Goal: Transaction & Acquisition: Obtain resource

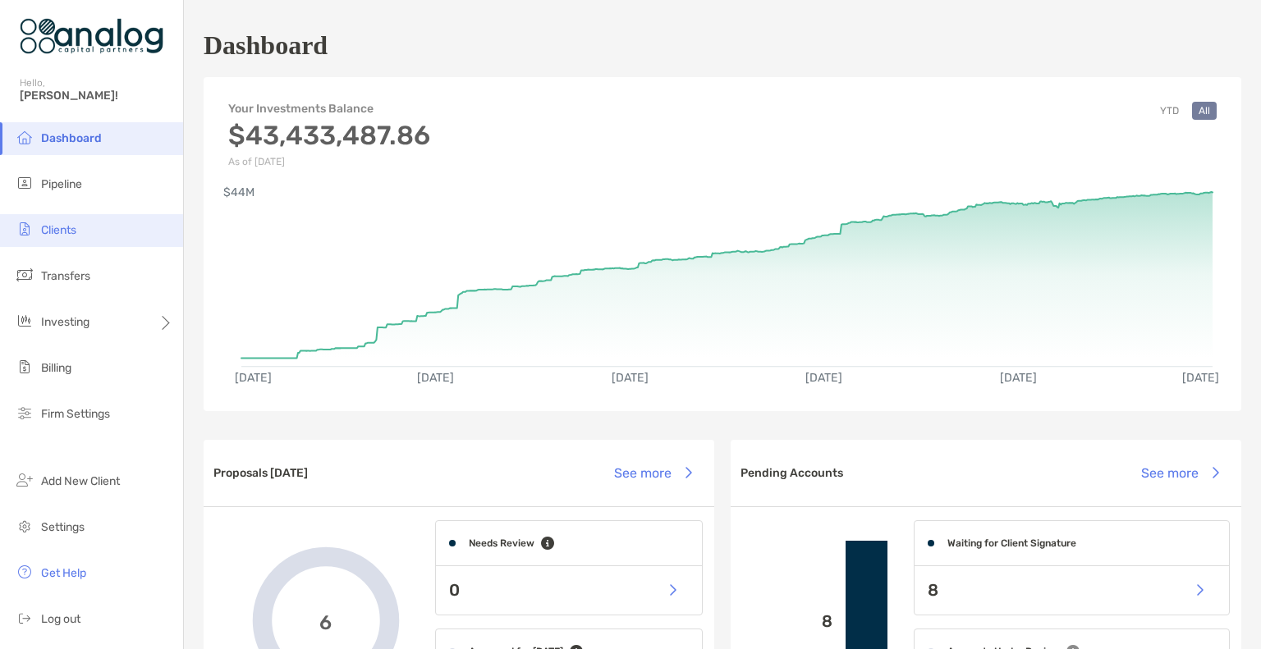
click at [61, 226] on span "Clients" at bounding box center [58, 230] width 35 height 14
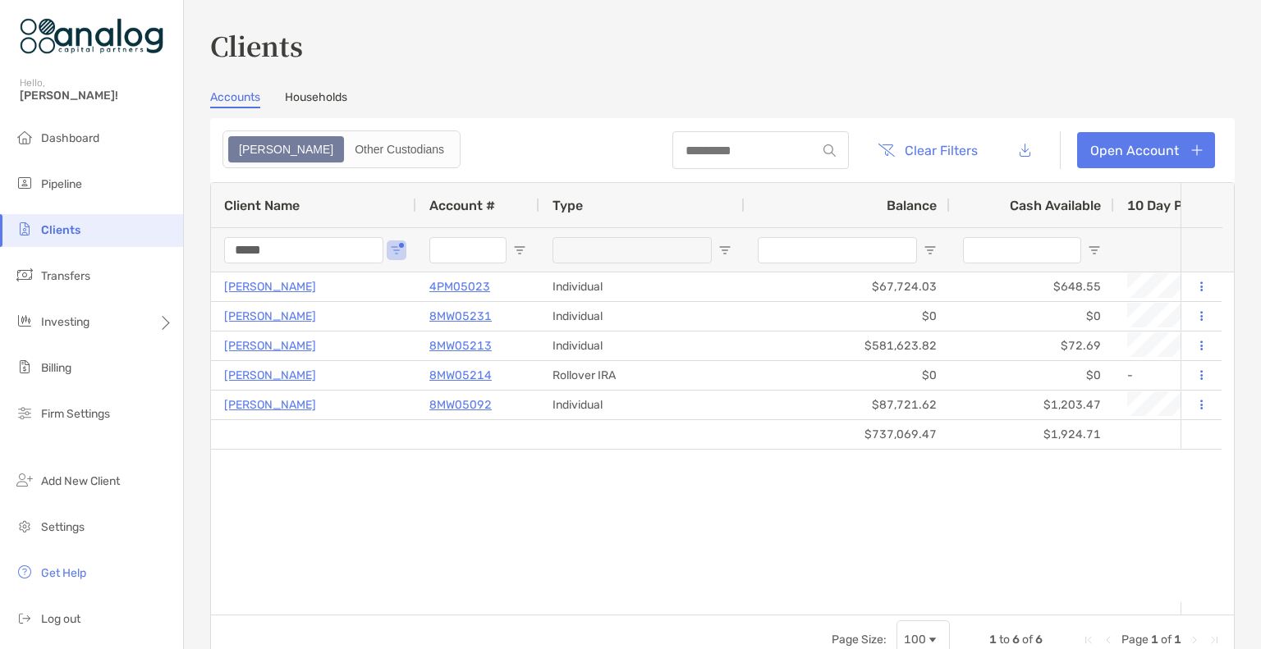
click at [264, 245] on input "*****" at bounding box center [303, 250] width 159 height 26
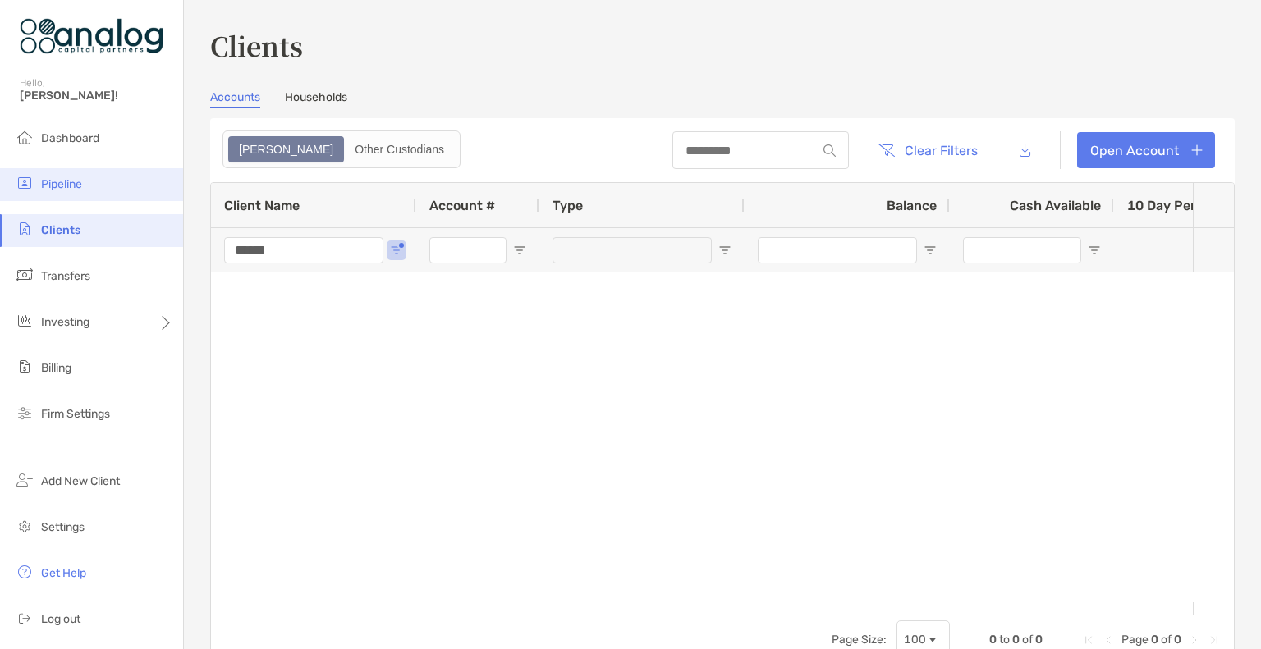
type input "******"
click at [62, 183] on span "Pipeline" at bounding box center [61, 184] width 41 height 14
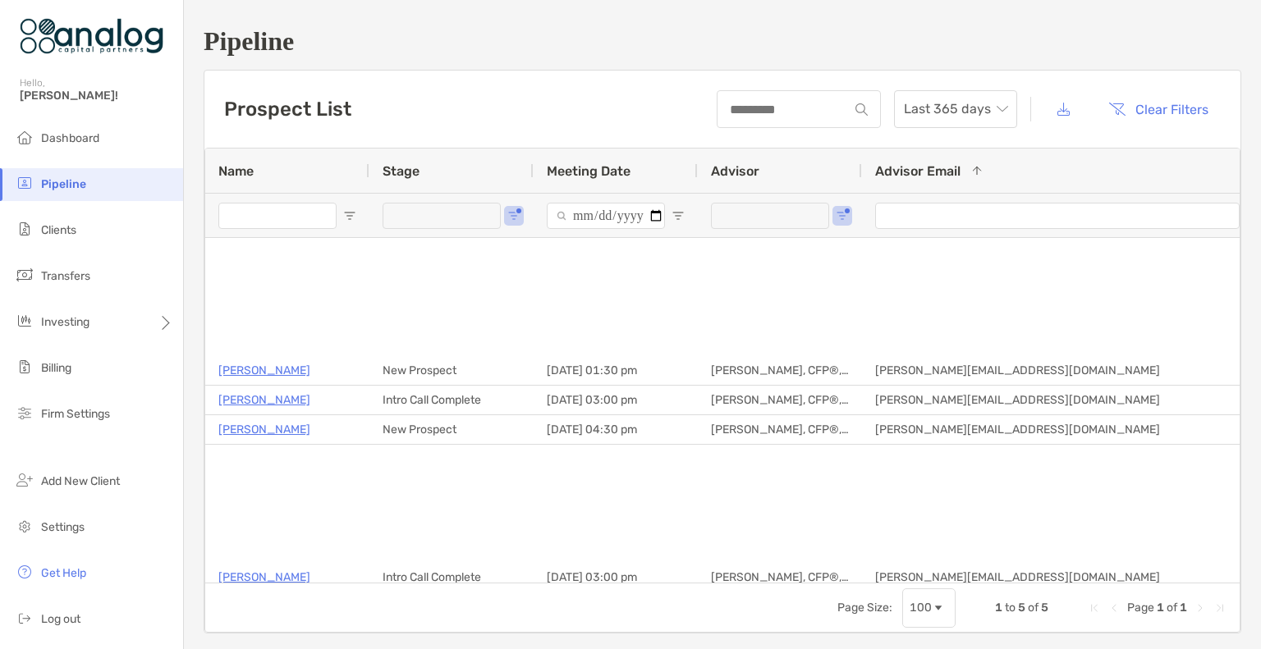
type input "**********"
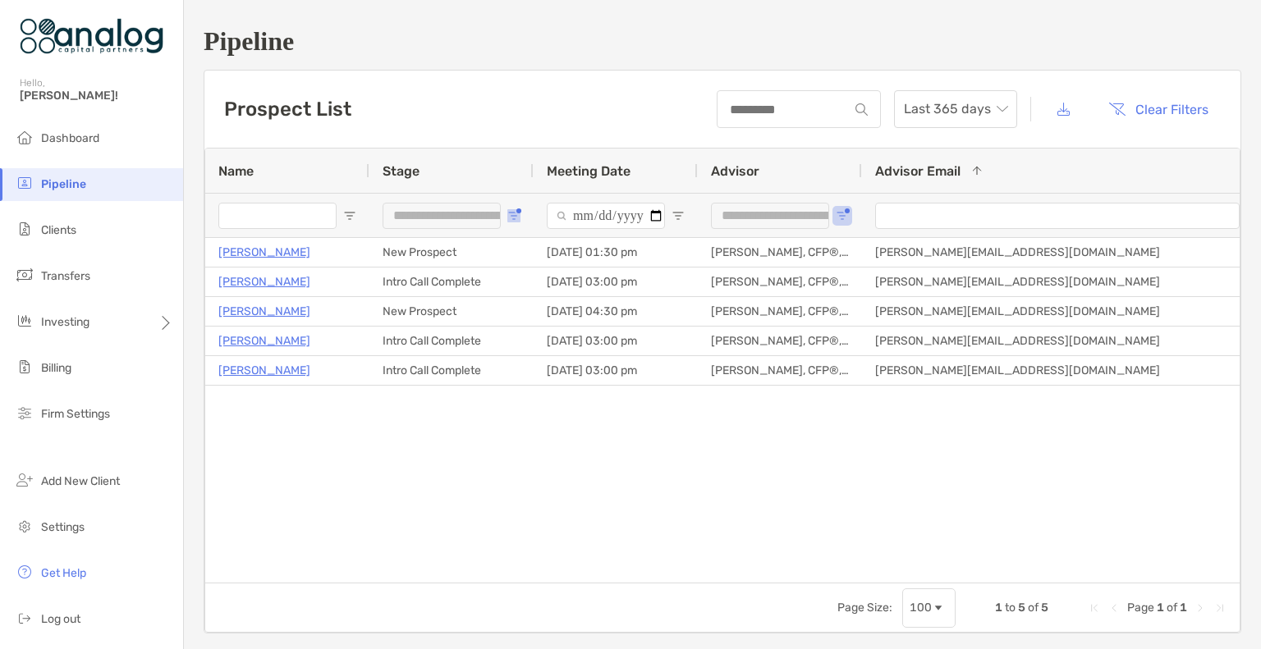
click at [511, 209] on span "Open Filter Menu" at bounding box center [513, 215] width 13 height 13
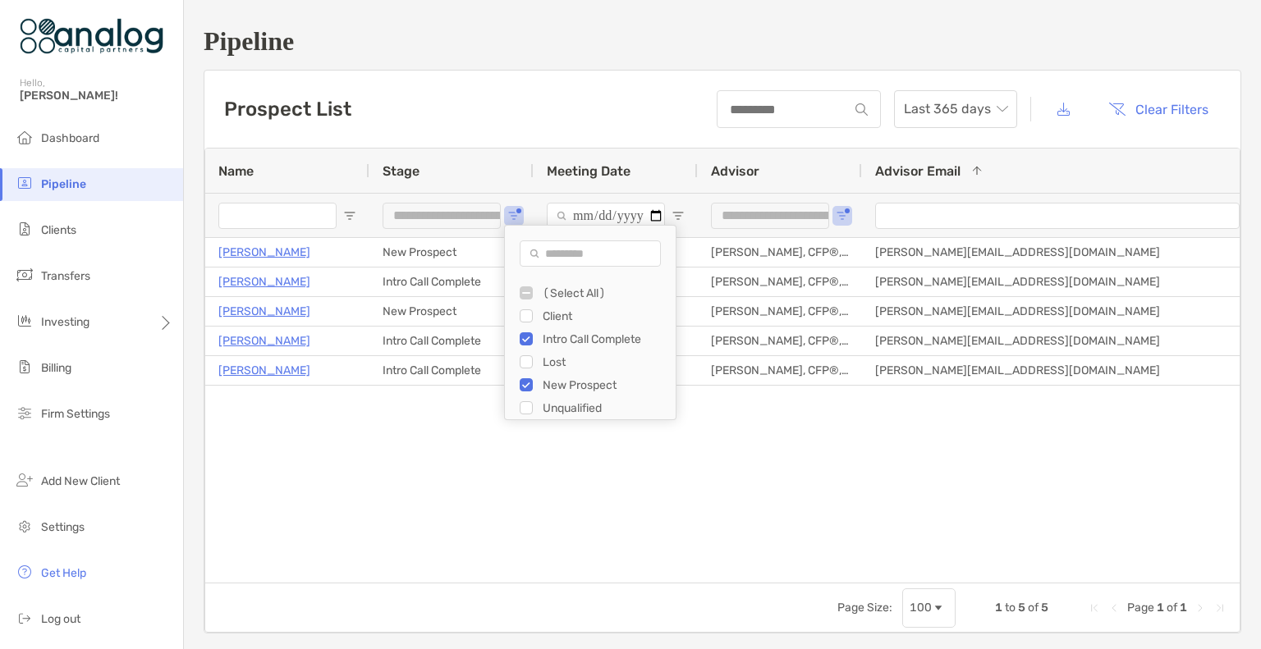
type input "**********"
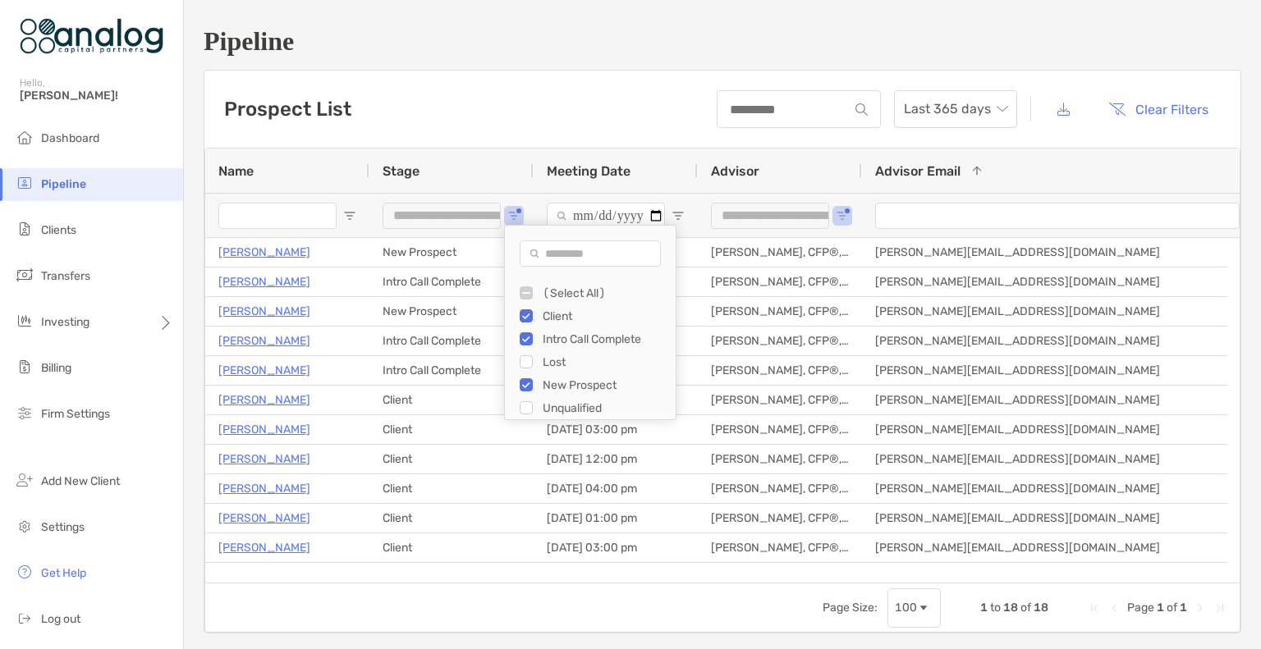
click at [289, 219] on input "Name Filter Input" at bounding box center [277, 216] width 118 height 26
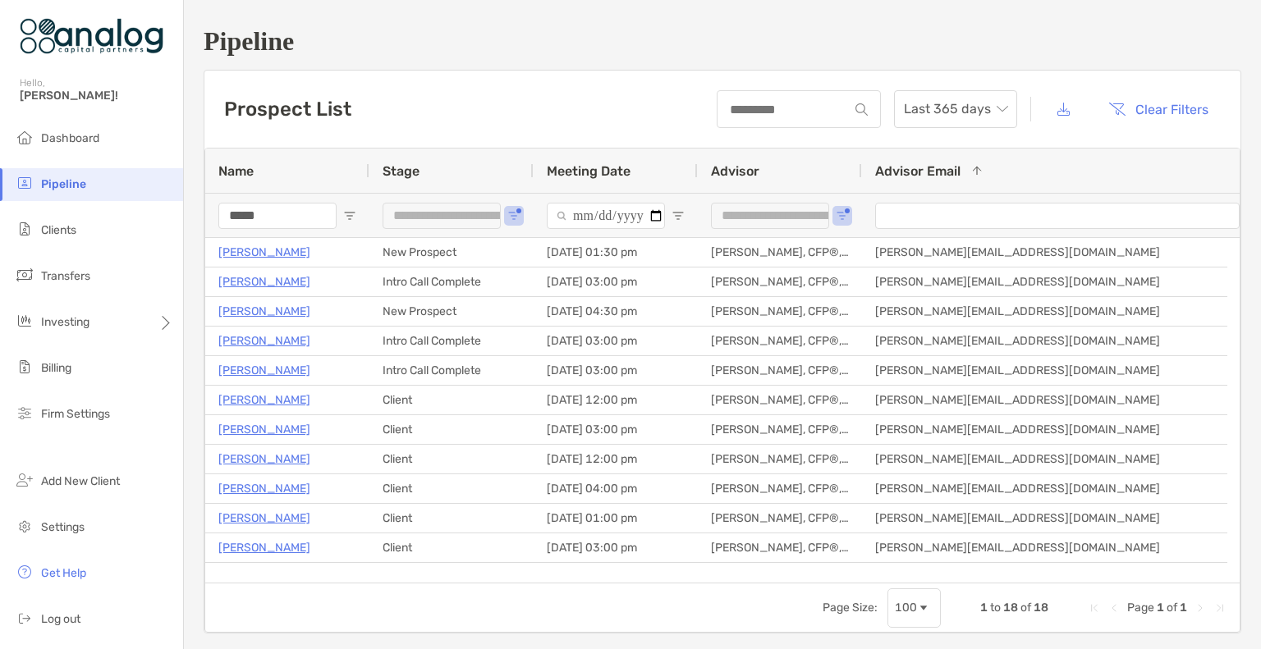
type input "******"
type input "***"
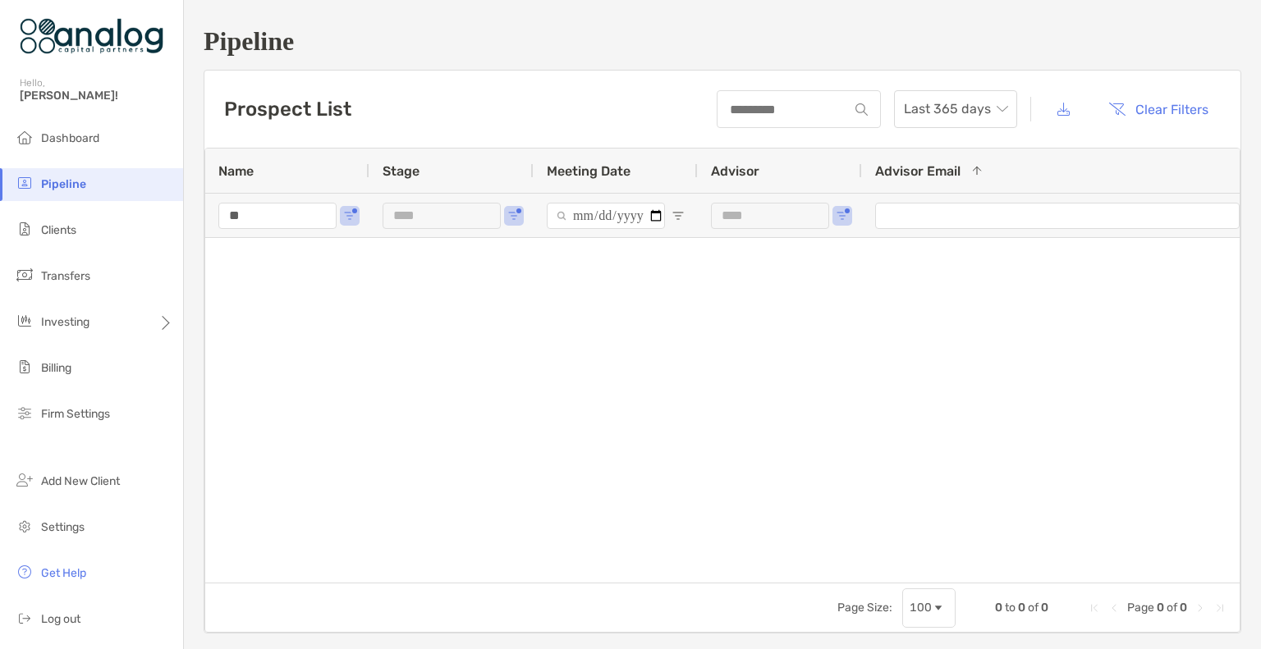
type input "*"
type input "**********"
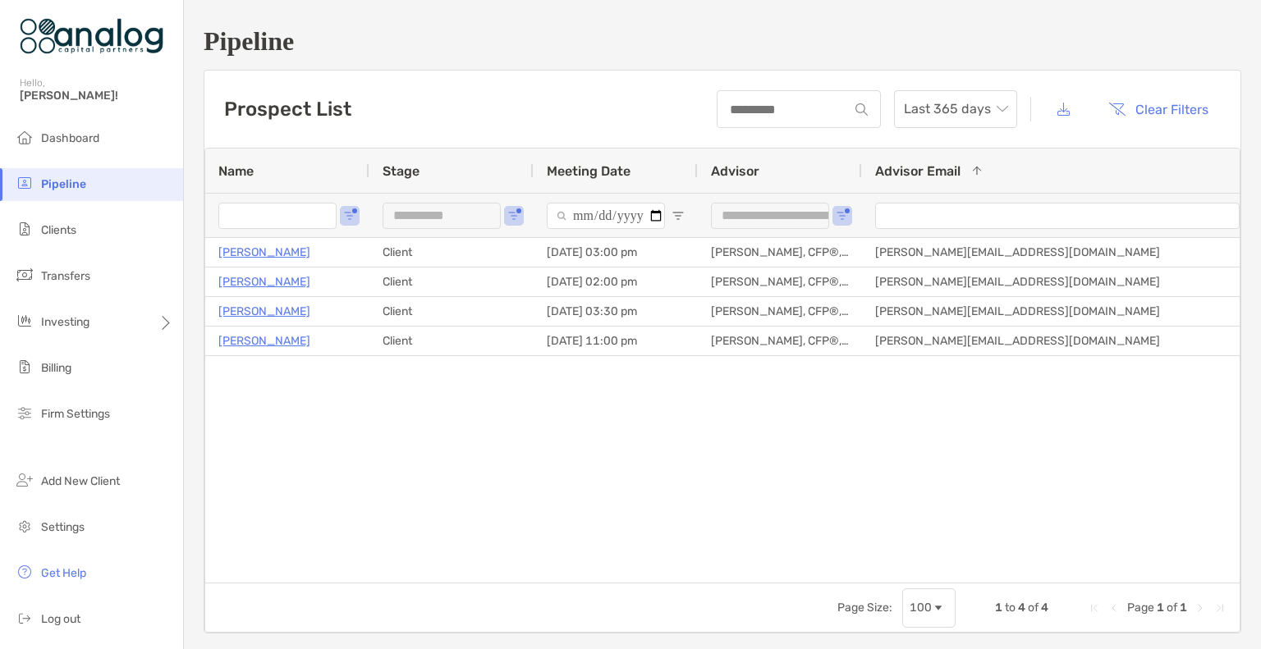
type input "**********"
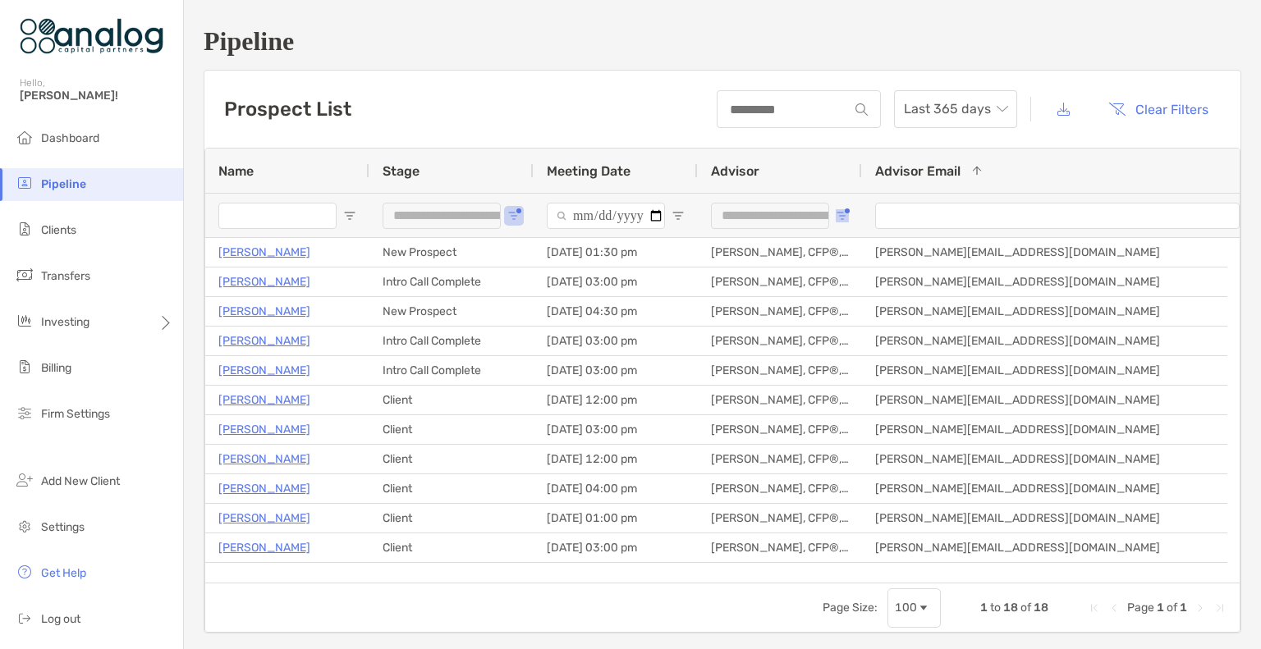
click at [841, 213] on span "Open Filter Menu" at bounding box center [842, 215] width 13 height 13
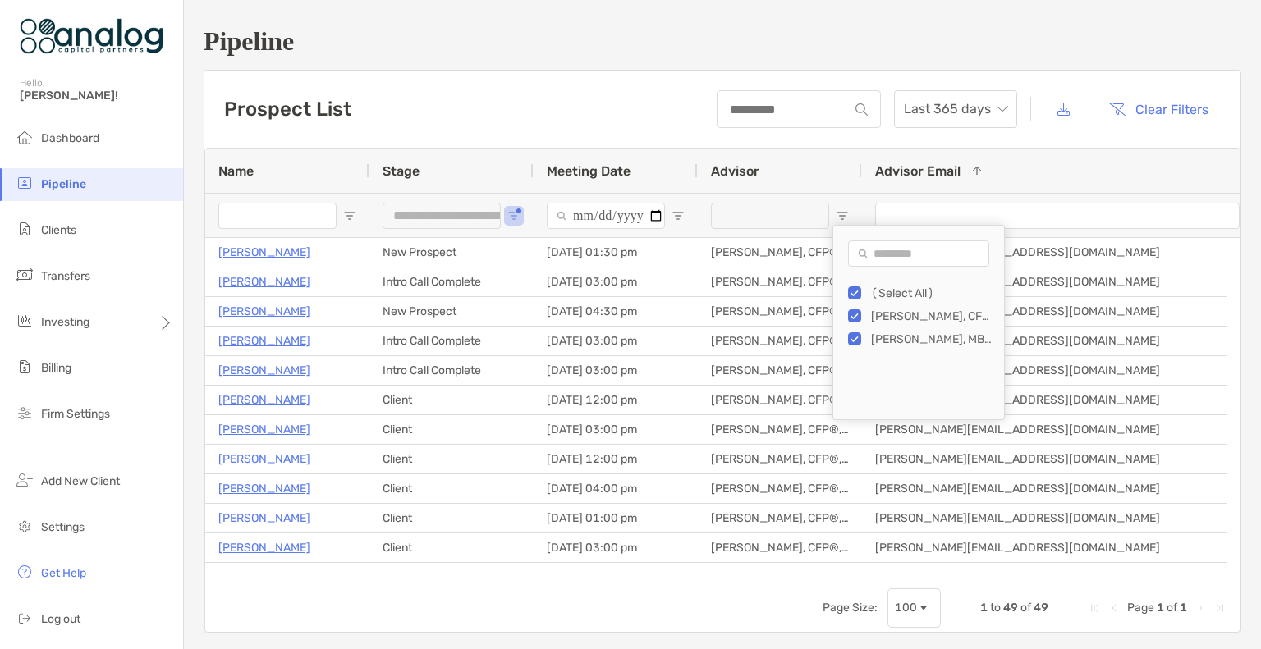
type input "**********"
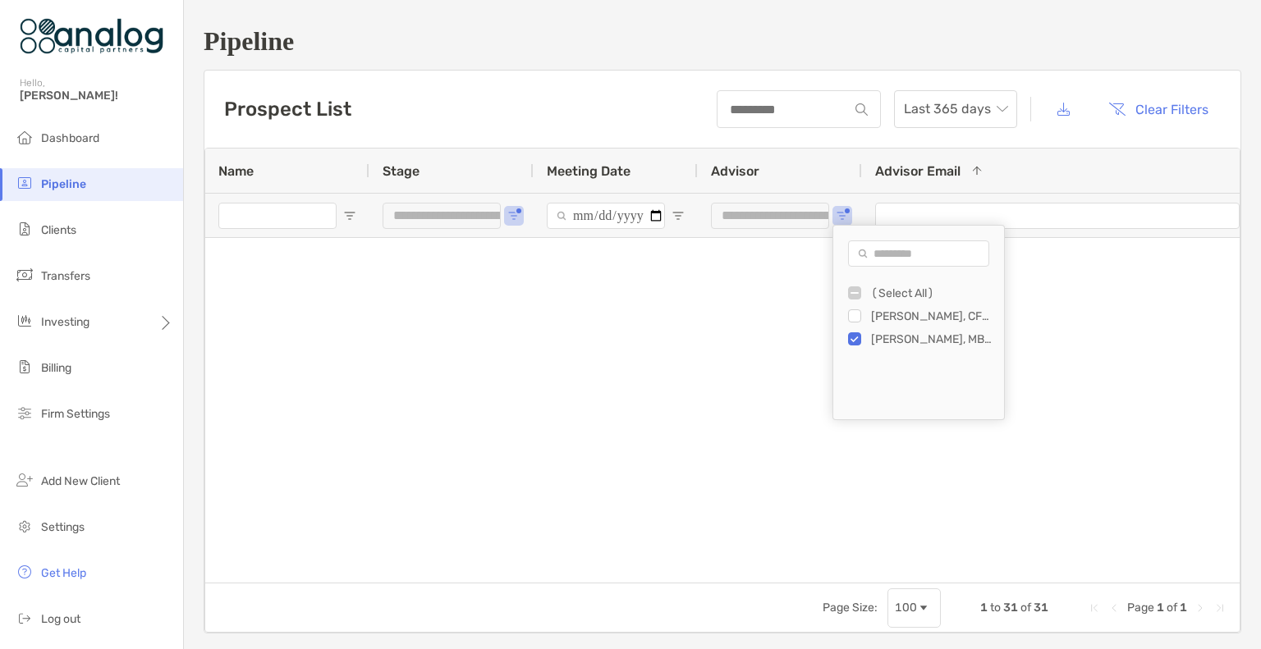
type input "**********"
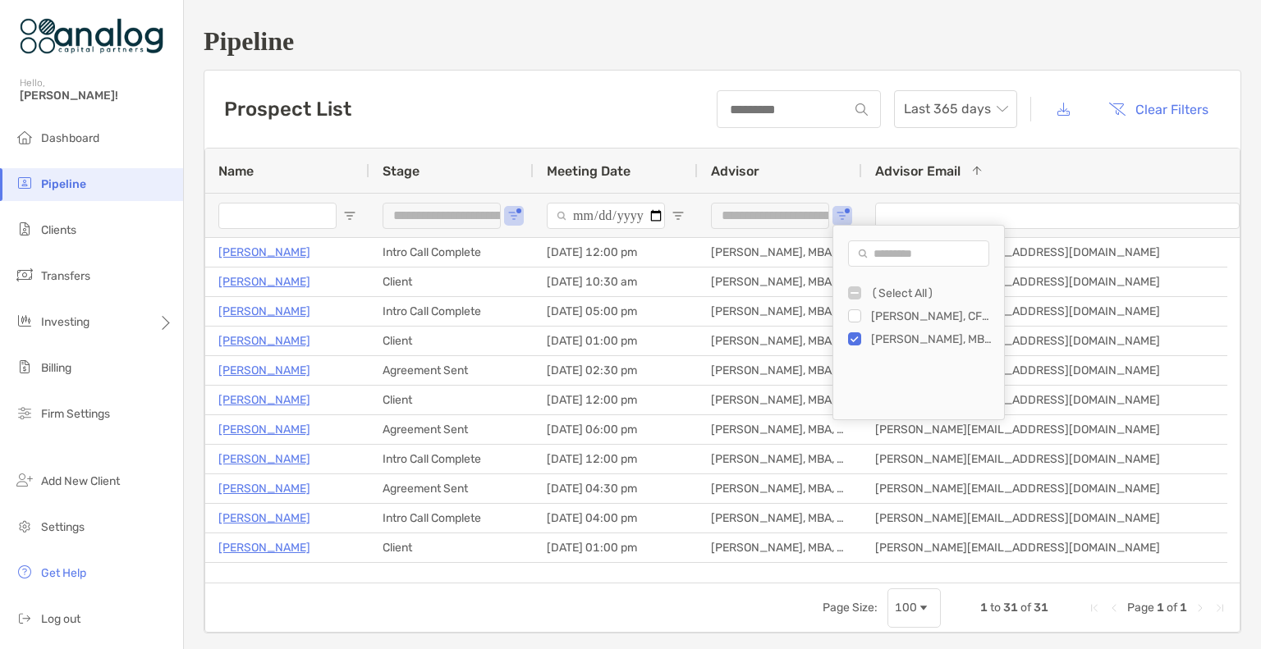
click at [266, 219] on input "Name Filter Input" at bounding box center [277, 216] width 118 height 26
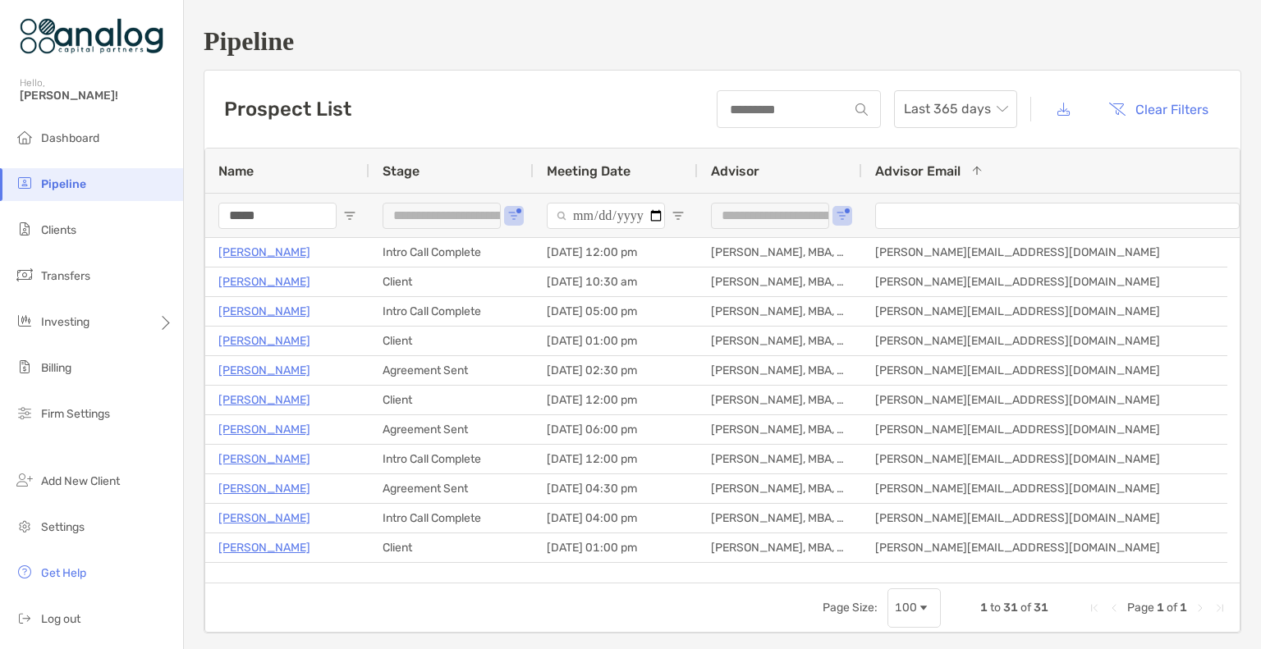
type input "******"
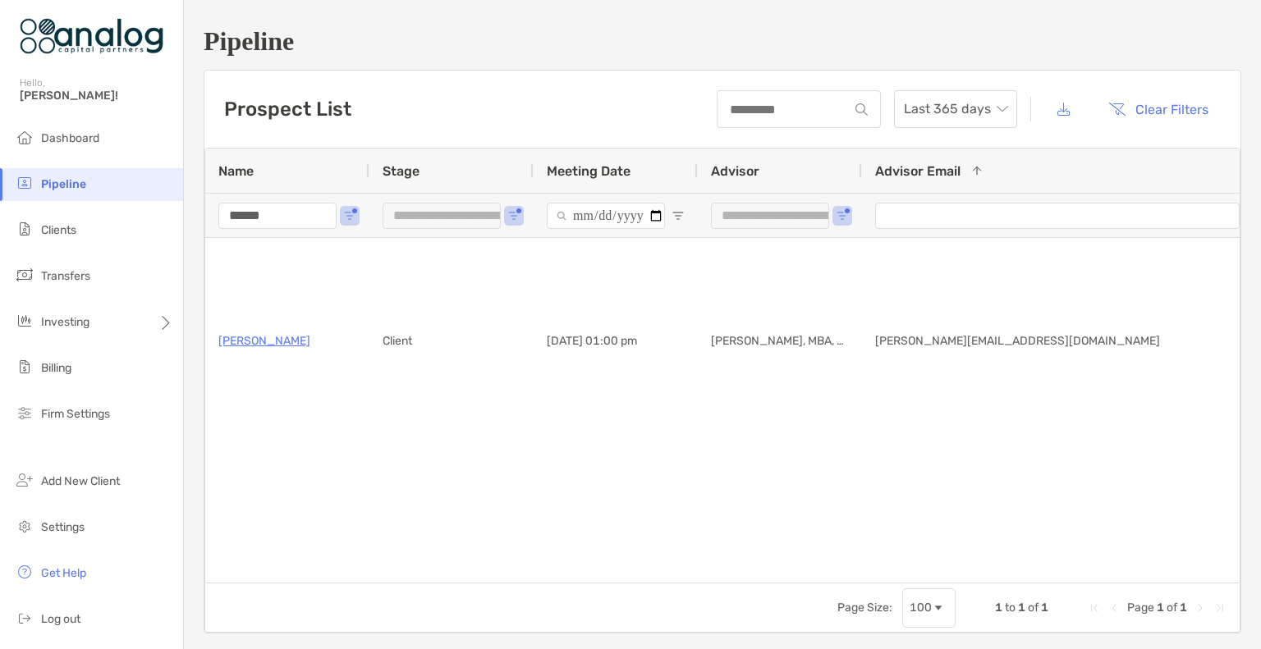
type input "**********"
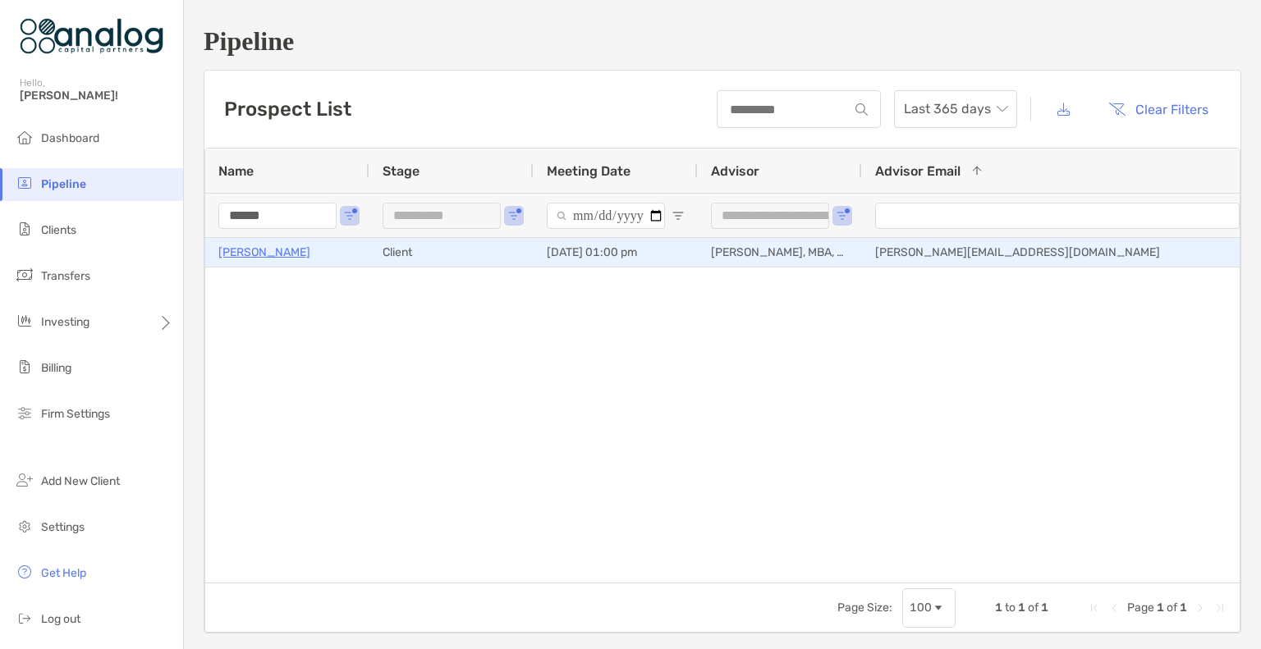
type input "******"
click at [266, 248] on p "[PERSON_NAME]" at bounding box center [264, 252] width 92 height 21
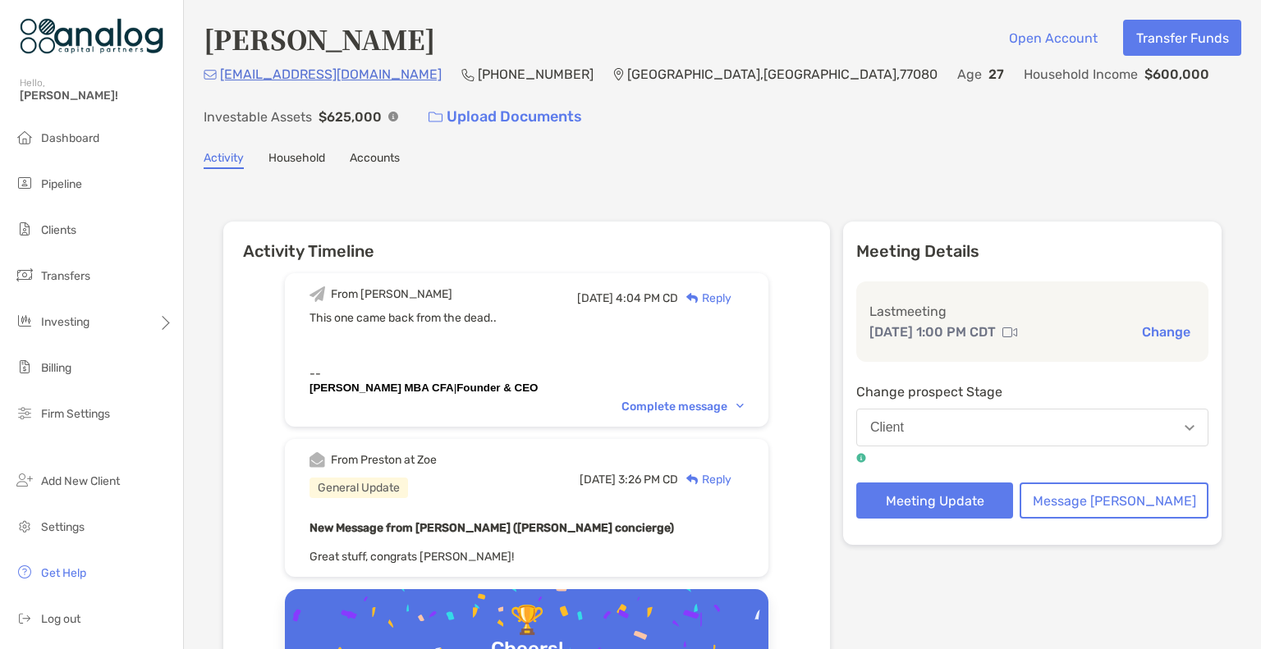
click at [384, 163] on link "Accounts" at bounding box center [375, 160] width 50 height 18
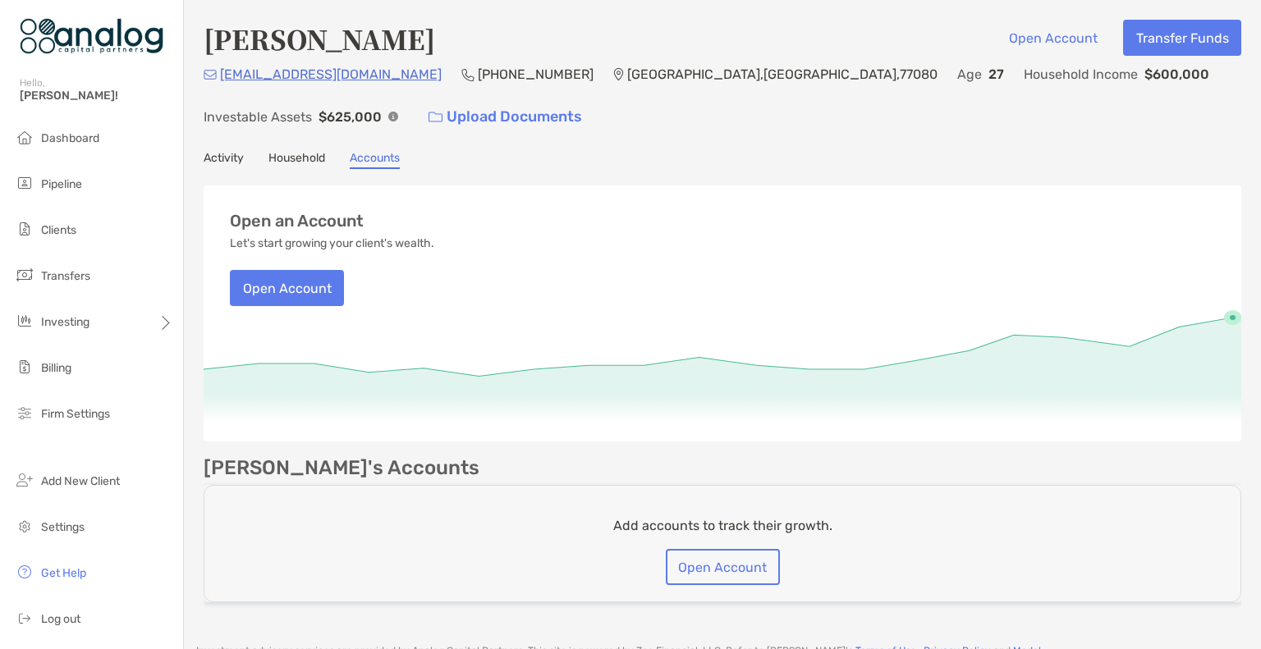
click at [871, 26] on div "Miqual Spivey Open Account Transfer Funds" at bounding box center [723, 39] width 1038 height 38
click at [309, 288] on button "Open Account" at bounding box center [287, 288] width 114 height 36
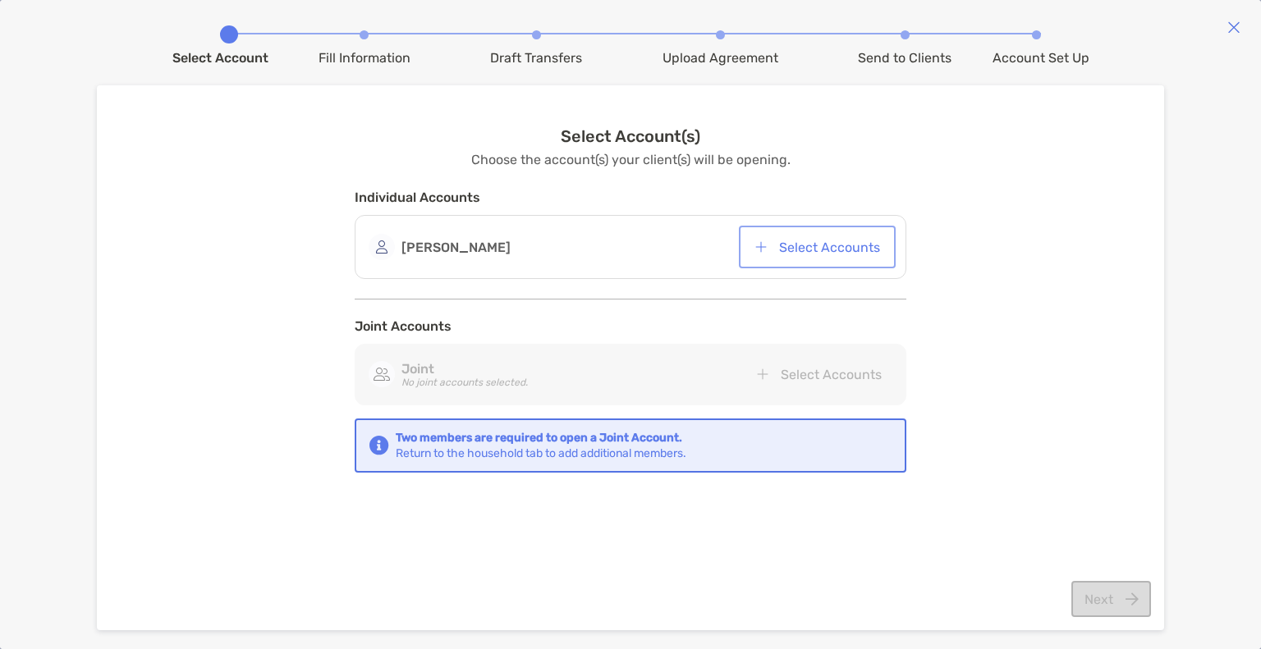
click at [796, 250] on button "Select Accounts" at bounding box center [817, 247] width 150 height 36
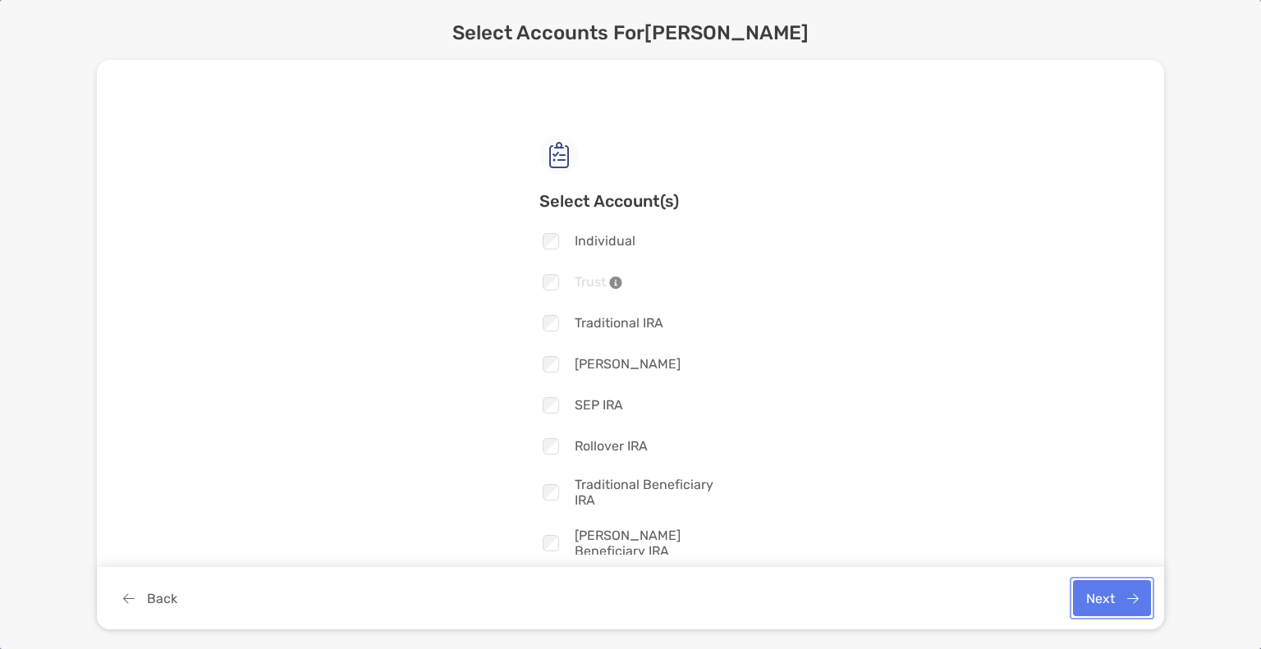
click at [1105, 600] on button "Next" at bounding box center [1112, 598] width 78 height 36
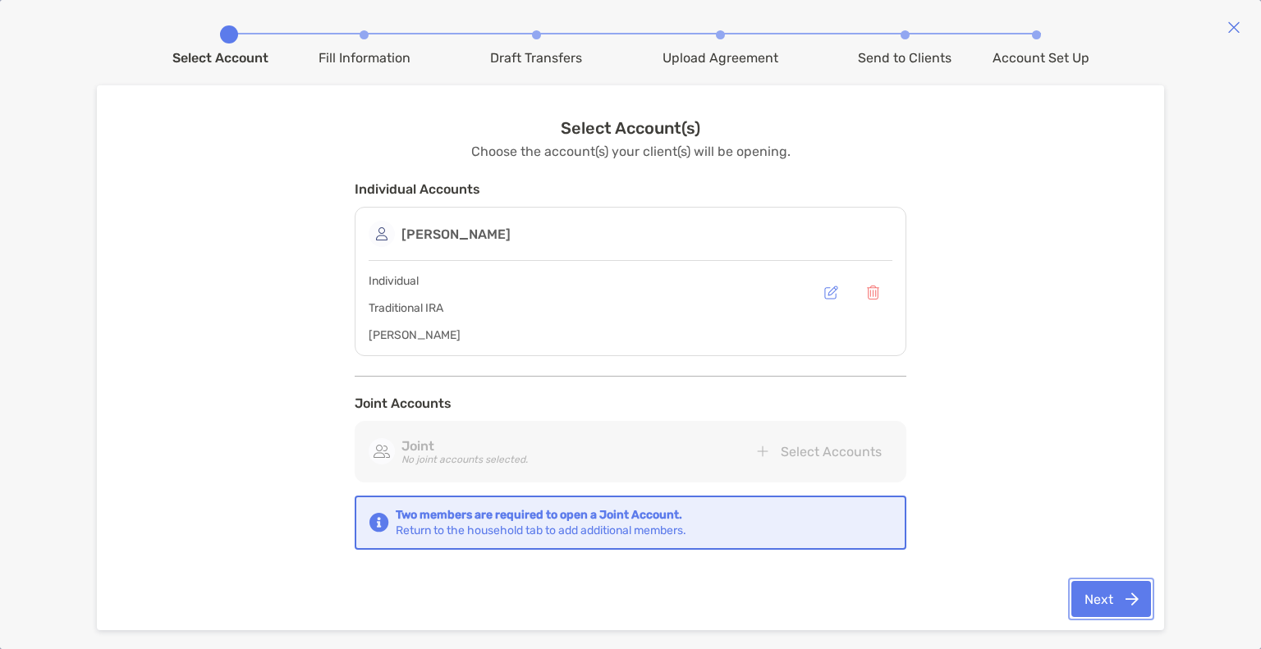
click at [1099, 599] on button "Next" at bounding box center [1111, 599] width 80 height 36
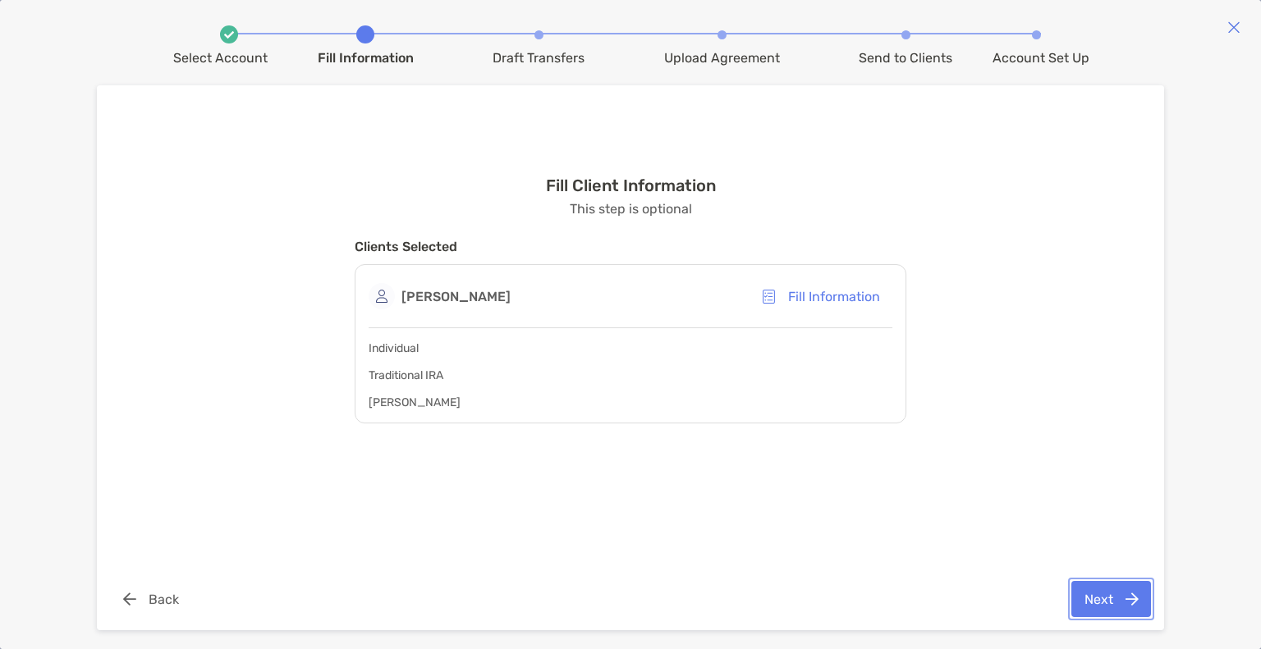
click at [1108, 601] on button "Next" at bounding box center [1111, 599] width 80 height 36
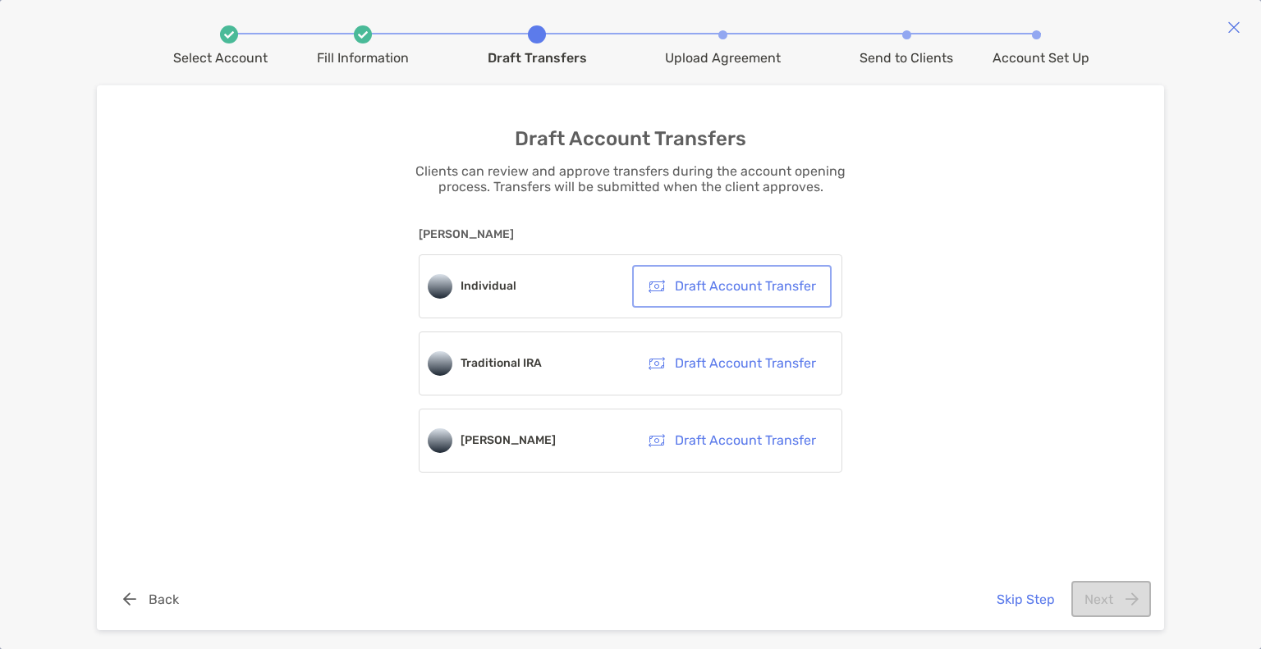
click at [745, 290] on button "Draft Account Transfer" at bounding box center [731, 286] width 193 height 36
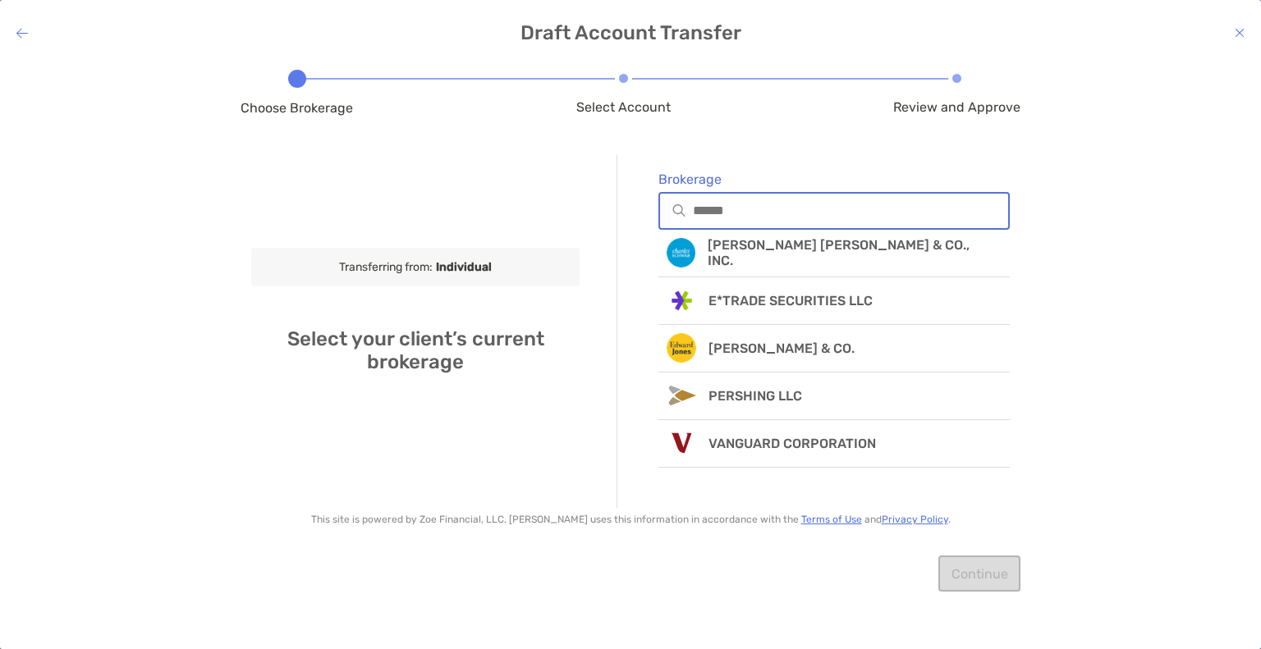
click at [722, 210] on input "Brokerage" at bounding box center [850, 211] width 315 height 14
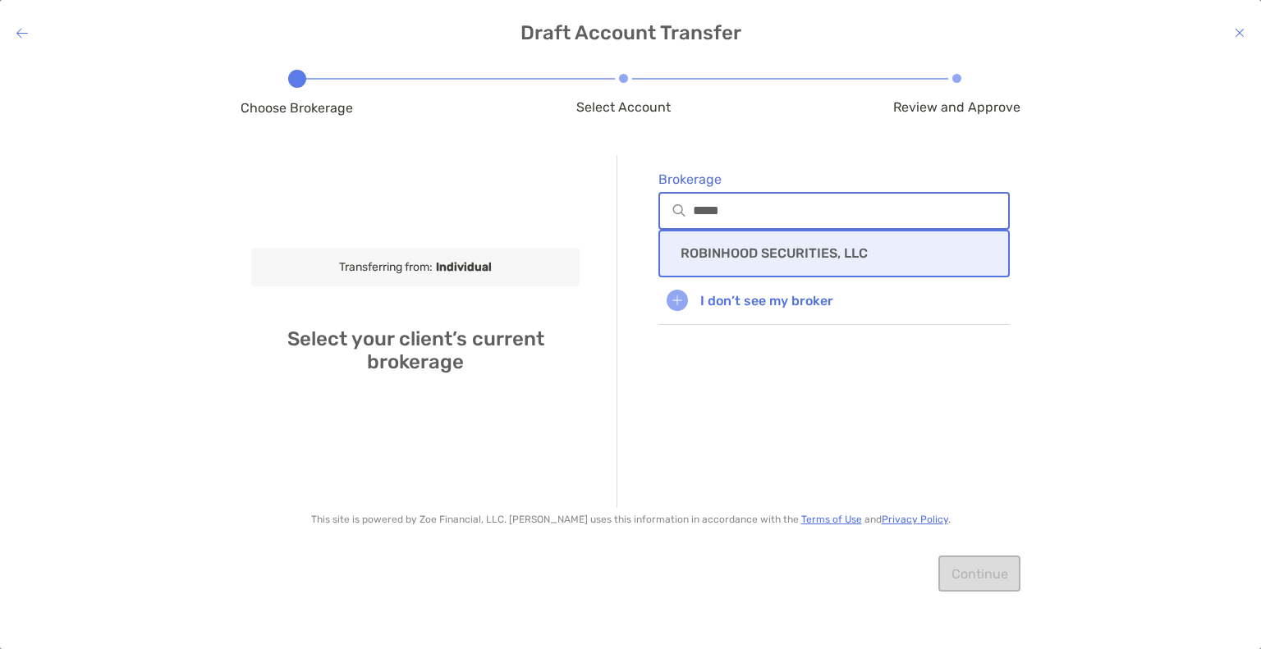
type input "*****"
click at [749, 249] on p "ROBINHOOD SECURITIES, LLC" at bounding box center [774, 253] width 187 height 16
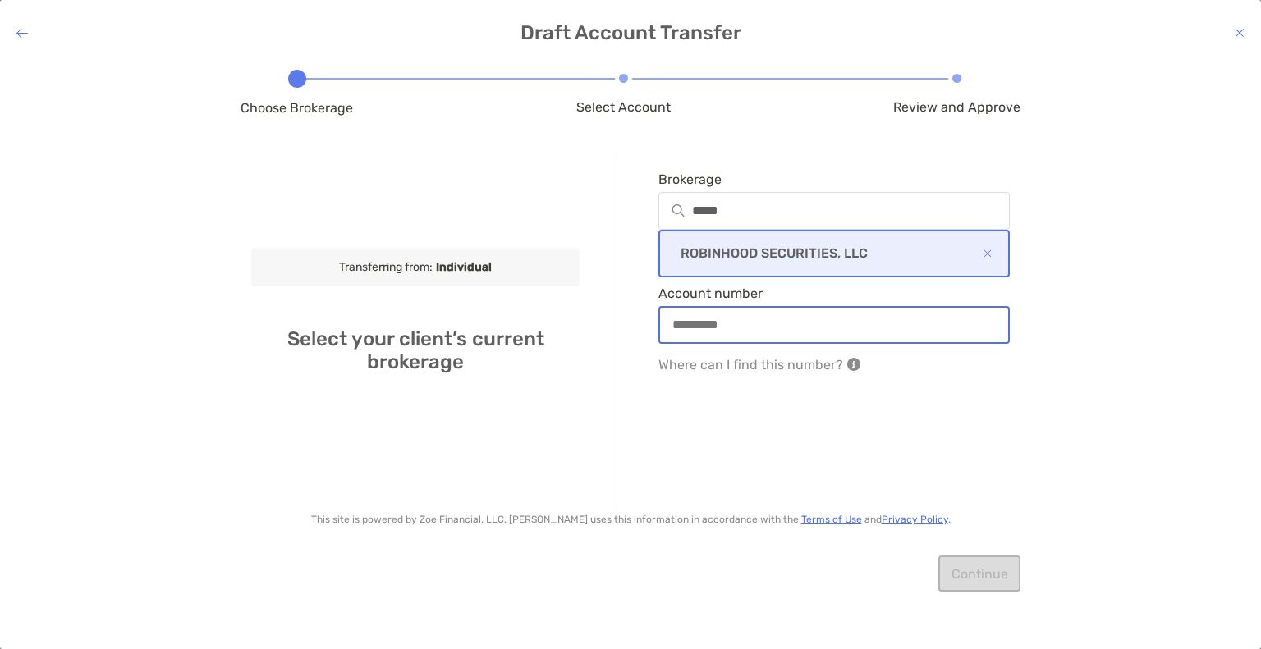
click at [726, 326] on input "Account number" at bounding box center [834, 325] width 348 height 14
type input "*********"
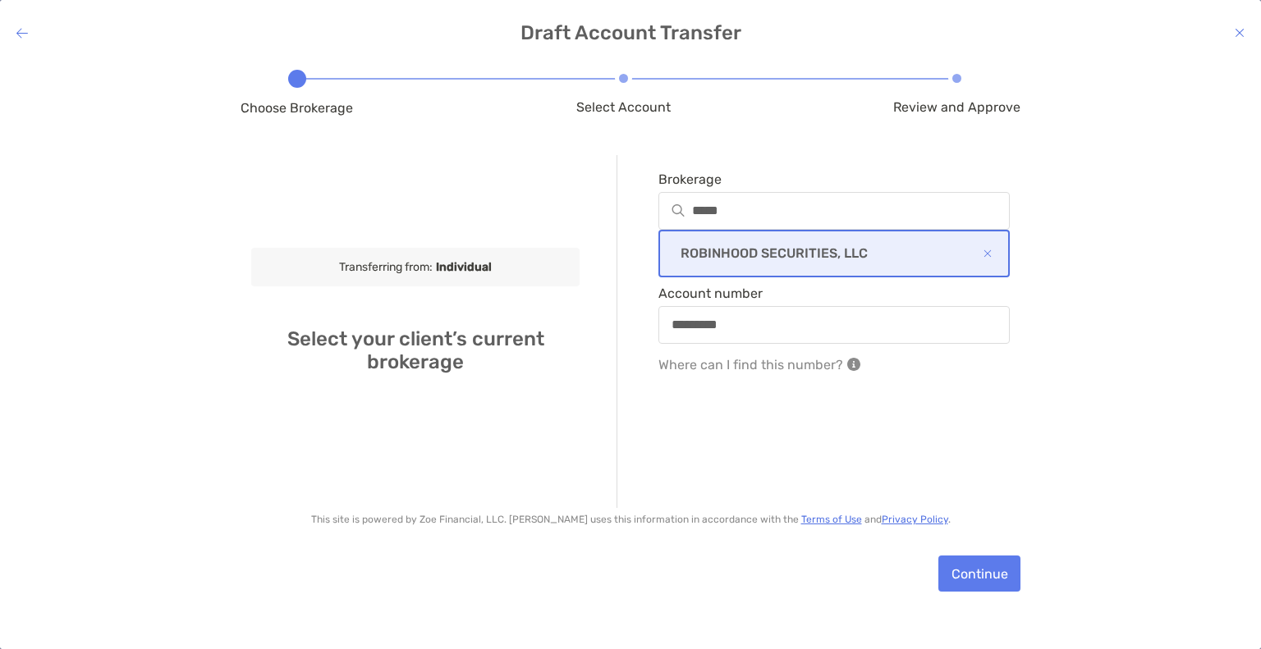
click at [732, 395] on div "Brokerage ***** ROBINHOOD SECURITIES, LLC Account number ********* Where can I …" at bounding box center [813, 331] width 393 height 353
click at [695, 338] on div "*********" at bounding box center [833, 325] width 351 height 38
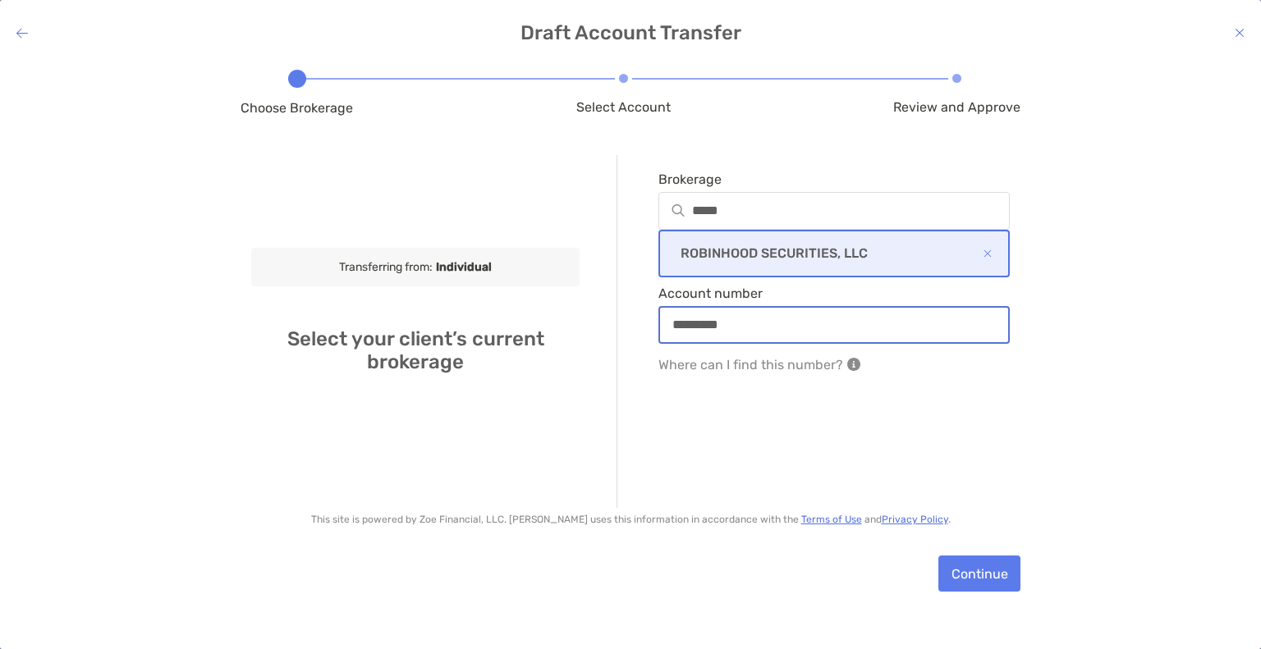
click at [695, 332] on input "*********" at bounding box center [834, 325] width 348 height 14
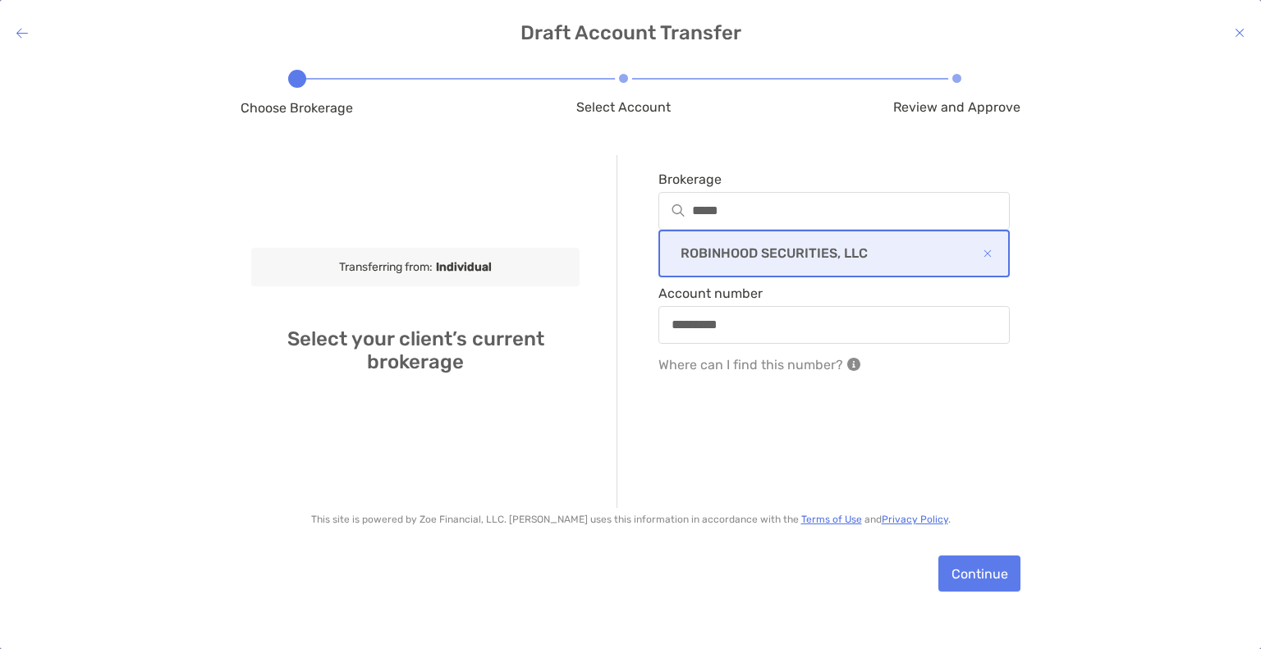
click at [695, 338] on div "*********" at bounding box center [833, 325] width 351 height 38
click at [695, 332] on input "*********" at bounding box center [834, 325] width 350 height 14
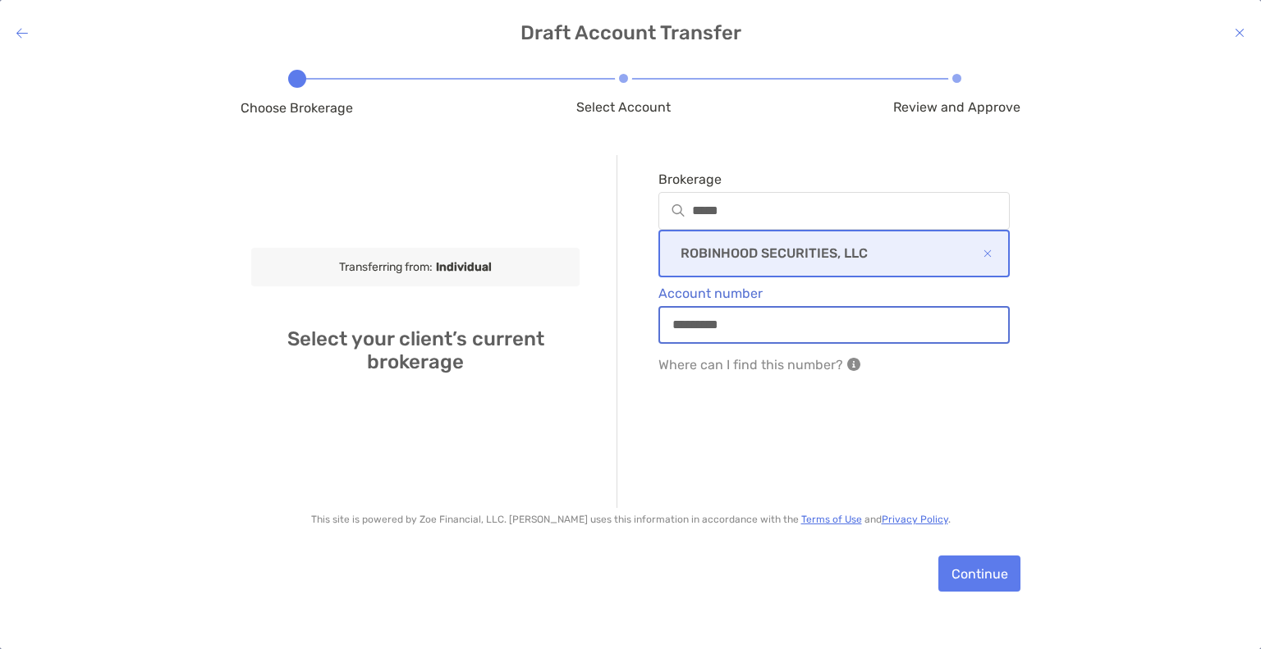
click at [695, 332] on input "*********" at bounding box center [834, 325] width 348 height 14
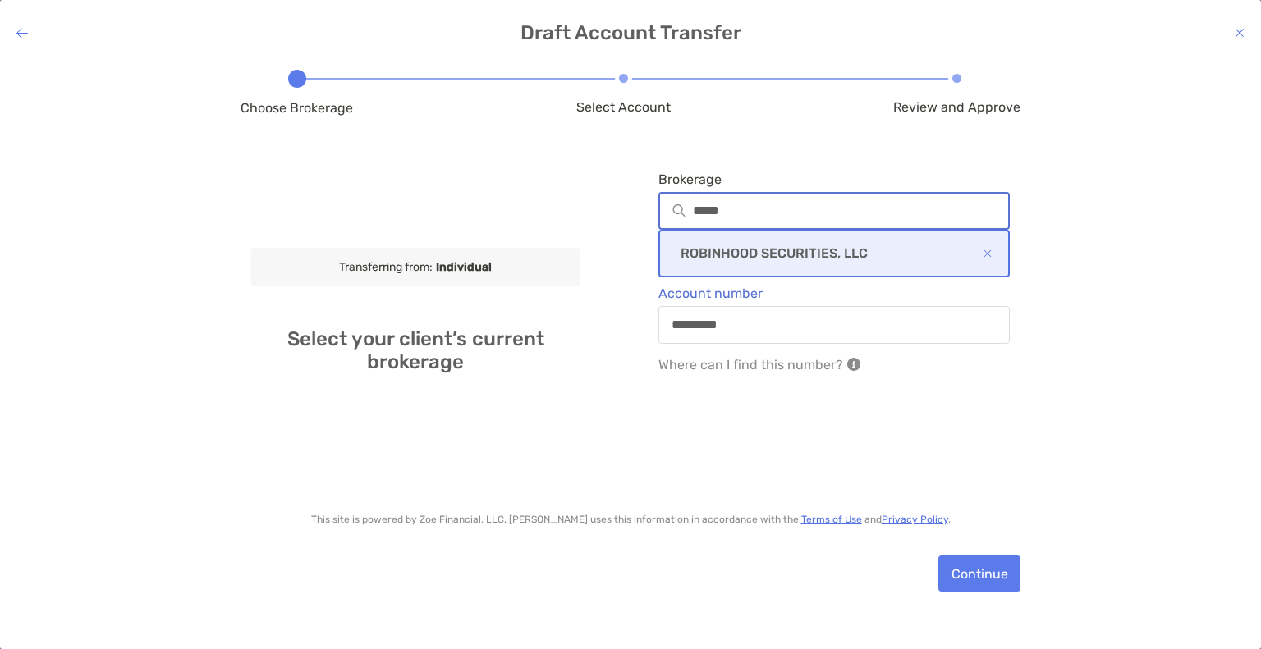
click at [713, 210] on input "*****" at bounding box center [850, 211] width 315 height 14
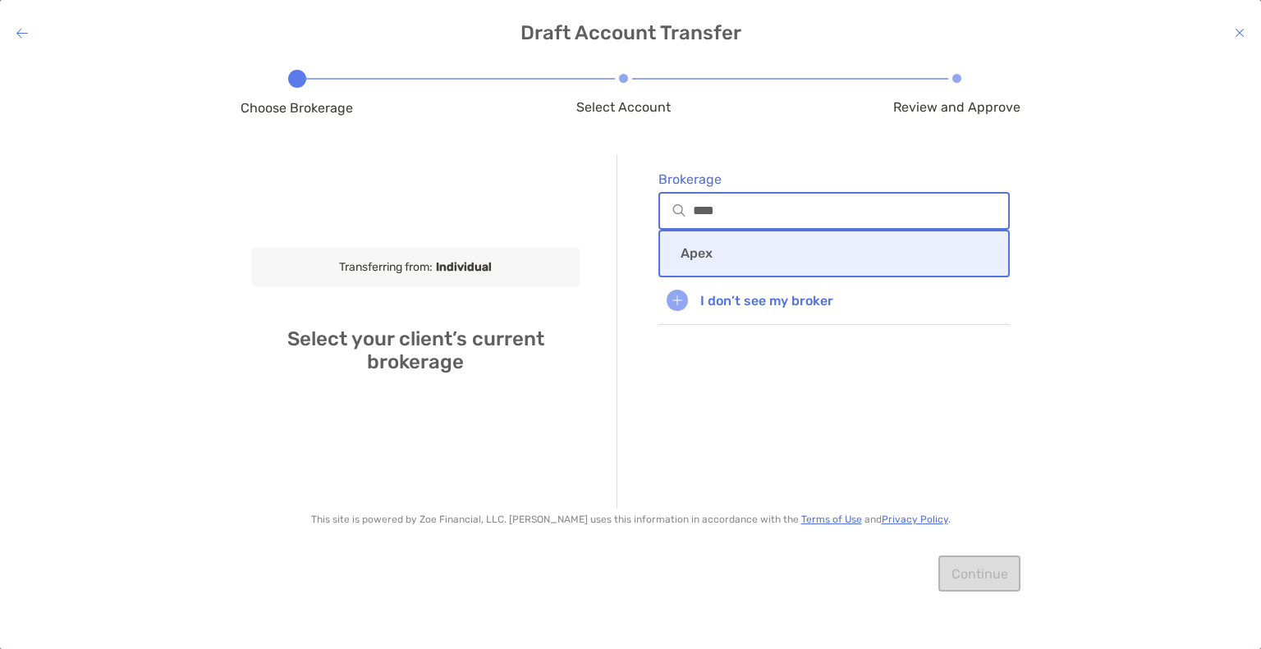
type input "****"
click at [698, 245] on p "Apex" at bounding box center [697, 253] width 32 height 16
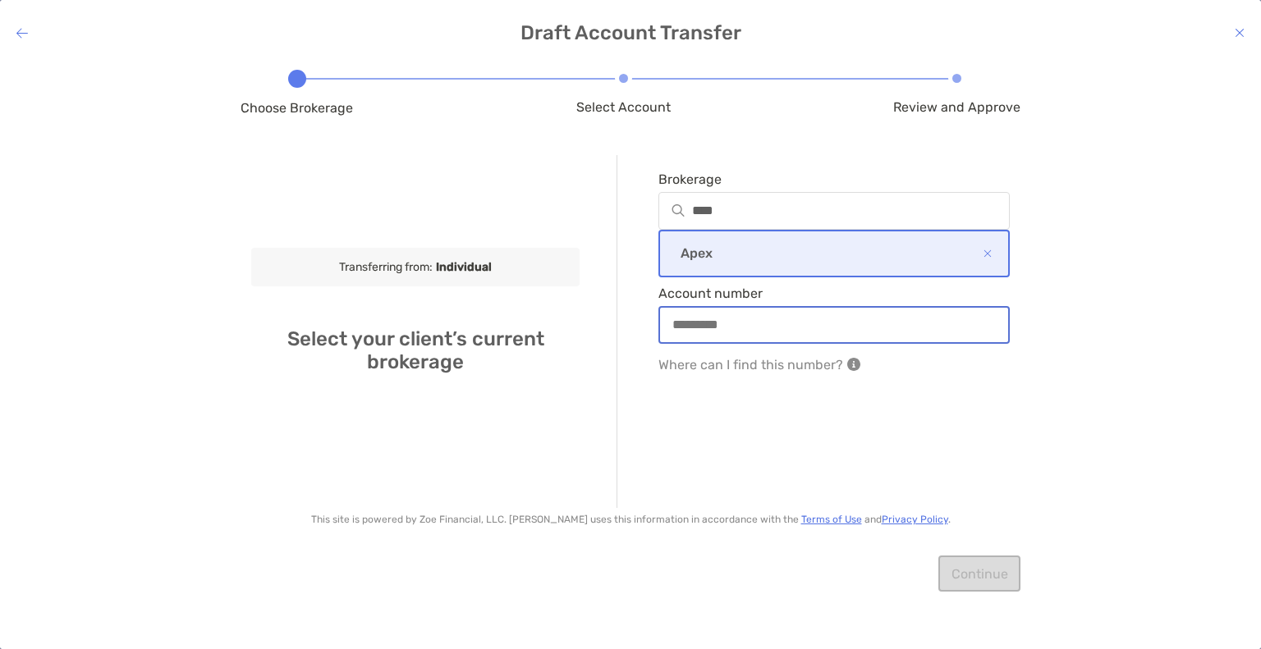
click at [733, 328] on input "Account number" at bounding box center [834, 325] width 348 height 14
click at [701, 332] on input "********" at bounding box center [834, 325] width 348 height 14
type input "********"
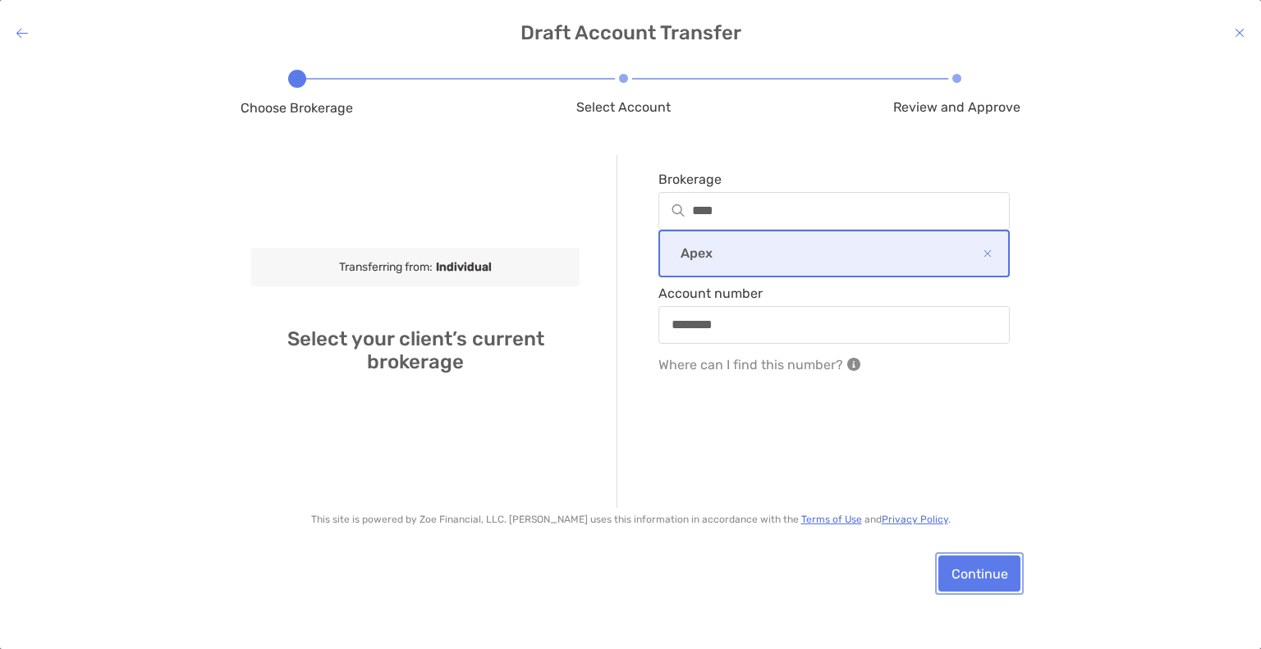
click at [976, 577] on button "Continue" at bounding box center [979, 574] width 82 height 36
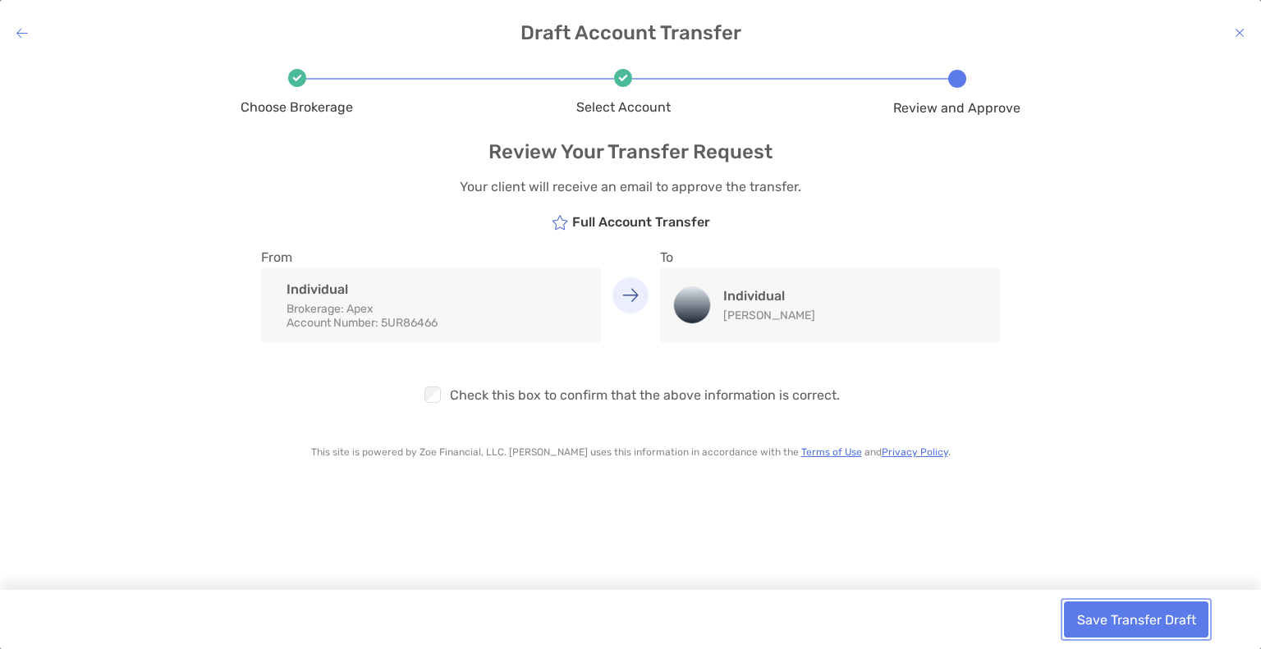
click at [1149, 623] on button "Save Transfer Draft" at bounding box center [1136, 620] width 144 height 36
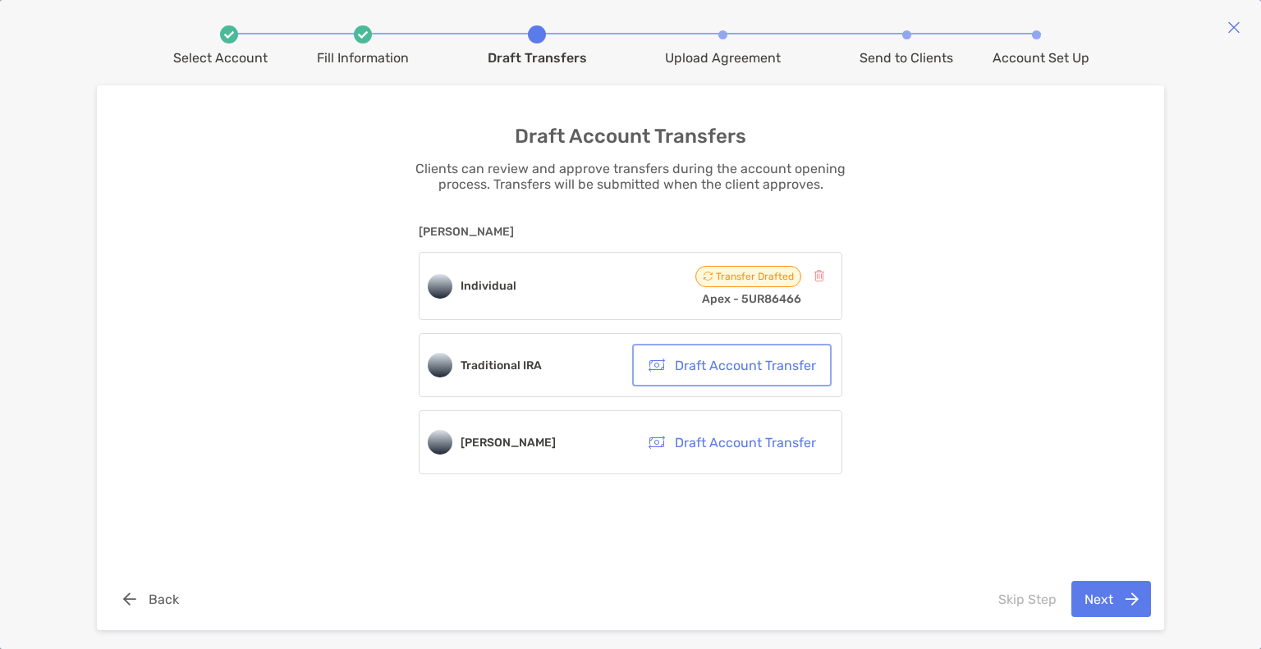
click at [767, 365] on button "Draft Account Transfer" at bounding box center [731, 365] width 193 height 36
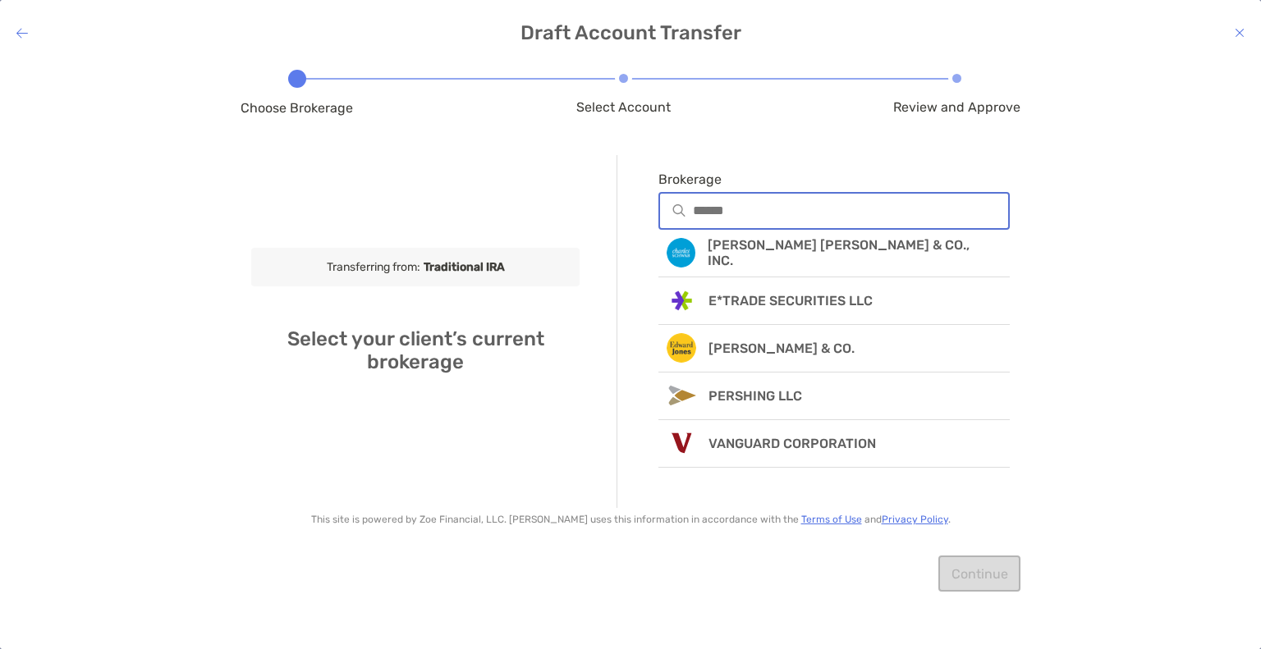
click at [745, 216] on input "Brokerage" at bounding box center [850, 211] width 315 height 14
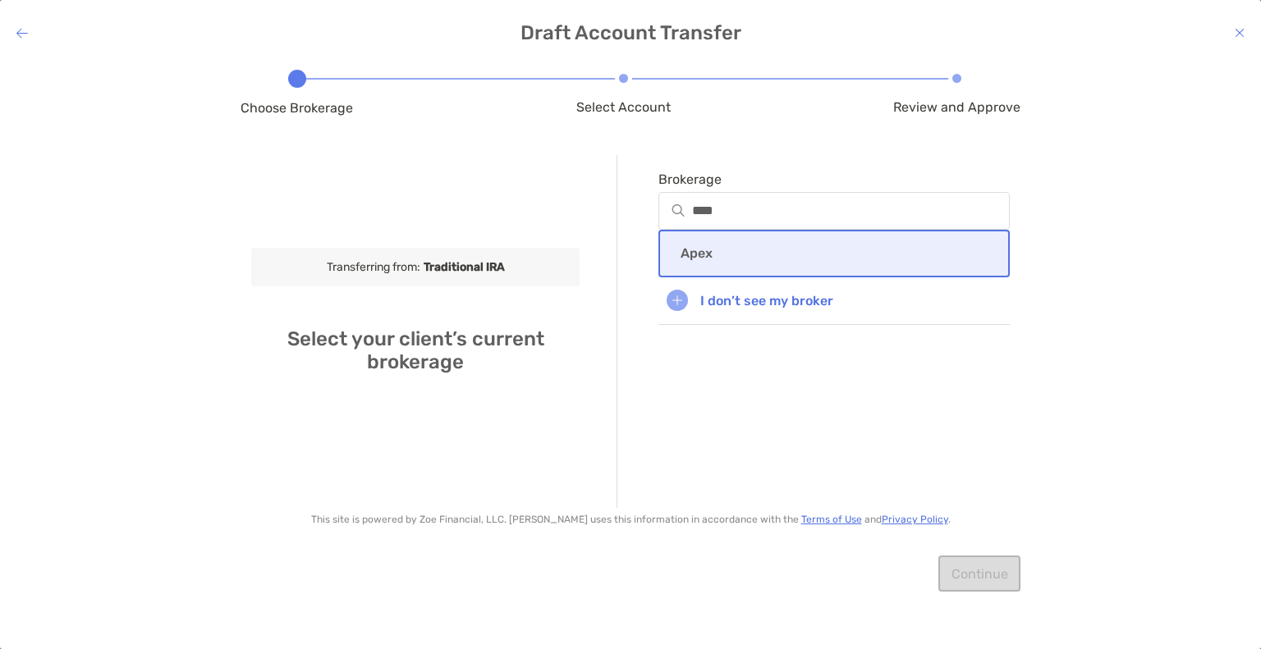
click at [706, 253] on p "Apex" at bounding box center [697, 253] width 32 height 16
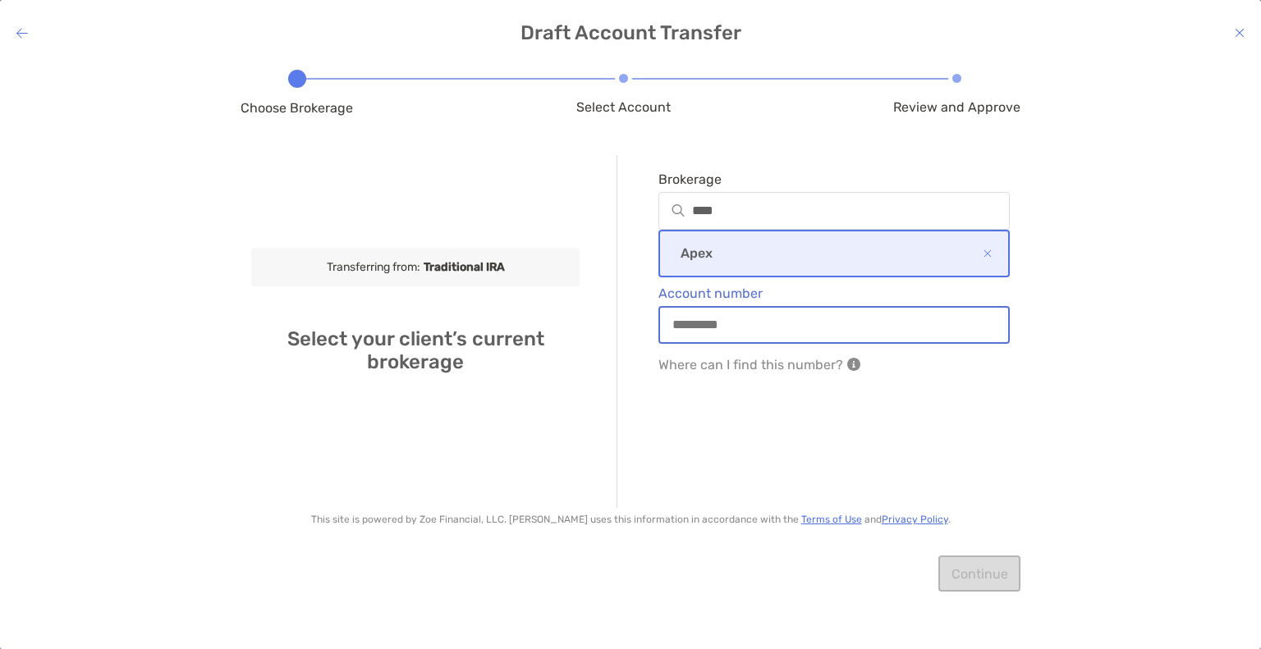
click at [710, 318] on input "Account number" at bounding box center [834, 325] width 348 height 14
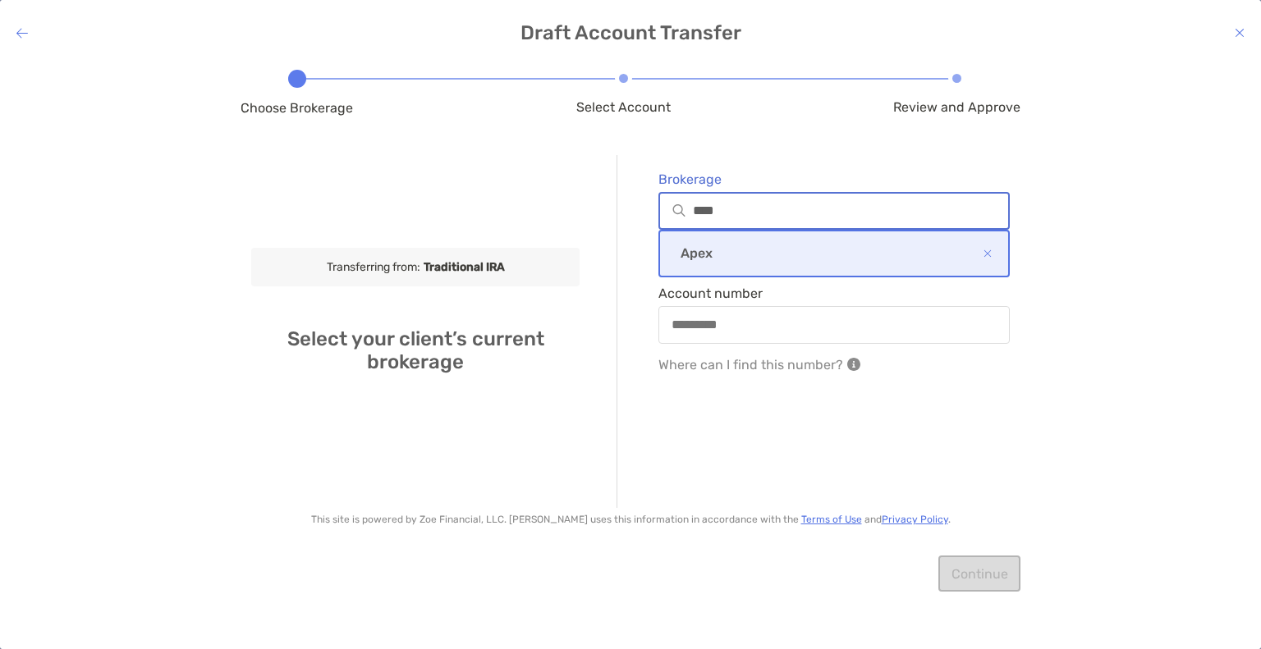
click at [712, 214] on input "****" at bounding box center [850, 211] width 315 height 14
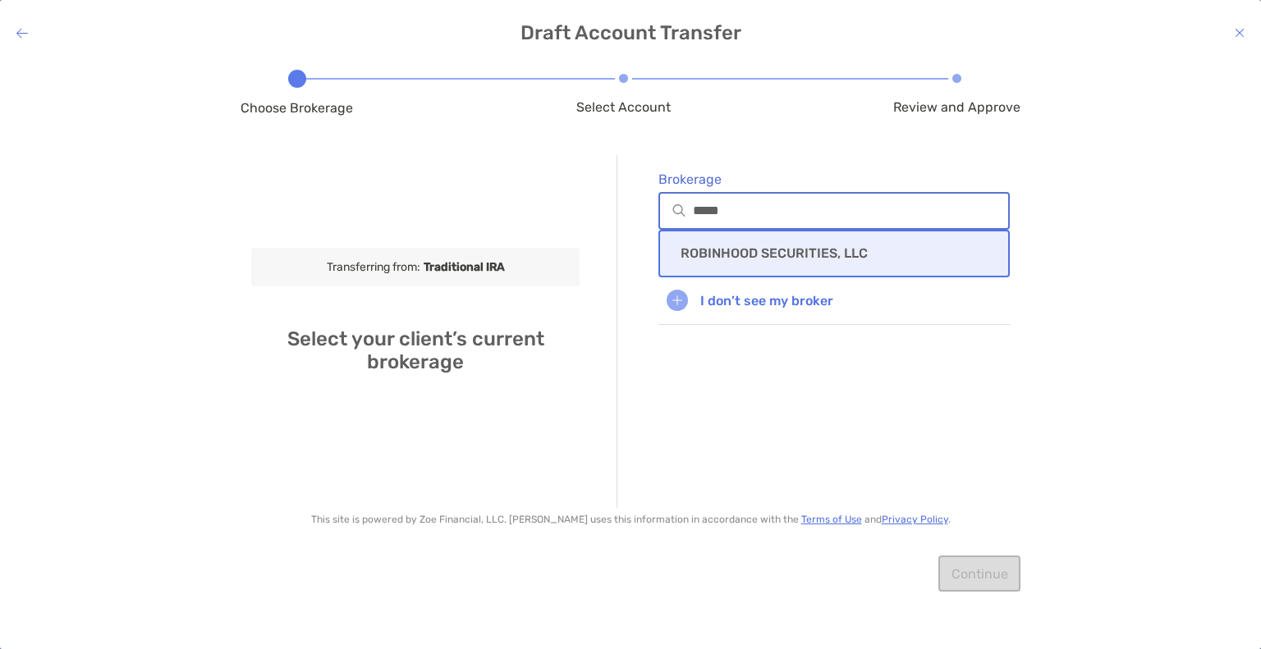
type input "*****"
click at [728, 252] on p "ROBINHOOD SECURITIES, LLC" at bounding box center [774, 253] width 187 height 16
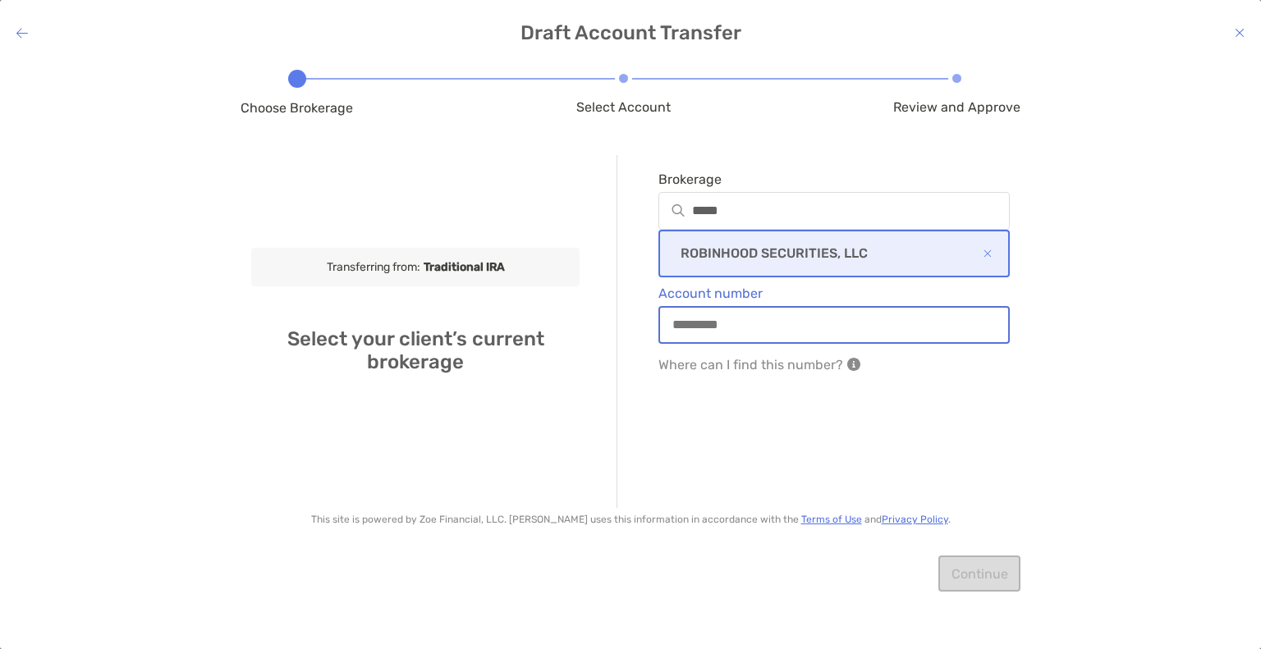
click at [737, 324] on input "Account number" at bounding box center [834, 325] width 348 height 14
click at [696, 329] on input "Account number" at bounding box center [834, 325] width 348 height 14
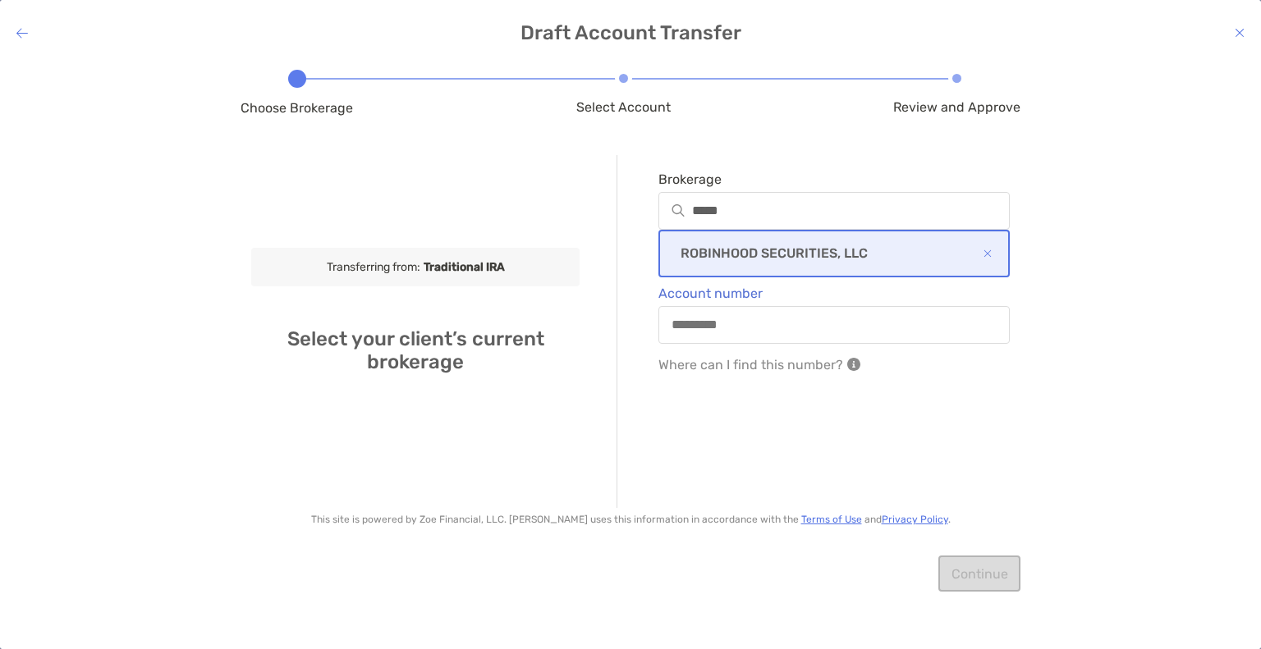
click at [1238, 30] on icon at bounding box center [1240, 32] width 10 height 13
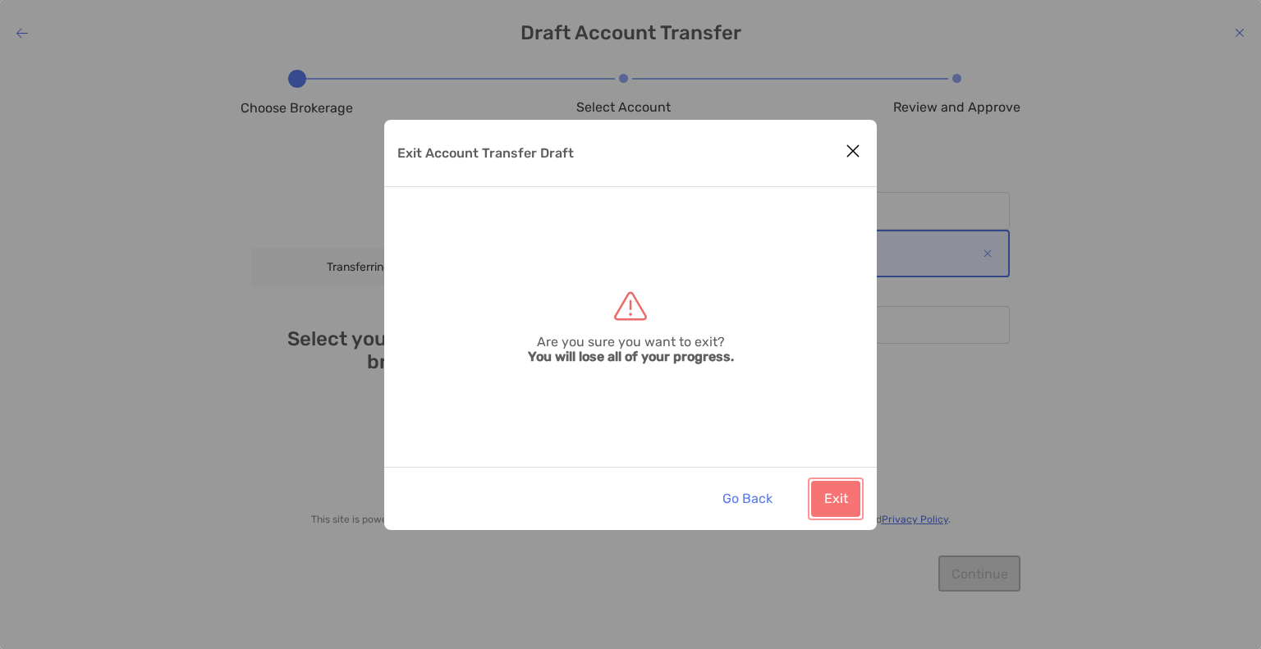
click at [851, 497] on button "Exit" at bounding box center [835, 499] width 49 height 36
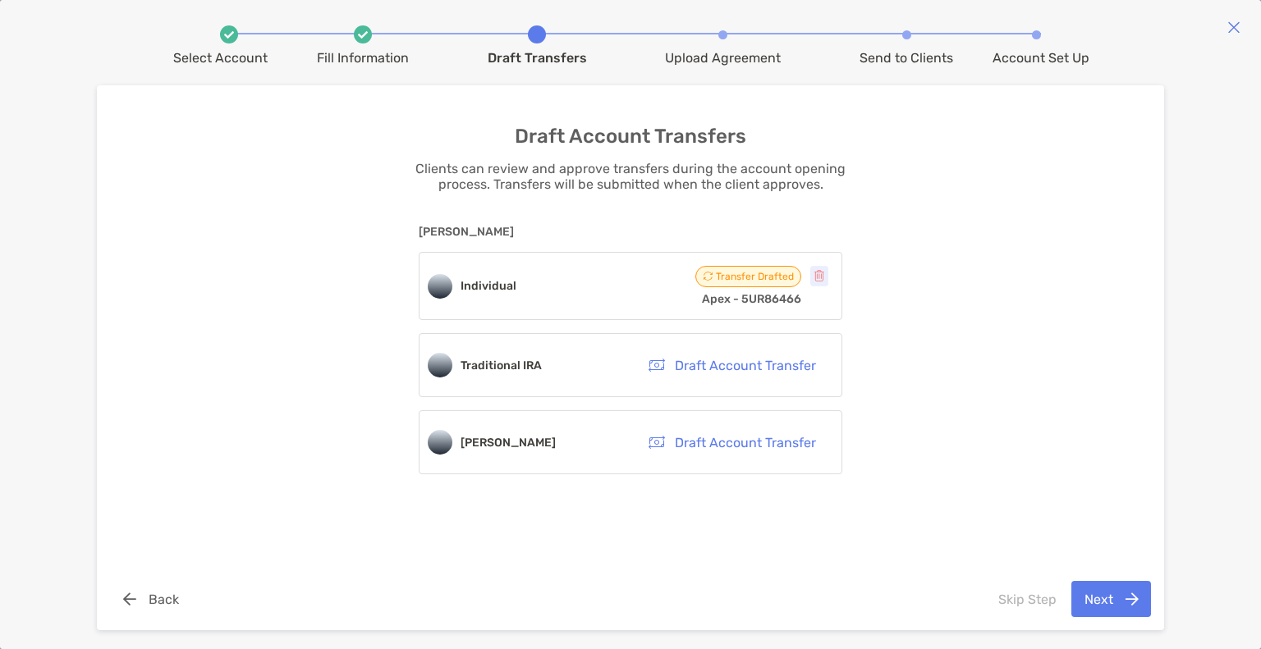
click at [823, 274] on icon "button" at bounding box center [819, 276] width 10 height 11
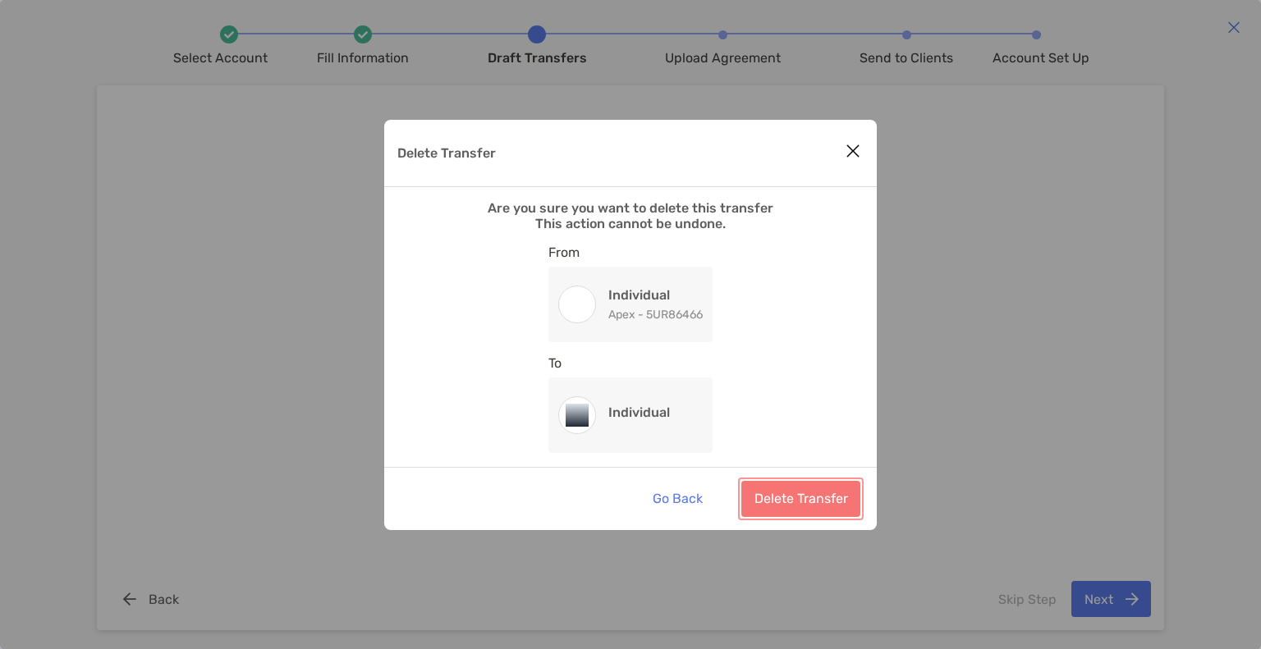
click at [793, 494] on button "Delete Transfer" at bounding box center [800, 499] width 119 height 36
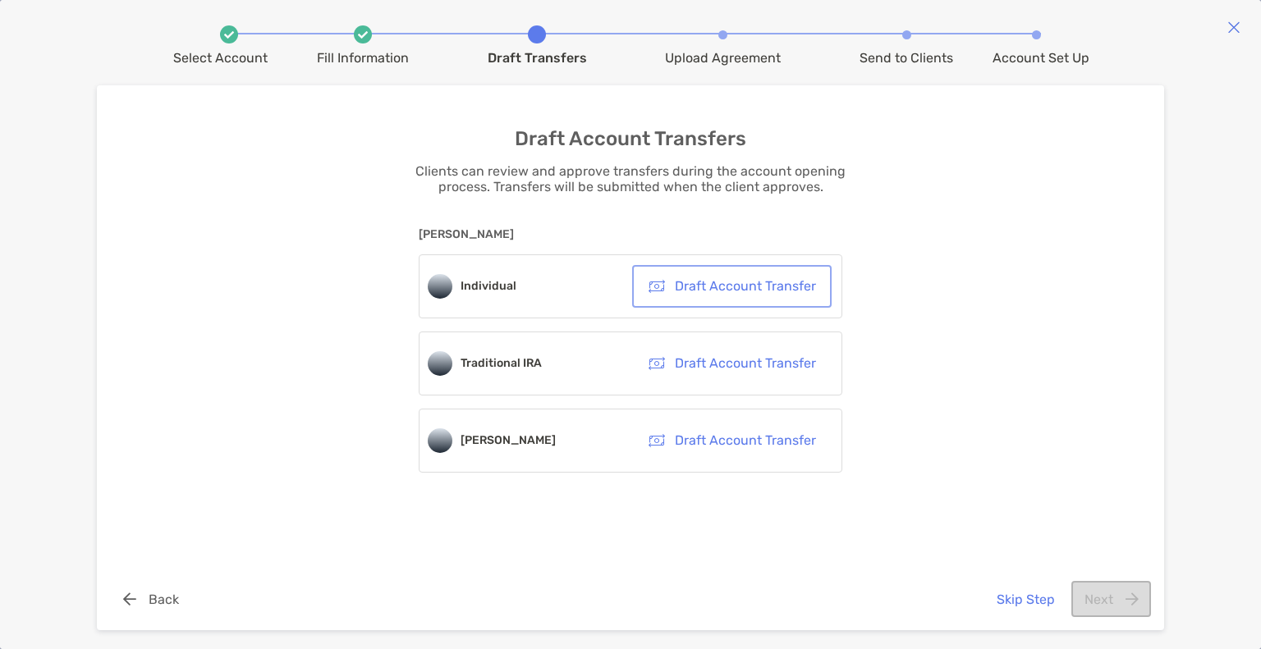
click at [740, 285] on button "Draft Account Transfer" at bounding box center [731, 286] width 193 height 36
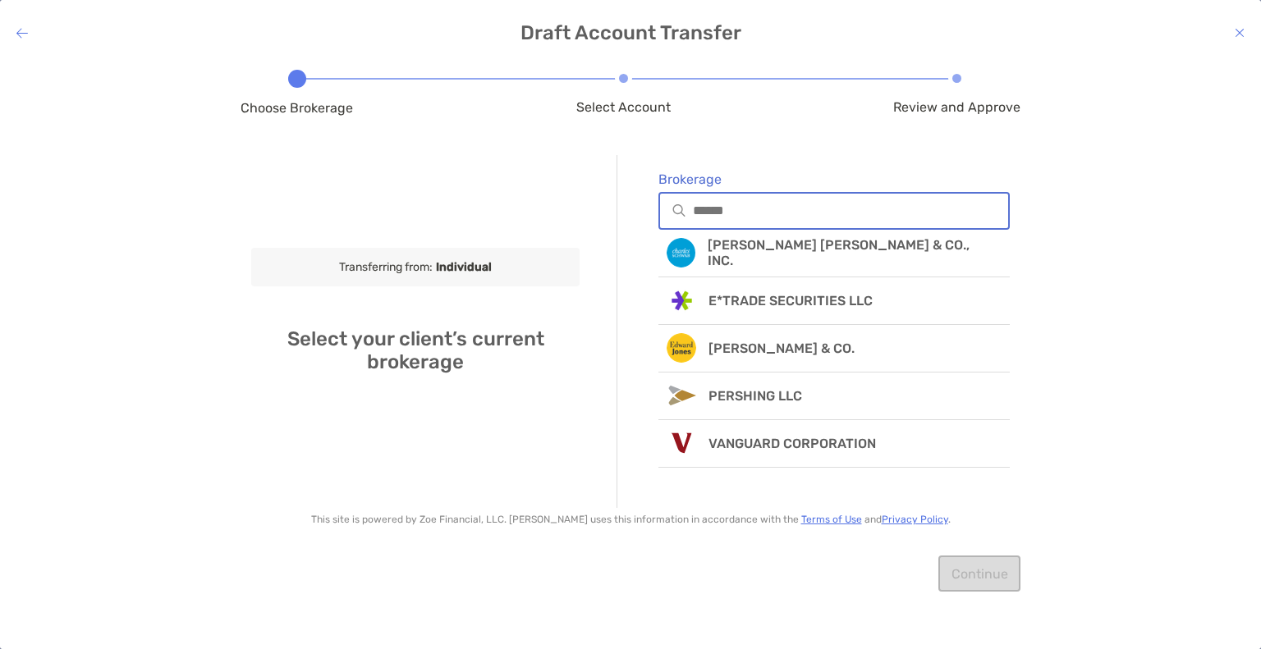
click at [730, 213] on input "Brokerage" at bounding box center [850, 211] width 315 height 14
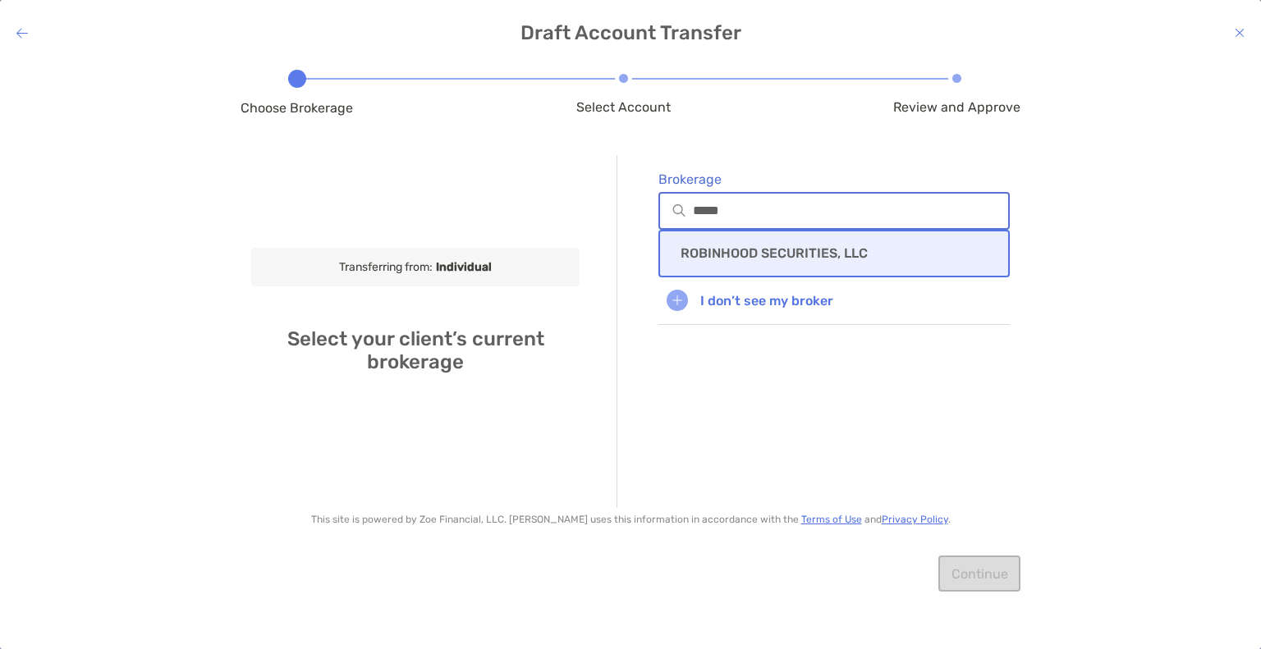
type input "*****"
click at [738, 255] on p "ROBINHOOD SECURITIES, LLC" at bounding box center [774, 253] width 187 height 16
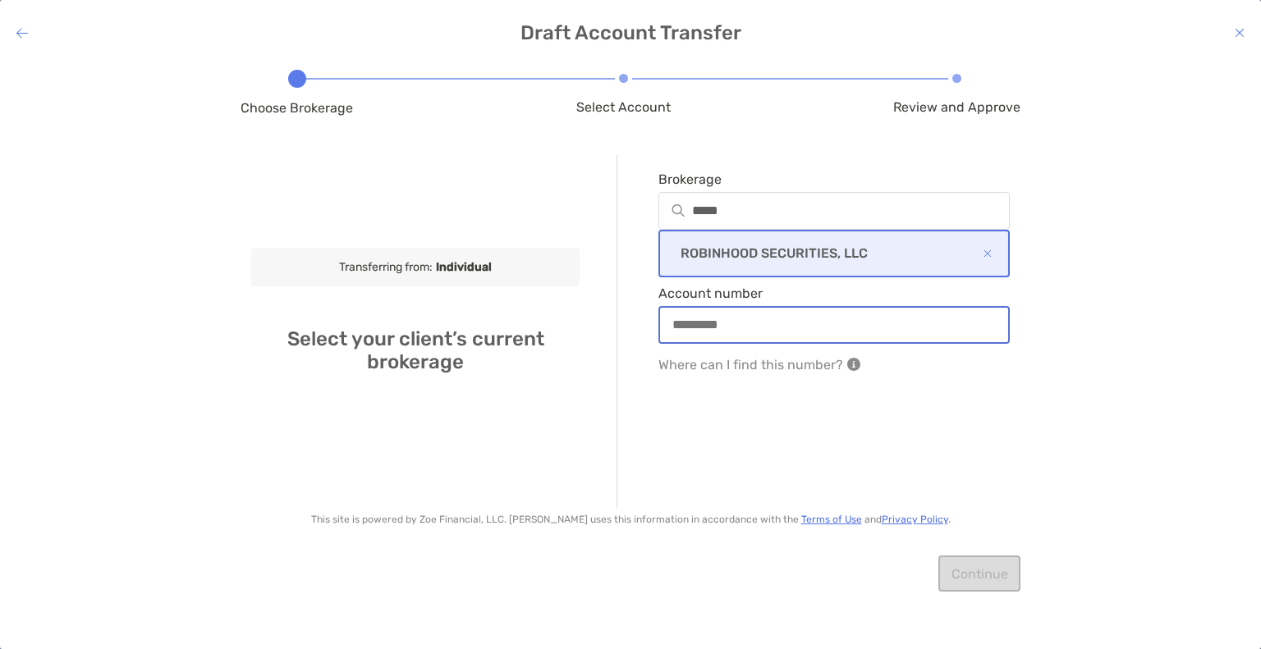
click at [728, 320] on input "Account number" at bounding box center [834, 325] width 348 height 14
paste input "*********"
type input "*********"
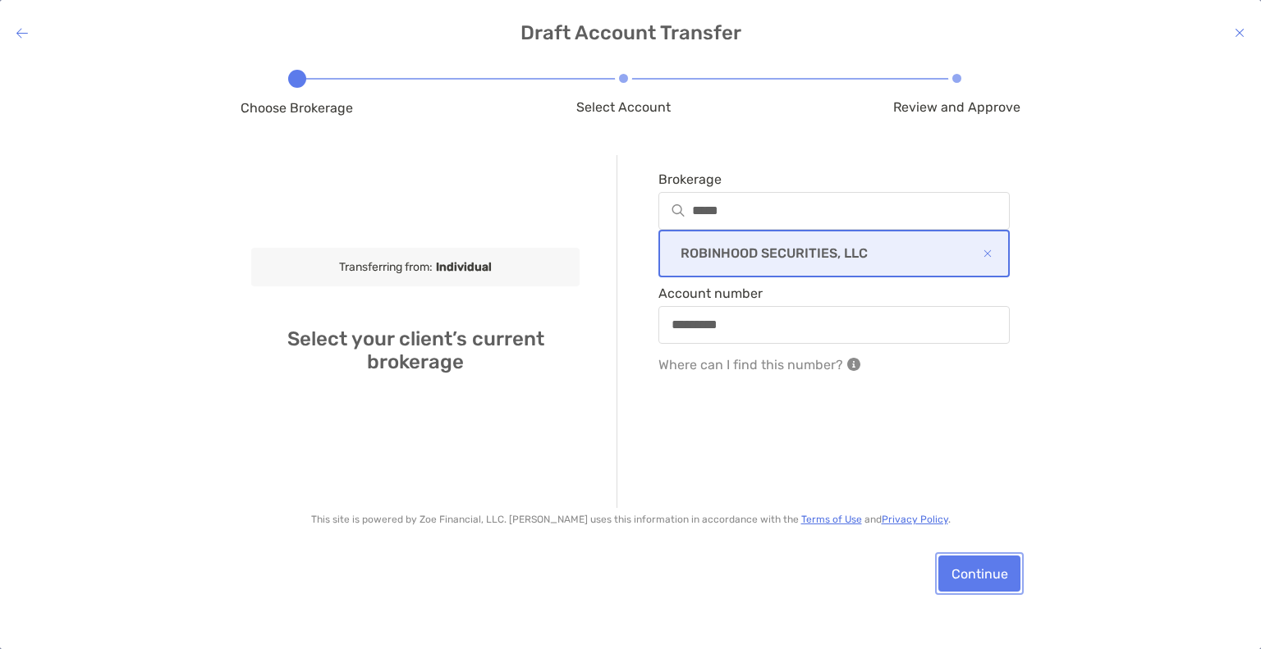
click at [976, 577] on button "Continue" at bounding box center [979, 574] width 82 height 36
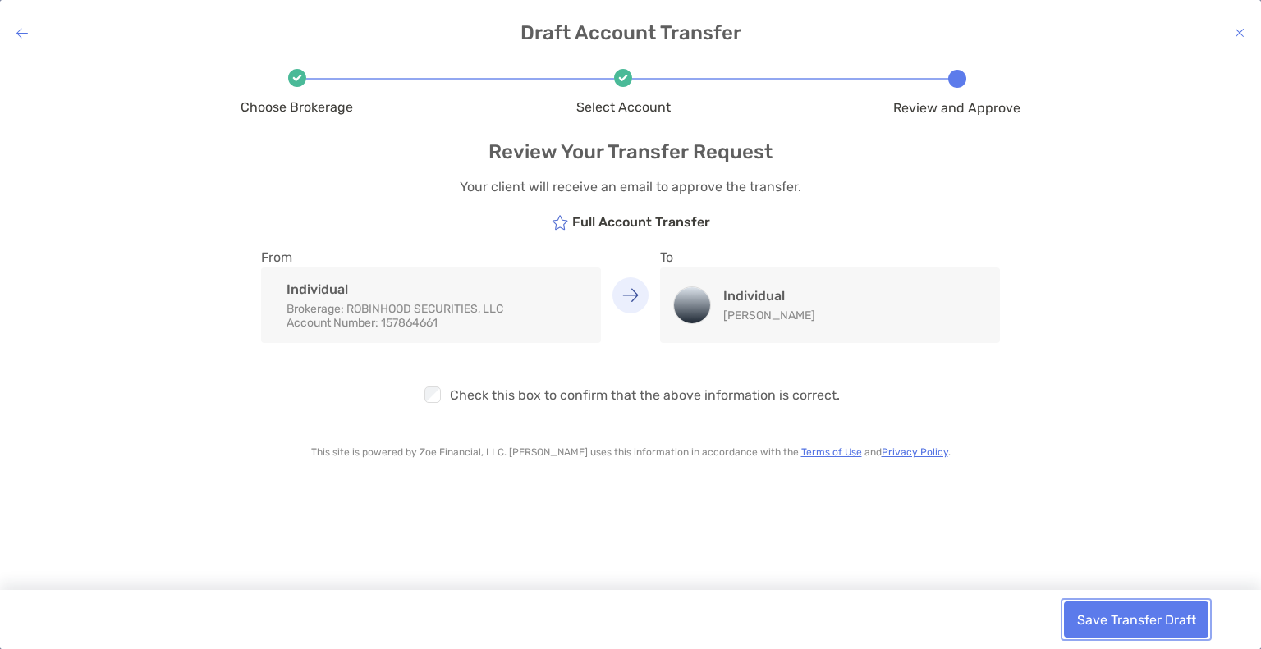
click at [1155, 618] on button "Save Transfer Draft" at bounding box center [1136, 620] width 144 height 36
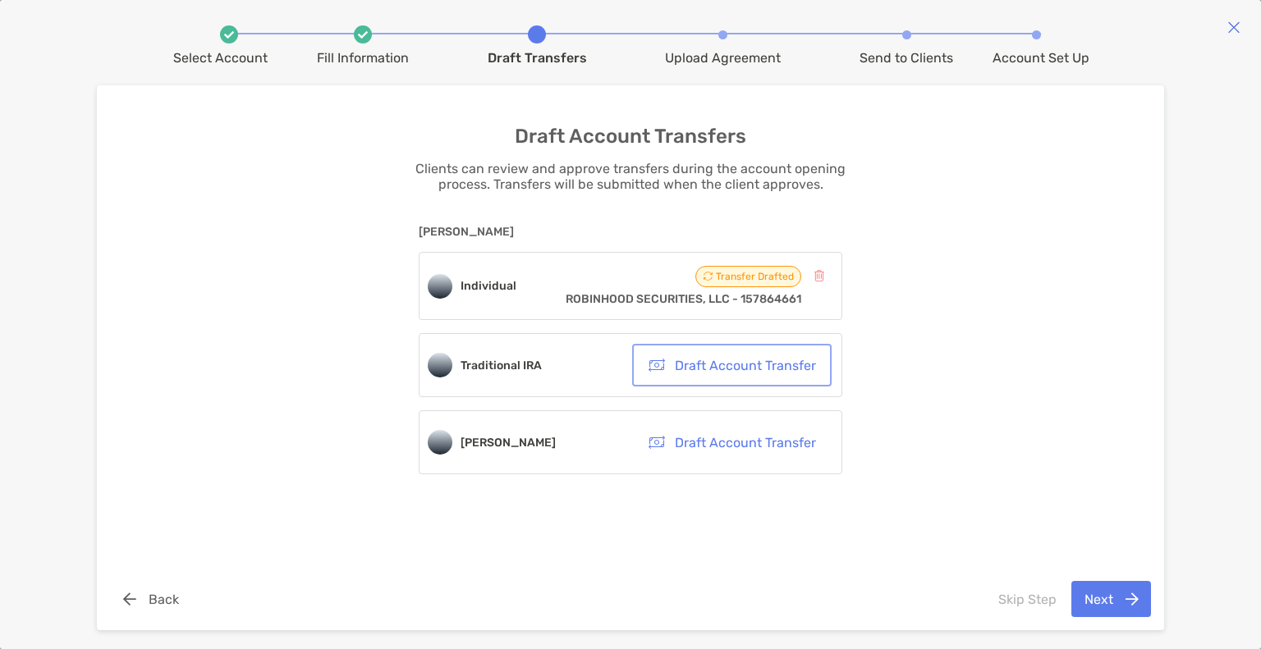
click at [711, 351] on button "Draft Account Transfer" at bounding box center [731, 365] width 193 height 36
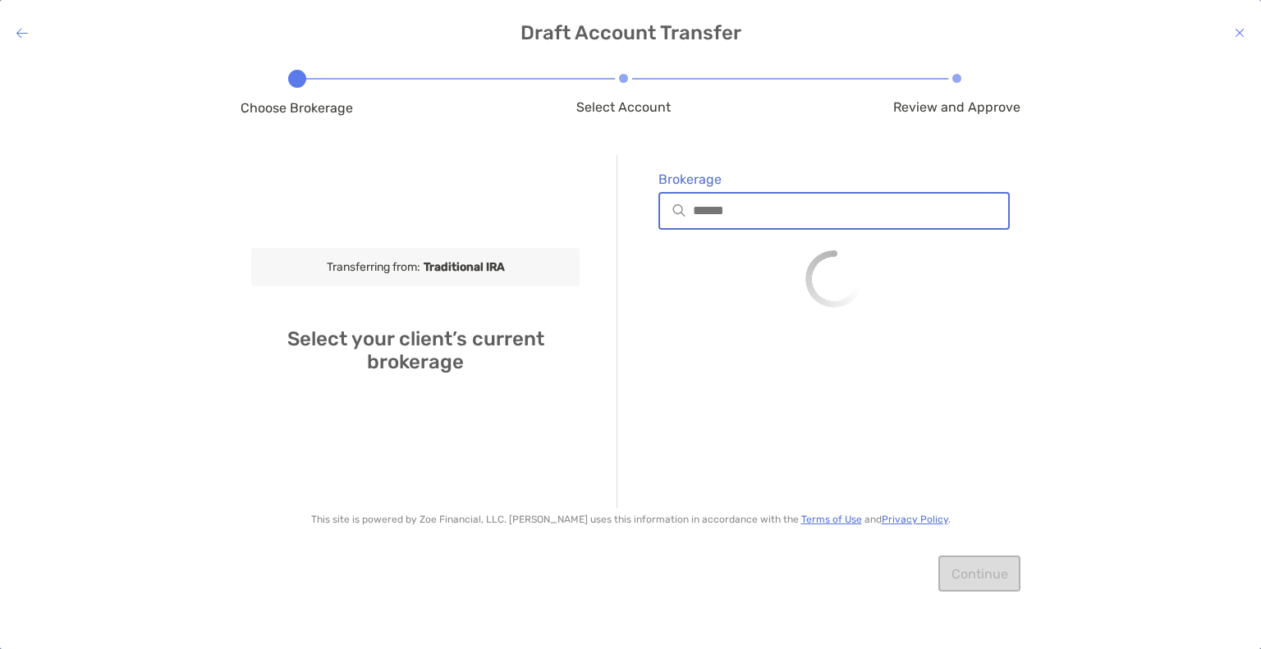
click at [779, 214] on input "Brokerage" at bounding box center [850, 211] width 315 height 14
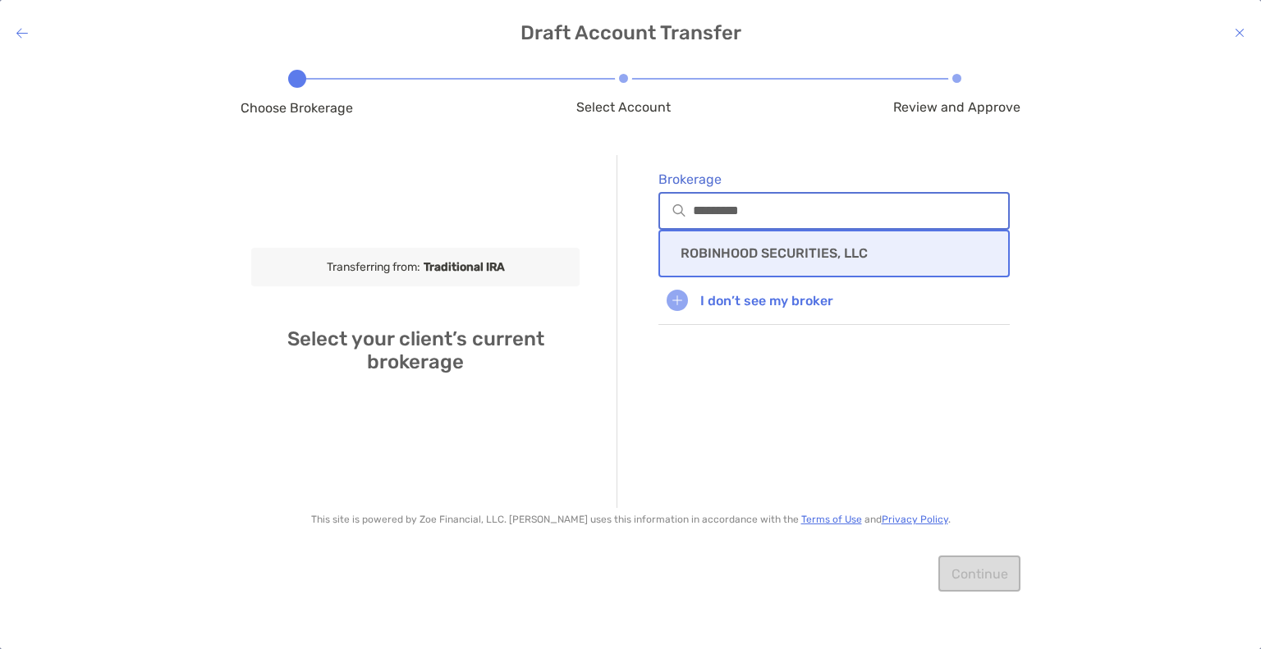
type input "*********"
click at [772, 243] on div "ROBINHOOD SECURITIES, LLC" at bounding box center [833, 254] width 351 height 48
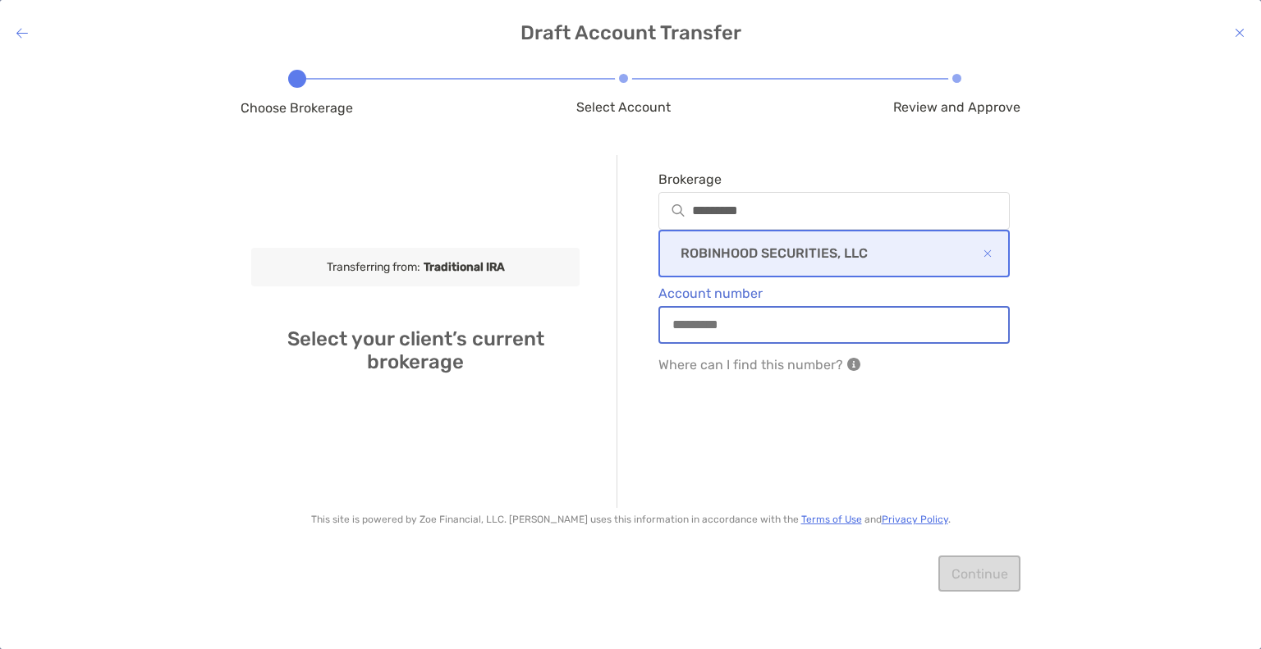
click at [737, 323] on input "Account number" at bounding box center [834, 325] width 348 height 14
click at [732, 323] on input "Account number" at bounding box center [834, 325] width 348 height 14
type input "*"
type input "*********"
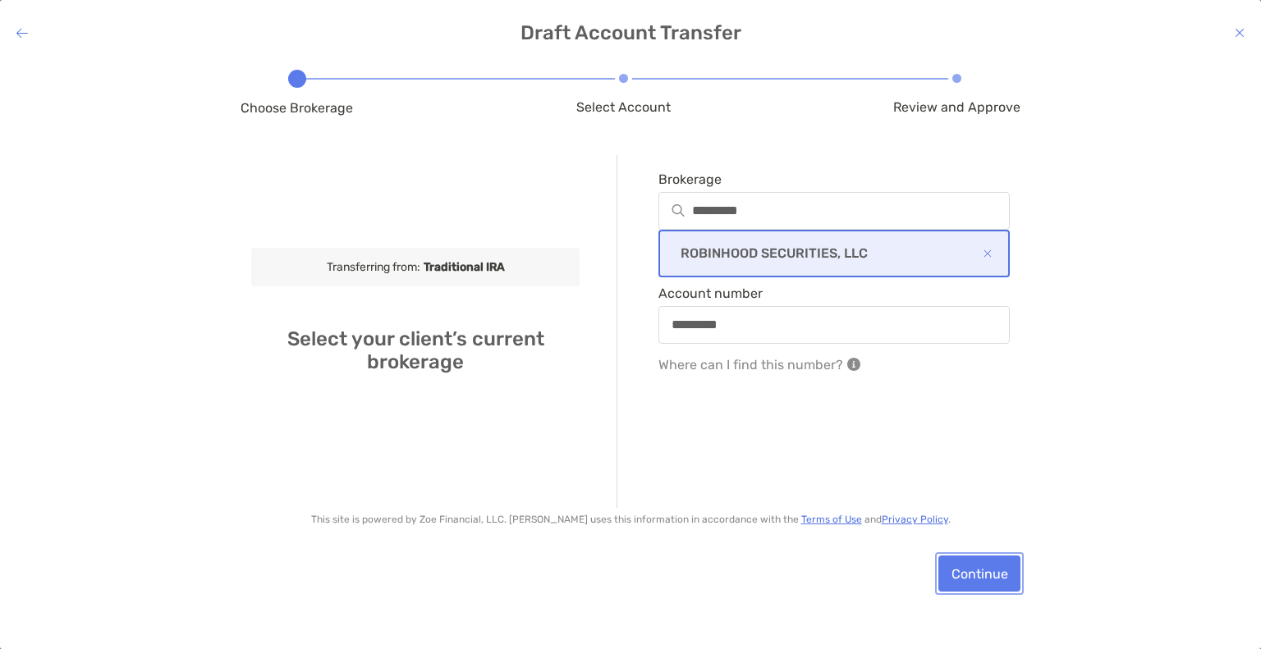
click at [977, 574] on button "Continue" at bounding box center [979, 574] width 82 height 36
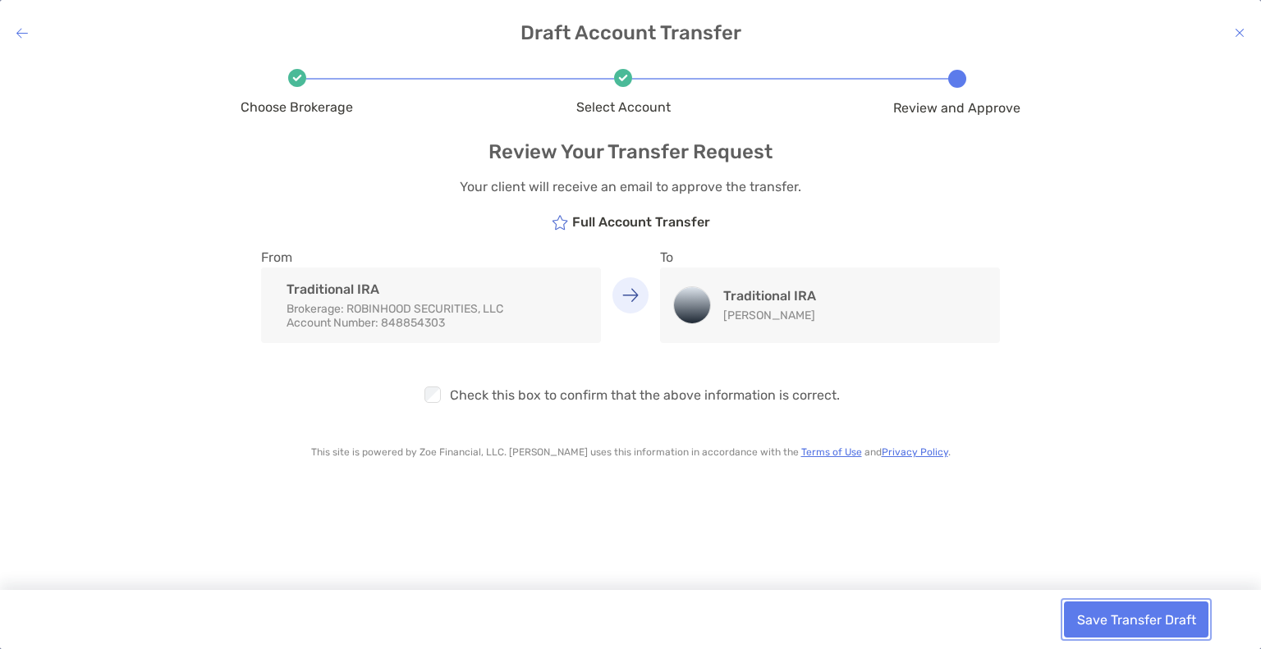
click at [1103, 617] on button "Save Transfer Draft" at bounding box center [1136, 620] width 144 height 36
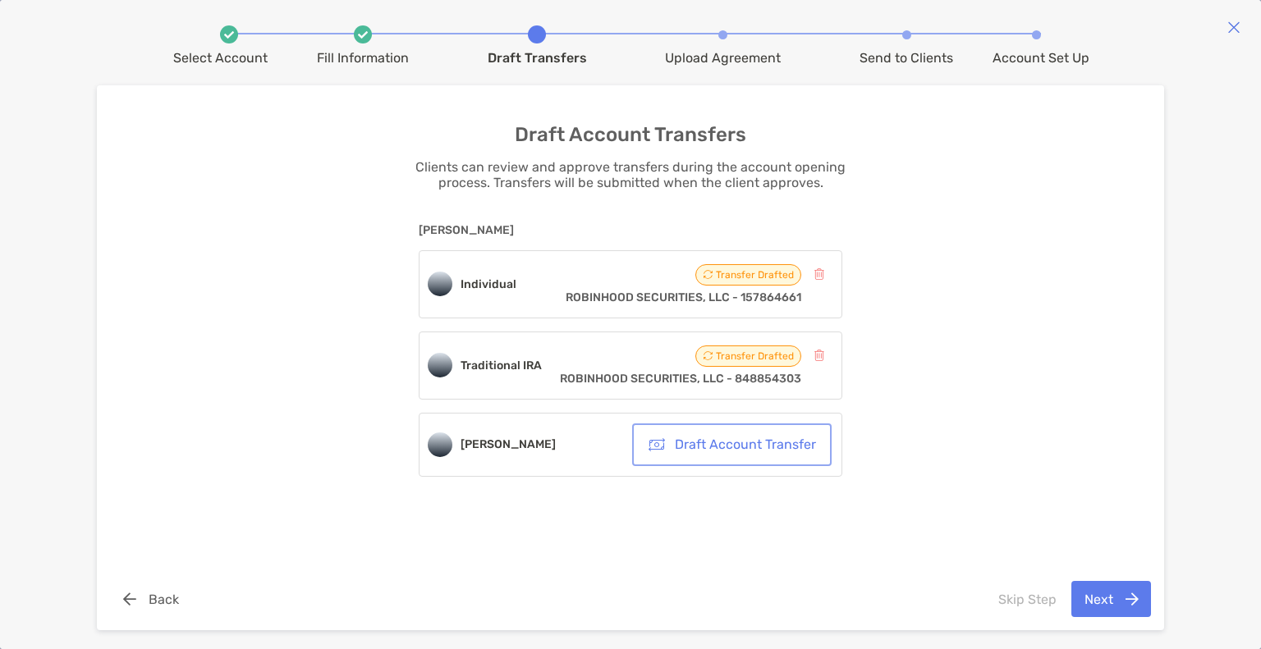
click at [757, 454] on button "Draft Account Transfer" at bounding box center [731, 445] width 193 height 36
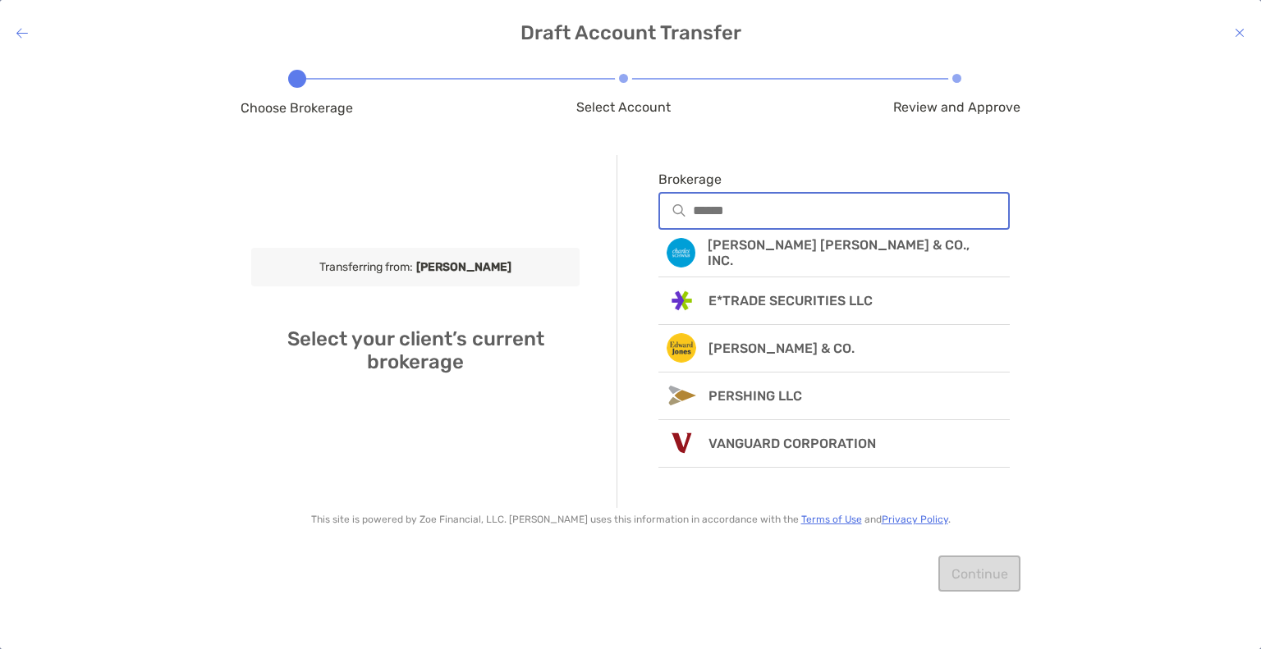
click at [754, 216] on input "Brokerage" at bounding box center [850, 211] width 315 height 14
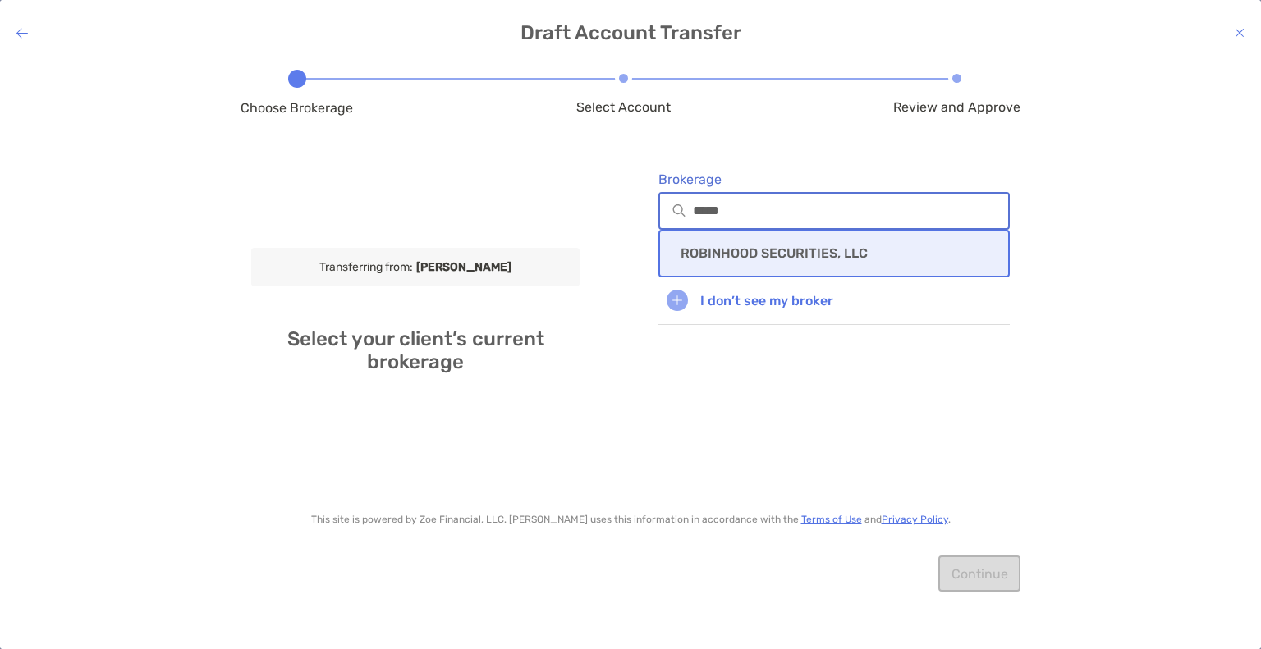
type input "*****"
click at [752, 236] on div "ROBINHOOD SECURITIES, LLC" at bounding box center [833, 254] width 351 height 48
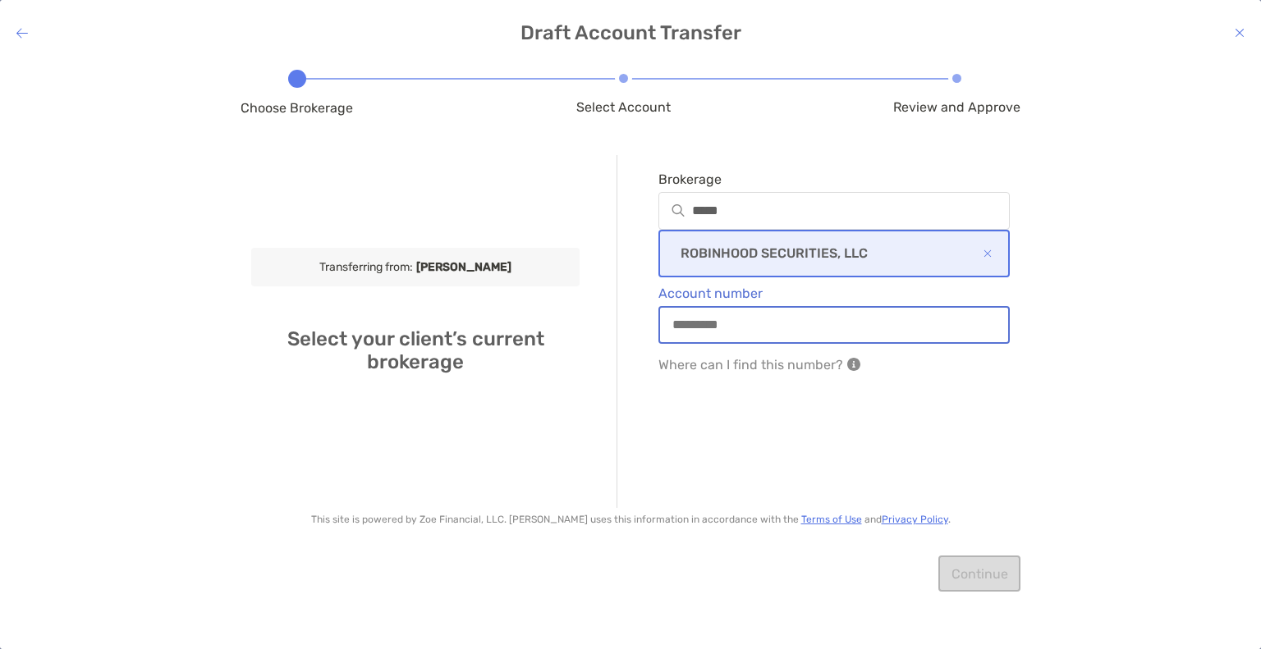
click at [718, 324] on input "Account number" at bounding box center [834, 325] width 348 height 14
type input "********"
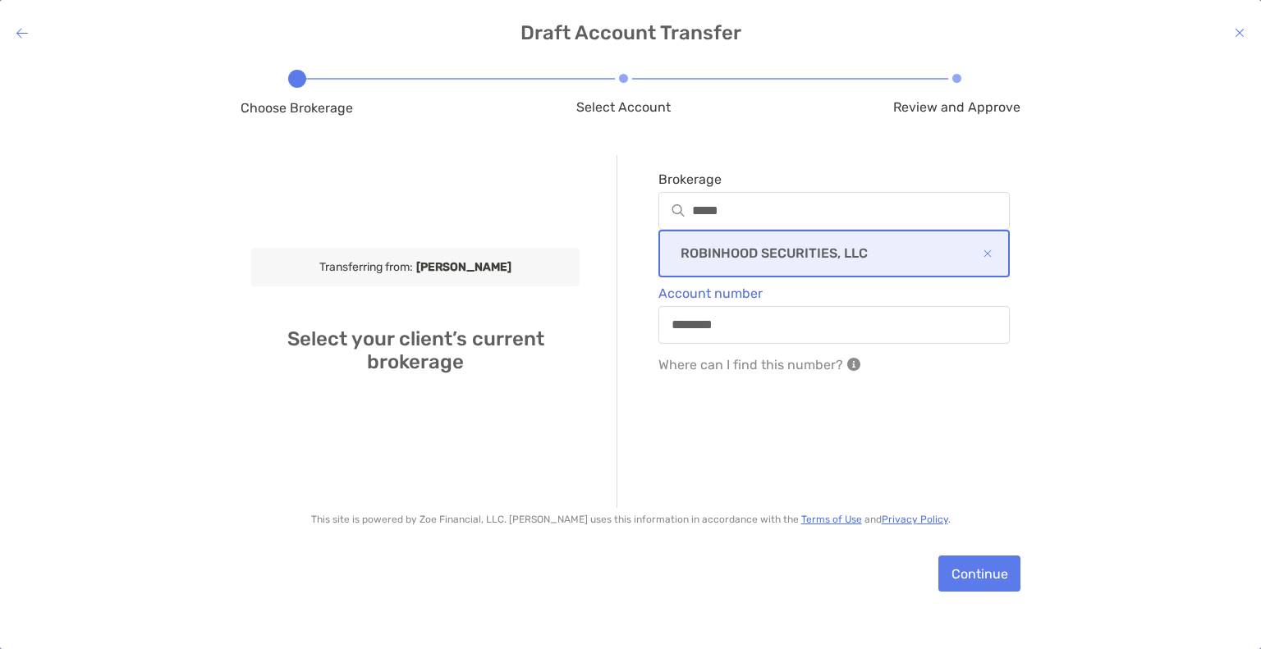
click at [824, 415] on div "Brokerage ***** ROBINHOOD SECURITIES, LLC Account number ******** Where can I f…" at bounding box center [813, 331] width 393 height 353
click at [987, 571] on button "Continue" at bounding box center [979, 574] width 82 height 36
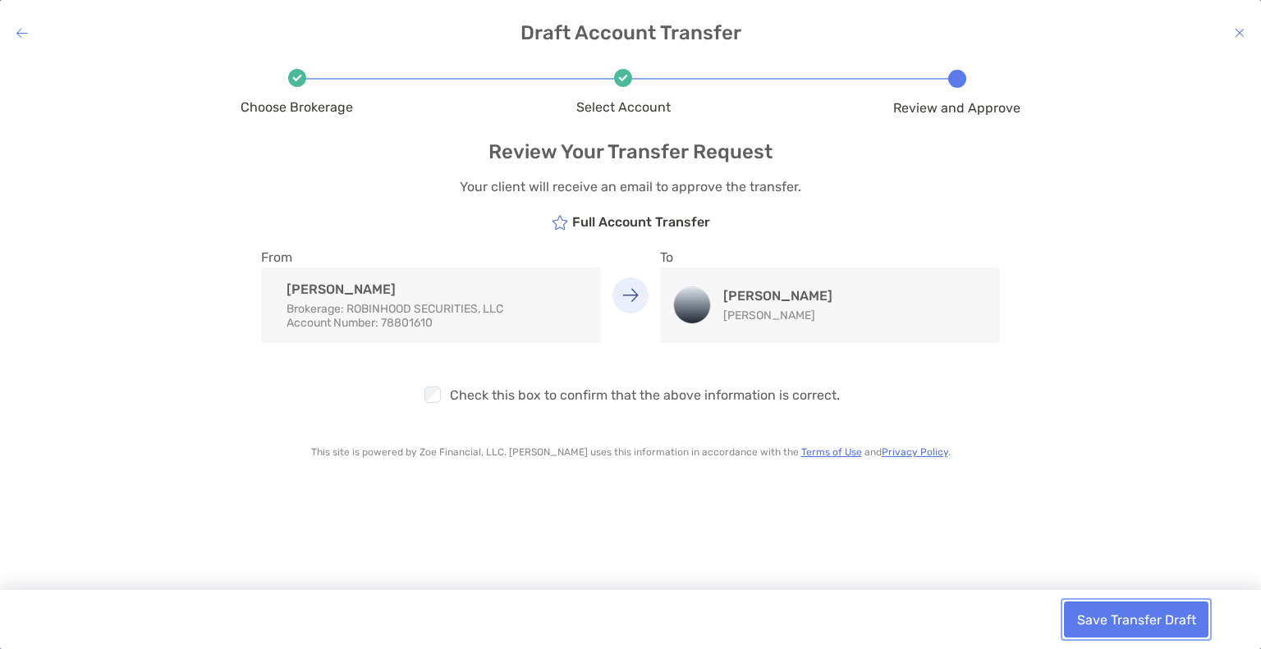
click at [1113, 623] on button "Save Transfer Draft" at bounding box center [1136, 620] width 144 height 36
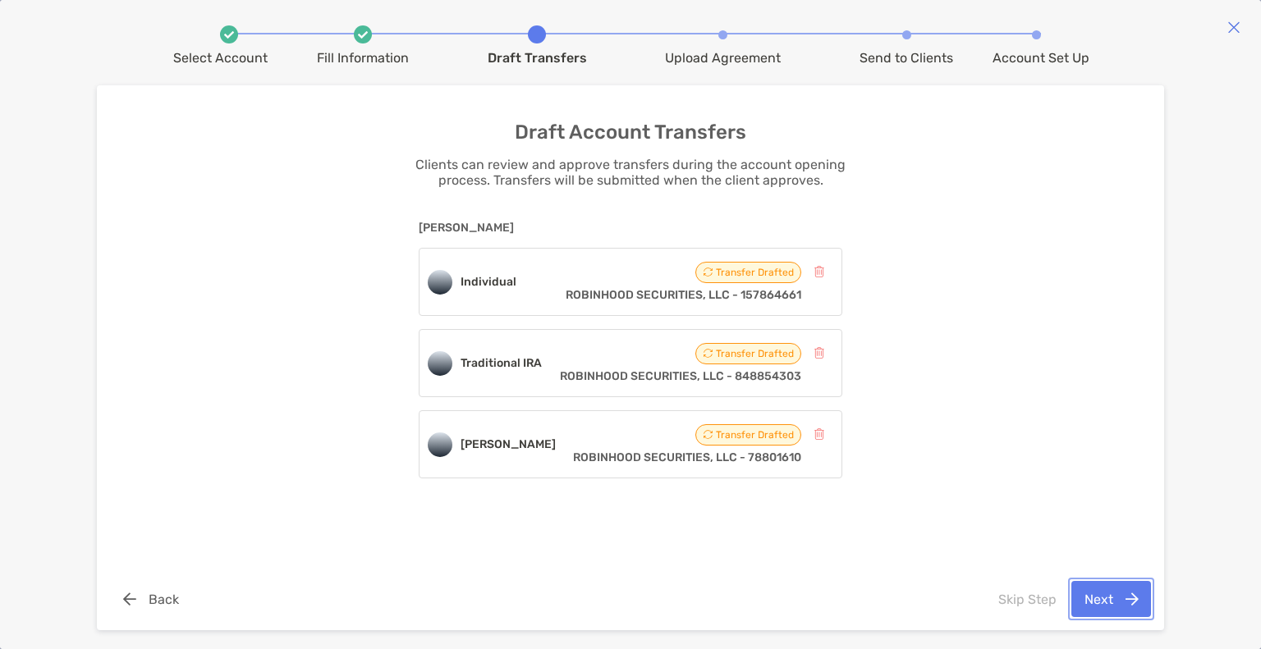
click at [1111, 589] on button "Next" at bounding box center [1111, 599] width 80 height 36
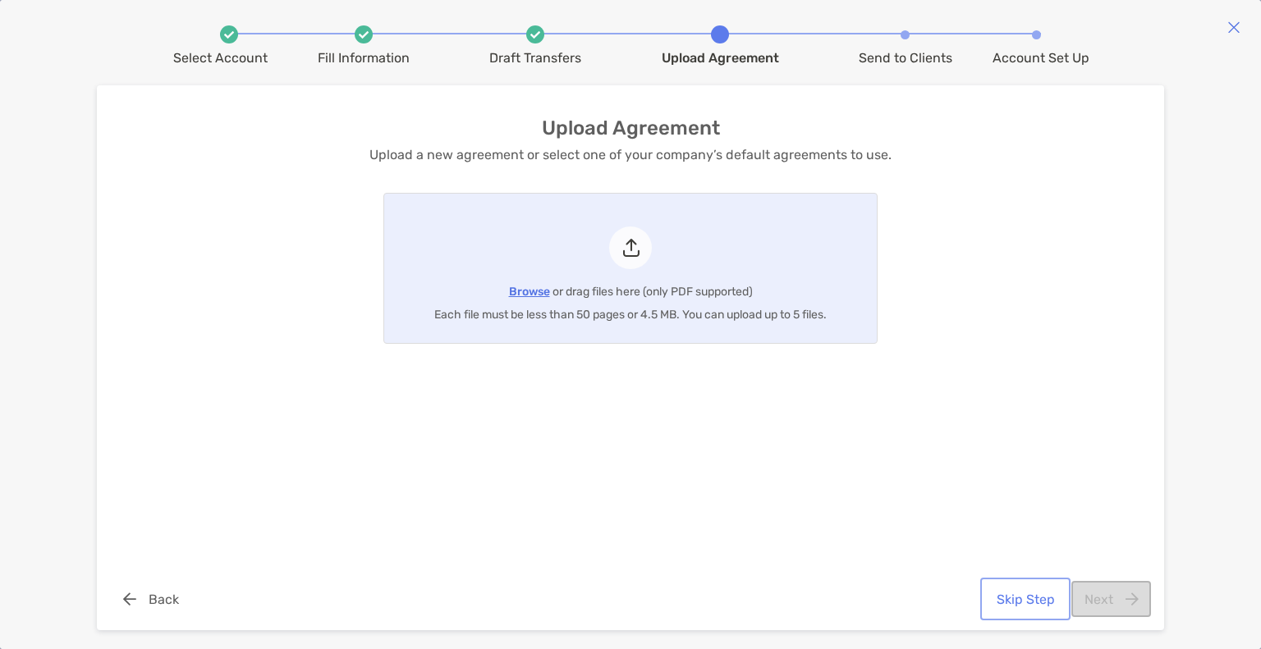
click at [1046, 600] on button "Skip Step" at bounding box center [1026, 599] width 84 height 36
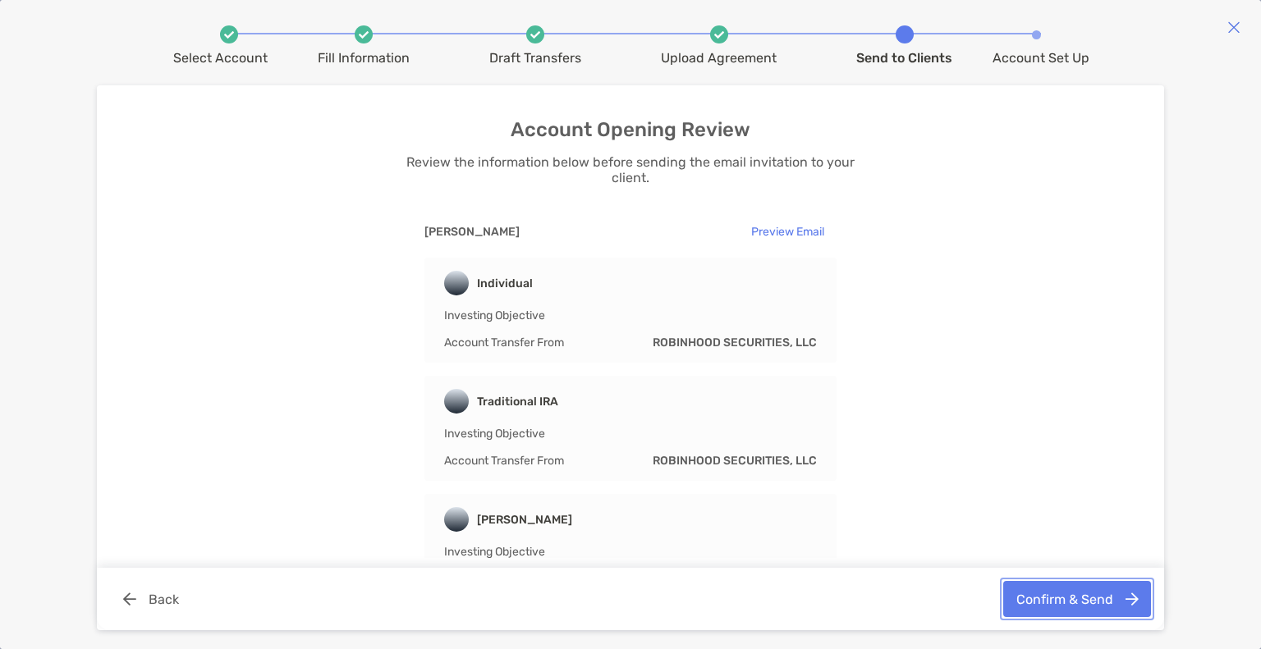
click at [1071, 607] on button "Confirm & Send" at bounding box center [1077, 599] width 148 height 36
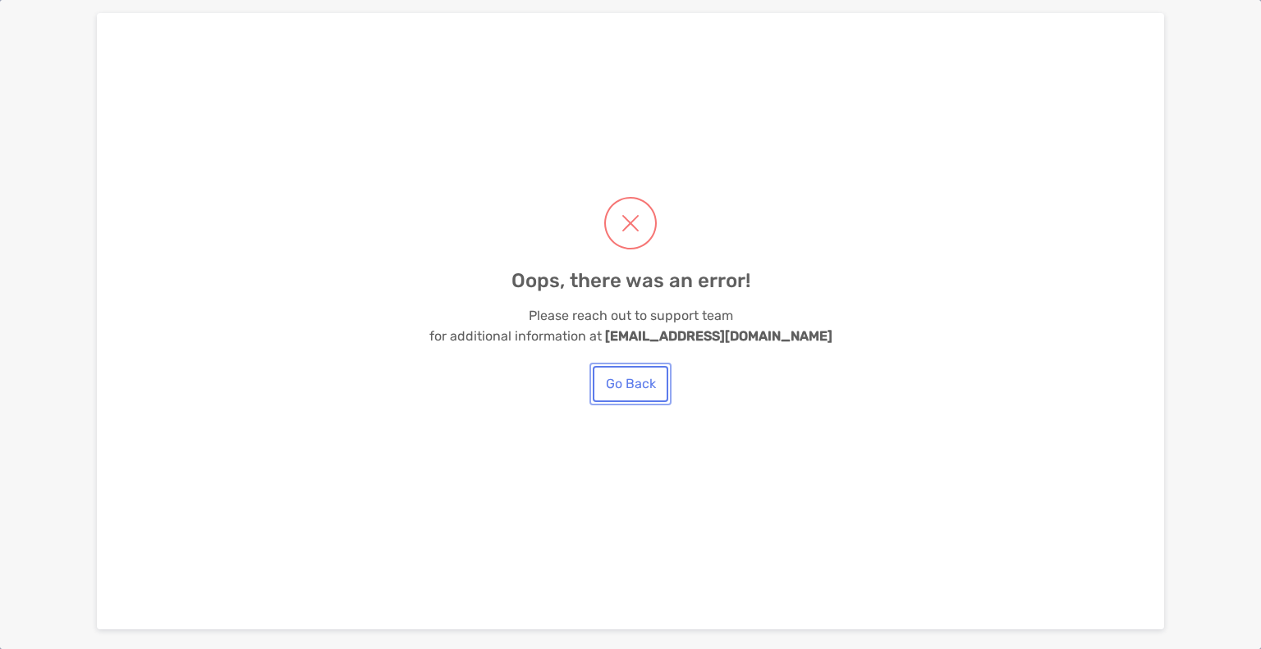
click at [617, 383] on button "Go Back" at bounding box center [631, 384] width 76 height 36
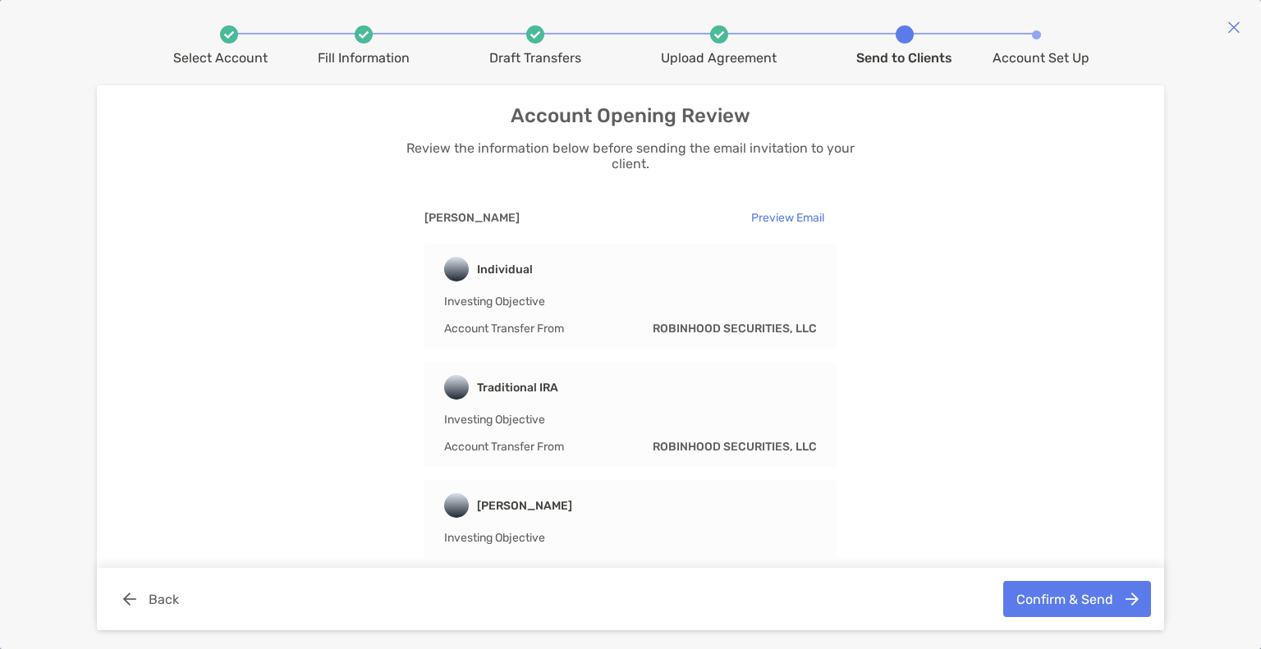
scroll to position [36, 0]
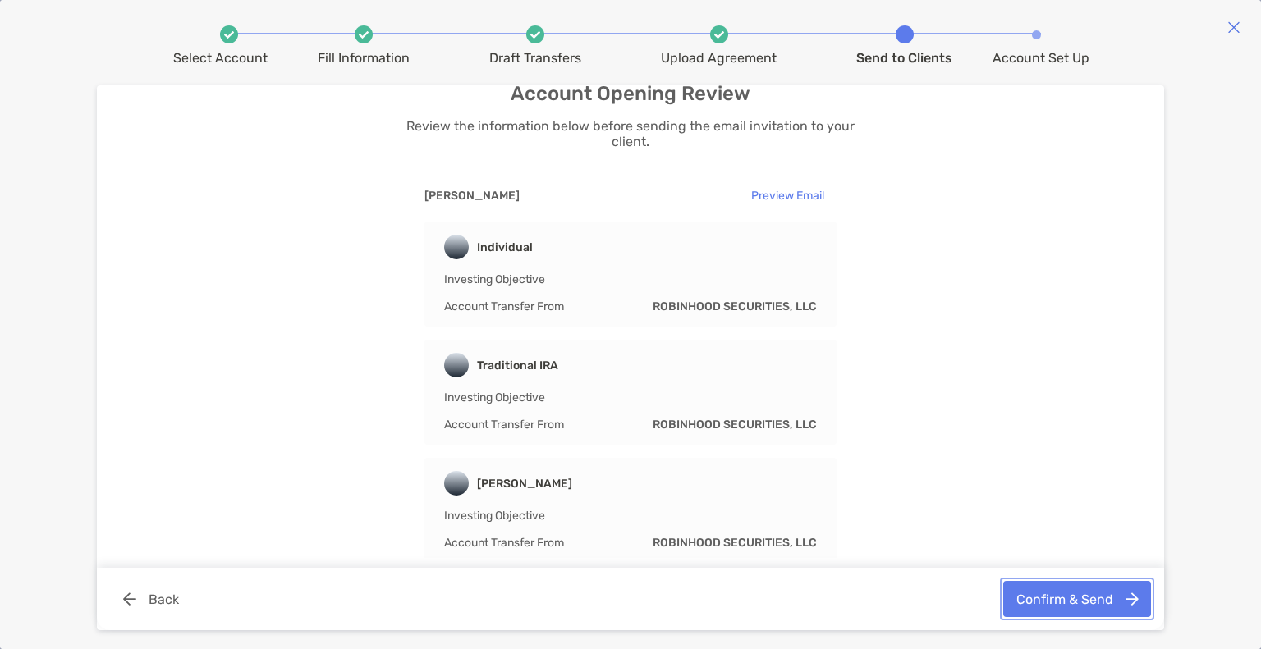
click at [1076, 597] on button "Confirm & Send" at bounding box center [1077, 599] width 148 height 36
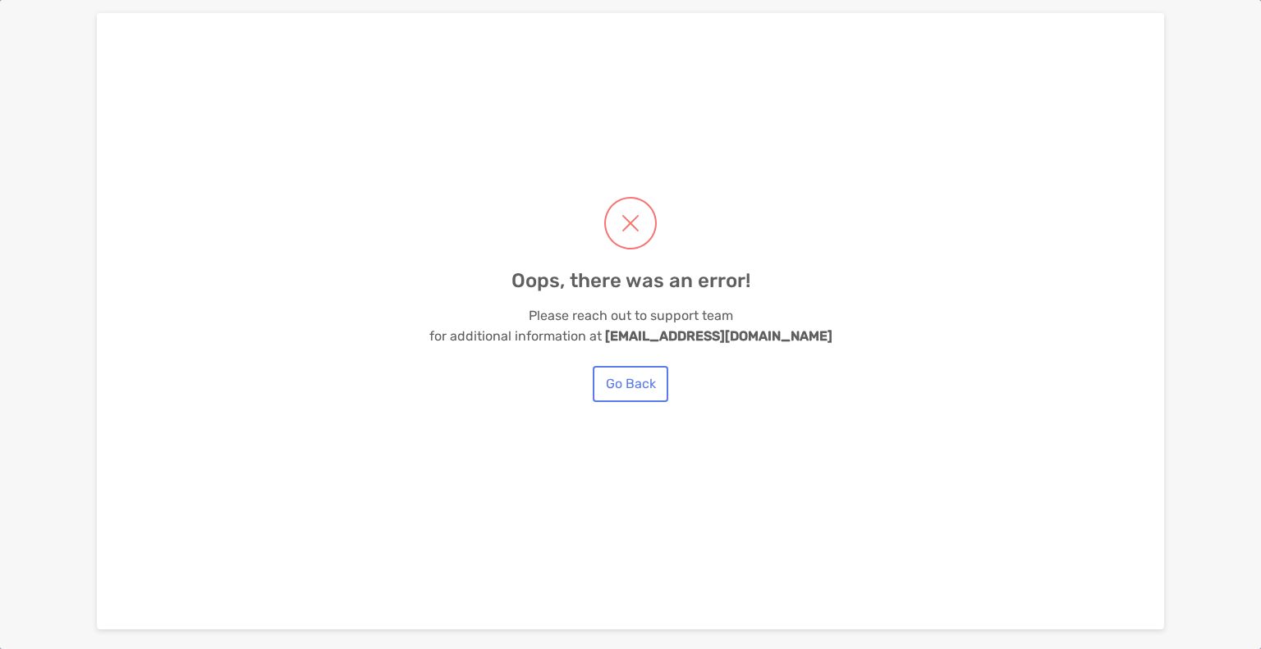
scroll to position [0, 0]
click at [643, 372] on button "Go Back" at bounding box center [631, 384] width 76 height 36
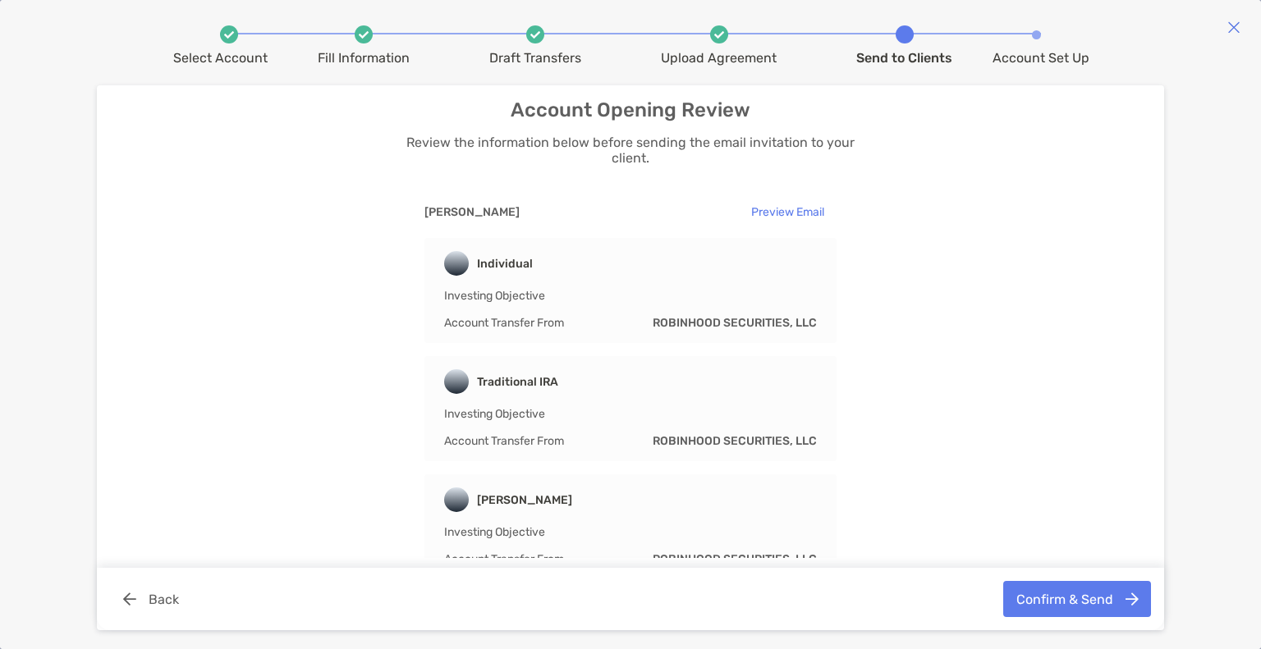
scroll to position [36, 0]
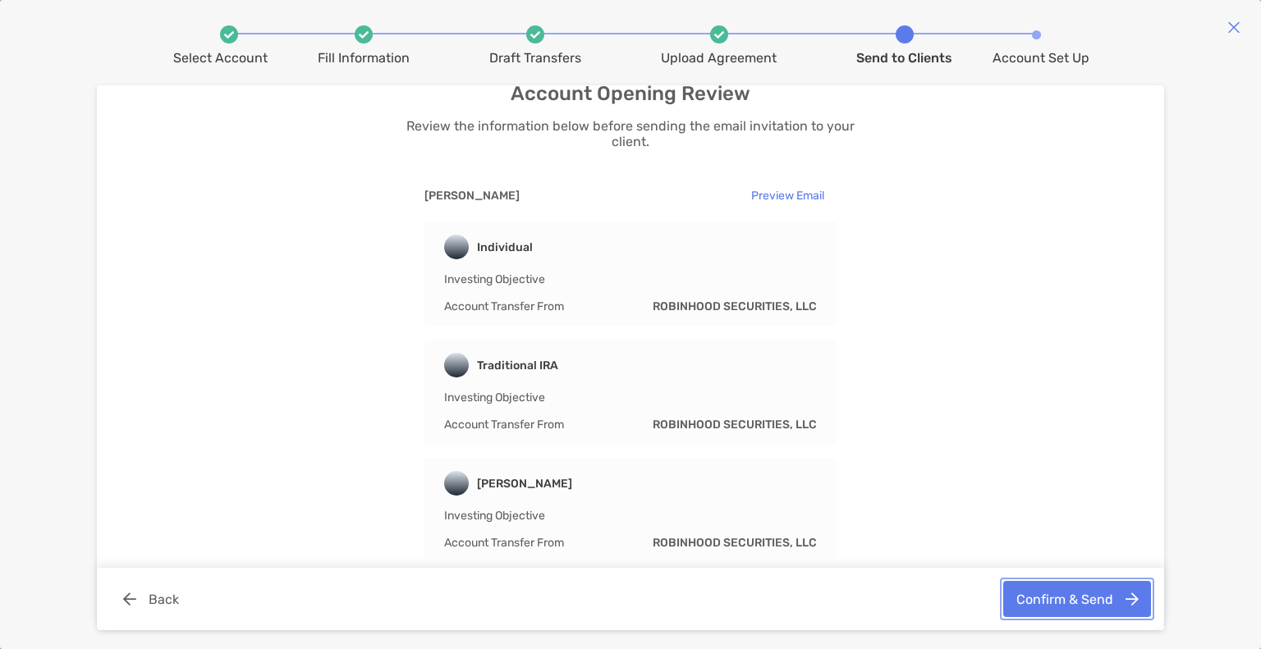
click at [1069, 609] on button "Confirm & Send" at bounding box center [1077, 599] width 148 height 36
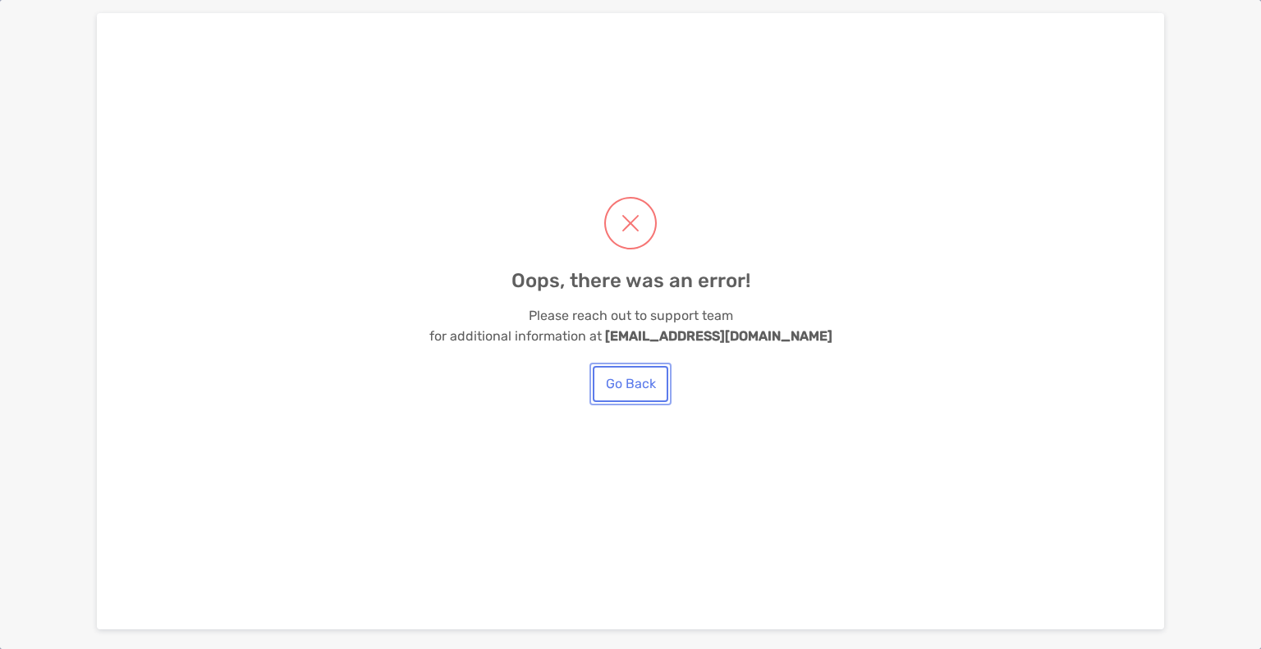
click at [658, 385] on button "Go Back" at bounding box center [631, 384] width 76 height 36
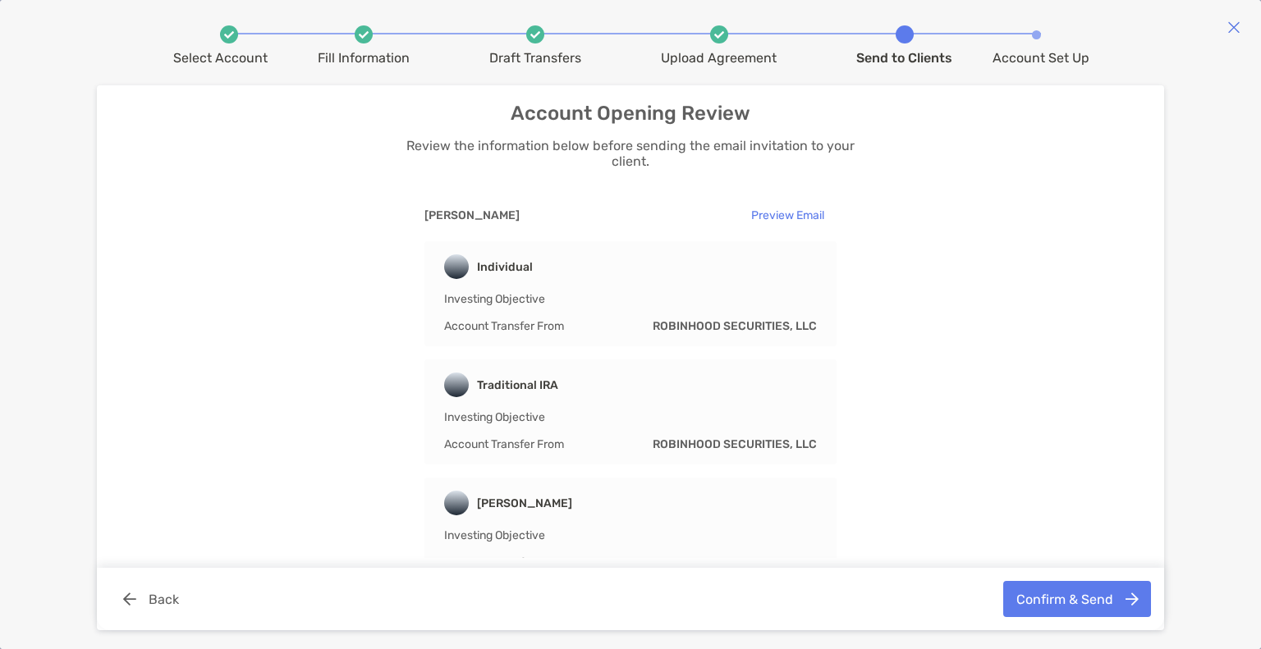
scroll to position [36, 0]
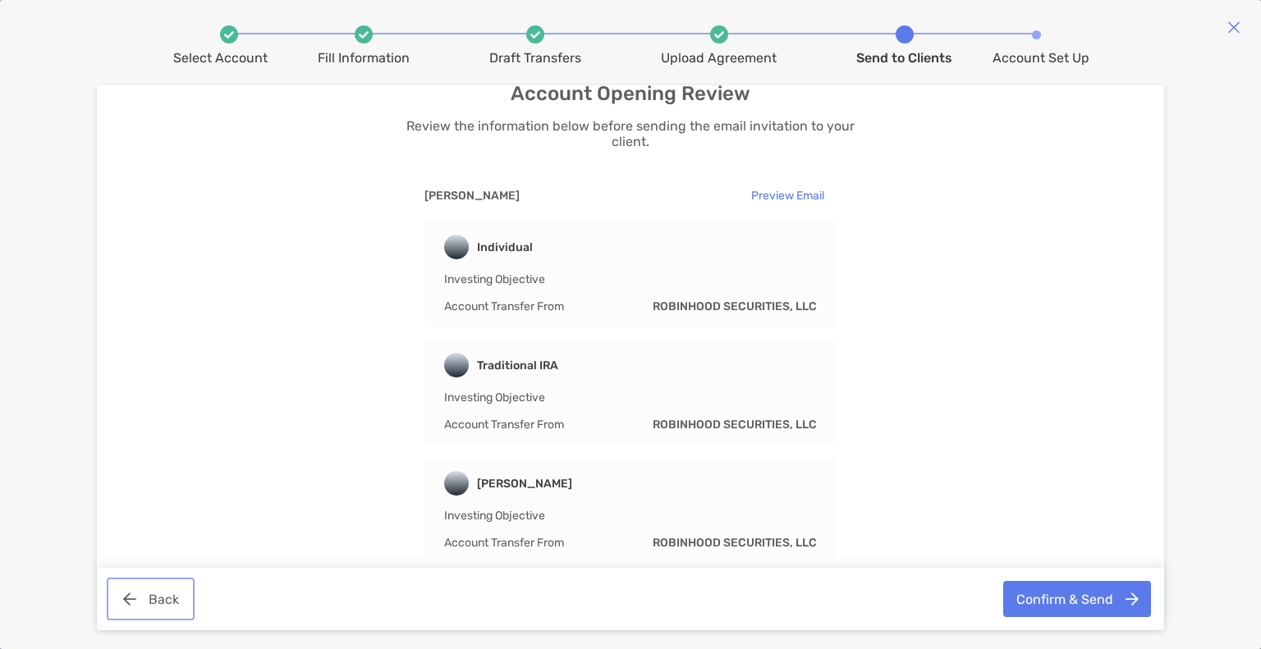
click at [167, 597] on button "Back" at bounding box center [150, 599] width 81 height 36
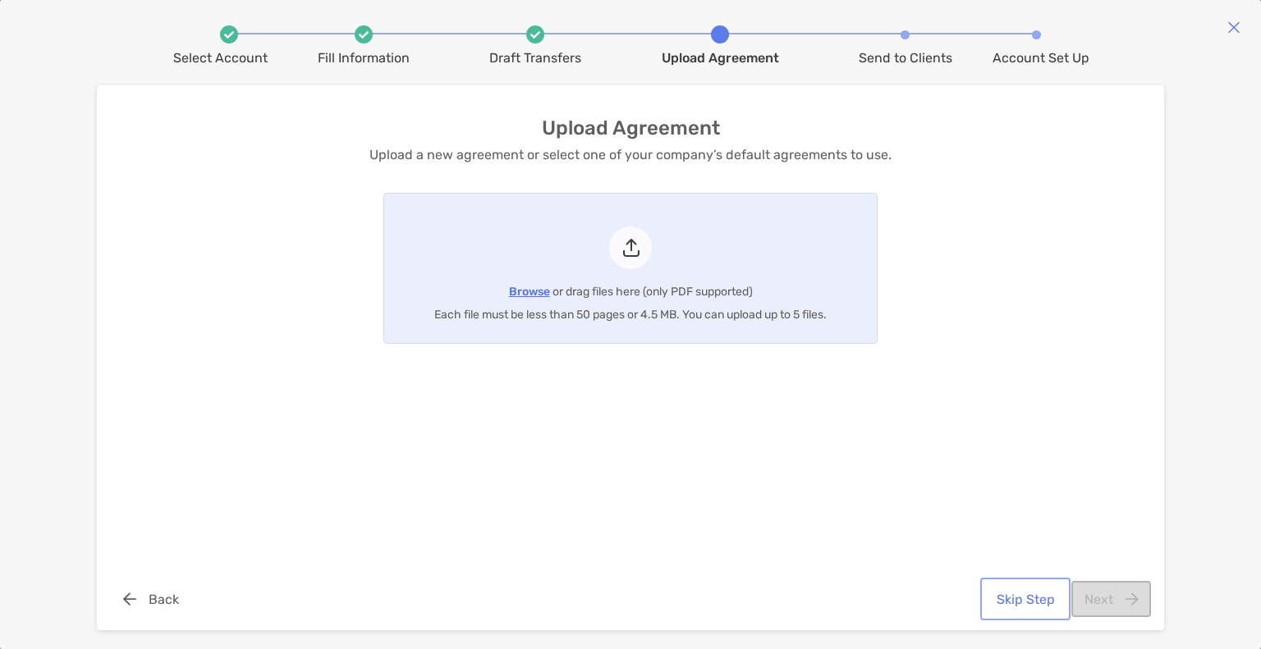
click at [1044, 603] on button "Skip Step" at bounding box center [1026, 599] width 84 height 36
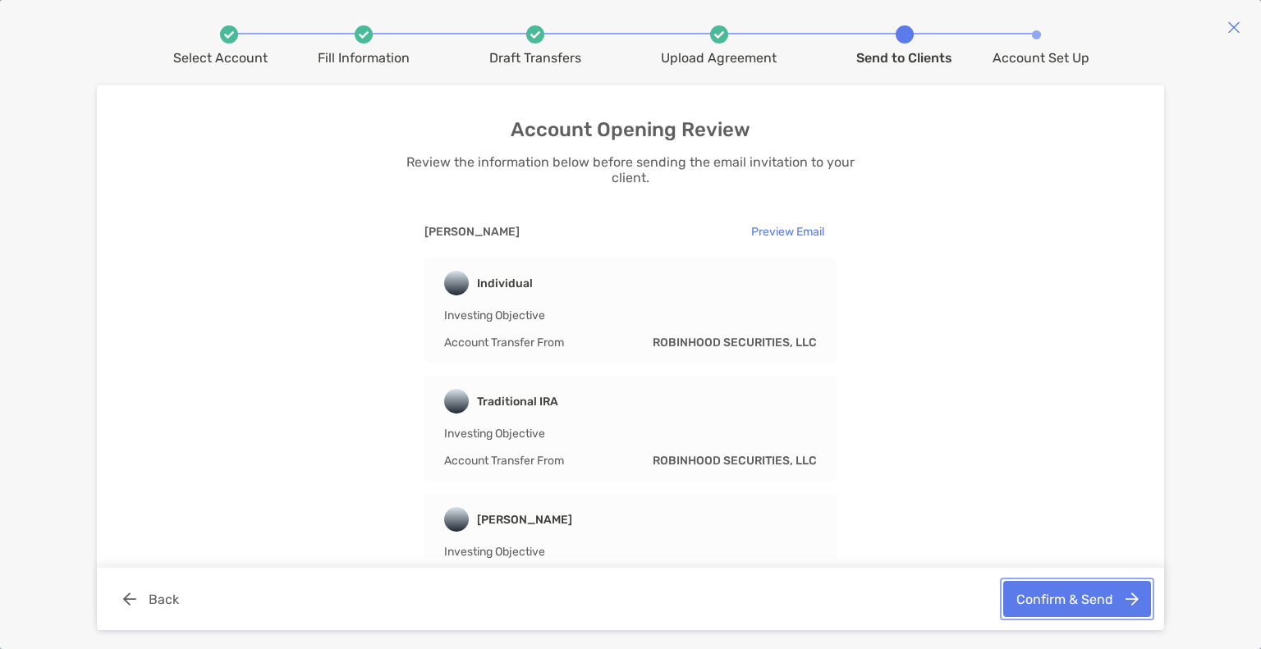
click at [1057, 603] on button "Confirm & Send" at bounding box center [1077, 599] width 148 height 36
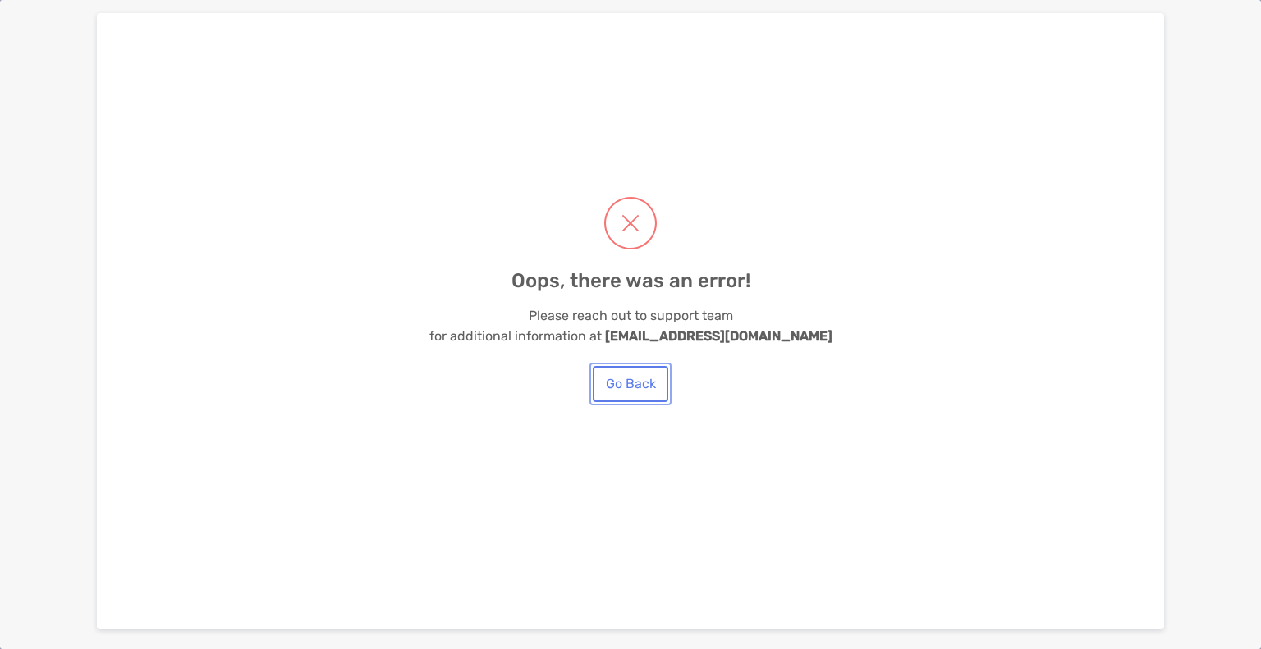
click at [626, 391] on button "Go Back" at bounding box center [631, 384] width 76 height 36
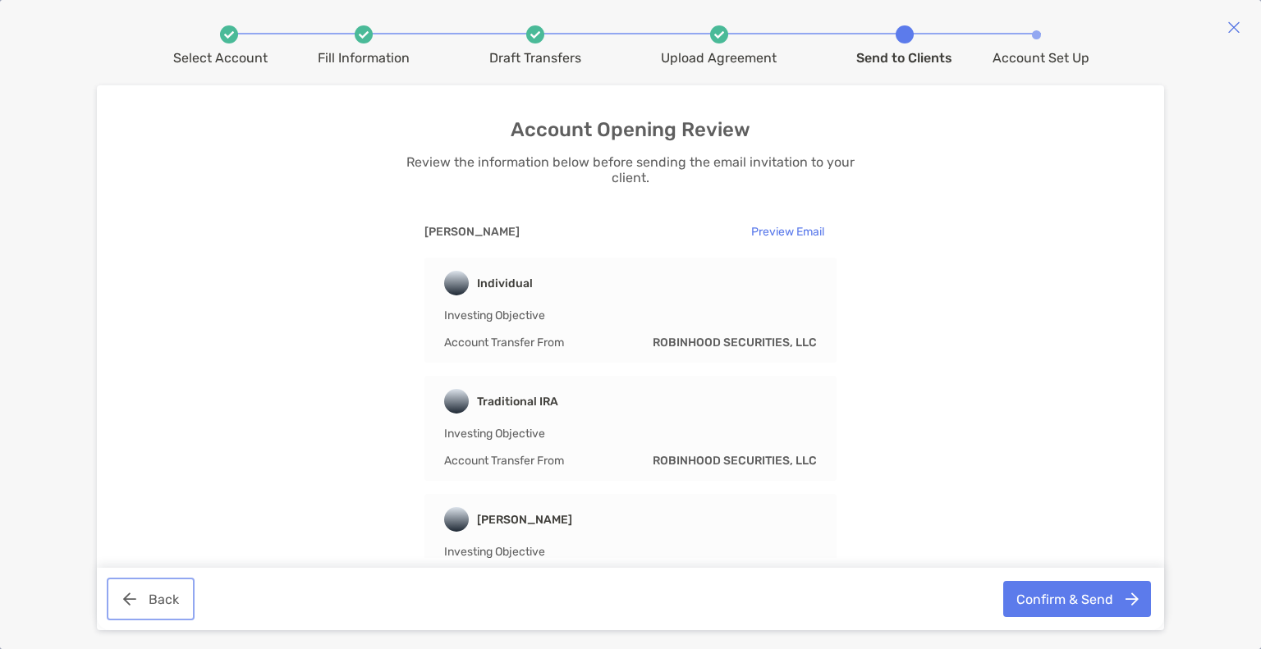
click at [125, 597] on button "Back" at bounding box center [150, 599] width 81 height 36
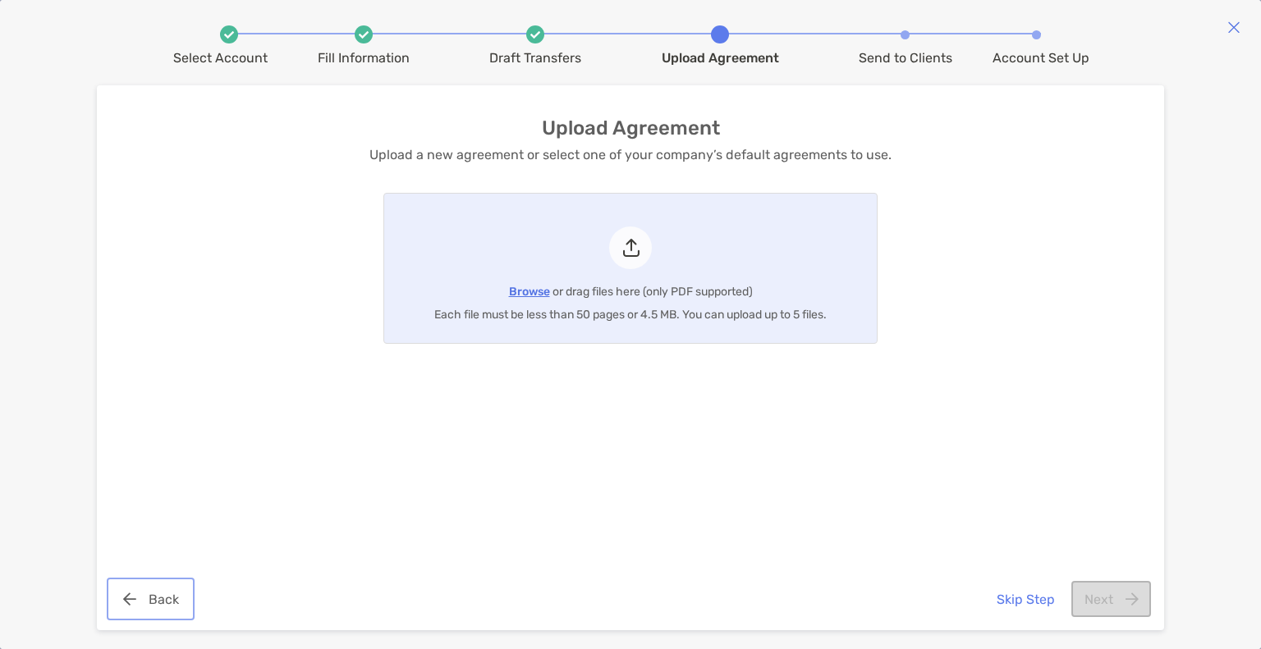
click at [125, 597] on button "Back" at bounding box center [150, 599] width 81 height 36
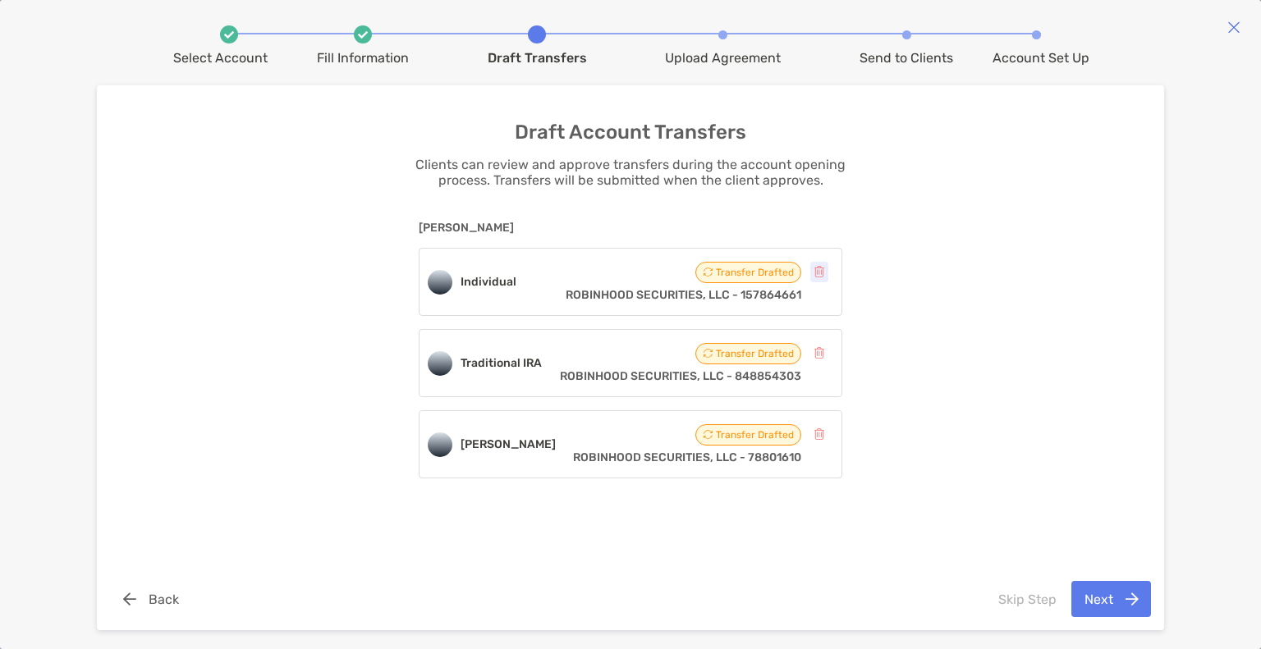
click at [818, 272] on icon "button" at bounding box center [819, 272] width 10 height 11
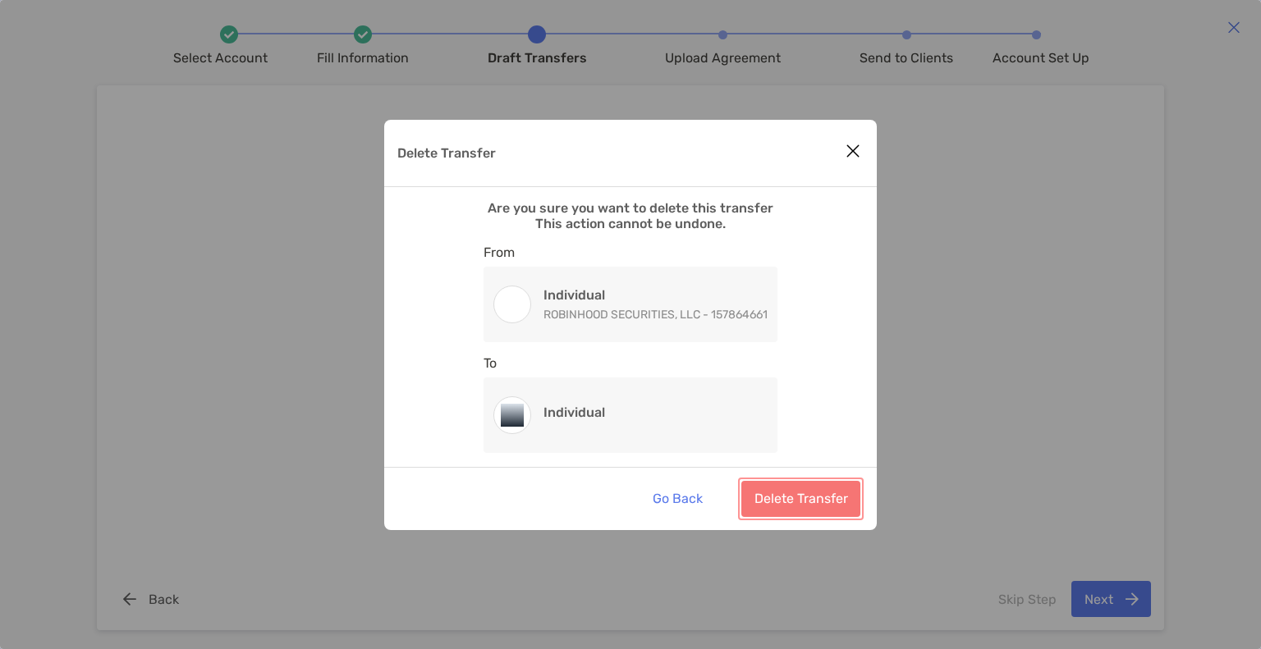
click at [782, 489] on button "Delete Transfer" at bounding box center [800, 499] width 119 height 36
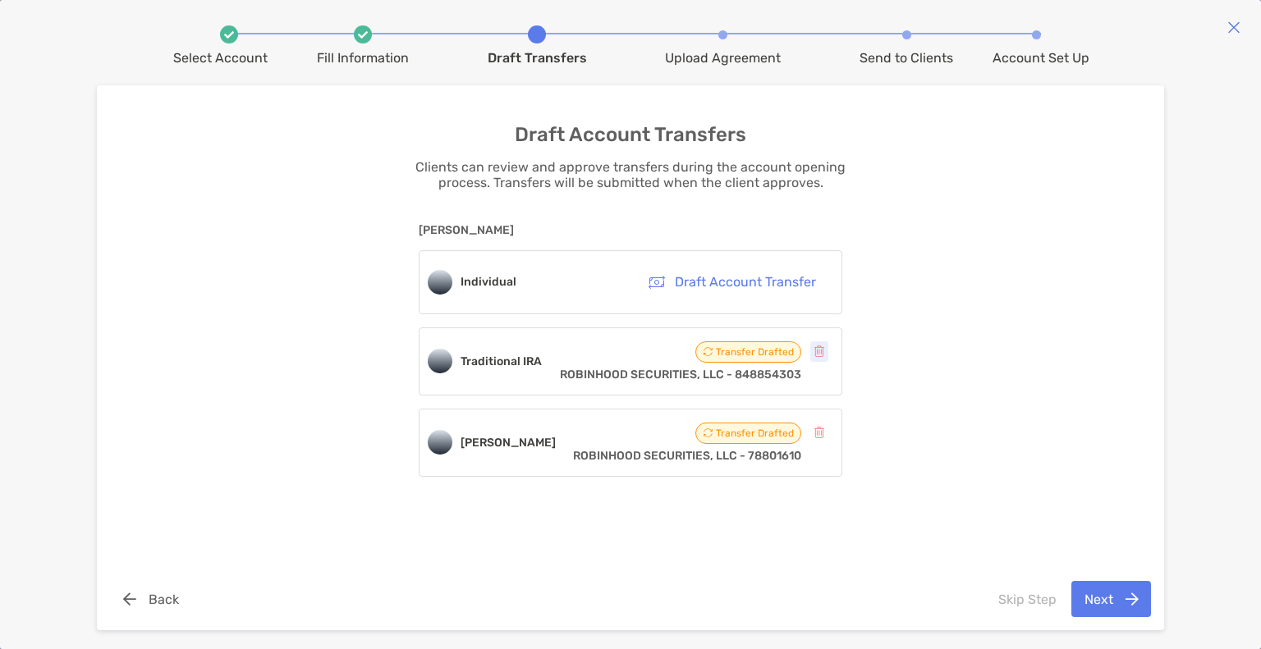
click at [823, 346] on icon "button" at bounding box center [819, 351] width 10 height 11
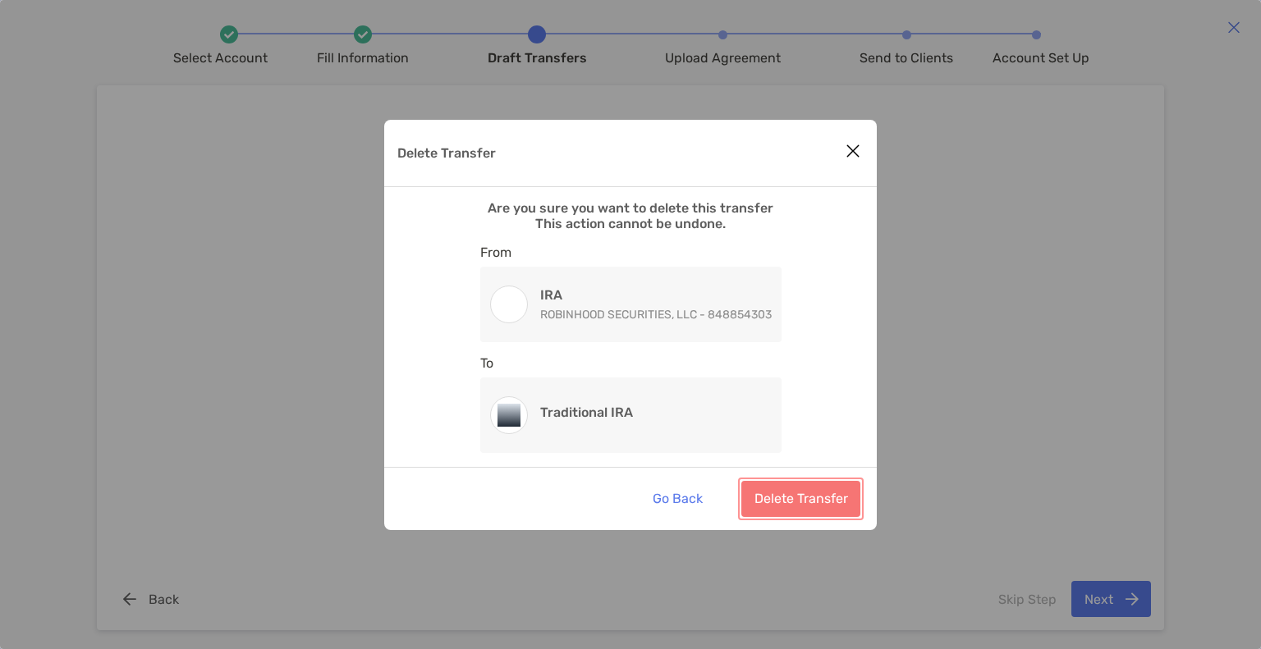
click at [796, 498] on button "Delete Transfer" at bounding box center [800, 499] width 119 height 36
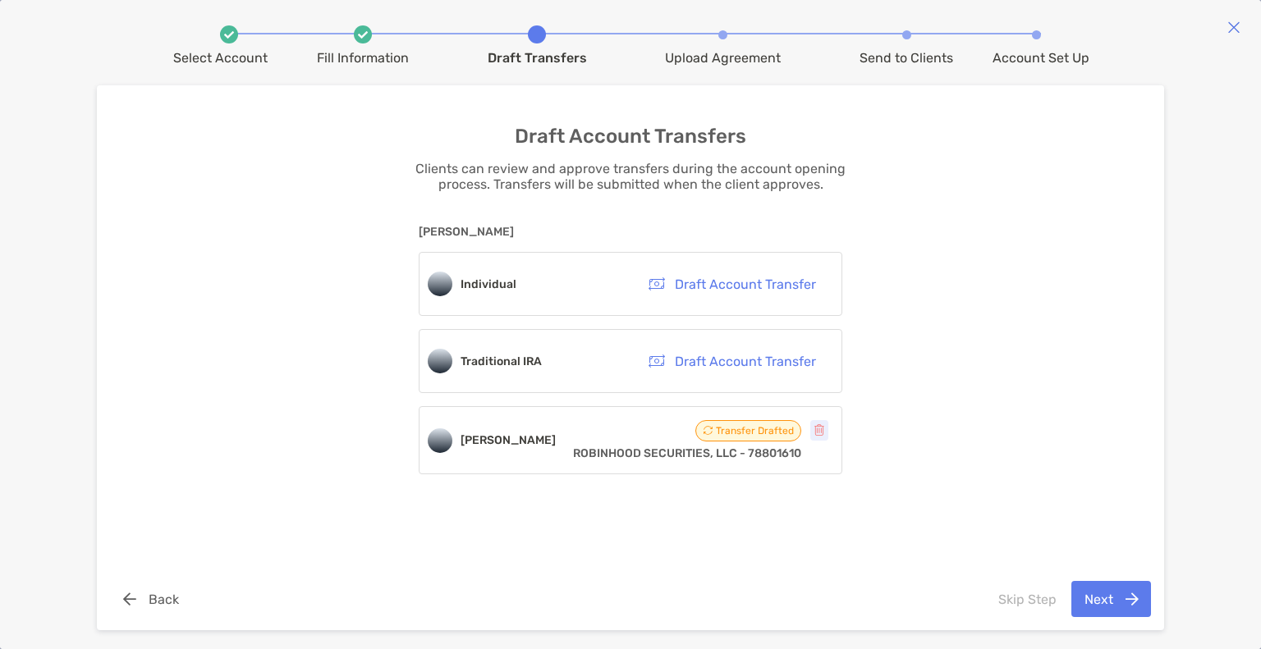
click at [819, 434] on icon "button" at bounding box center [819, 430] width 10 height 11
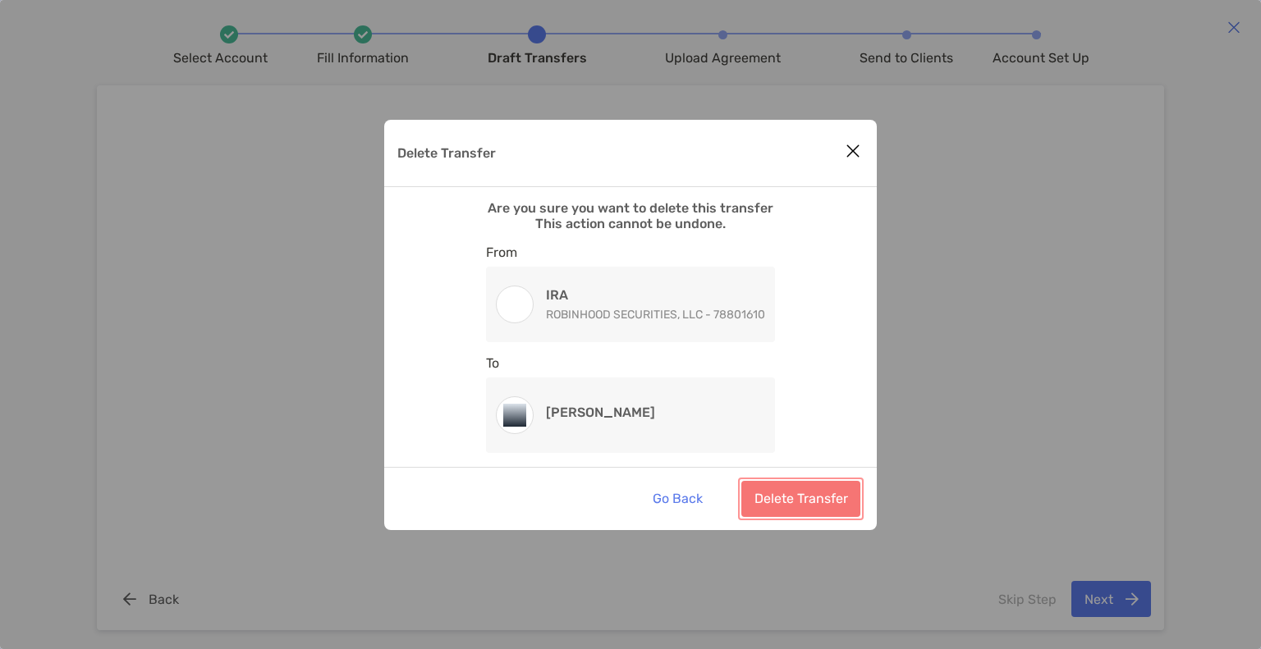
click at [797, 496] on button "Delete Transfer" at bounding box center [800, 499] width 119 height 36
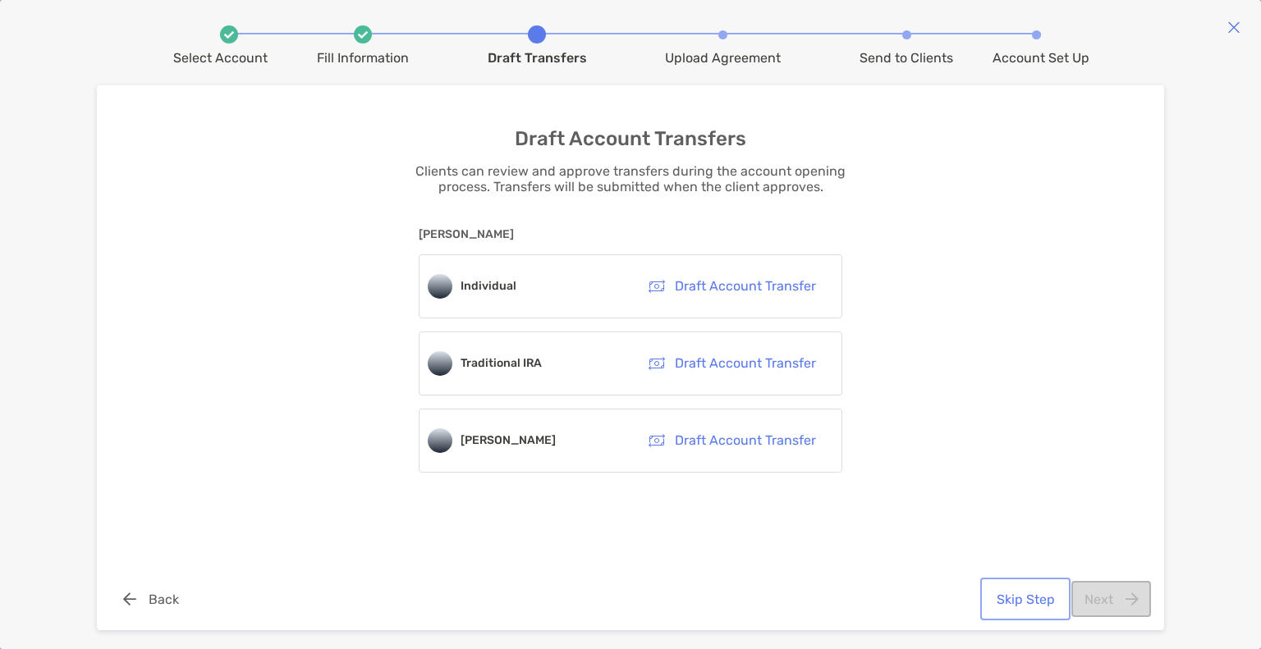
click at [1024, 600] on button "Skip Step" at bounding box center [1026, 599] width 84 height 36
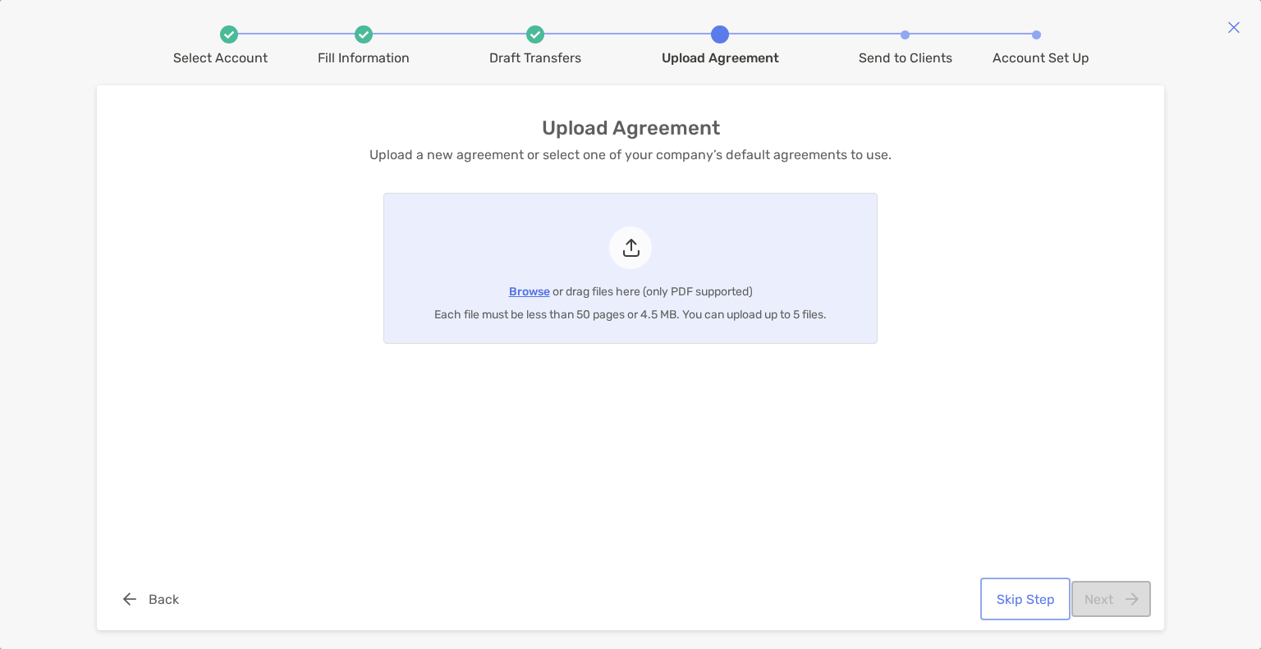
click at [1012, 598] on button "Skip Step" at bounding box center [1026, 599] width 84 height 36
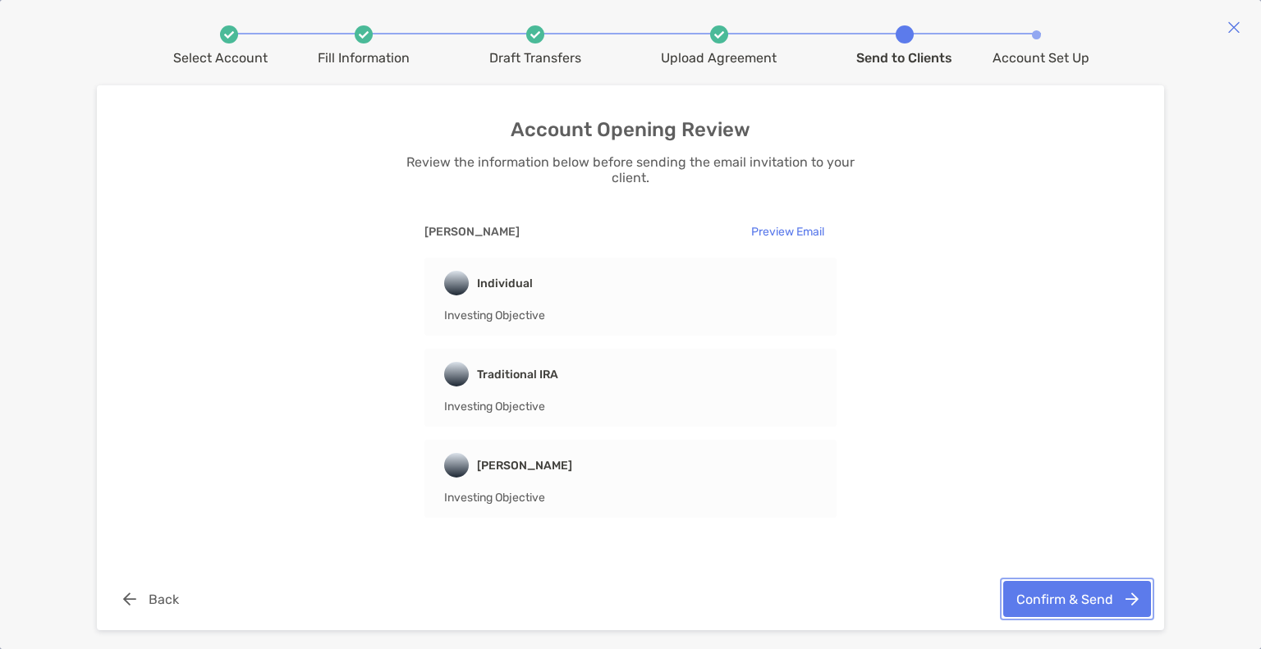
click at [1039, 595] on button "Confirm & Send" at bounding box center [1077, 599] width 148 height 36
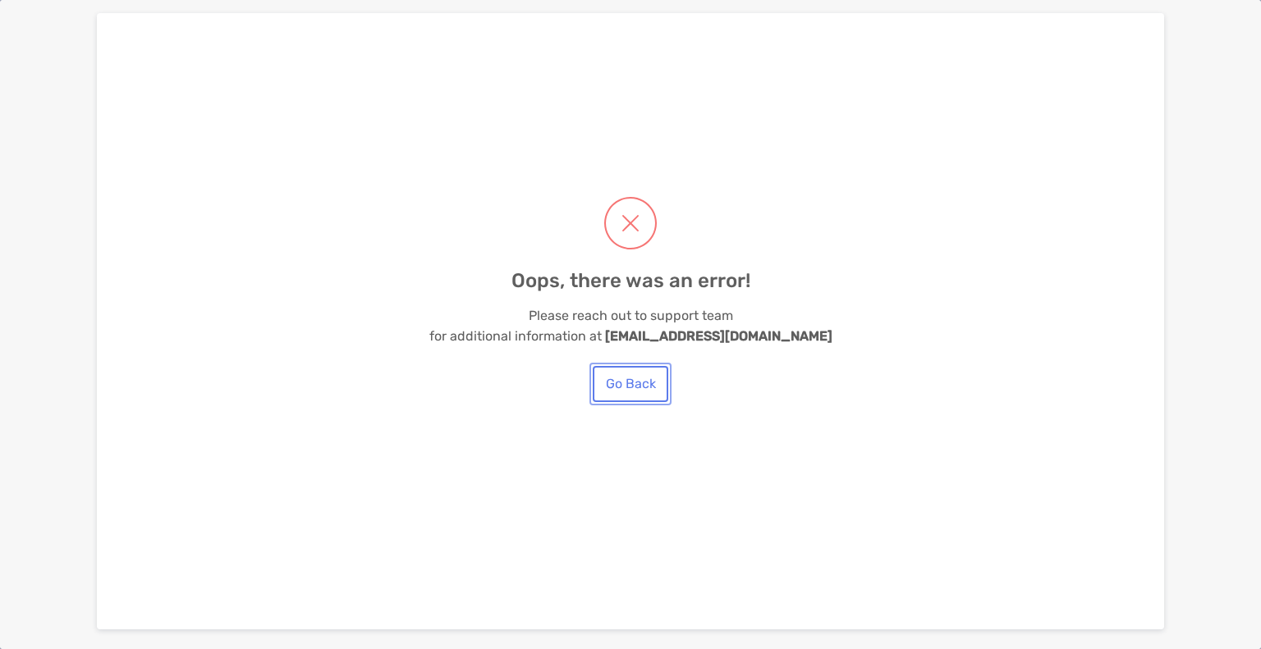
click at [637, 390] on button "Go Back" at bounding box center [631, 384] width 76 height 36
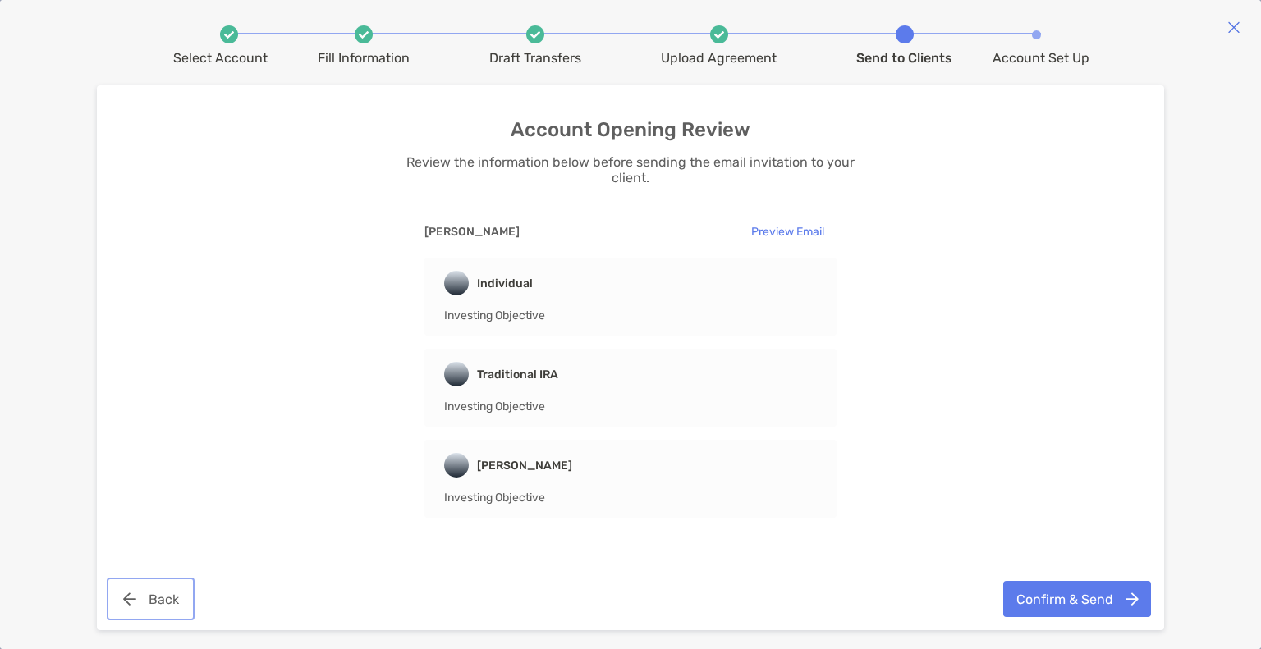
click at [163, 587] on button "Back" at bounding box center [150, 599] width 81 height 36
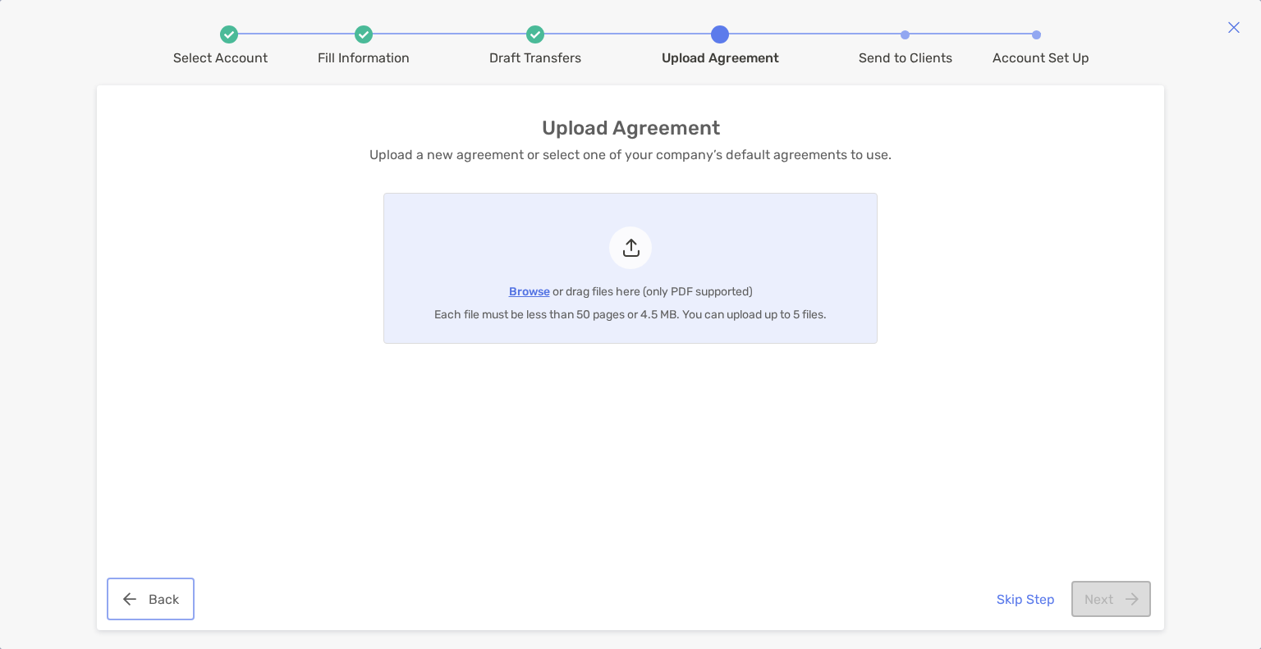
click at [163, 587] on button "Back" at bounding box center [150, 599] width 81 height 36
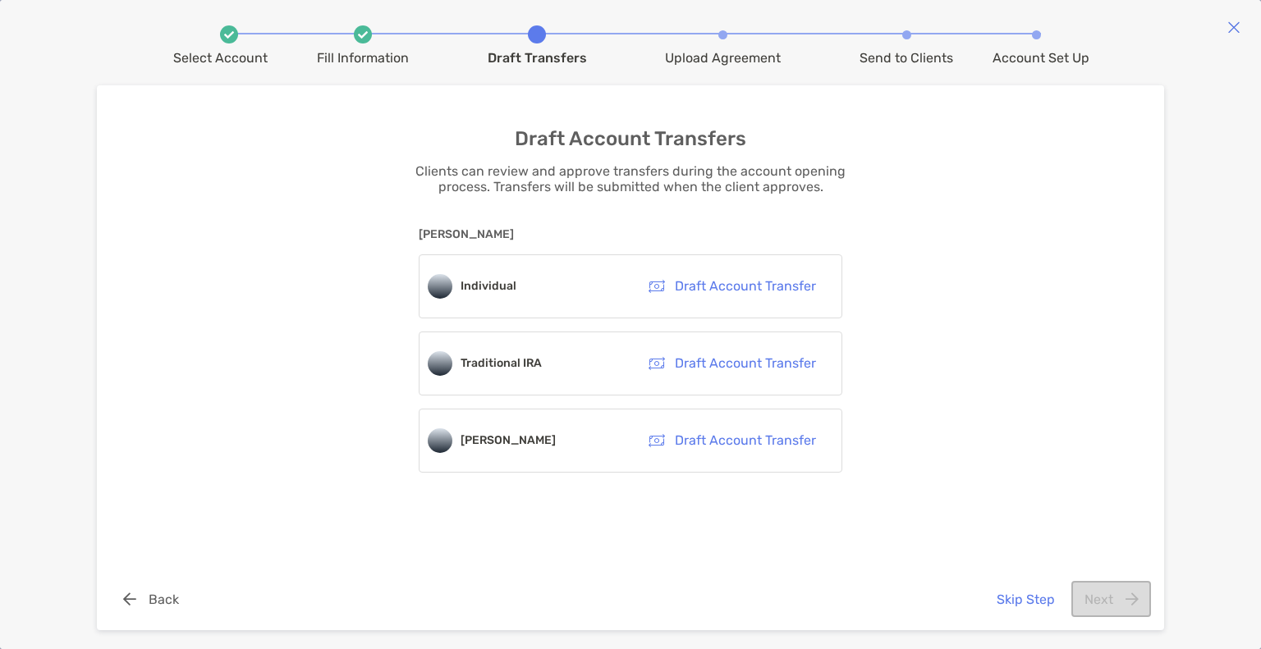
click at [1235, 32] on img at bounding box center [1233, 27] width 13 height 13
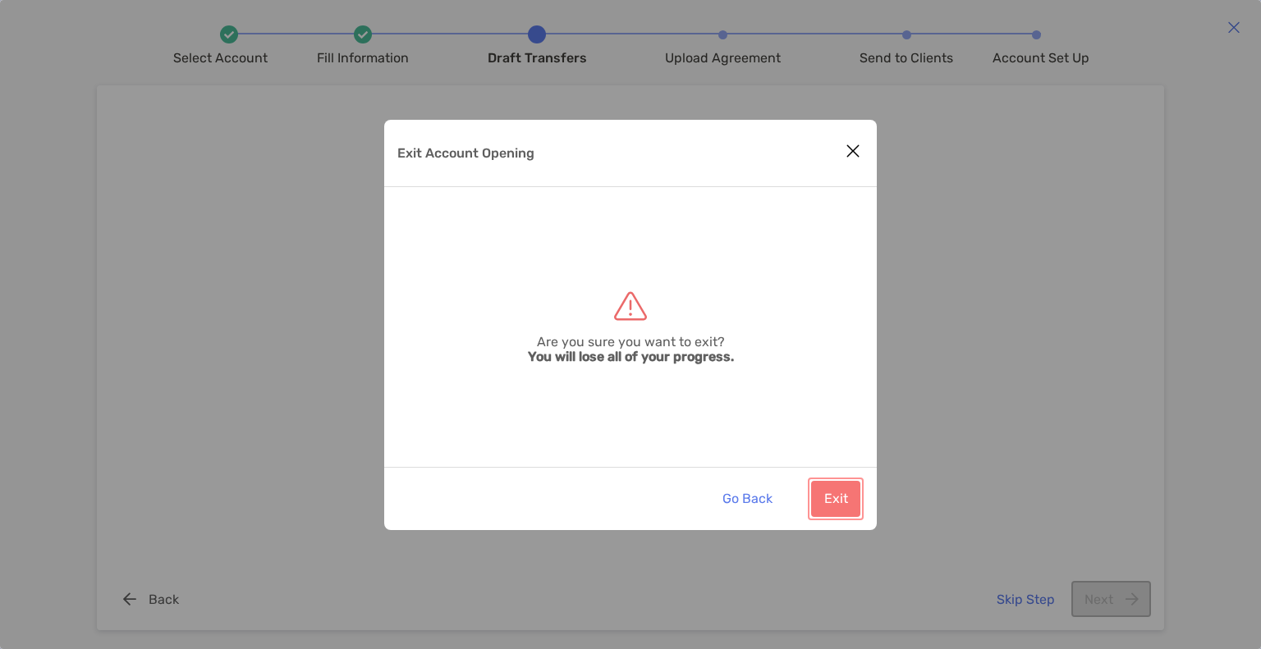
click at [843, 502] on button "Exit" at bounding box center [835, 499] width 49 height 36
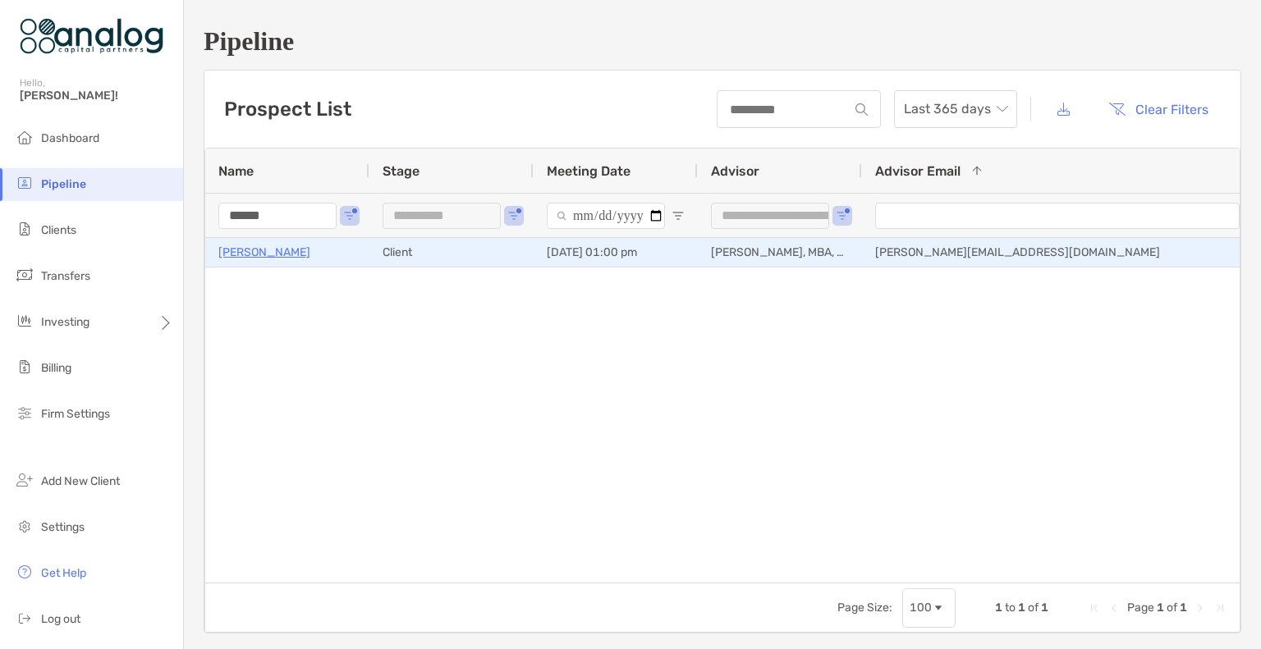
click at [273, 252] on p "[PERSON_NAME]" at bounding box center [264, 252] width 92 height 21
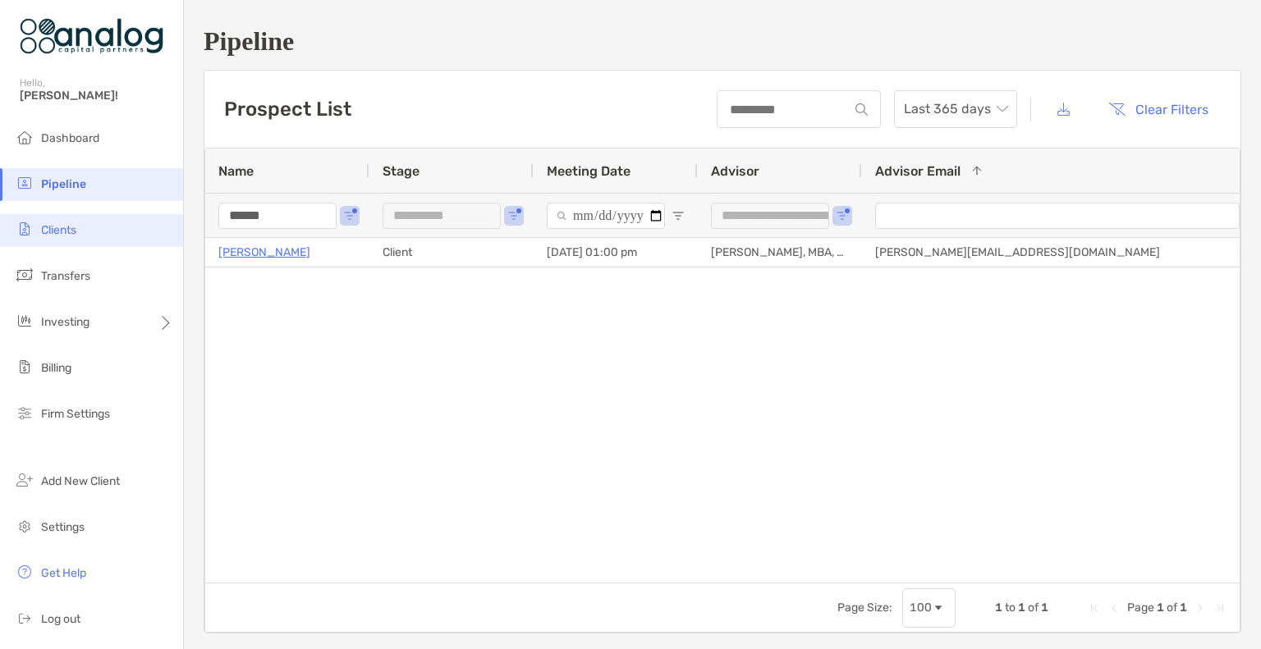
click at [53, 222] on li "Clients" at bounding box center [91, 230] width 183 height 33
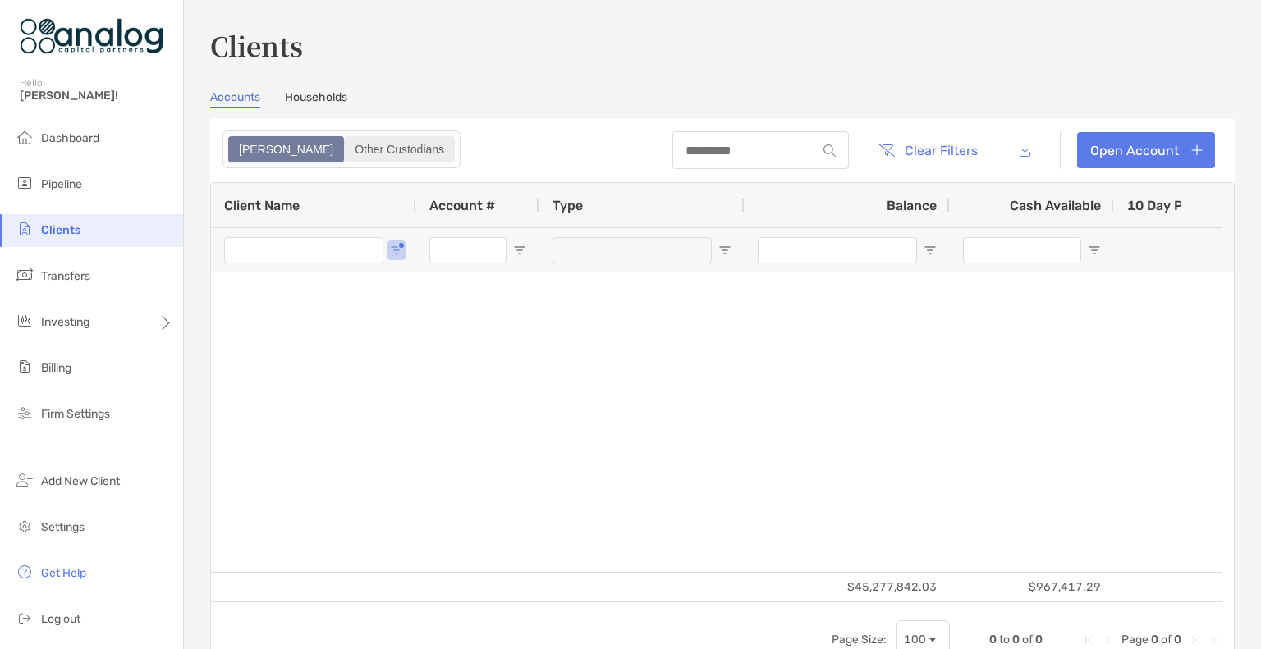
type input "******"
click at [255, 253] on input "******" at bounding box center [303, 250] width 159 height 26
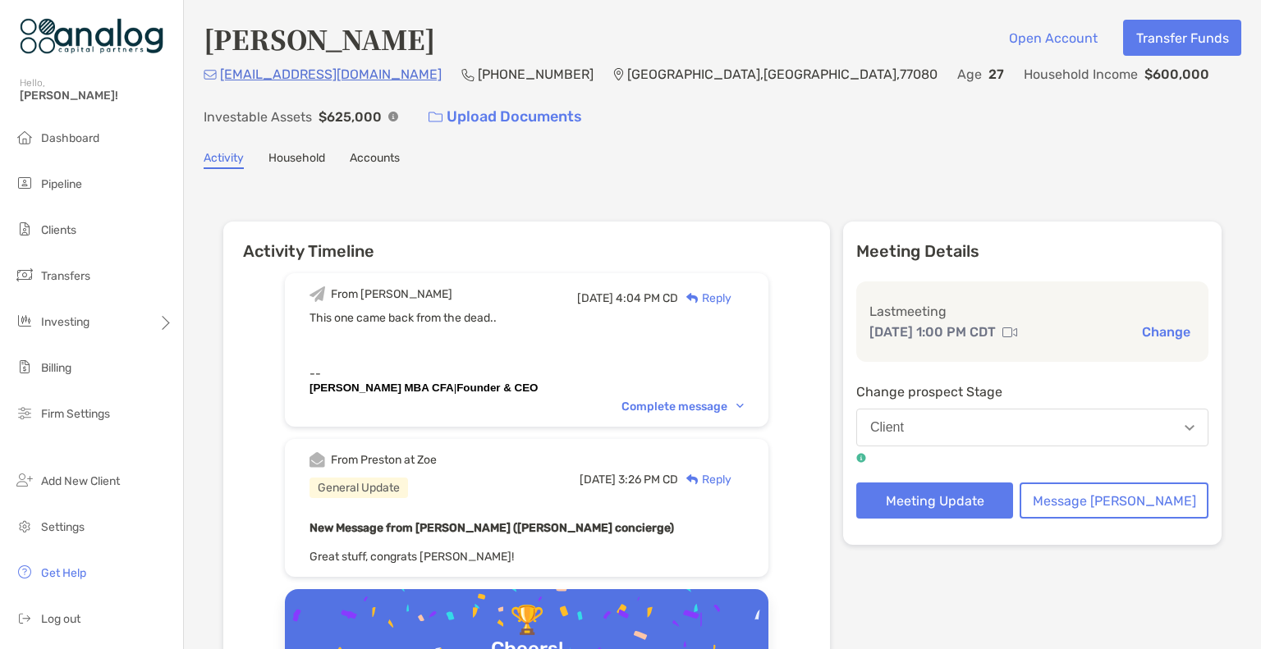
click at [332, 39] on h4 "[PERSON_NAME]" at bounding box center [320, 39] width 232 height 38
copy h4 "[PERSON_NAME]"
click at [417, 37] on div "[PERSON_NAME] Open Account Transfer Funds" at bounding box center [723, 39] width 1038 height 38
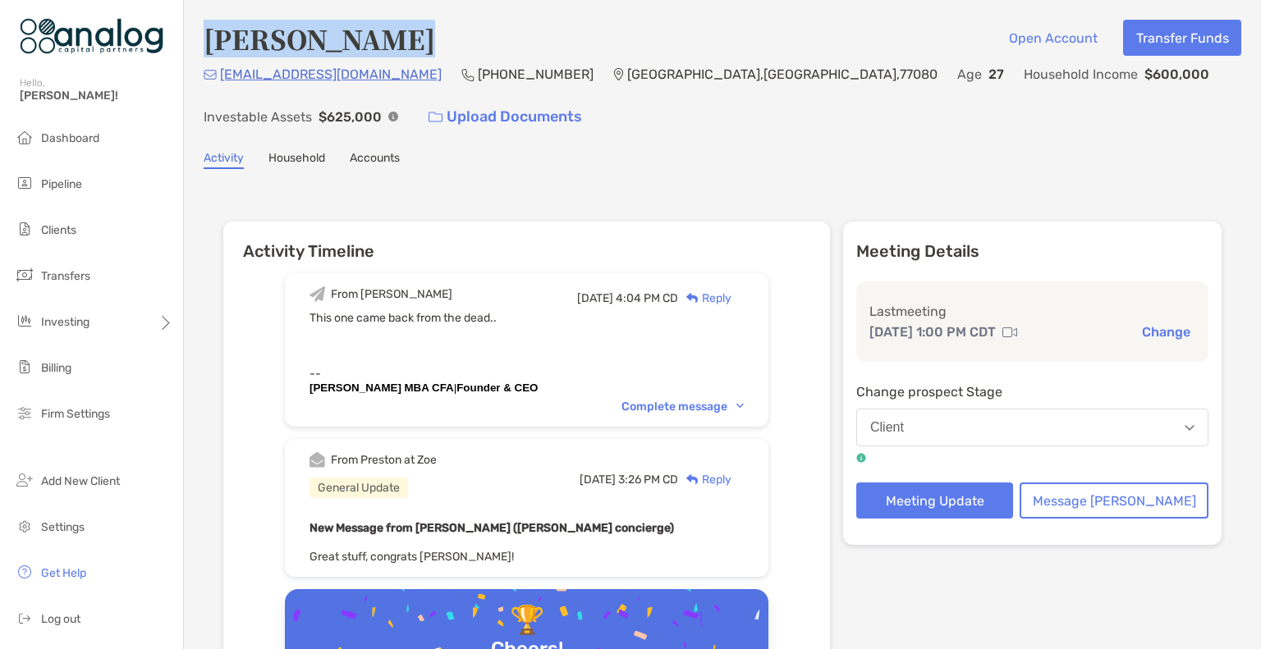
drag, startPoint x: 401, startPoint y: 40, endPoint x: 210, endPoint y: 44, distance: 190.5
click at [210, 44] on div "[PERSON_NAME] Open Account Transfer Funds" at bounding box center [723, 39] width 1038 height 38
copy h4 "[PERSON_NAME]"
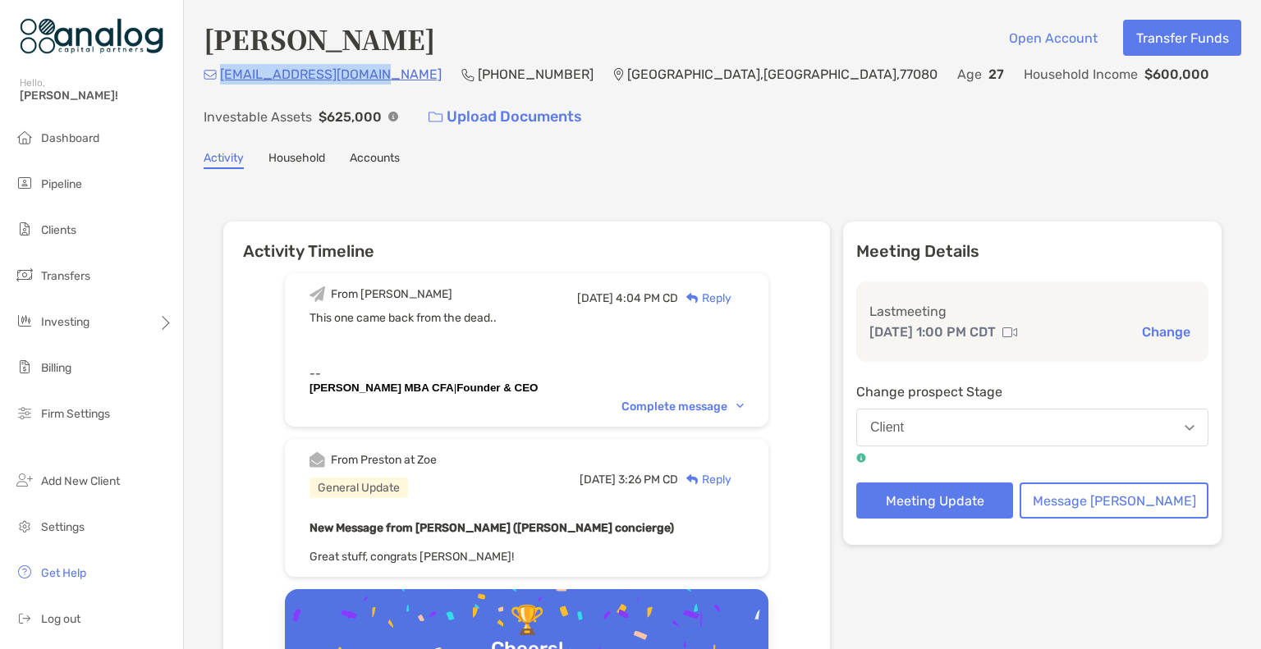
drag, startPoint x: 380, startPoint y: 77, endPoint x: 223, endPoint y: 83, distance: 156.9
click at [223, 83] on div "[EMAIL_ADDRESS][DOMAIN_NAME] (979) 480-[GEOGRAPHIC_DATA] Age [DEMOGRAPHIC_DATA]…" at bounding box center [723, 99] width 1038 height 71
copy p "[EMAIL_ADDRESS][DOMAIN_NAME]"
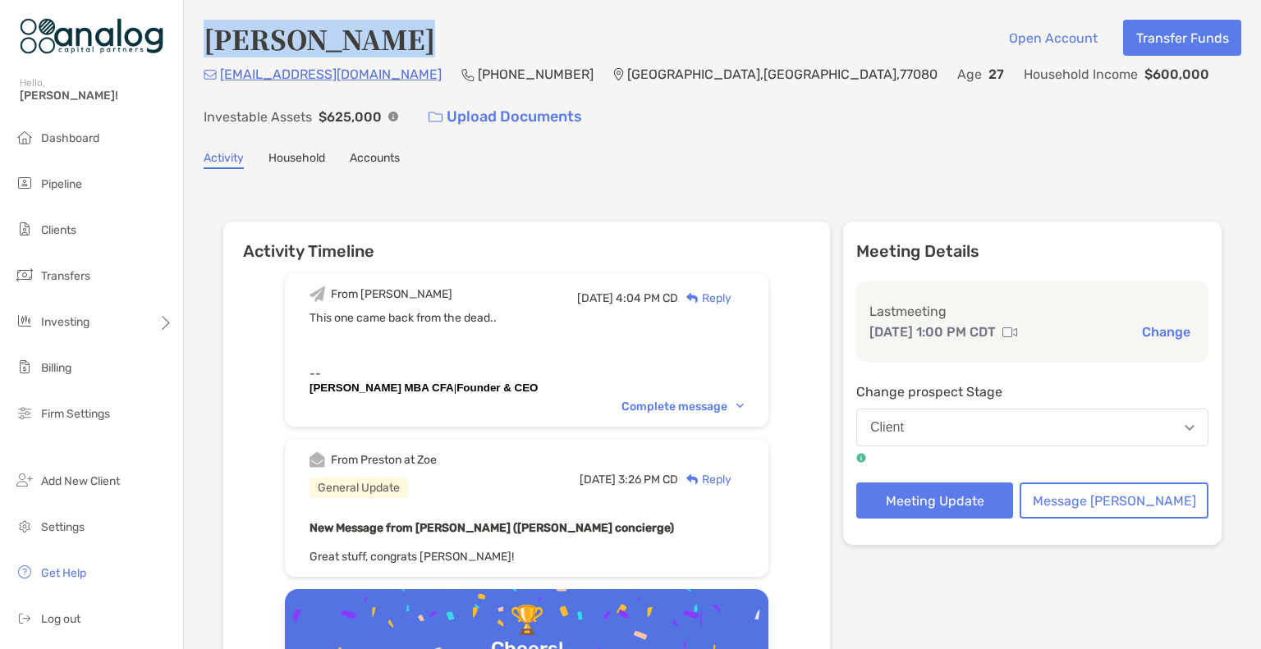
drag, startPoint x: 392, startPoint y: 42, endPoint x: 215, endPoint y: 46, distance: 177.4
click at [215, 46] on h4 "[PERSON_NAME]" at bounding box center [320, 39] width 232 height 38
copy h4 "[PERSON_NAME]"
click at [387, 163] on link "Accounts" at bounding box center [375, 160] width 50 height 18
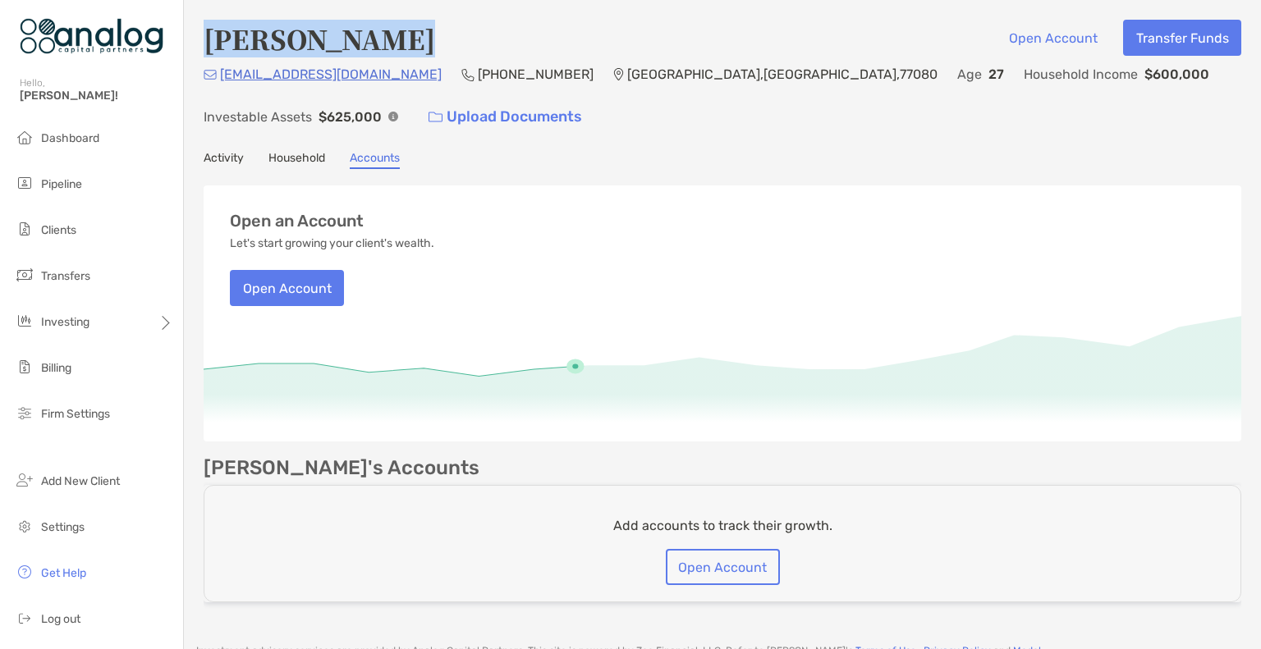
scroll to position [151, 0]
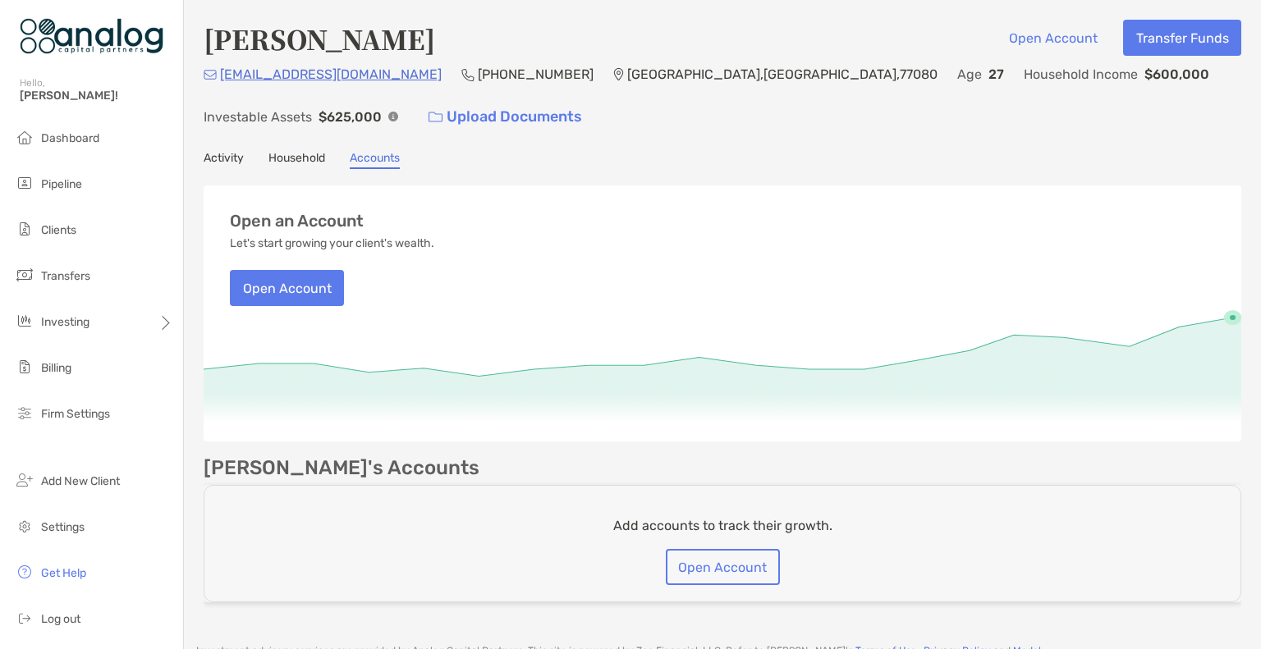
click at [923, 115] on div "[EMAIL_ADDRESS][DOMAIN_NAME] (979) 480-[GEOGRAPHIC_DATA] Age [DEMOGRAPHIC_DATA]…" at bounding box center [723, 99] width 1038 height 71
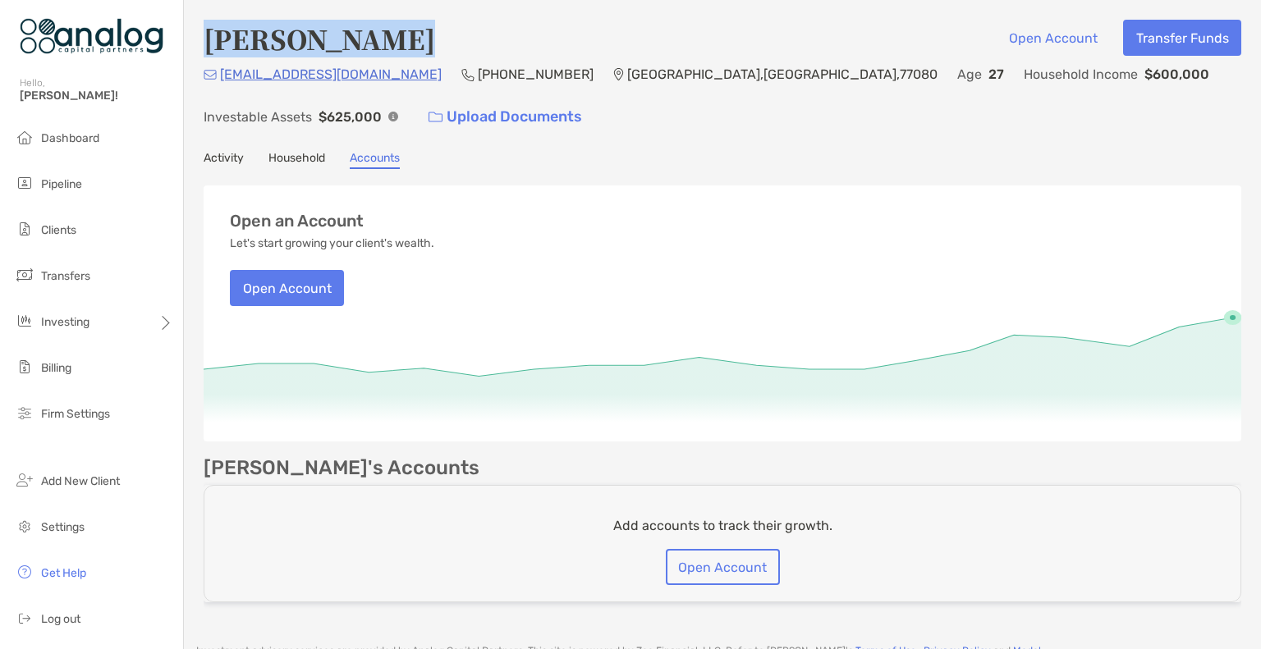
drag, startPoint x: 399, startPoint y: 33, endPoint x: 210, endPoint y: 34, distance: 188.8
click at [210, 34] on div "[PERSON_NAME] Open Account Transfer Funds" at bounding box center [723, 39] width 1038 height 38
copy h4 "[PERSON_NAME]"
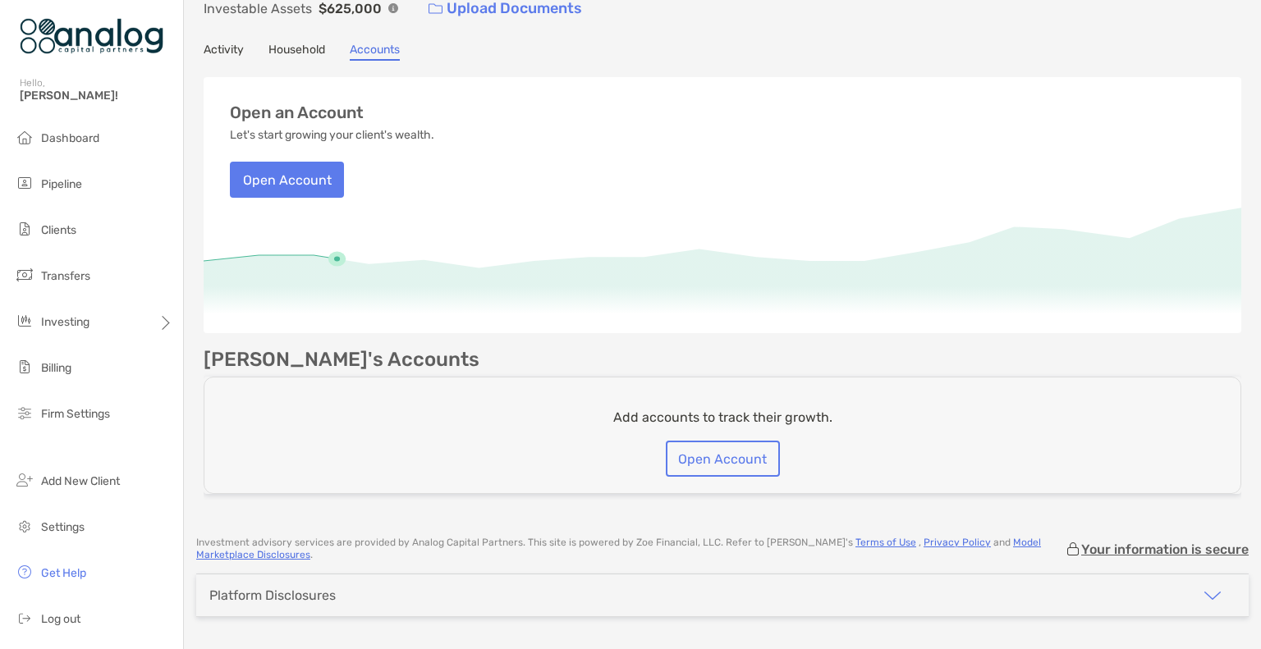
scroll to position [145, 0]
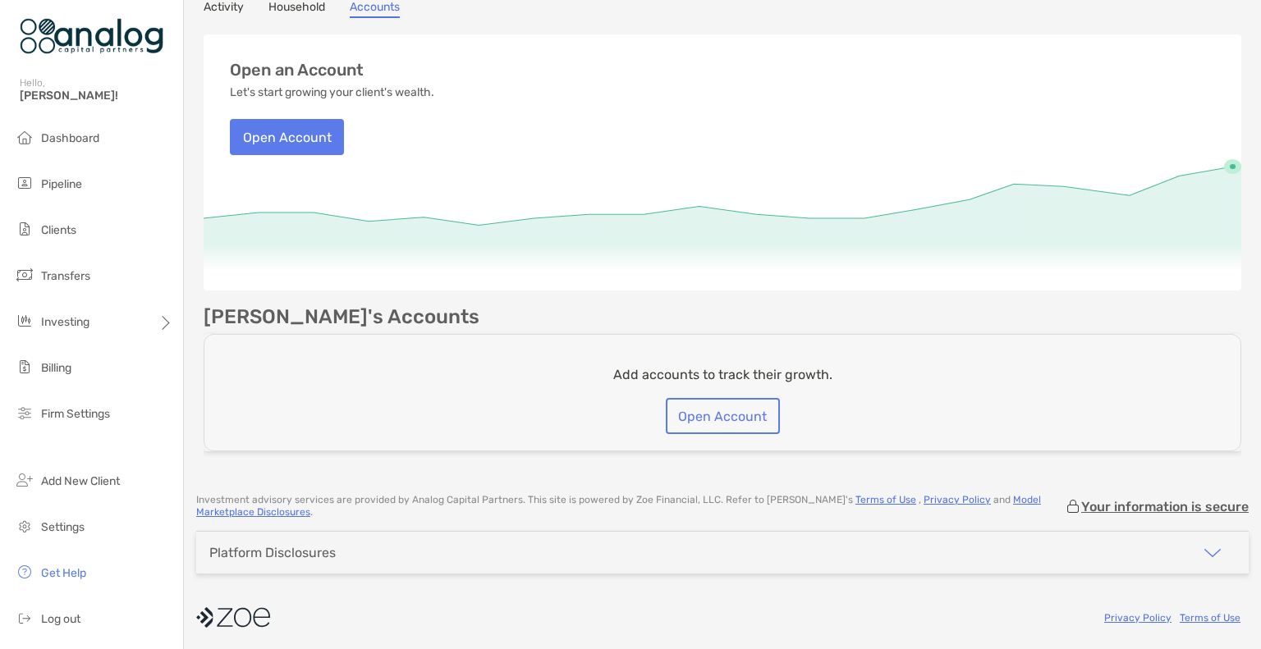
scroll to position [140, 0]
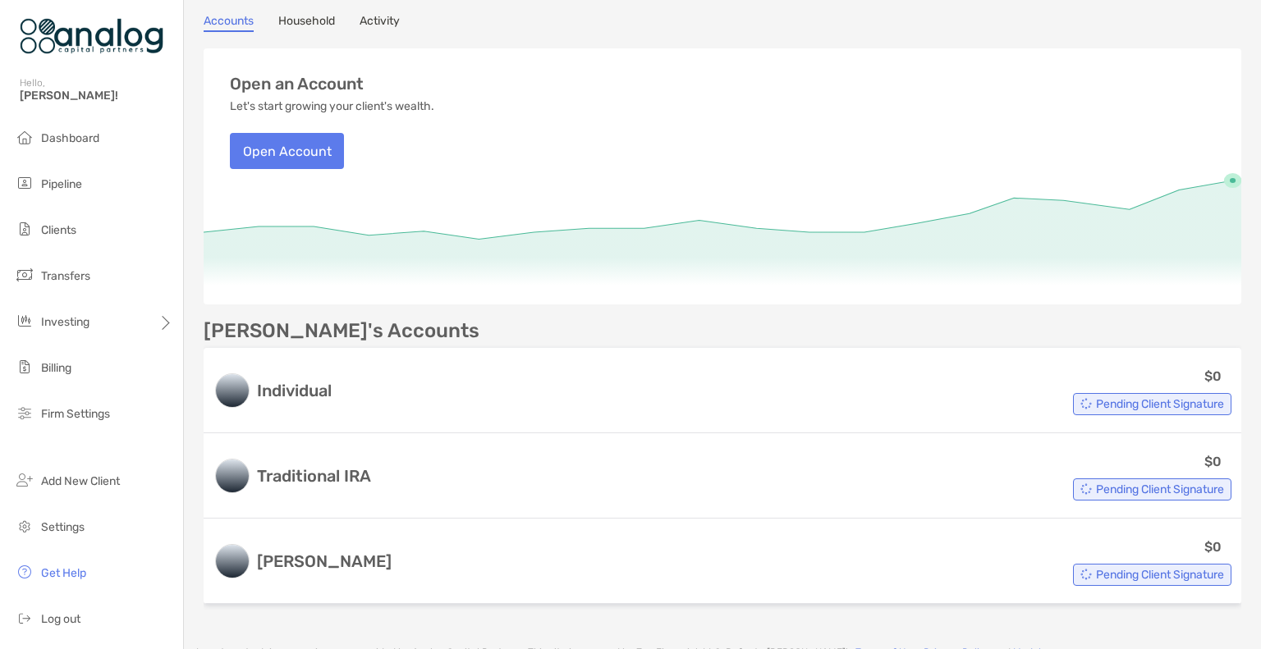
scroll to position [197, 0]
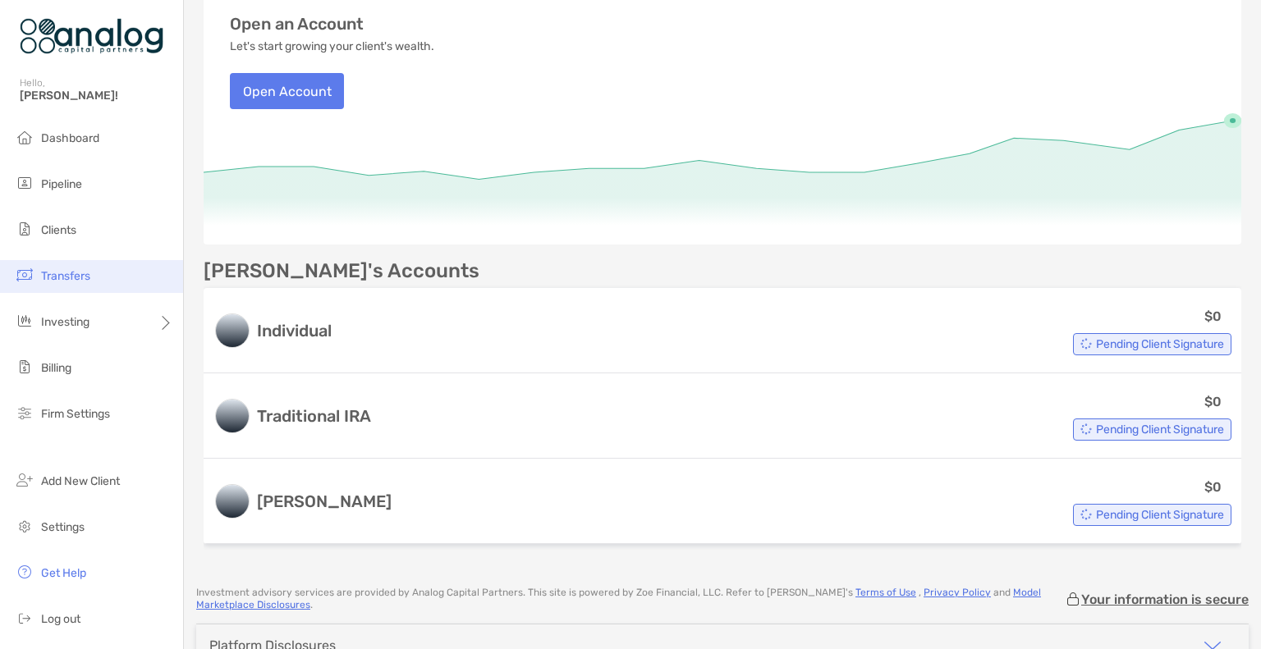
click at [62, 278] on span "Transfers" at bounding box center [65, 276] width 49 height 14
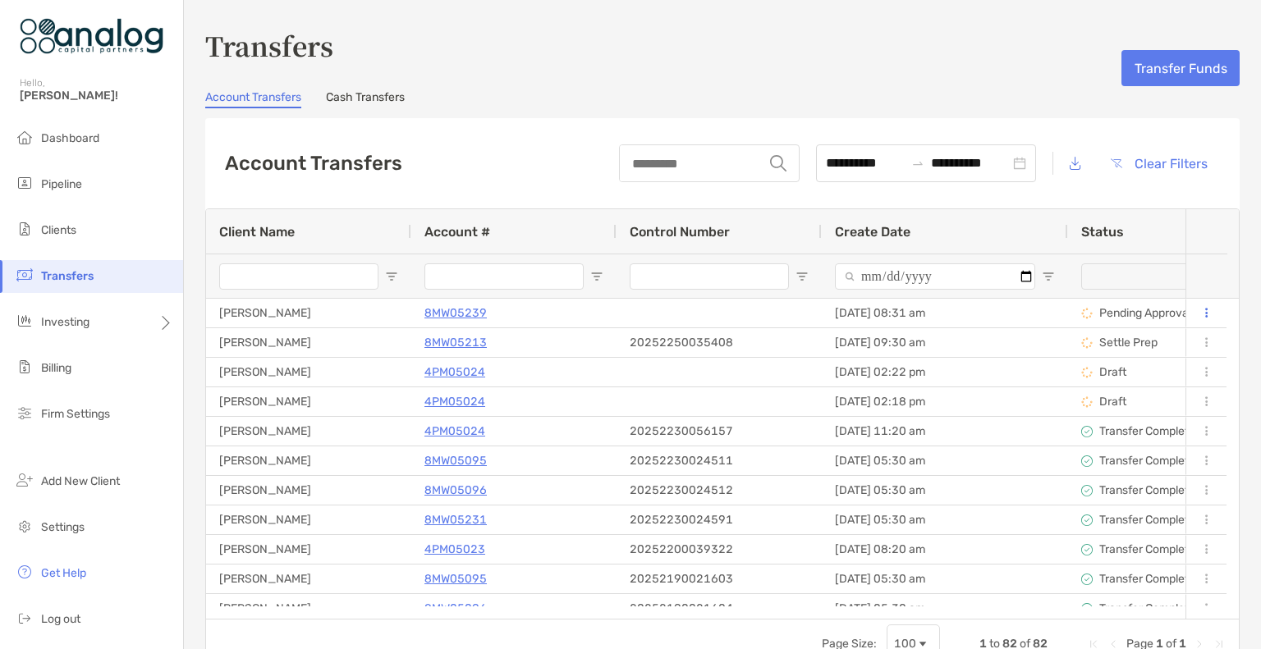
click at [300, 285] on input "Client Name Filter Input" at bounding box center [298, 277] width 159 height 26
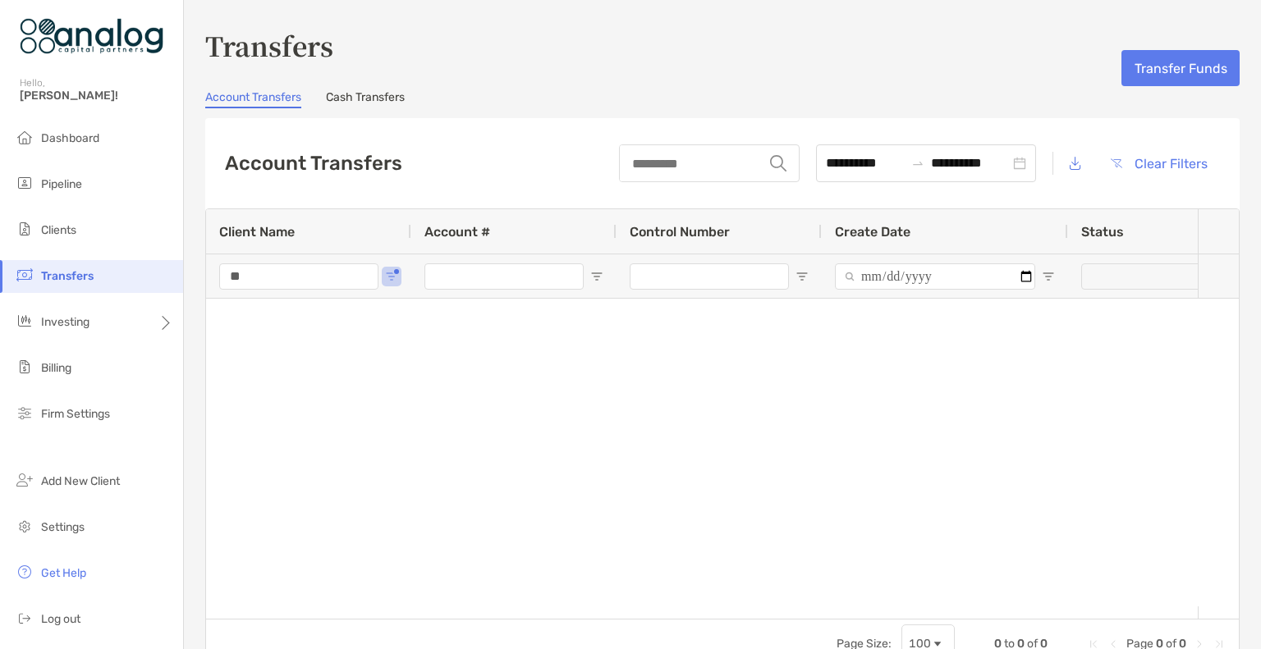
type input "*"
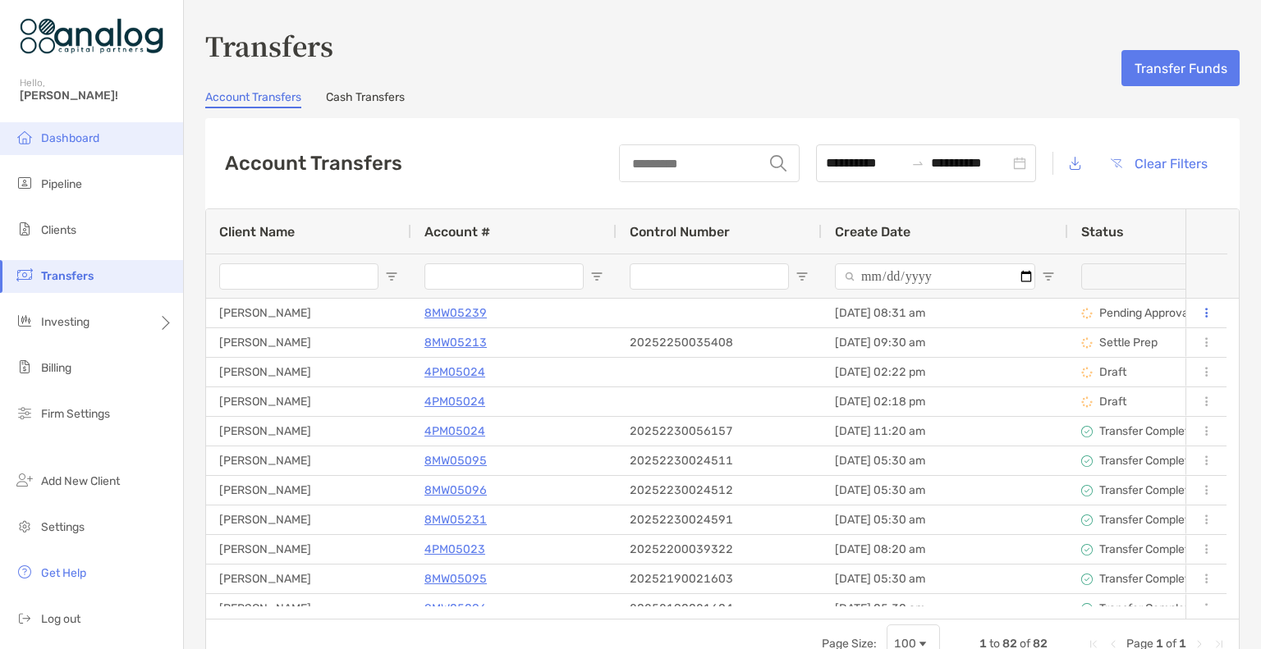
click at [77, 135] on span "Dashboard" at bounding box center [70, 138] width 58 height 14
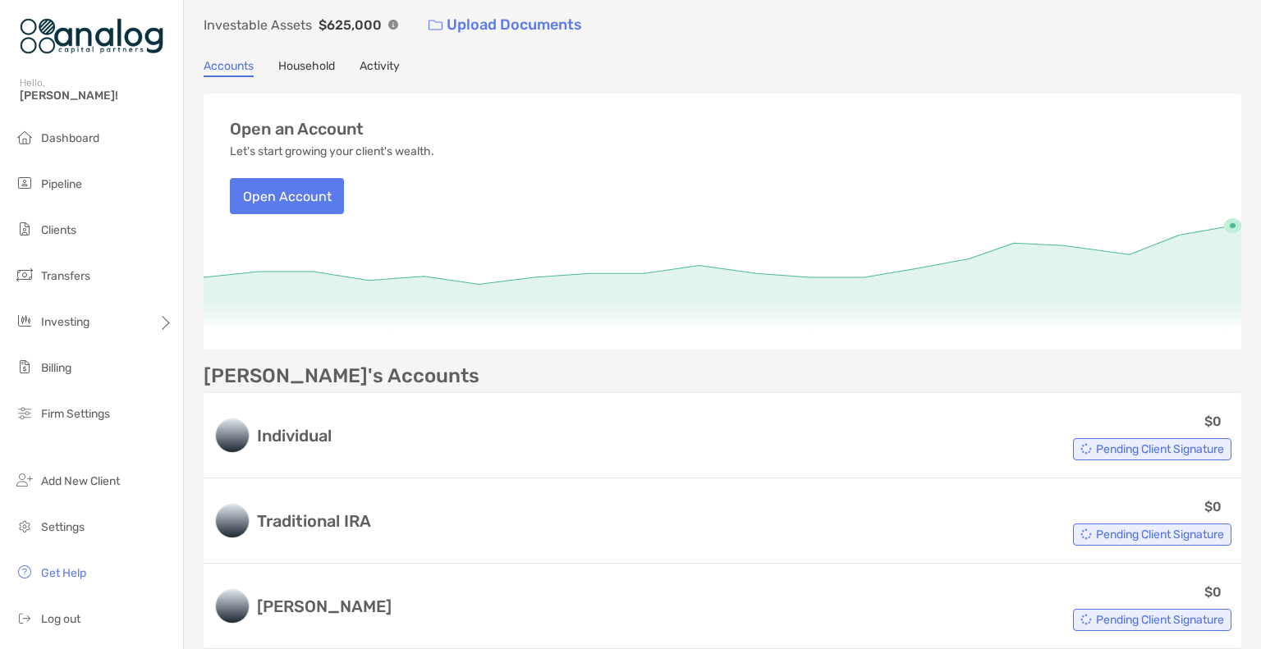
scroll to position [136, 0]
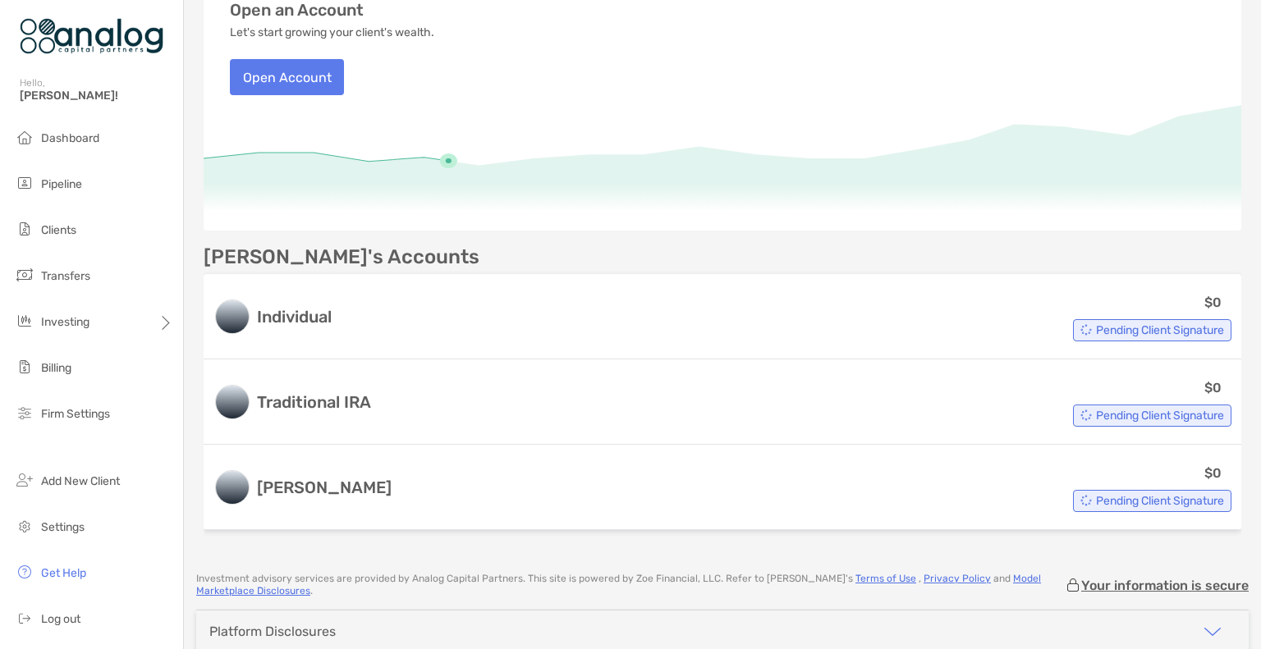
scroll to position [213, 0]
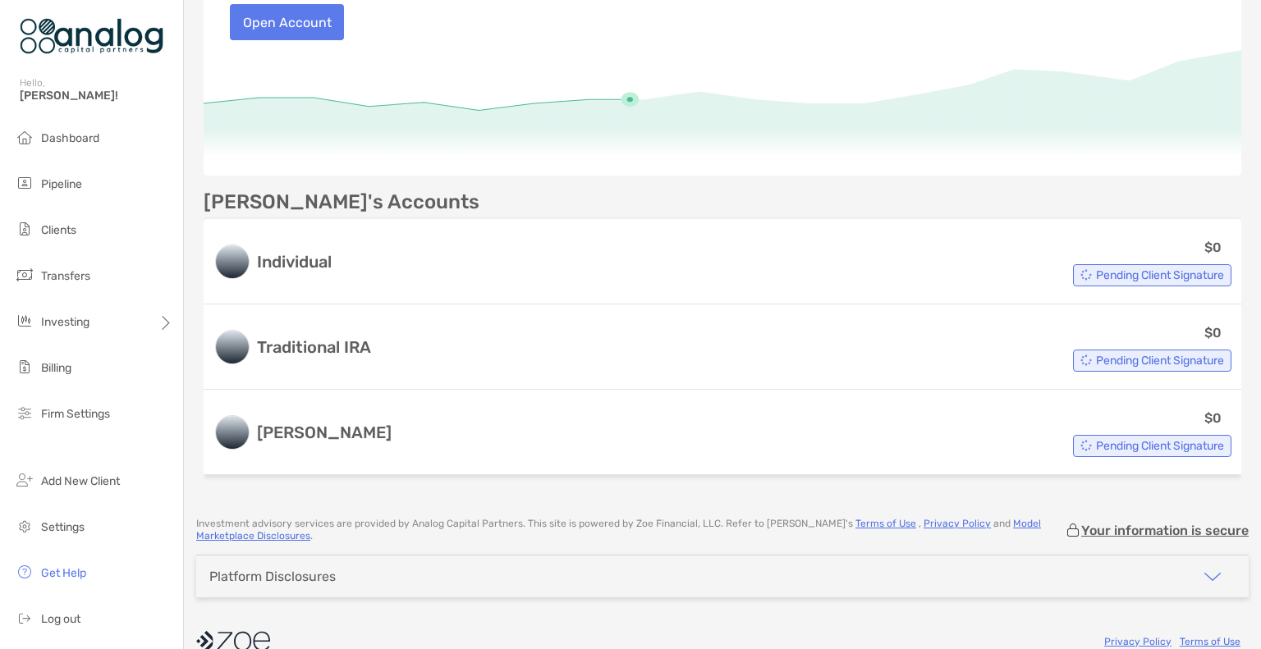
scroll to position [279, 0]
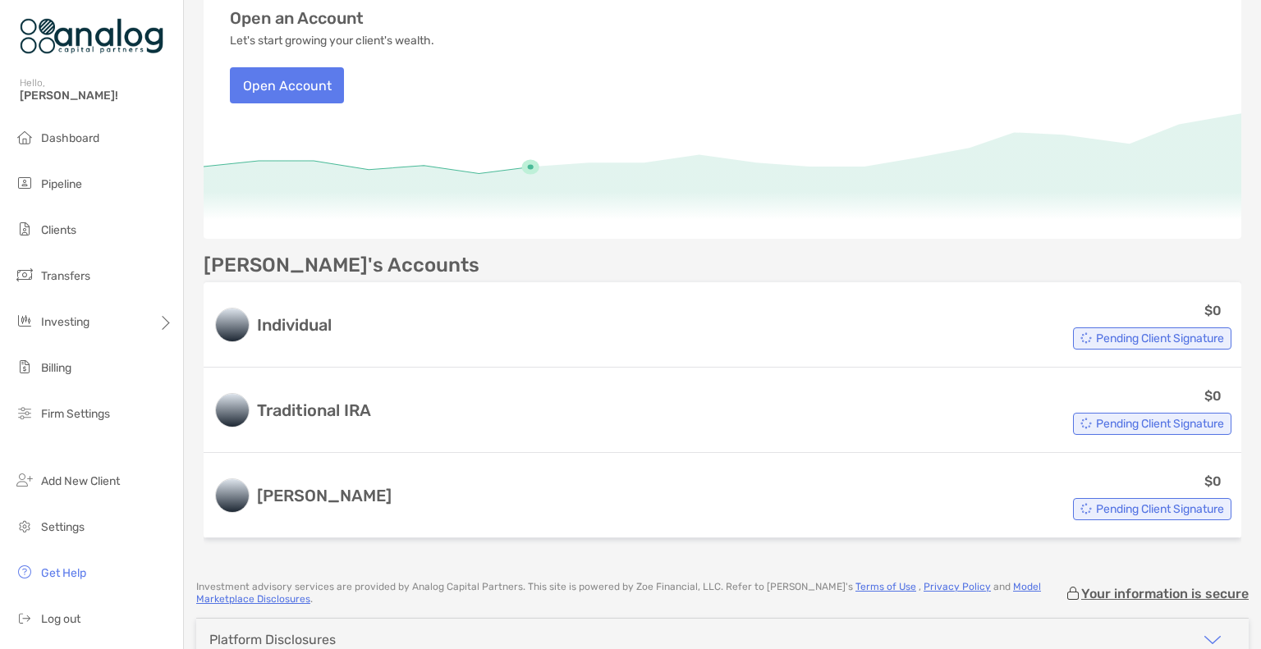
scroll to position [290, 0]
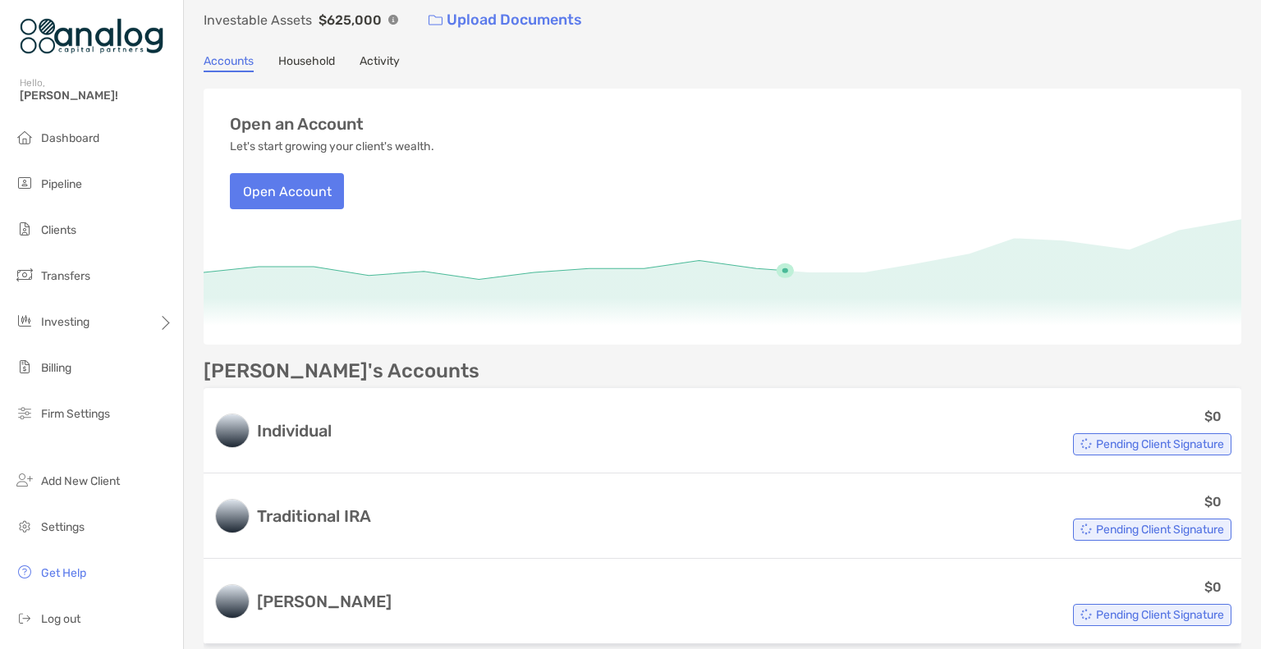
scroll to position [148, 0]
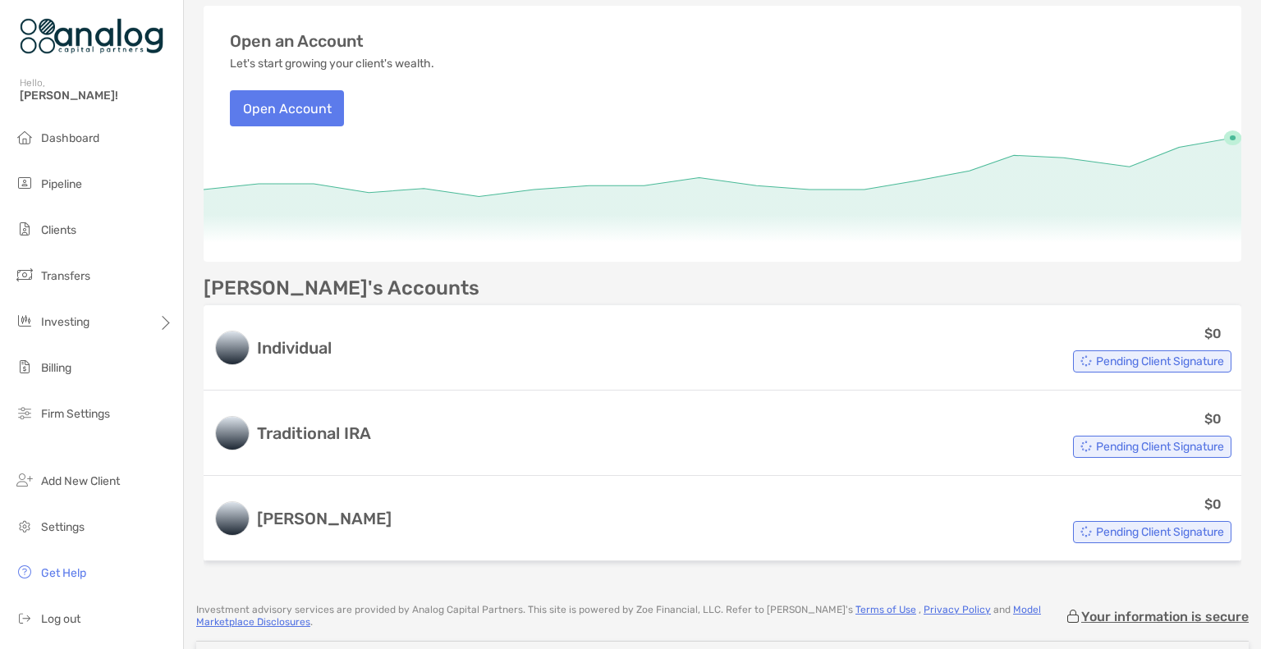
scroll to position [213, 0]
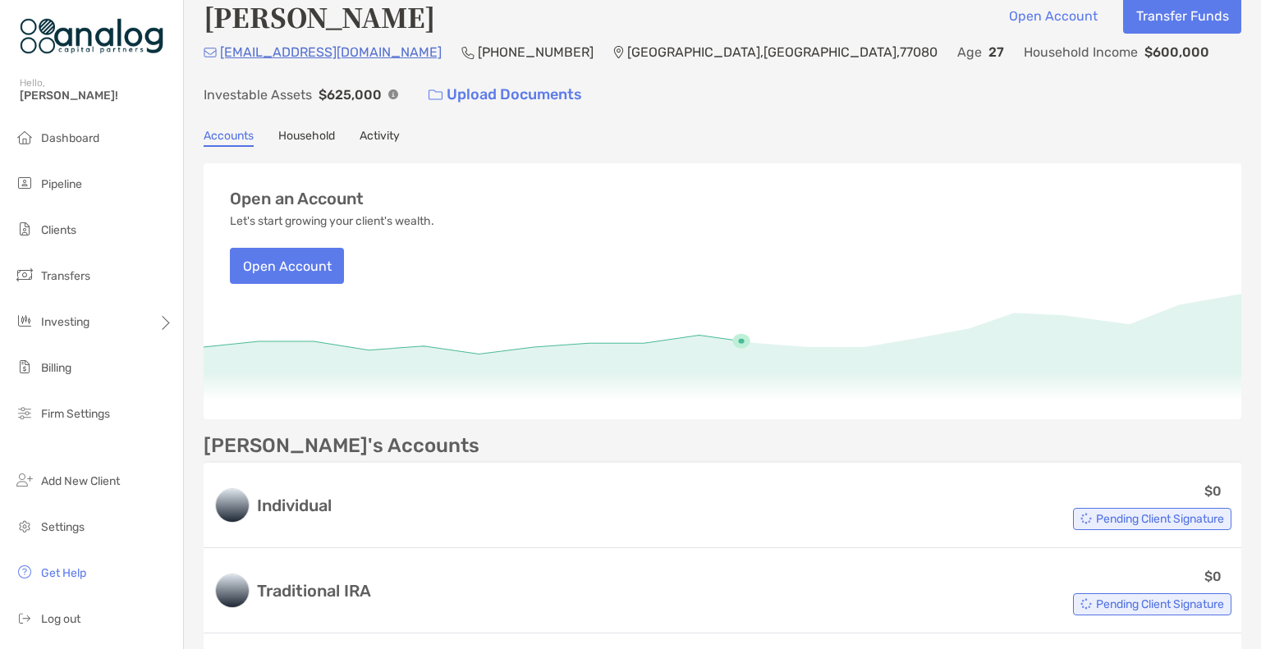
scroll to position [38, 0]
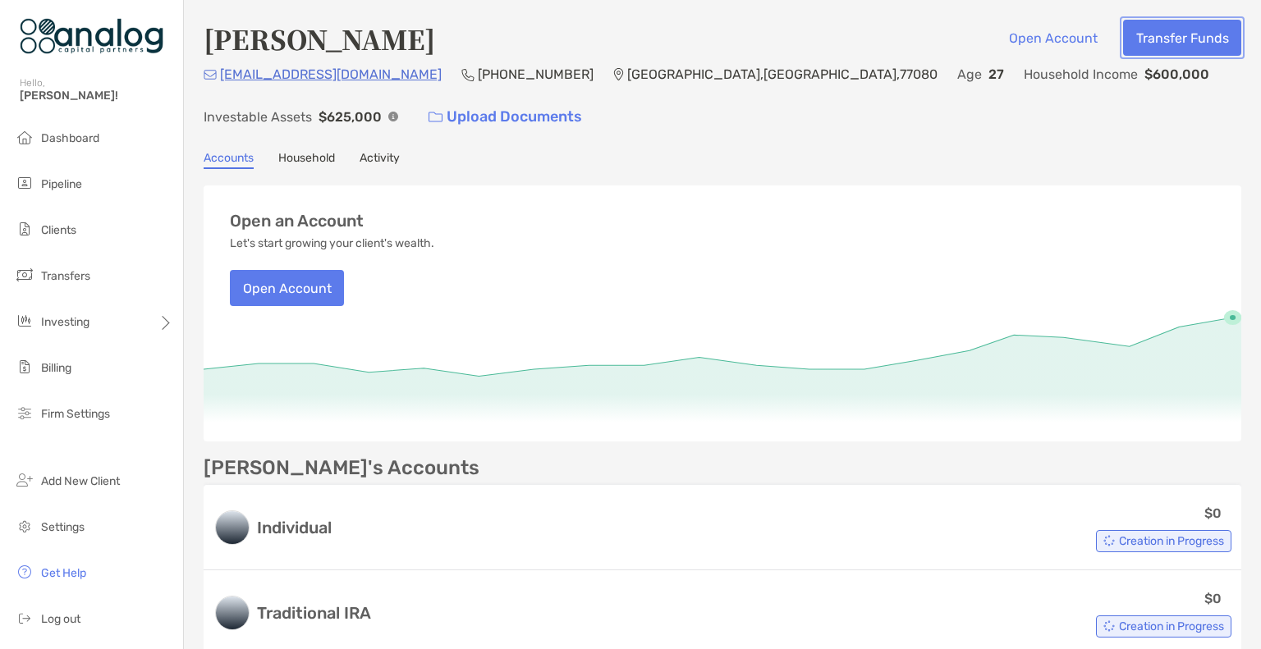
click at [1153, 43] on button "Transfer Funds" at bounding box center [1182, 38] width 118 height 36
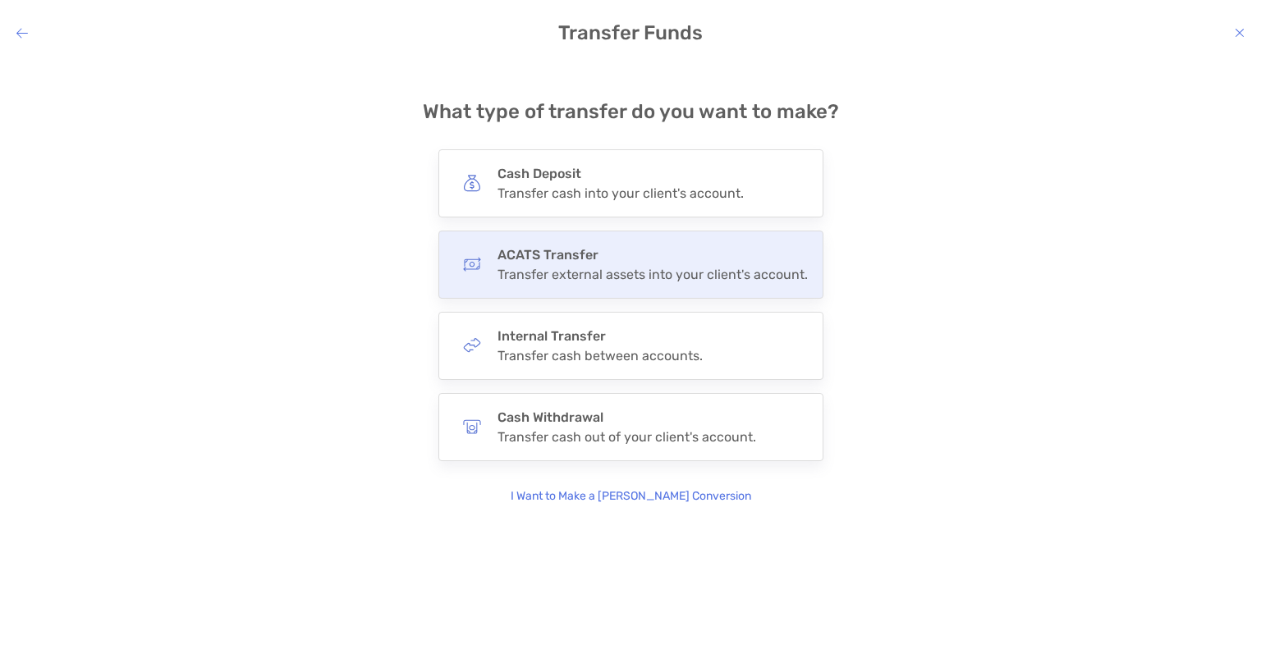
click at [578, 262] on h4 "ACATS Transfer" at bounding box center [653, 255] width 310 height 16
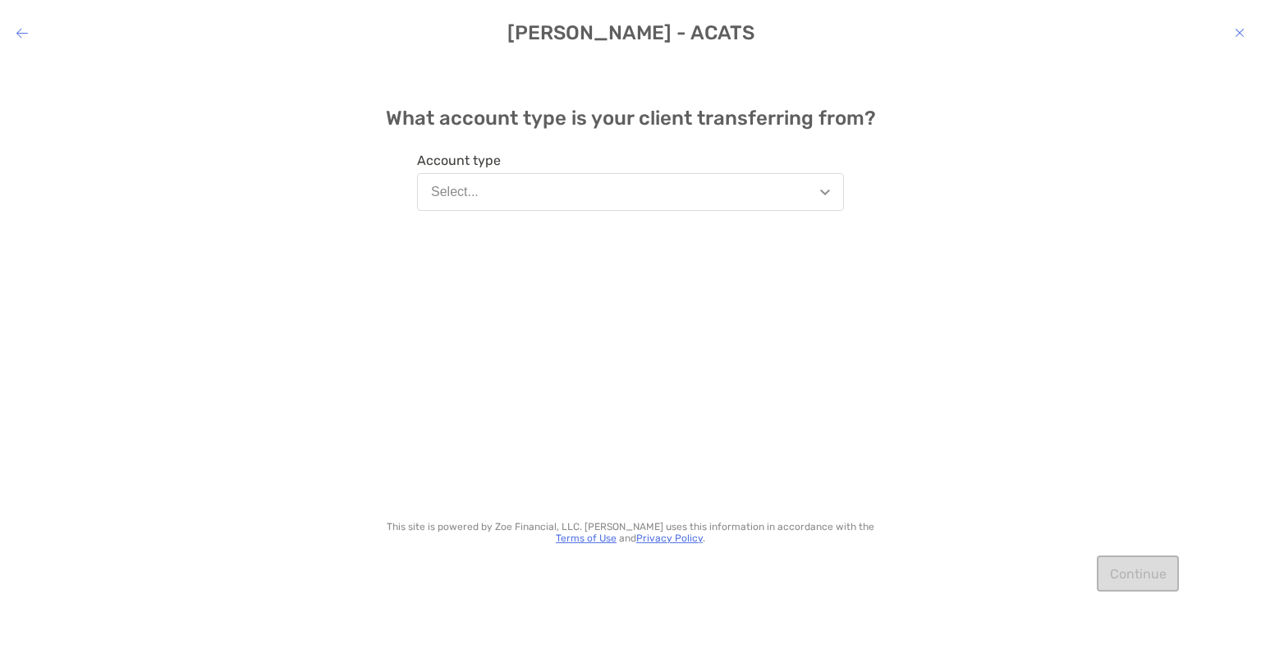
click at [666, 183] on button "Select..." at bounding box center [630, 192] width 427 height 38
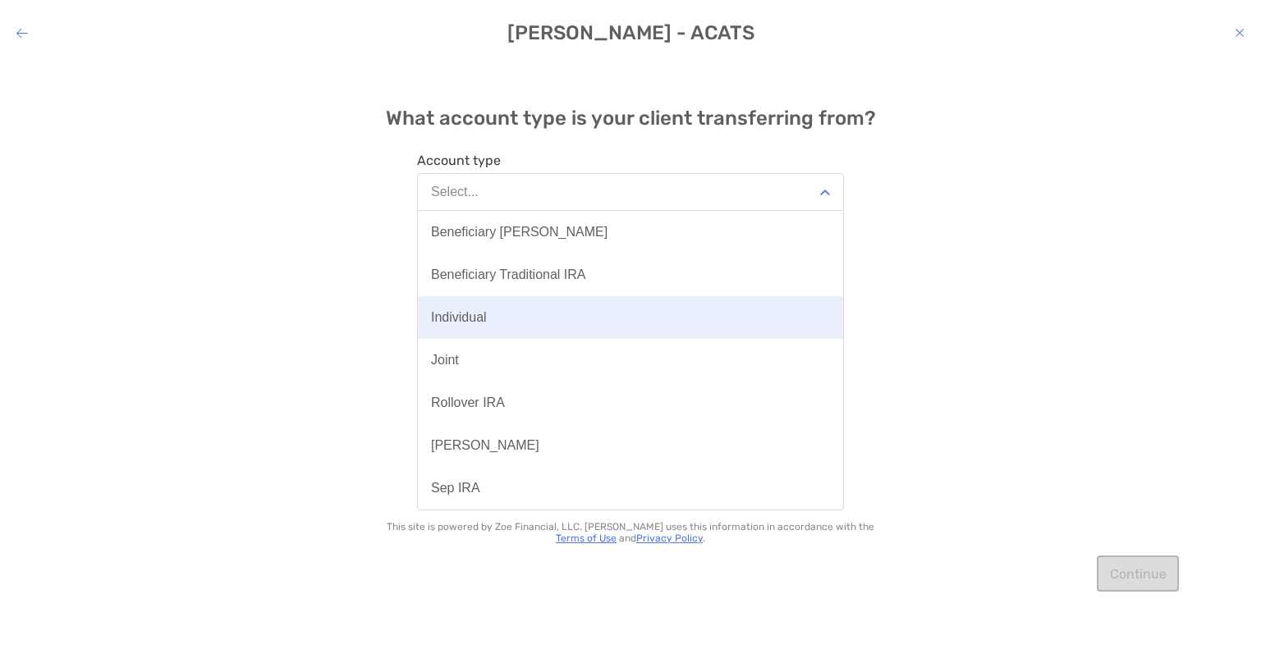
click at [526, 317] on button "Individual" at bounding box center [630, 317] width 425 height 43
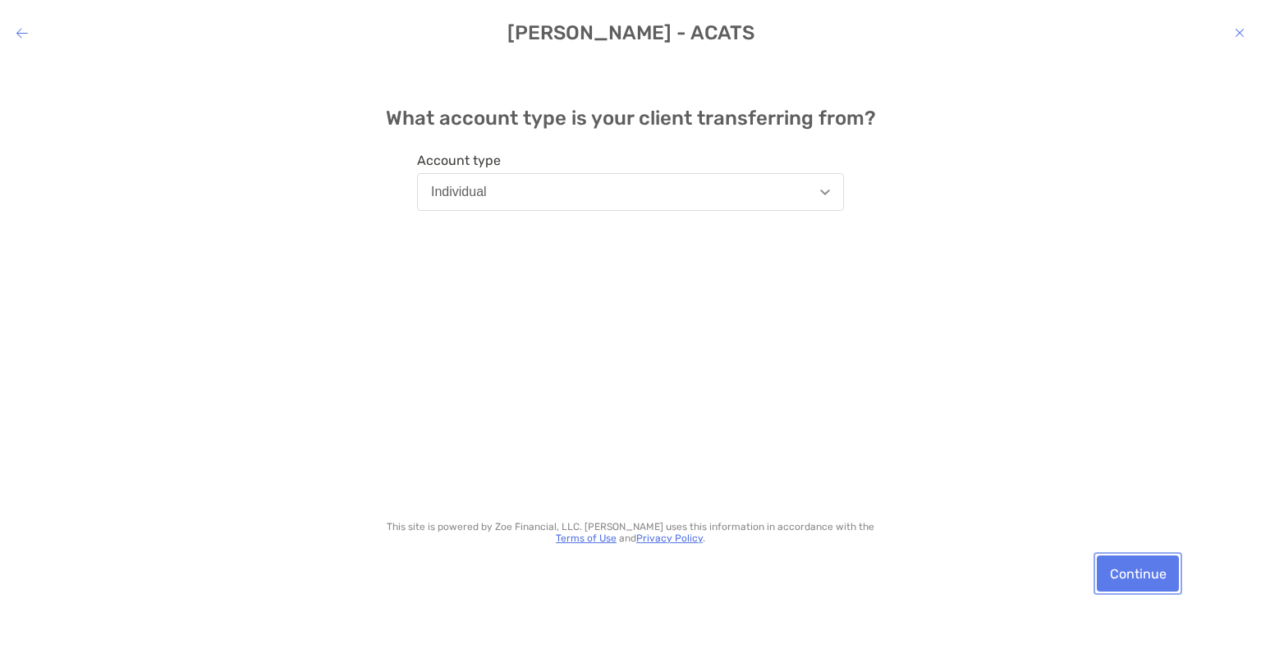
click at [1130, 576] on button "Continue" at bounding box center [1138, 574] width 82 height 36
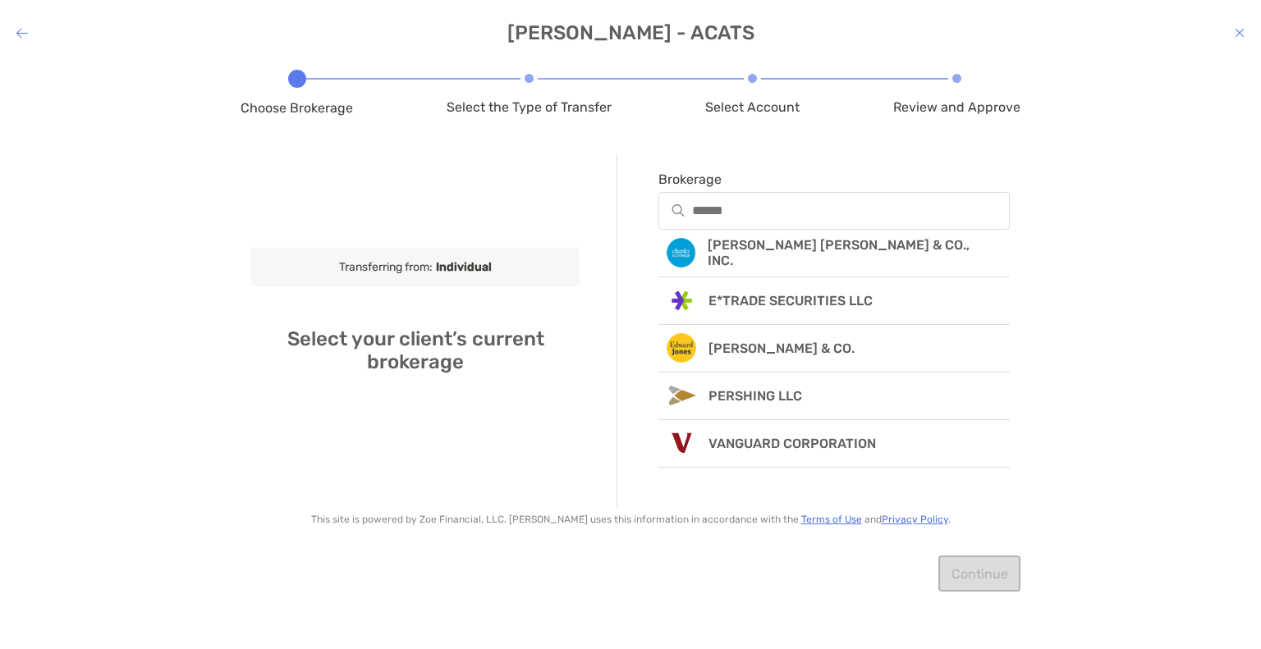
click at [690, 214] on div "modal" at bounding box center [675, 210] width 33 height 12
click at [693, 214] on input "Brokerage" at bounding box center [850, 211] width 315 height 14
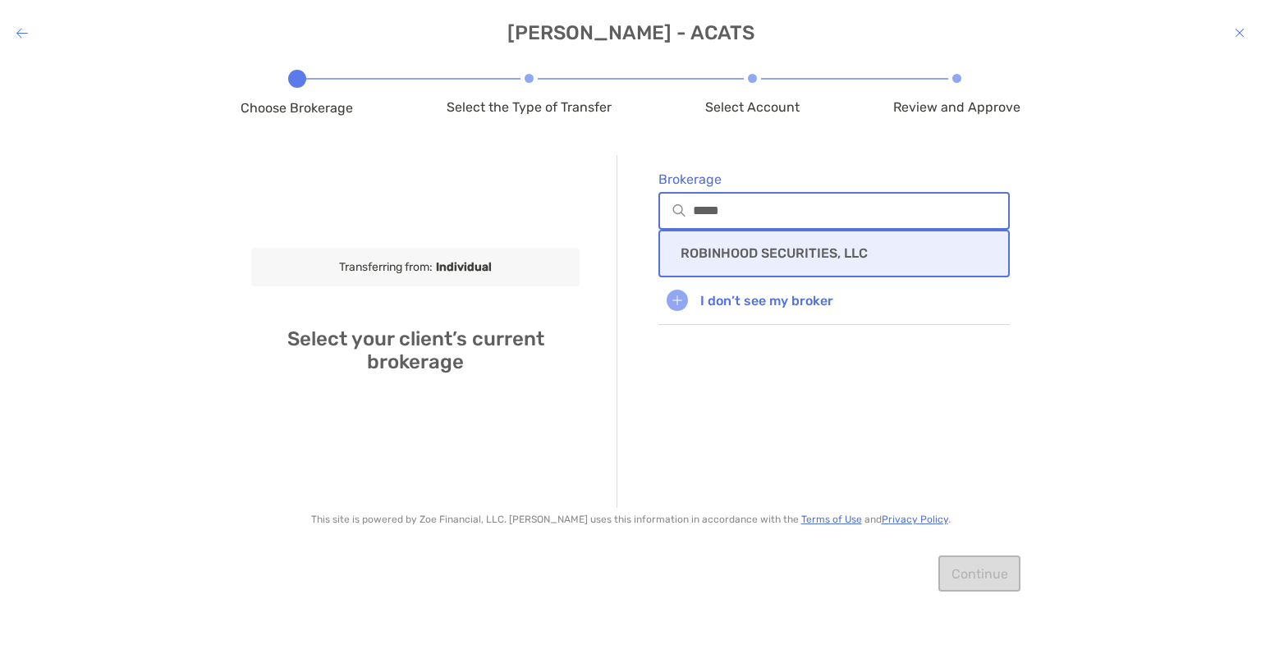
type input "*****"
click at [713, 243] on div "ROBINHOOD SECURITIES, LLC" at bounding box center [833, 254] width 351 height 48
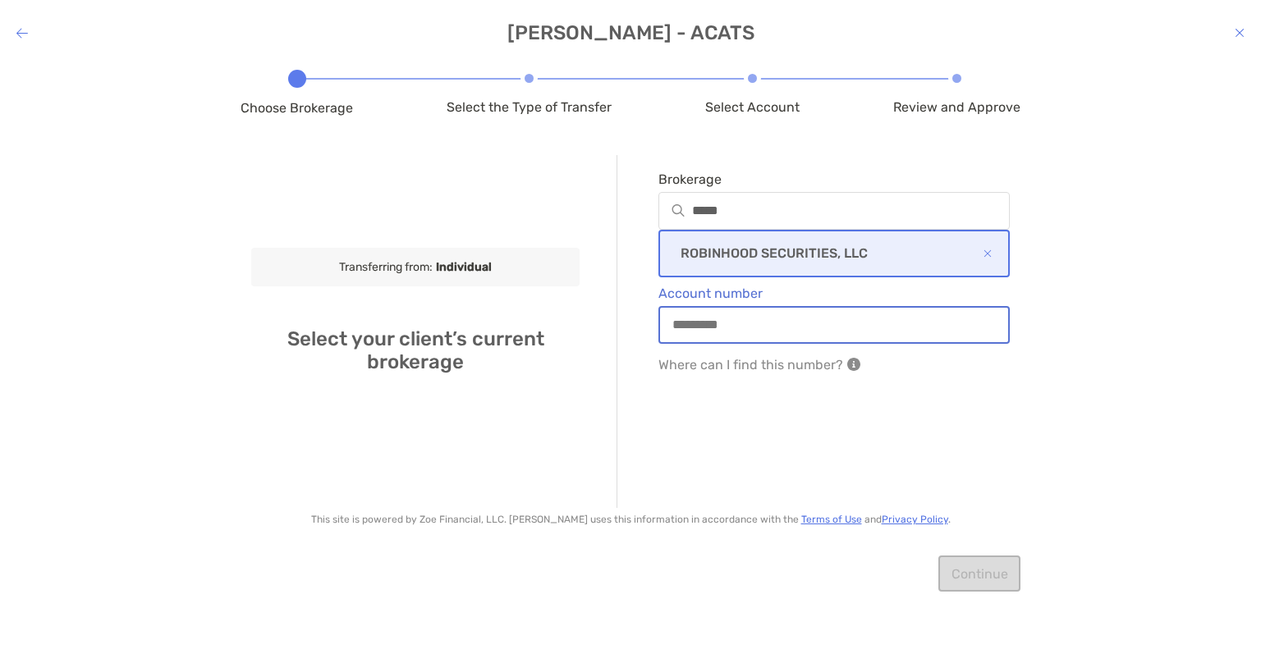
click at [696, 325] on input "Account number" at bounding box center [834, 325] width 348 height 14
click at [707, 329] on input "********" at bounding box center [834, 325] width 348 height 14
type input "*********"
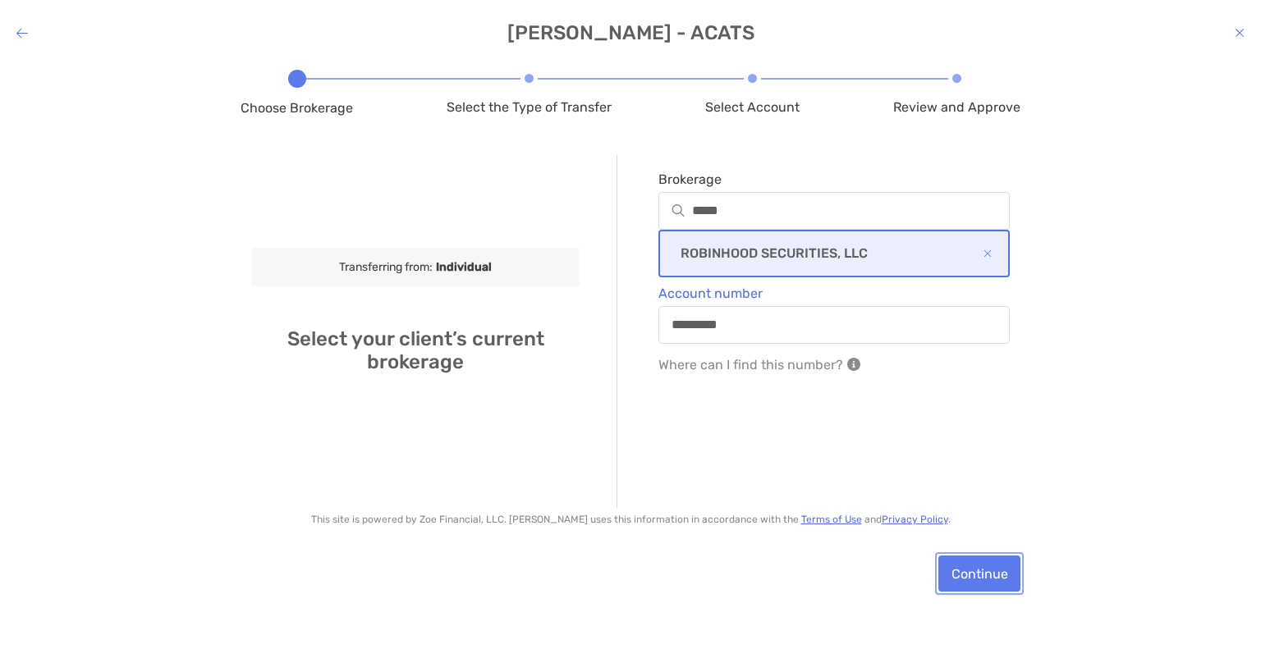
click at [969, 567] on button "Continue" at bounding box center [979, 574] width 82 height 36
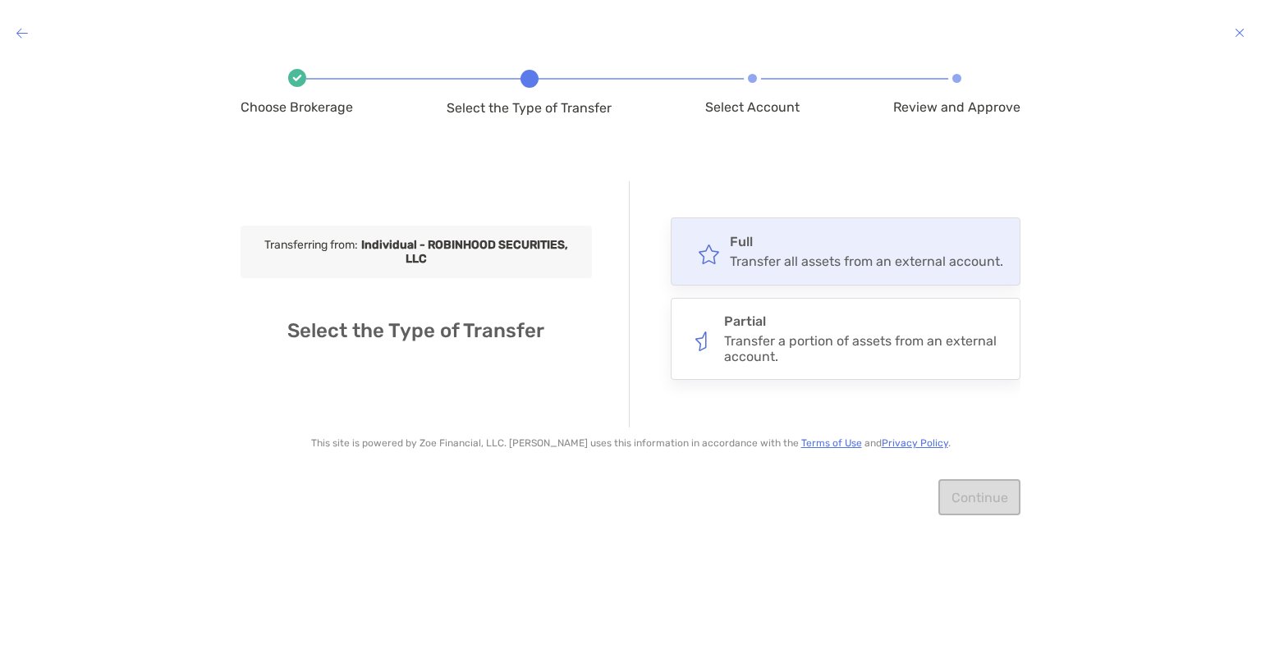
click at [860, 263] on div "Transfer all assets from an external account." at bounding box center [866, 262] width 273 height 16
click at [0, 0] on input "****" at bounding box center [0, 0] width 0 height 0
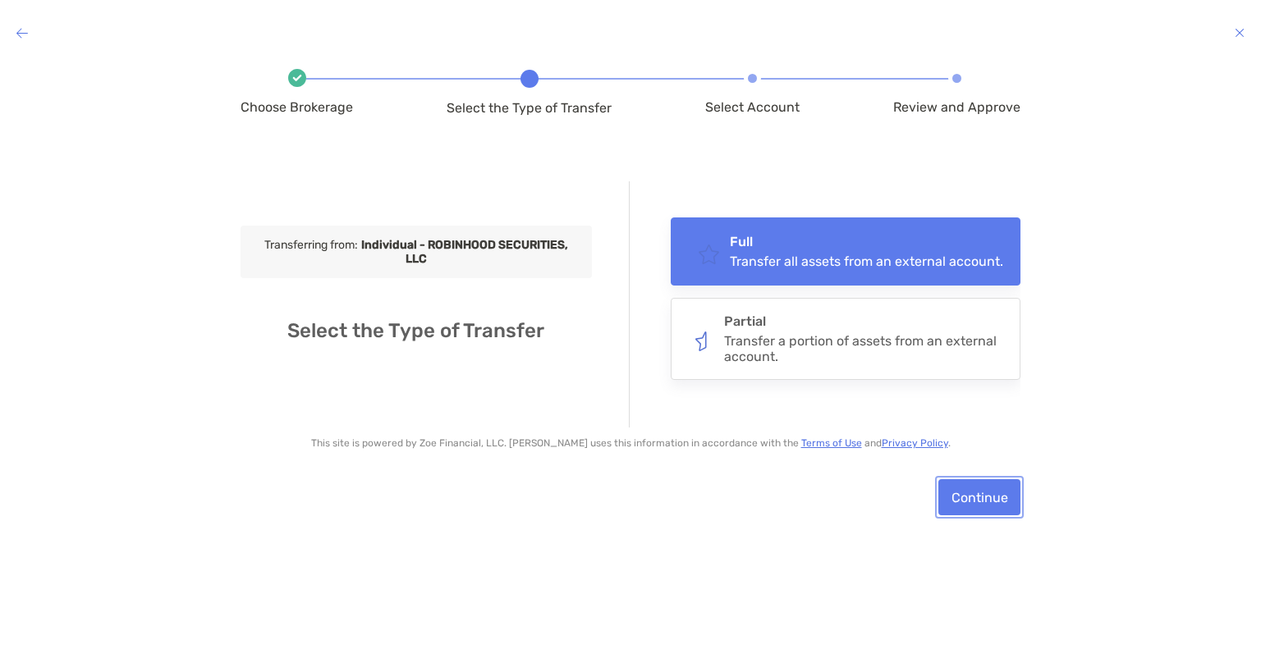
click at [975, 500] on button "Continue" at bounding box center [979, 497] width 82 height 36
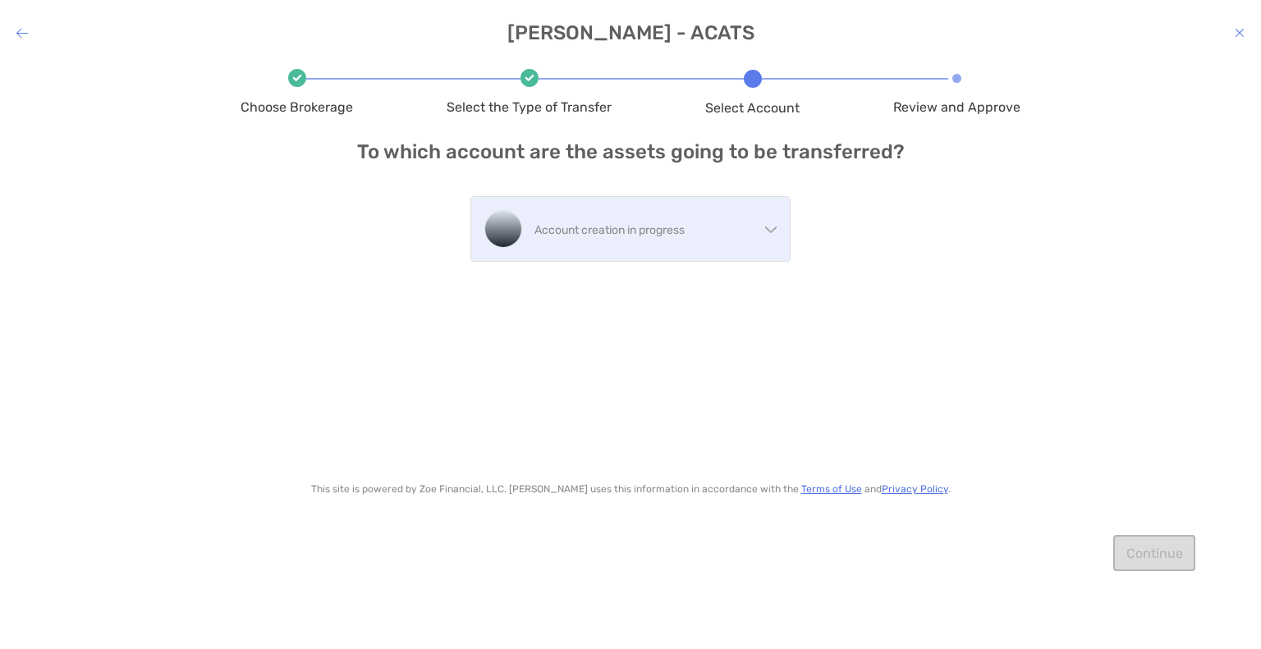
click at [621, 228] on p "Account creation in progress" at bounding box center [646, 230] width 224 height 21
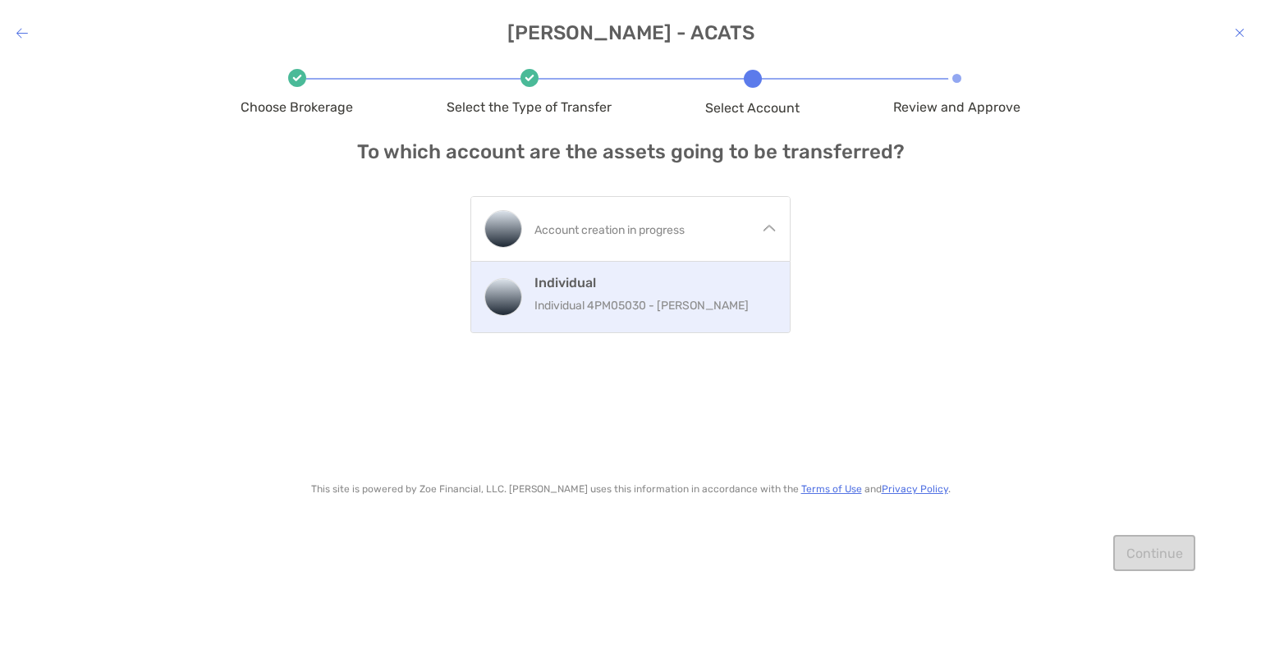
click at [611, 298] on p "Individual 4PM05030 - Miqual Spivey" at bounding box center [655, 306] width 242 height 21
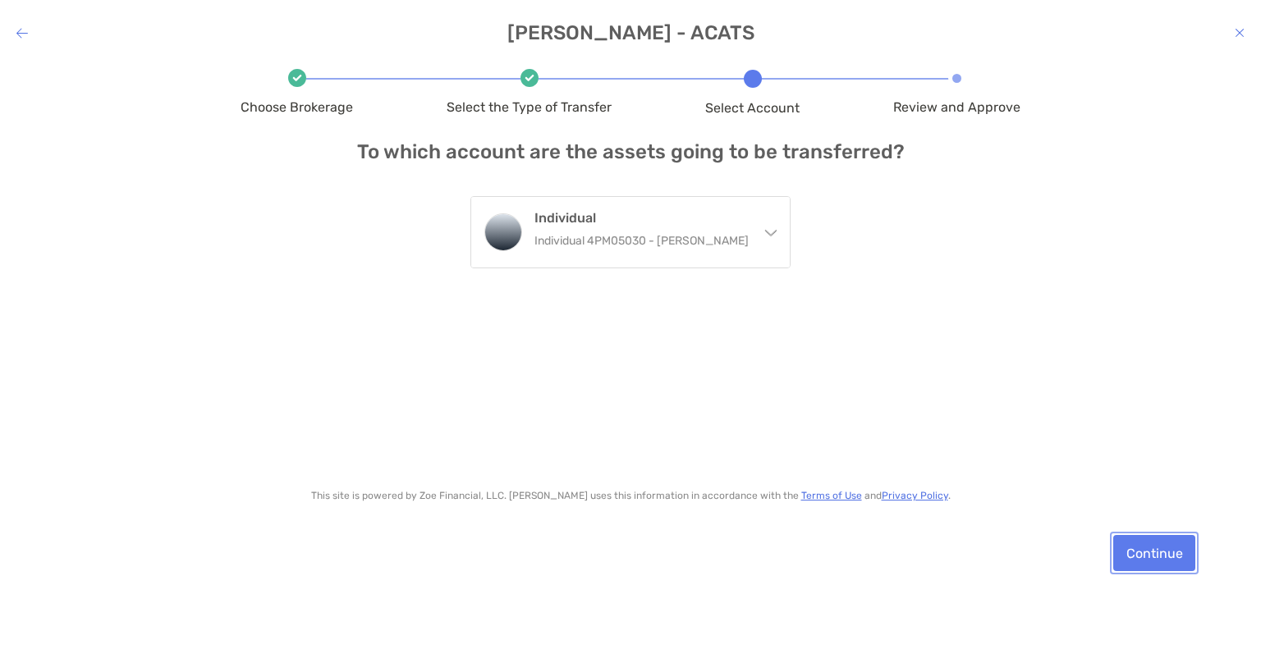
click at [1145, 551] on button "Continue" at bounding box center [1154, 553] width 82 height 36
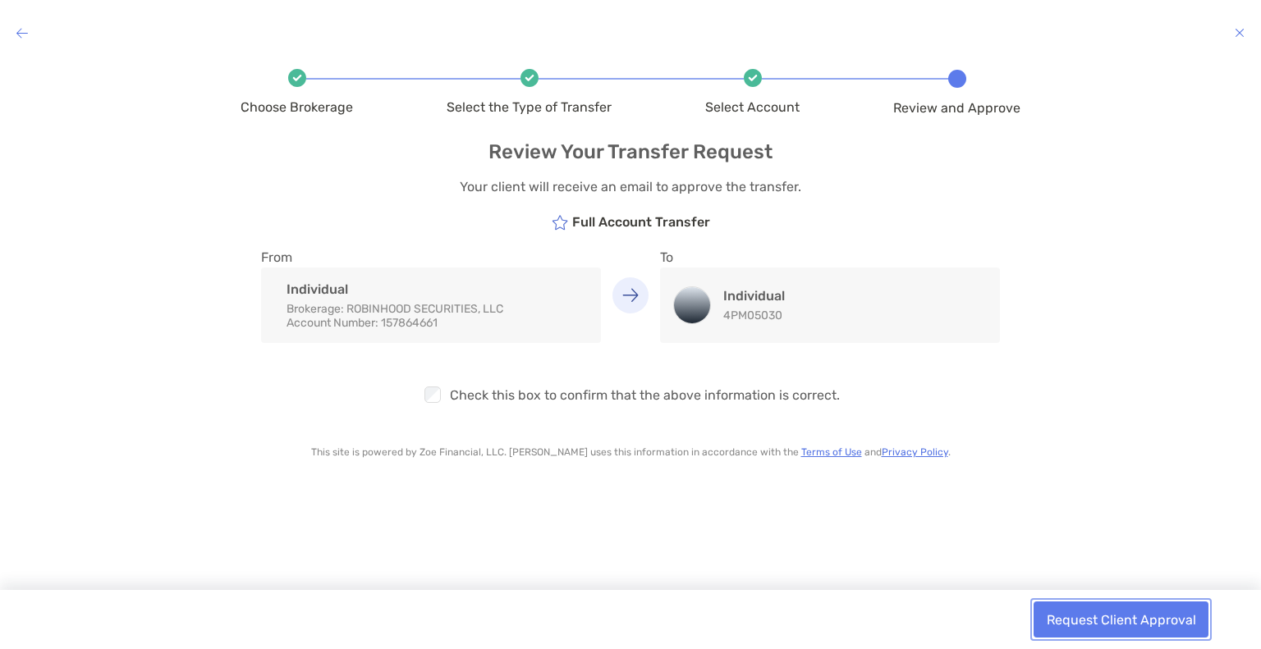
click at [1079, 620] on button "Request Client Approval" at bounding box center [1121, 620] width 175 height 36
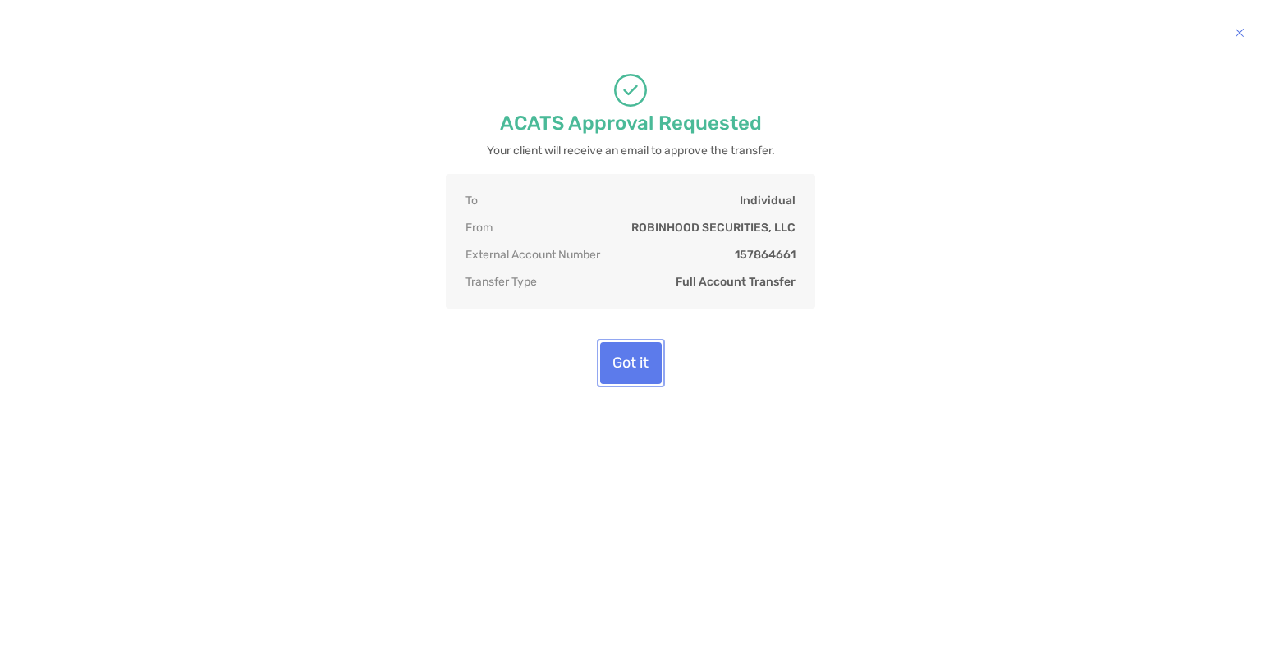
click at [654, 369] on button "Got it" at bounding box center [631, 363] width 62 height 42
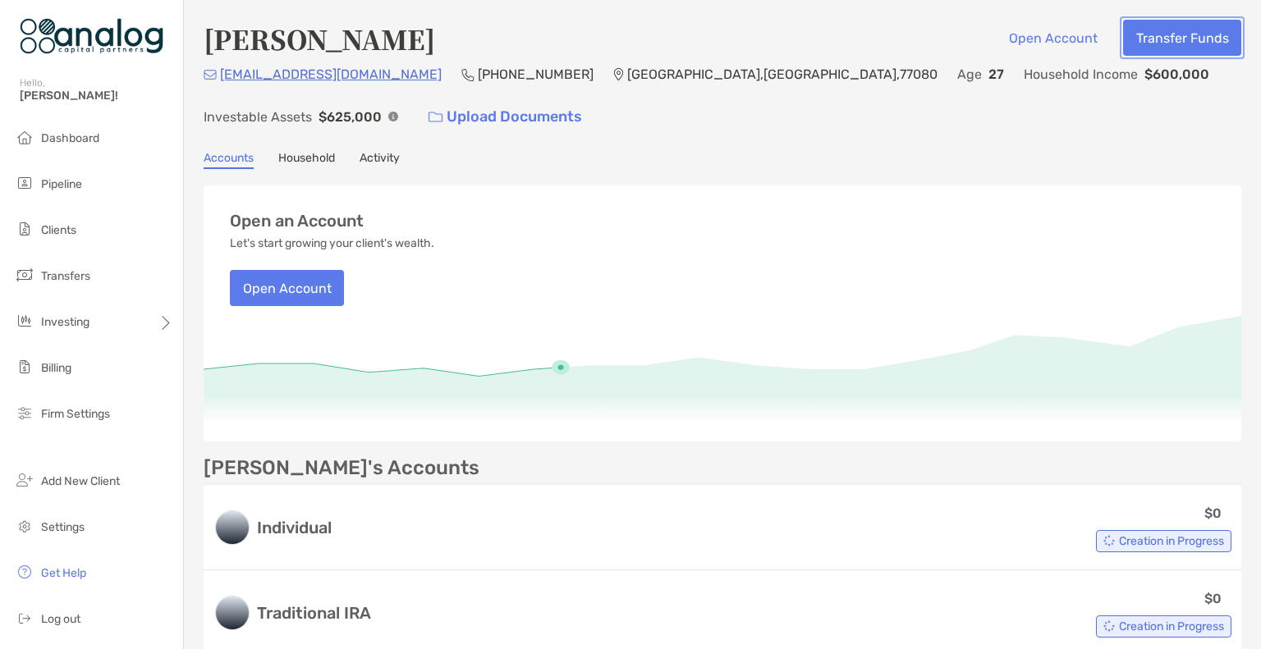
click at [1158, 48] on button "Transfer Funds" at bounding box center [1182, 38] width 118 height 36
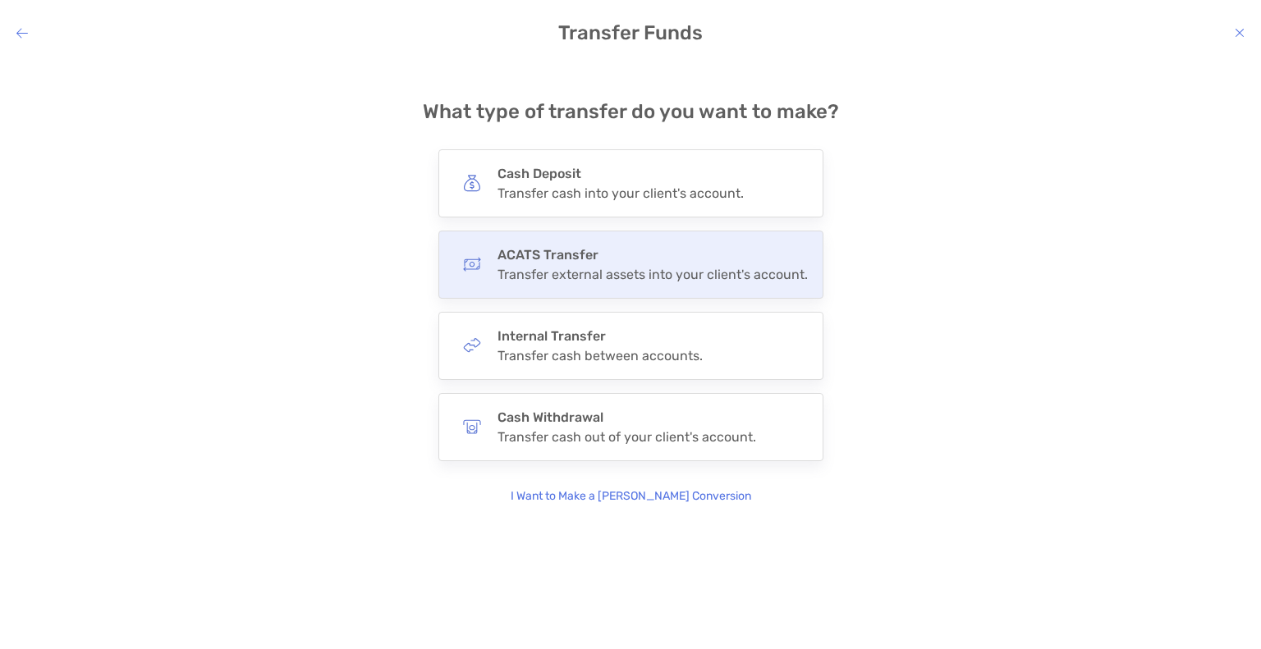
click at [685, 278] on div "Transfer external assets into your client's account." at bounding box center [653, 275] width 310 height 16
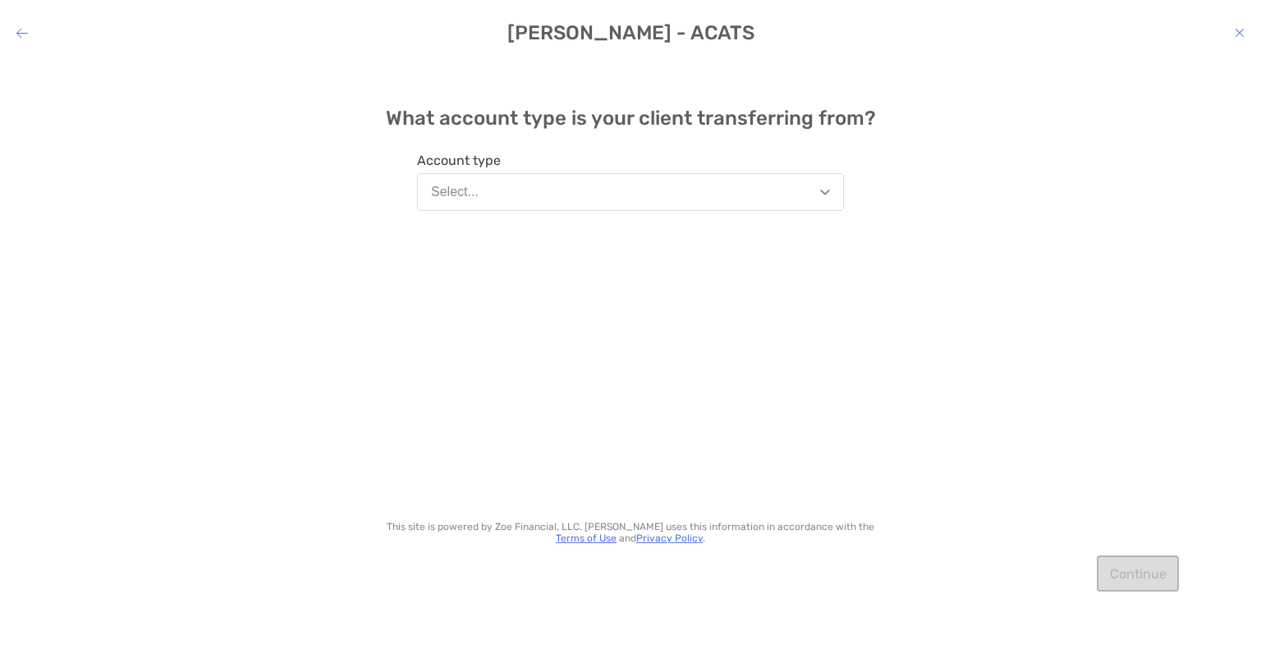
click at [581, 204] on button "Select..." at bounding box center [630, 192] width 427 height 38
click at [567, 197] on button "Select..." at bounding box center [630, 192] width 427 height 38
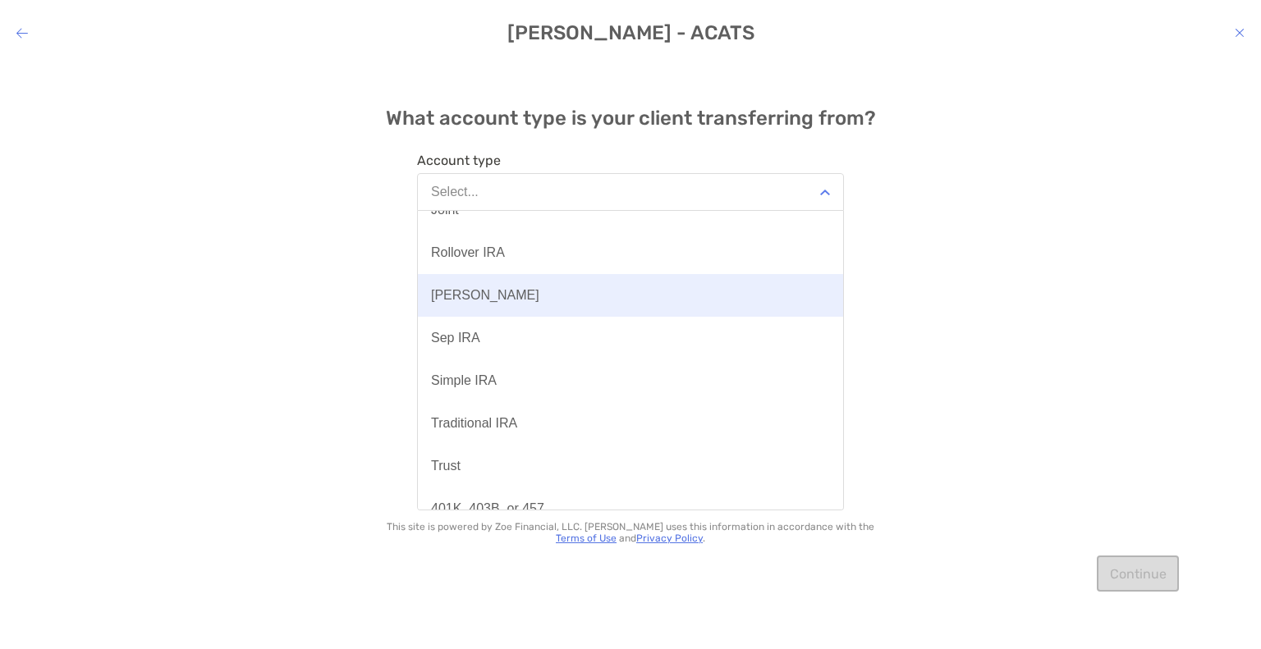
scroll to position [153, 0]
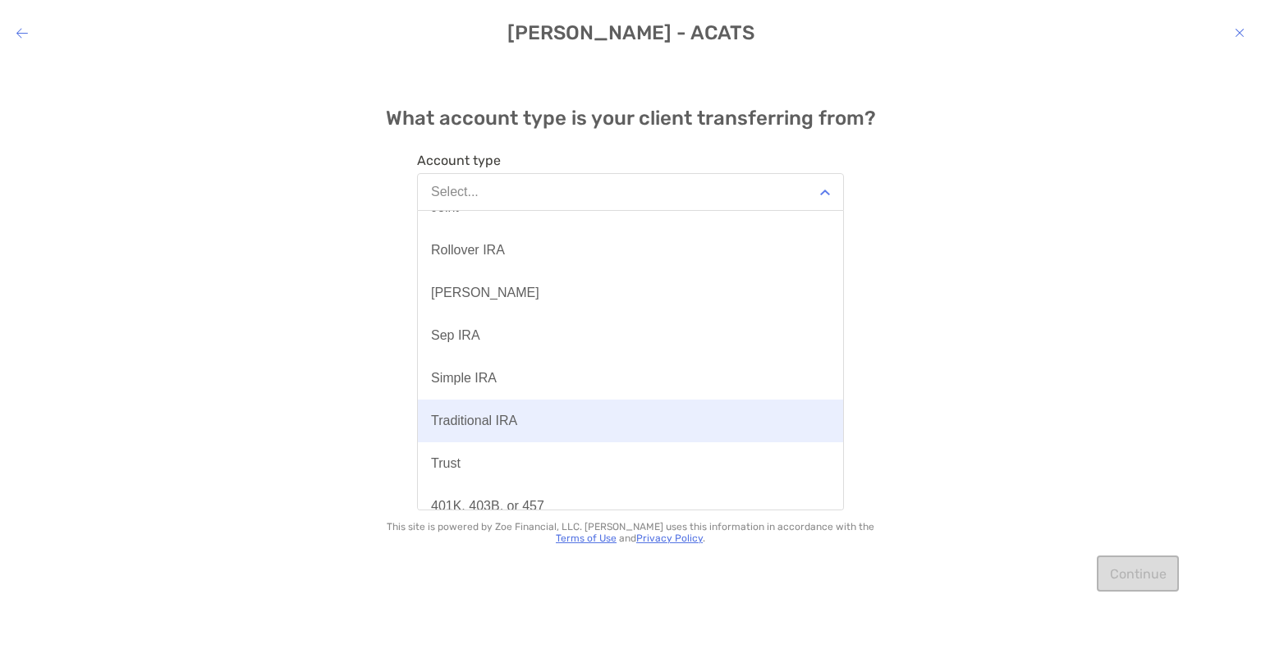
click at [503, 414] on div "Traditional IRA" at bounding box center [474, 421] width 86 height 15
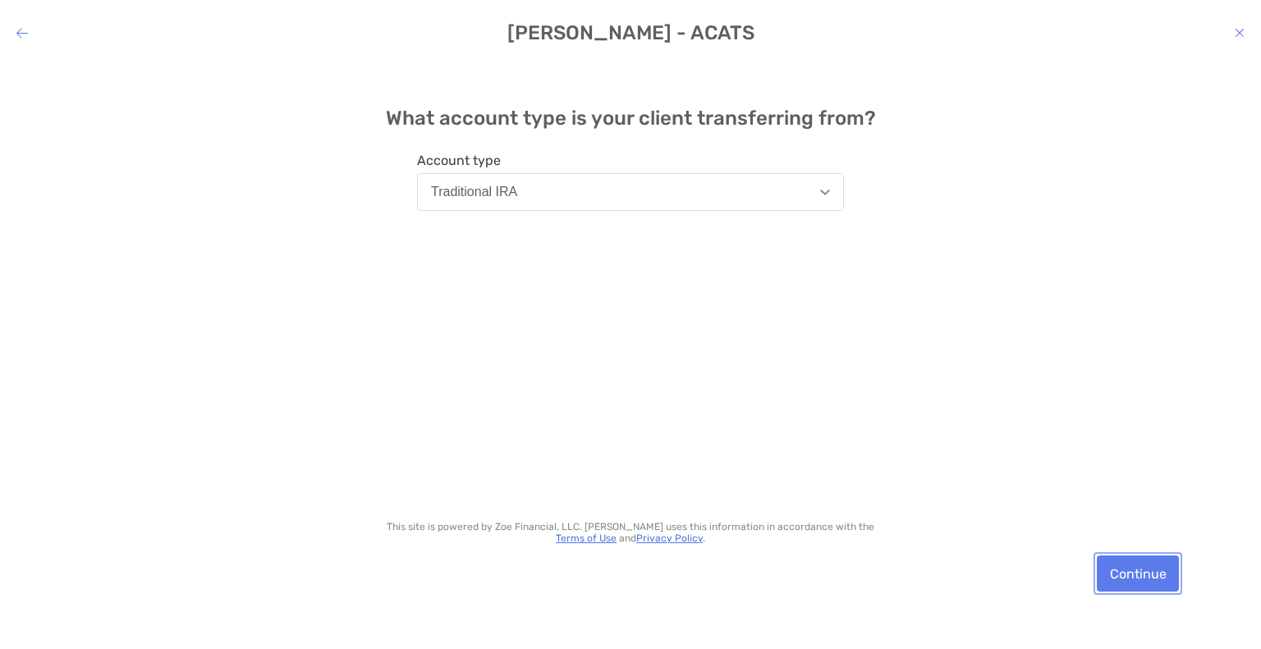
click at [1144, 565] on button "Continue" at bounding box center [1138, 574] width 82 height 36
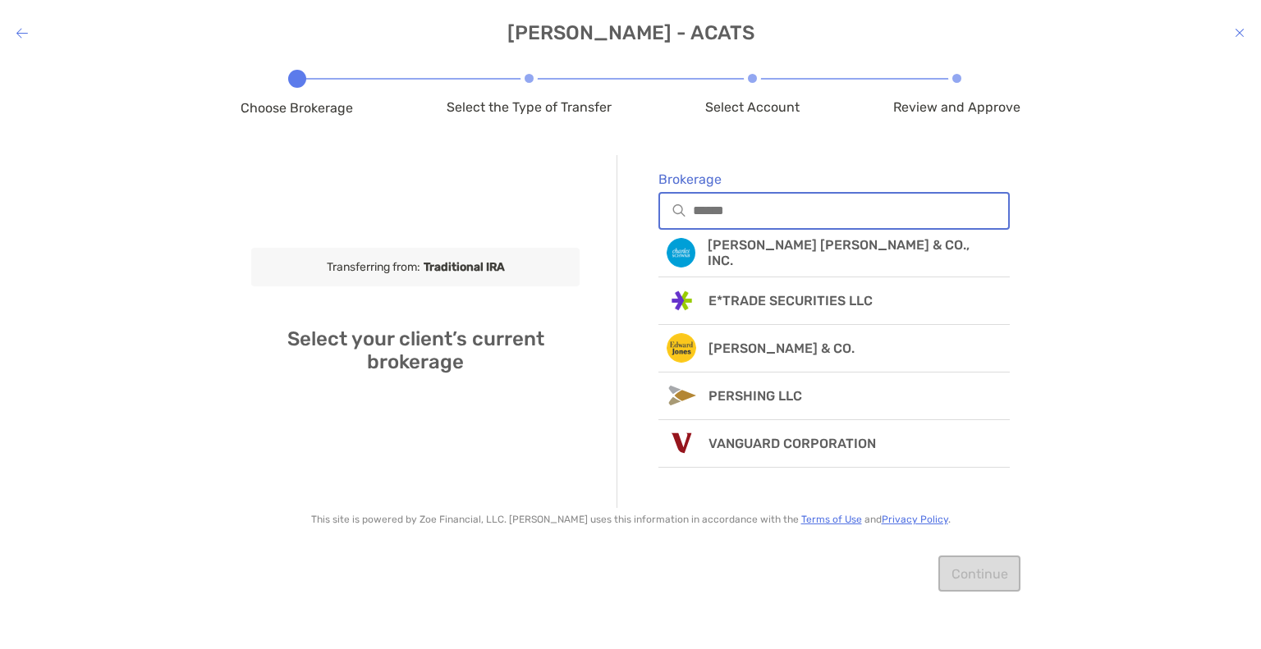
click at [745, 205] on input "Brokerage" at bounding box center [850, 211] width 315 height 14
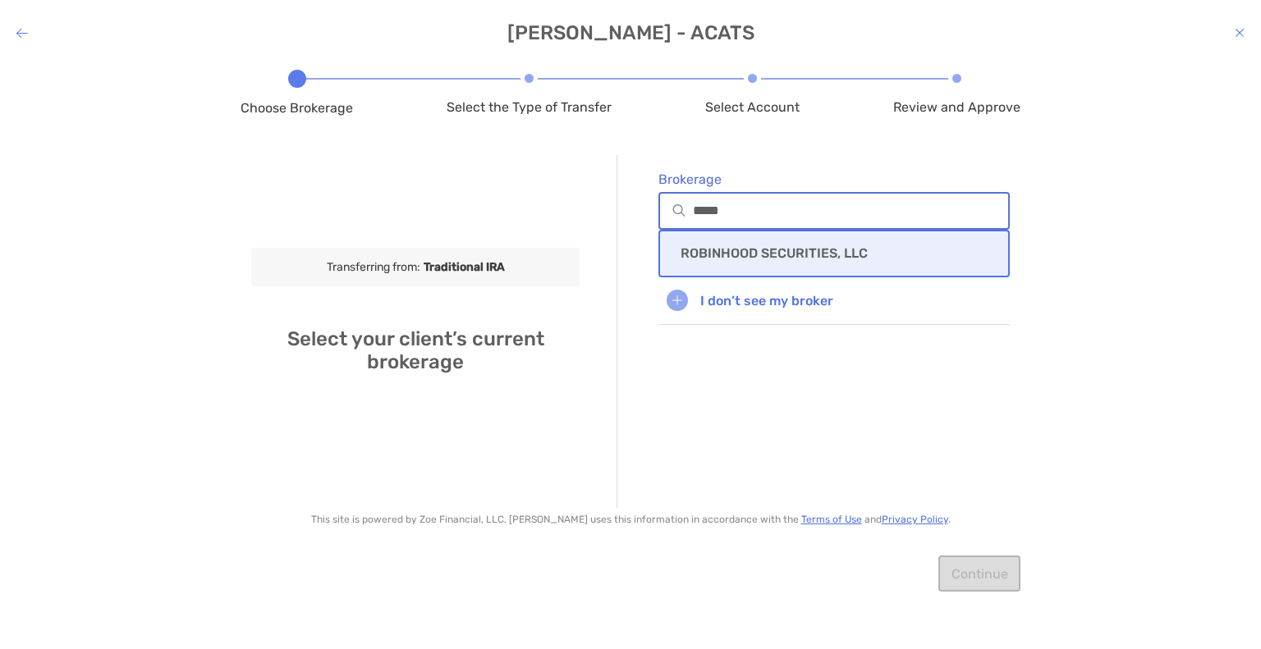
type input "*****"
click at [749, 252] on p "ROBINHOOD SECURITIES, LLC" at bounding box center [774, 253] width 187 height 16
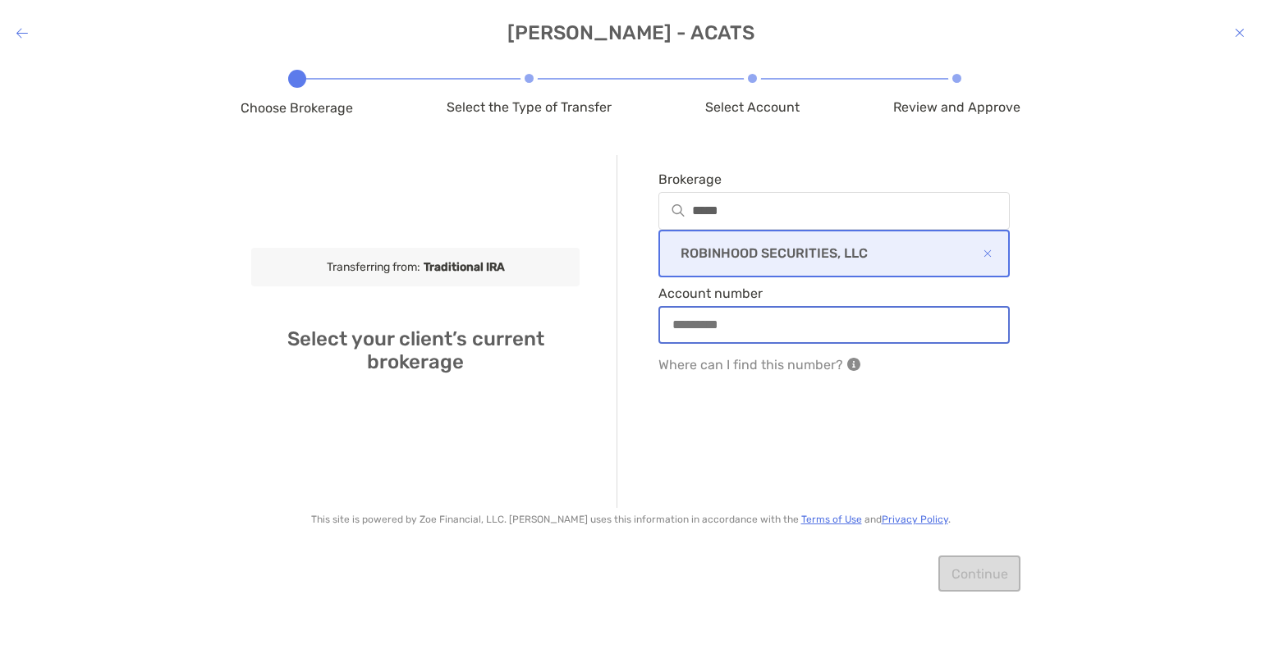
click at [730, 328] on input "Account number" at bounding box center [834, 325] width 348 height 14
type input "*********"
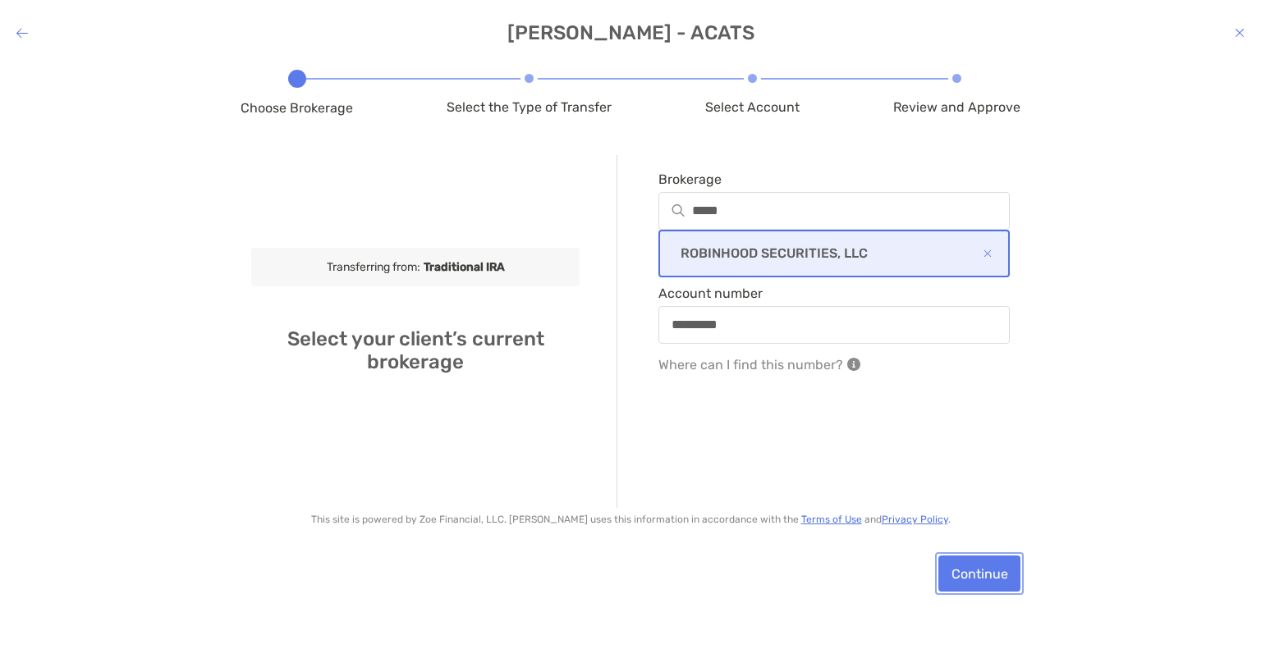
click at [975, 565] on button "Continue" at bounding box center [979, 574] width 82 height 36
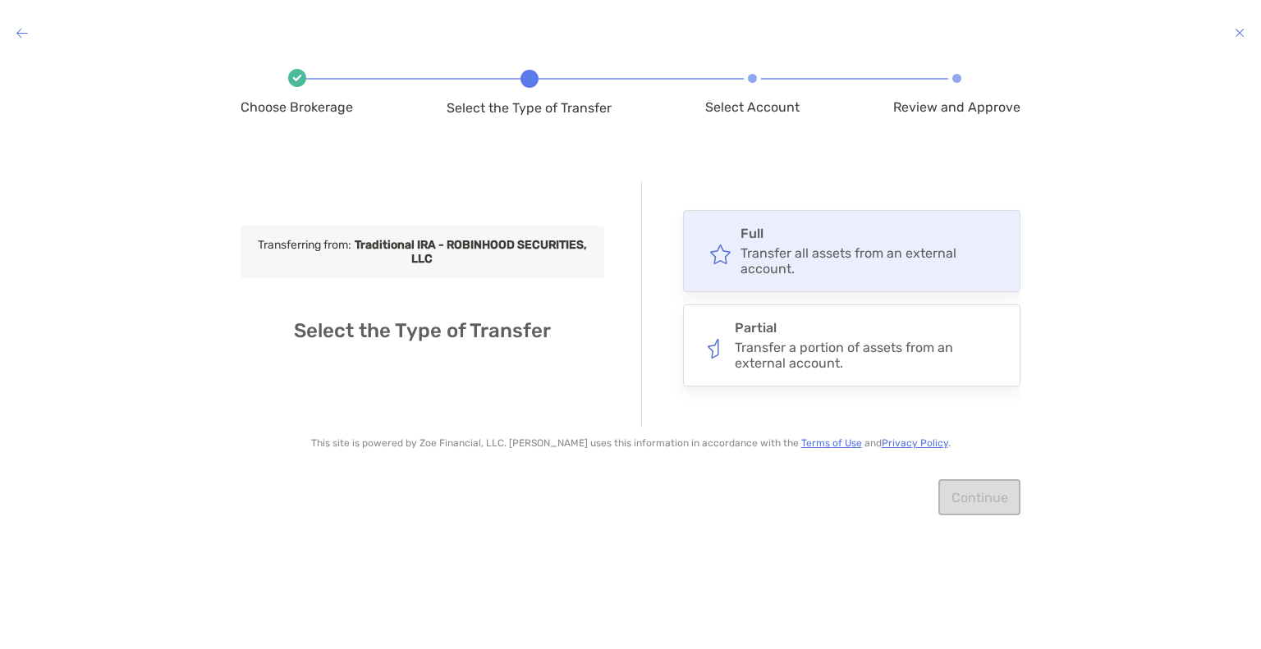
click at [761, 256] on div "Transfer all assets from an external account." at bounding box center [873, 260] width 264 height 31
click at [0, 0] on input "****" at bounding box center [0, 0] width 0 height 0
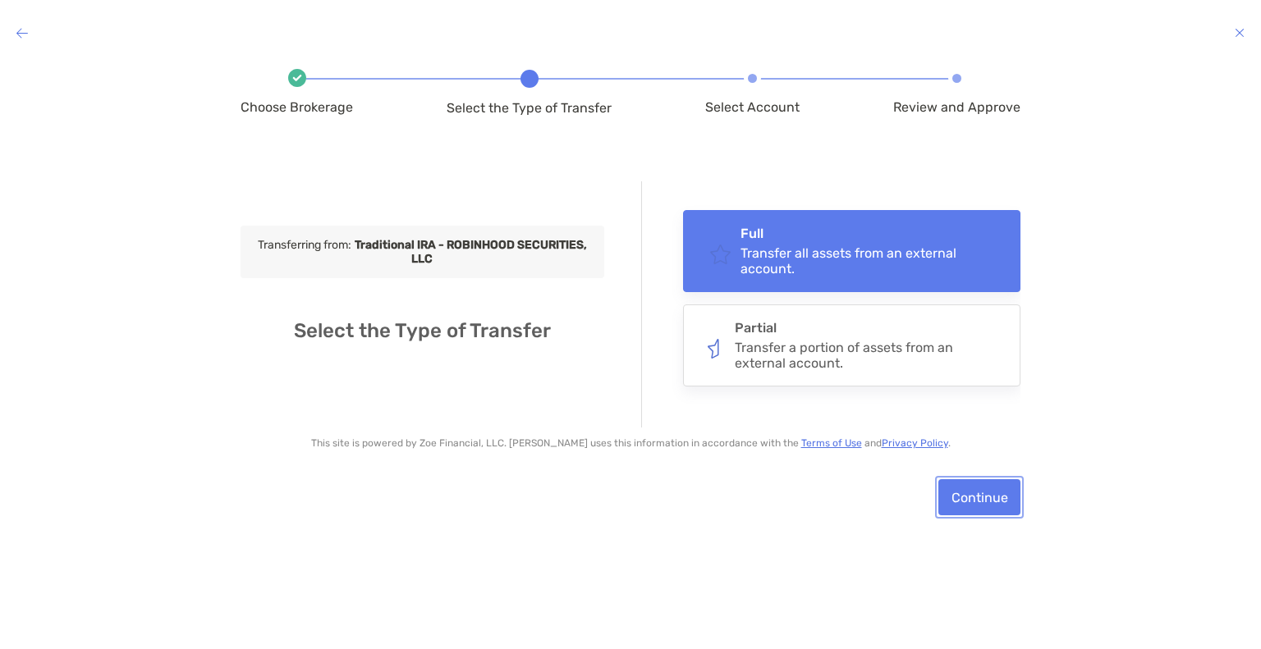
click at [978, 511] on button "Continue" at bounding box center [979, 497] width 82 height 36
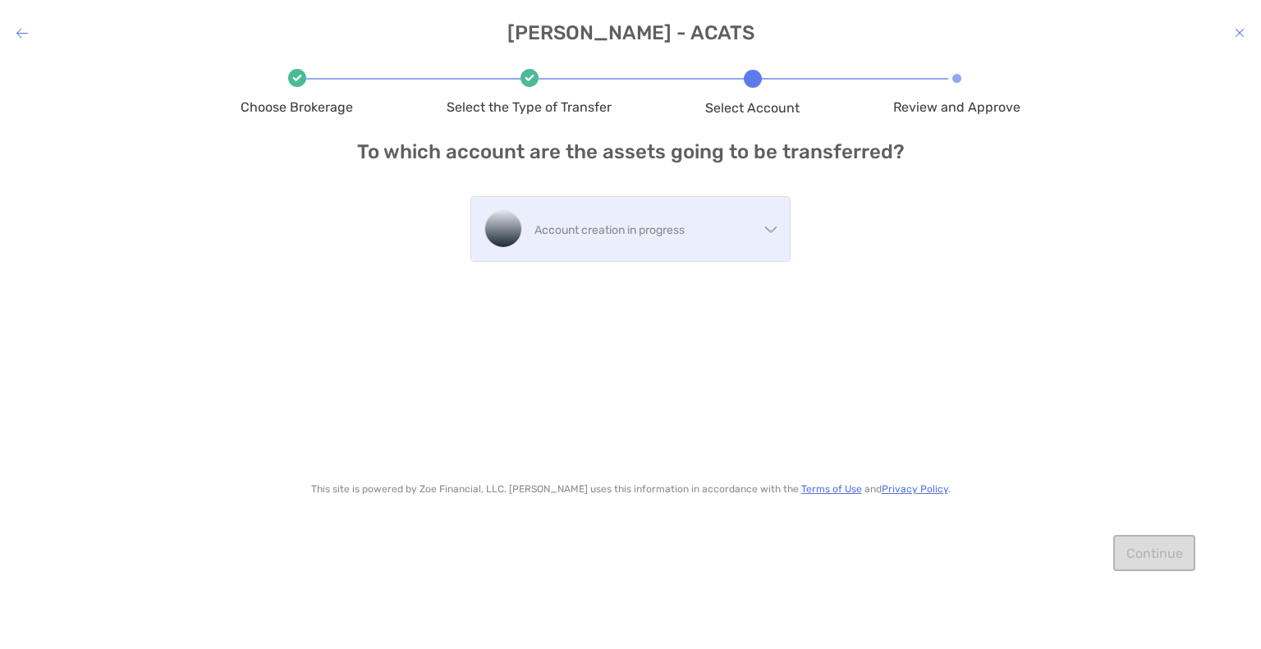
click at [589, 237] on p "Account creation in progress" at bounding box center [646, 230] width 224 height 21
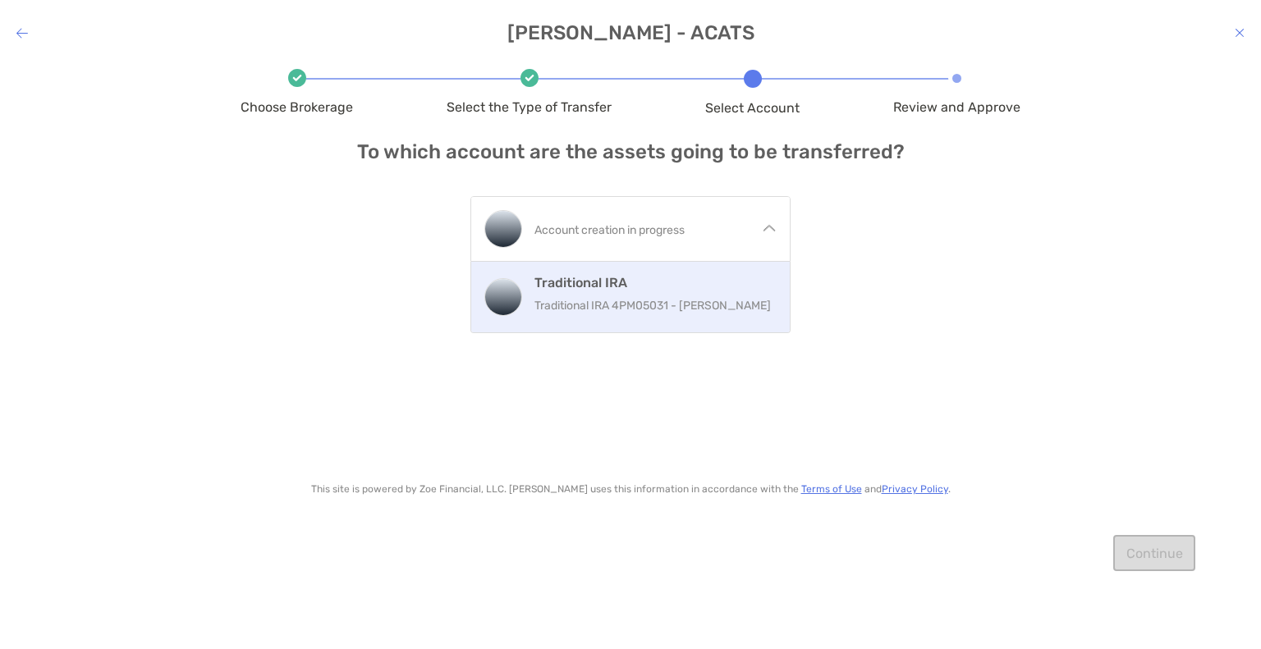
click at [585, 286] on h4 "Traditional IRA" at bounding box center [655, 283] width 242 height 16
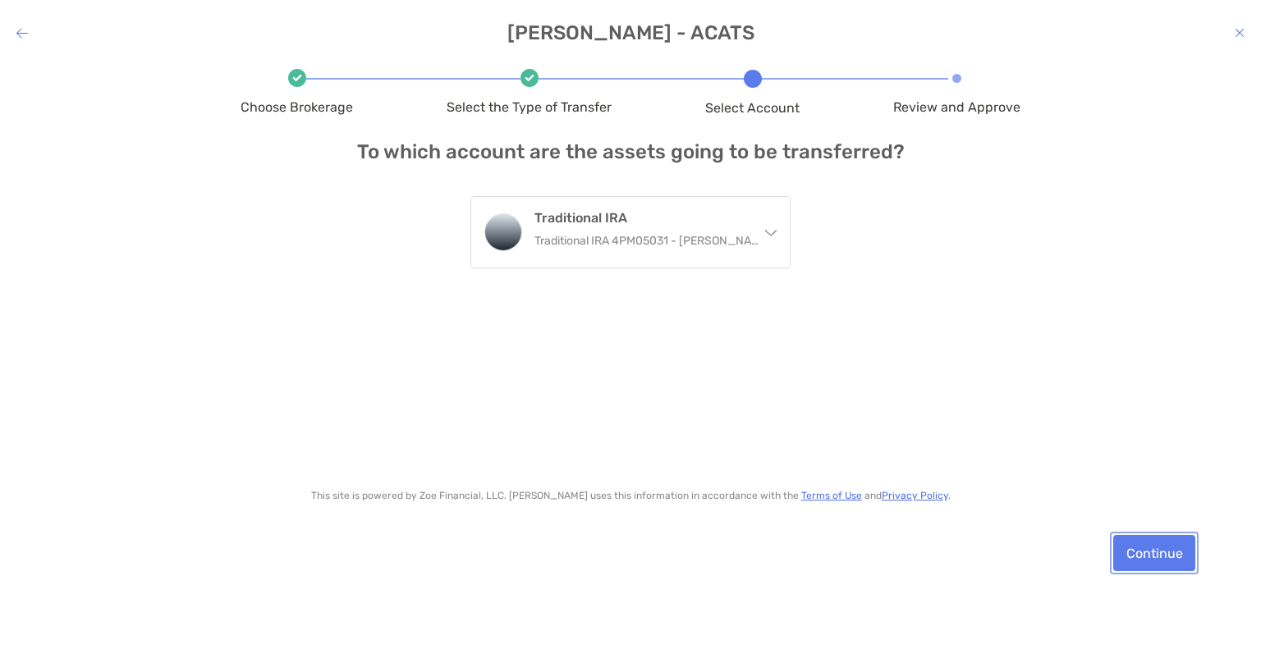
click at [1172, 551] on button "Continue" at bounding box center [1154, 553] width 82 height 36
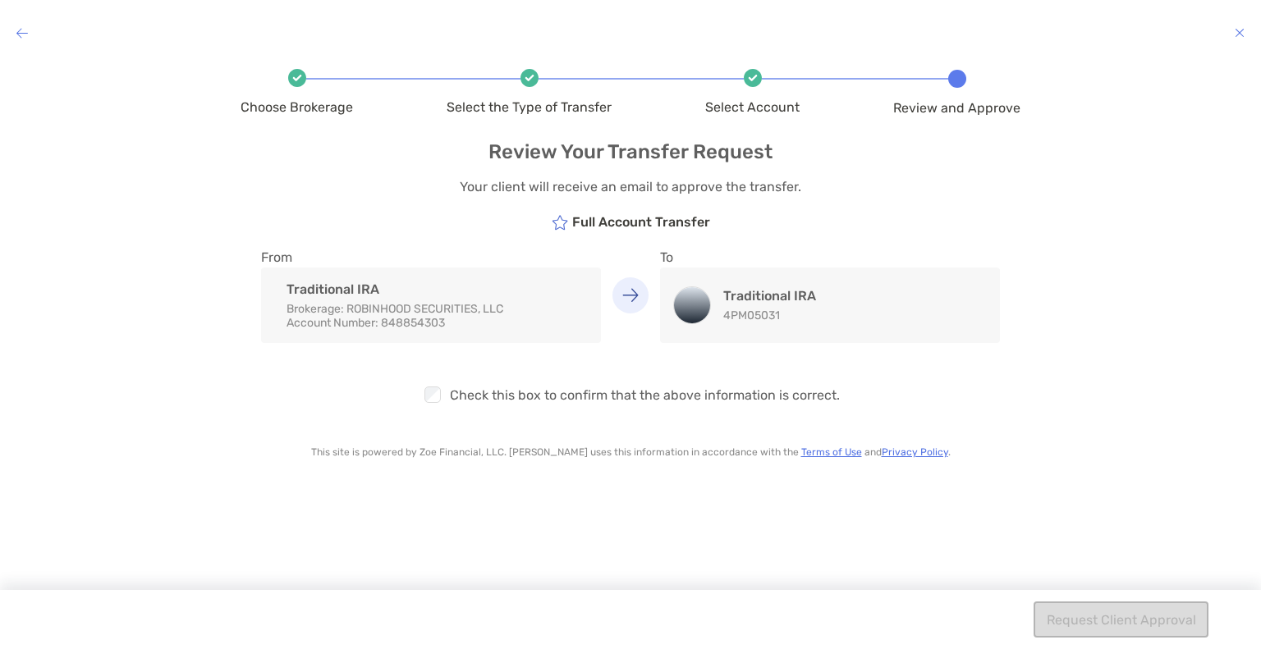
click at [424, 399] on div "modal" at bounding box center [432, 394] width 22 height 21
click at [1134, 626] on button "Request Client Approval" at bounding box center [1121, 620] width 175 height 36
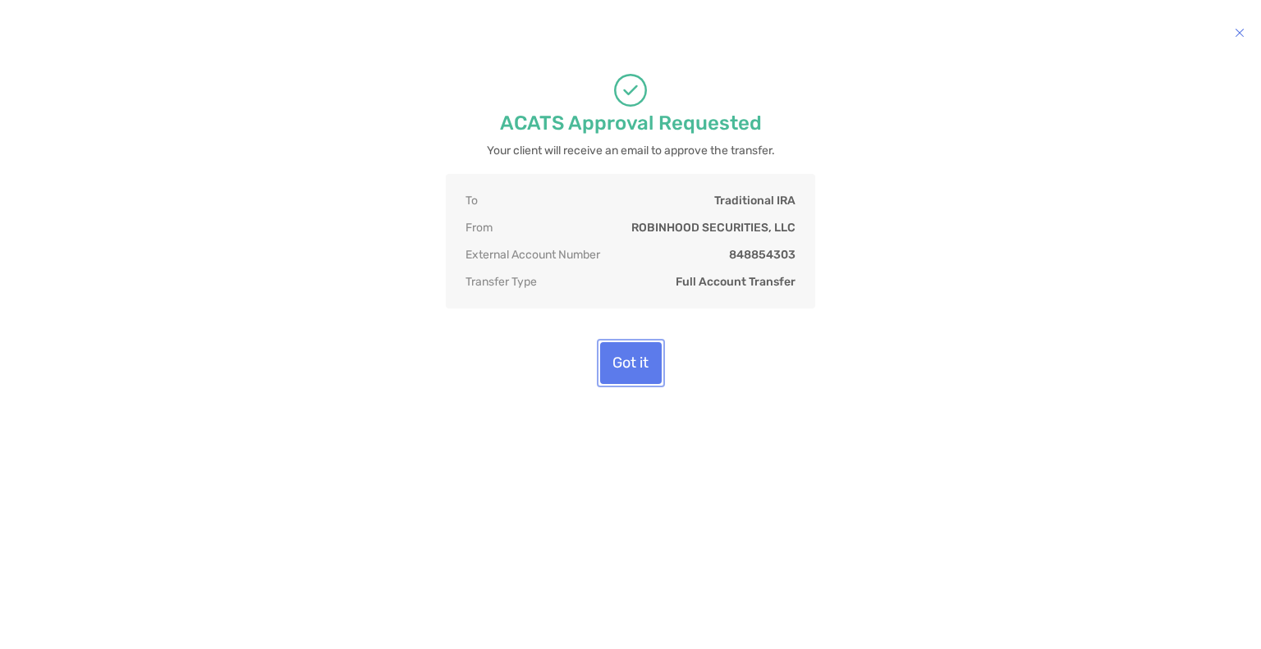
click at [637, 351] on button "Got it" at bounding box center [631, 363] width 62 height 42
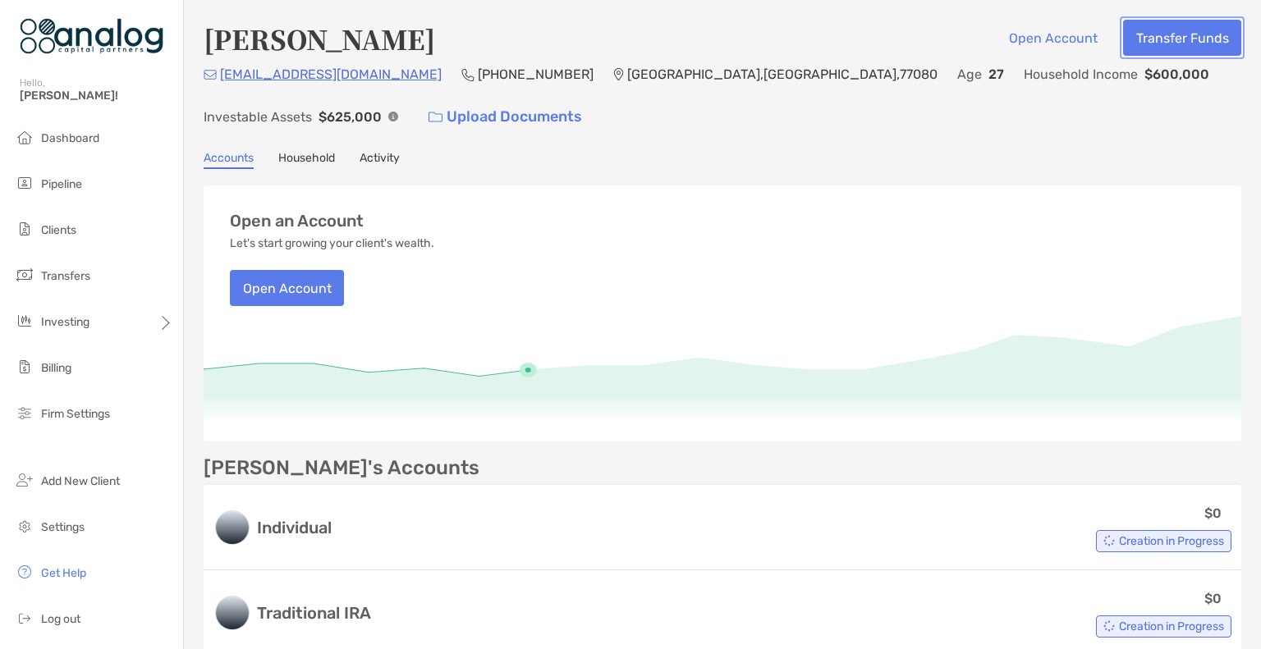
click at [1146, 40] on button "Transfer Funds" at bounding box center [1182, 38] width 118 height 36
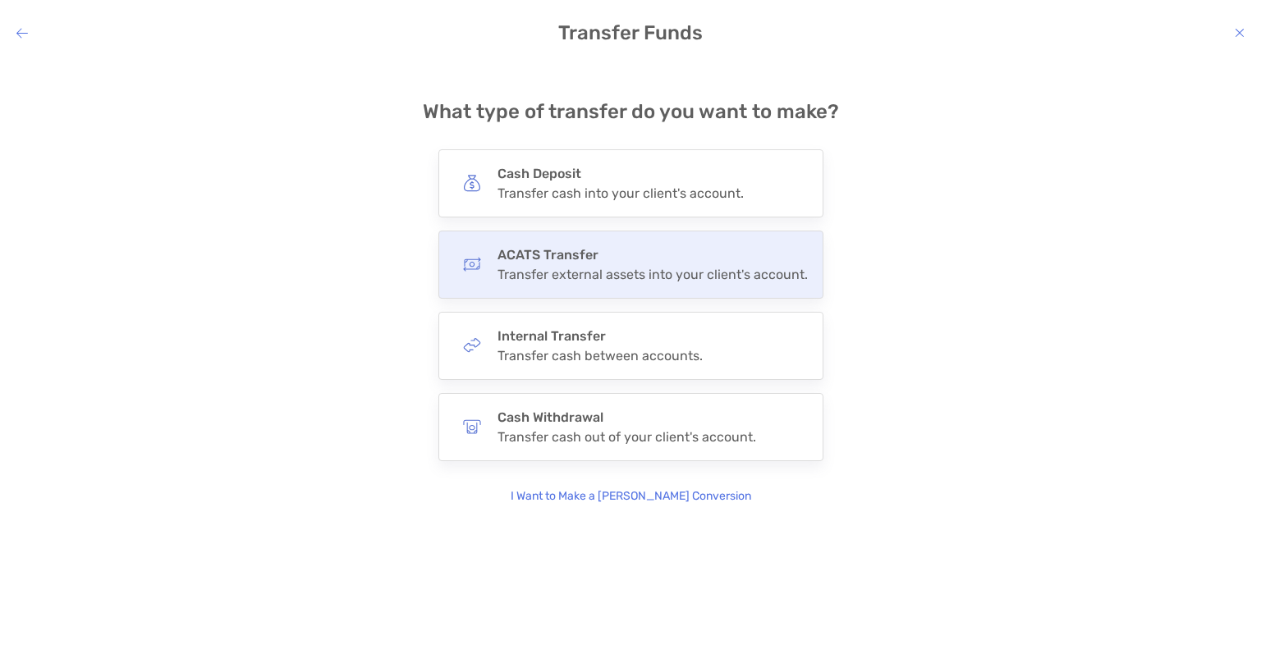
click at [644, 258] on h4 "ACATS Transfer" at bounding box center [653, 255] width 310 height 16
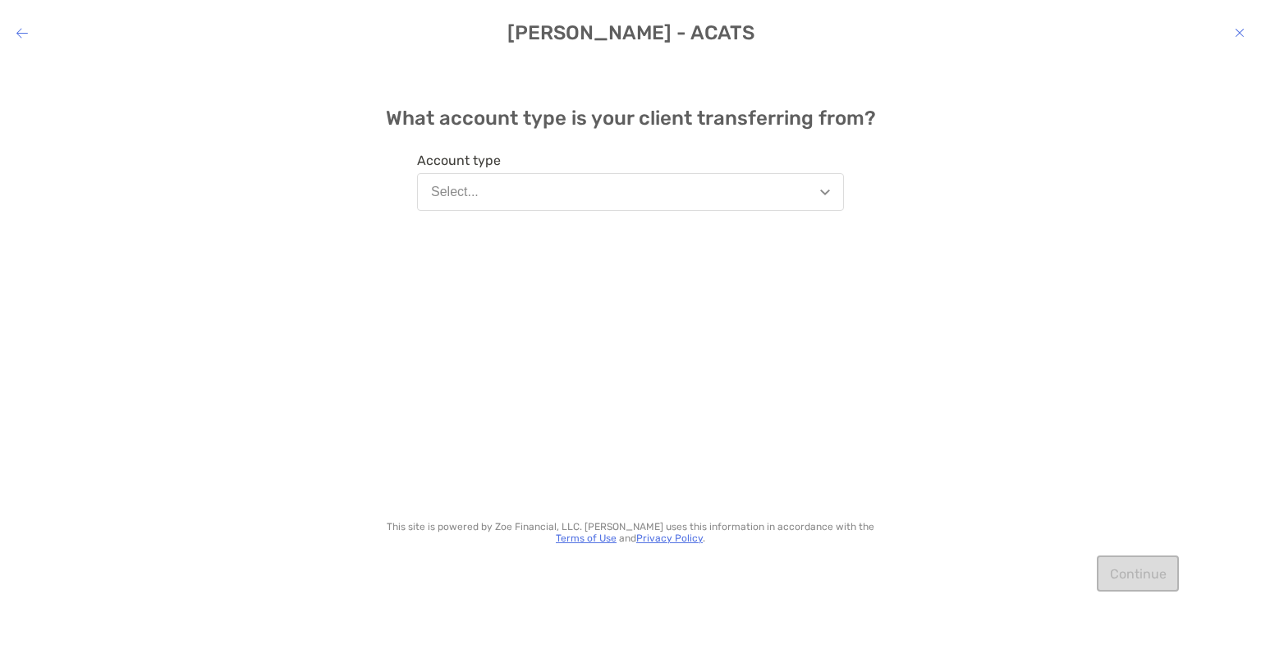
click at [575, 195] on button "Select..." at bounding box center [630, 192] width 427 height 38
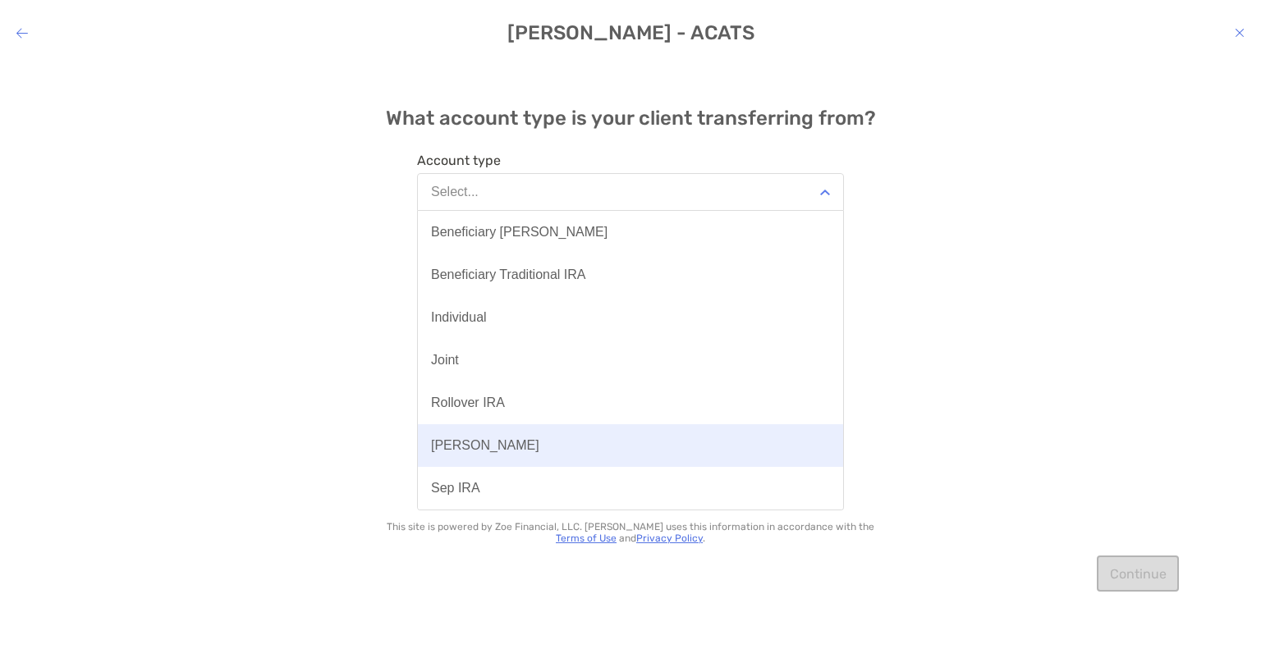
click at [472, 439] on div "Roth IRA" at bounding box center [485, 445] width 108 height 15
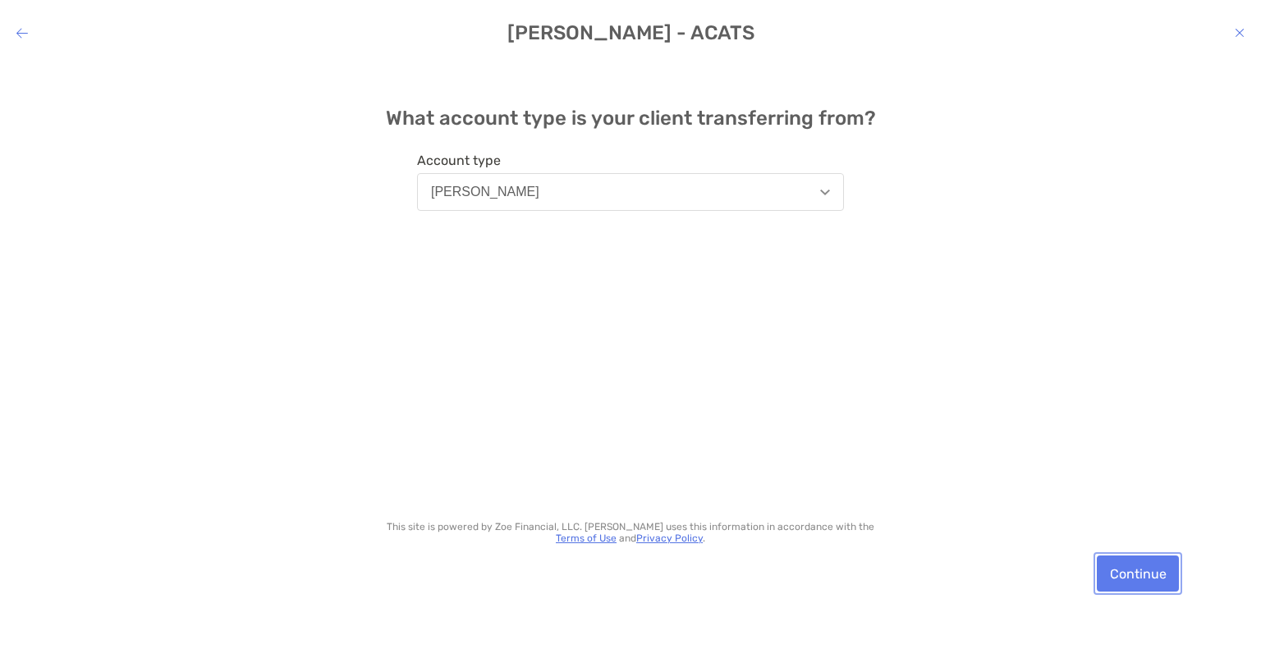
click at [1133, 577] on button "Continue" at bounding box center [1138, 574] width 82 height 36
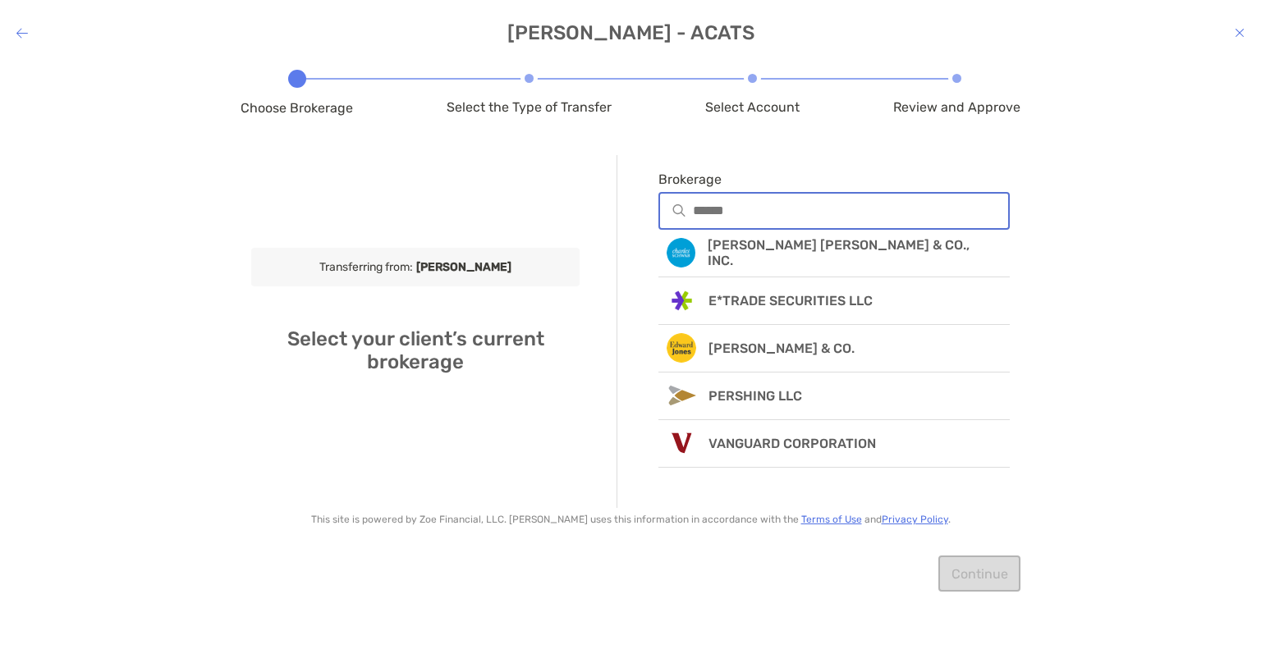
click at [718, 216] on input "Brokerage" at bounding box center [850, 211] width 315 height 14
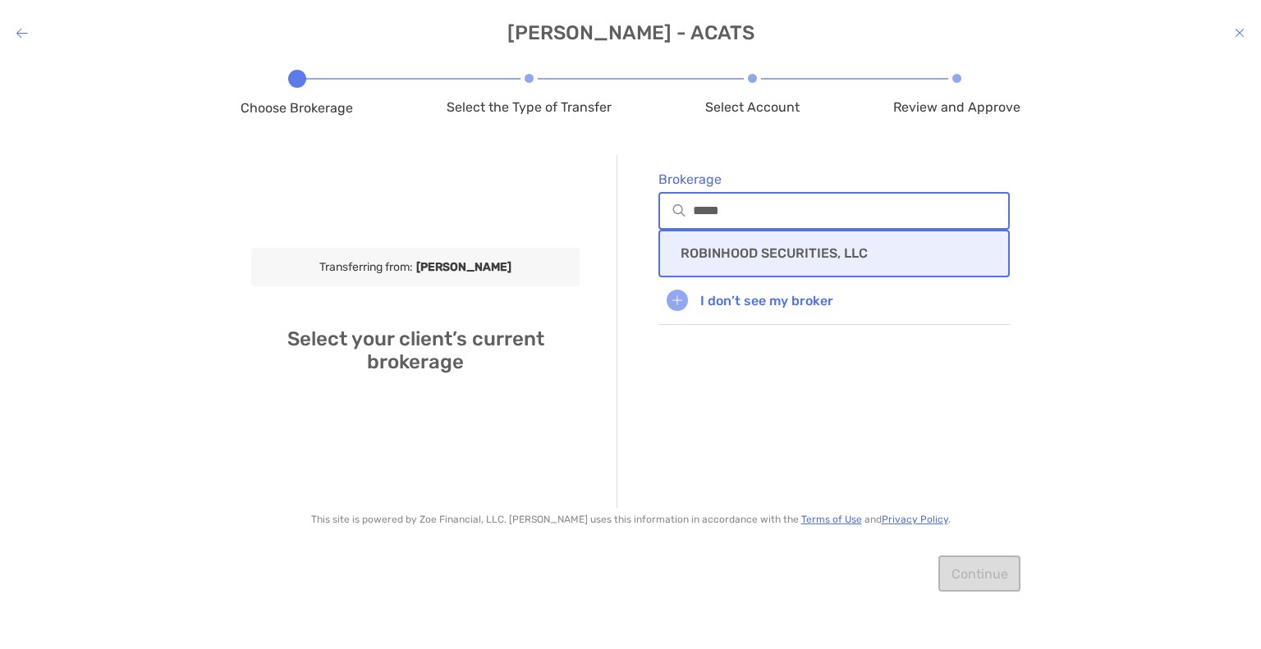
type input "*****"
click at [715, 243] on div "ROBINHOOD SECURITIES, LLC" at bounding box center [833, 254] width 351 height 48
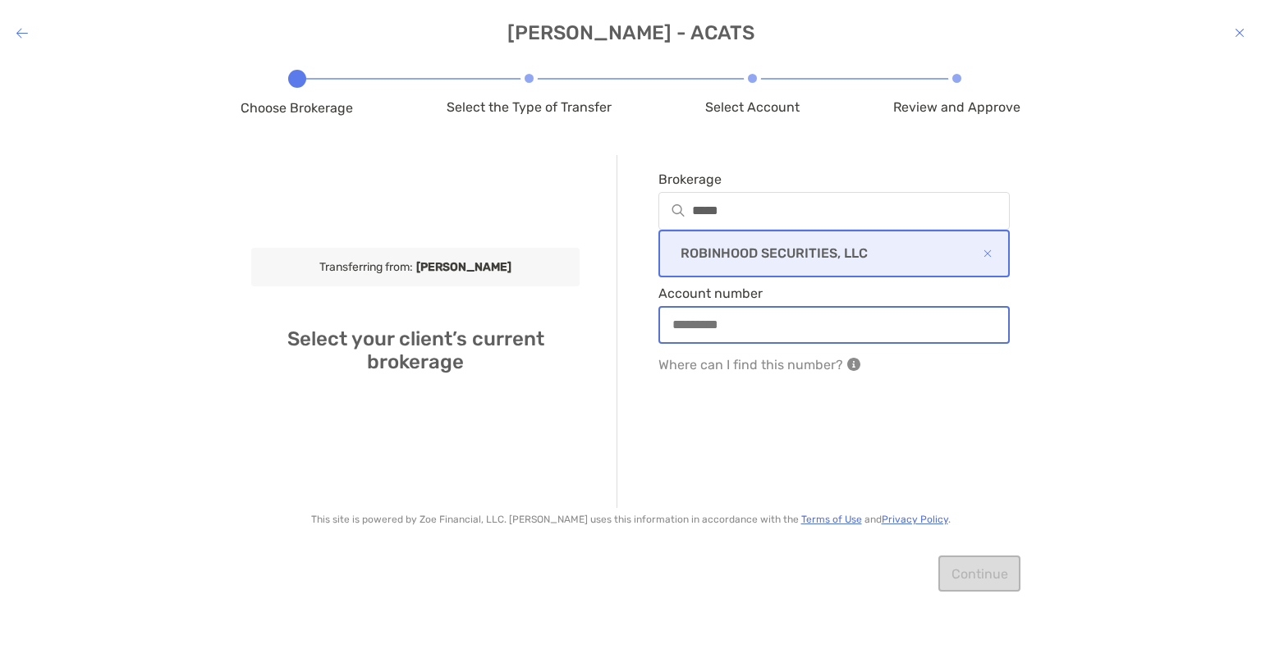
click at [718, 322] on input "Account number" at bounding box center [834, 325] width 348 height 14
type input "*********"
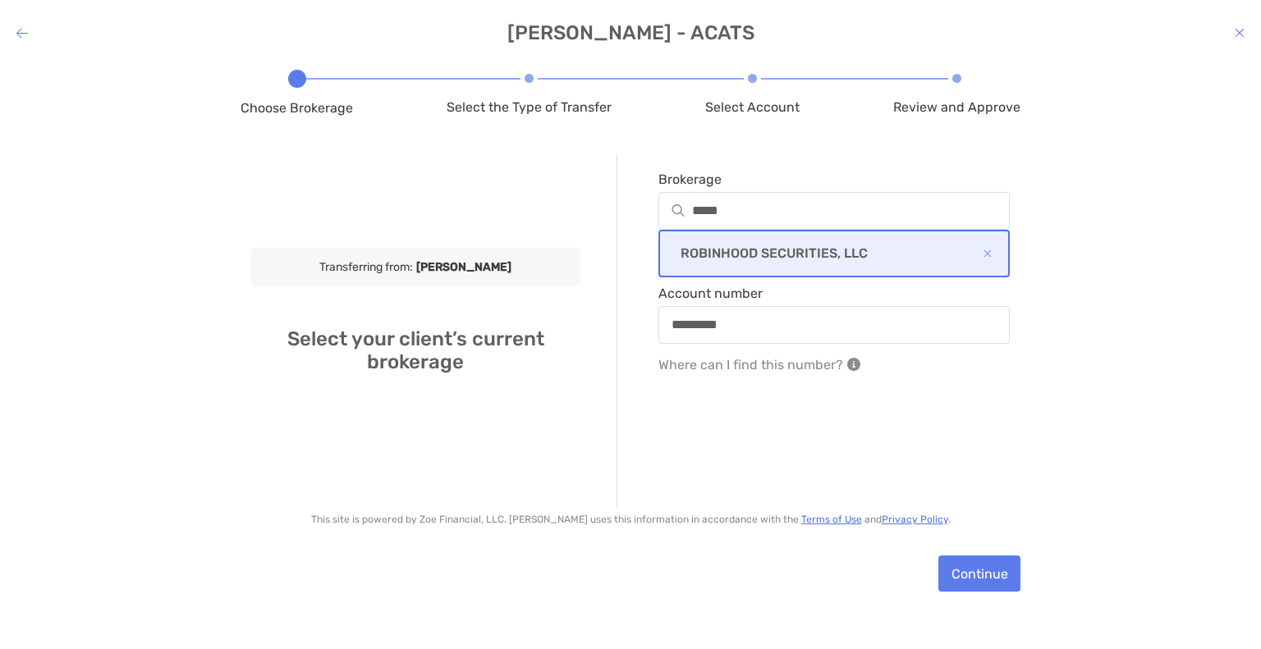
click at [782, 398] on div "Brokerage ***** ROBINHOOD SECURITIES, LLC Account number ********* Where can I …" at bounding box center [813, 331] width 393 height 353
click at [962, 577] on button "Continue" at bounding box center [979, 574] width 82 height 36
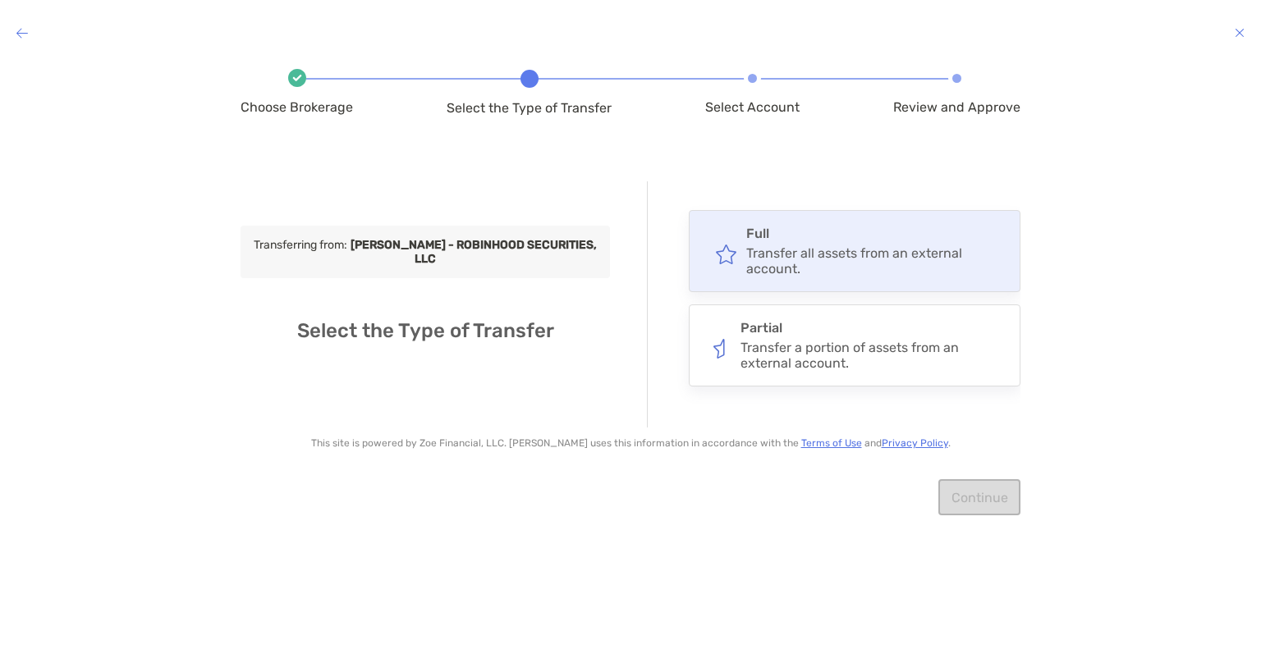
click at [718, 256] on div "modal" at bounding box center [721, 251] width 35 height 37
click at [0, 0] on input "****" at bounding box center [0, 0] width 0 height 0
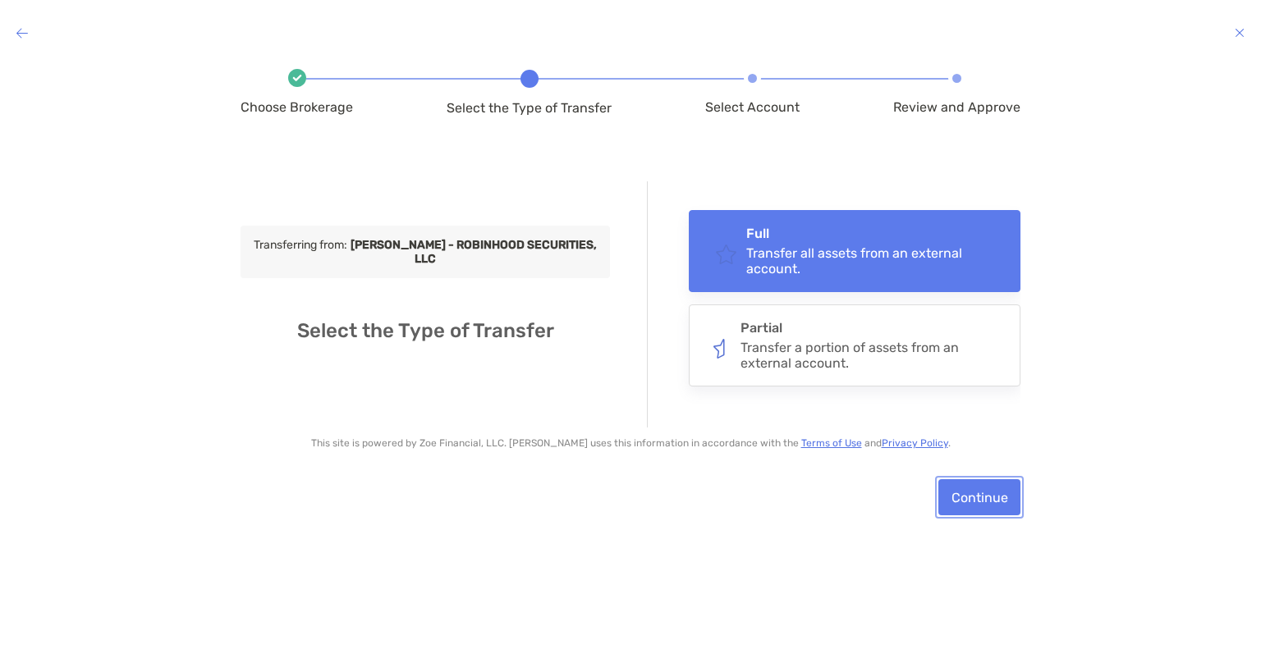
click at [978, 489] on button "Continue" at bounding box center [979, 497] width 82 height 36
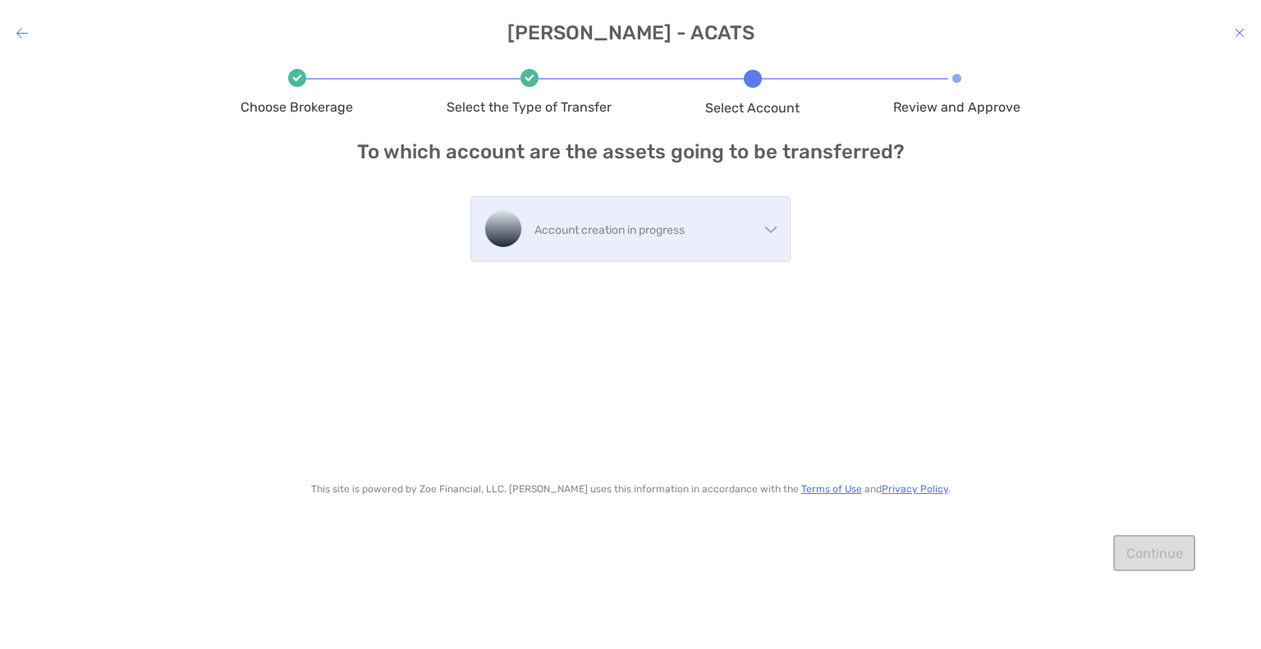
click at [577, 239] on p "Account creation in progress" at bounding box center [646, 230] width 224 height 21
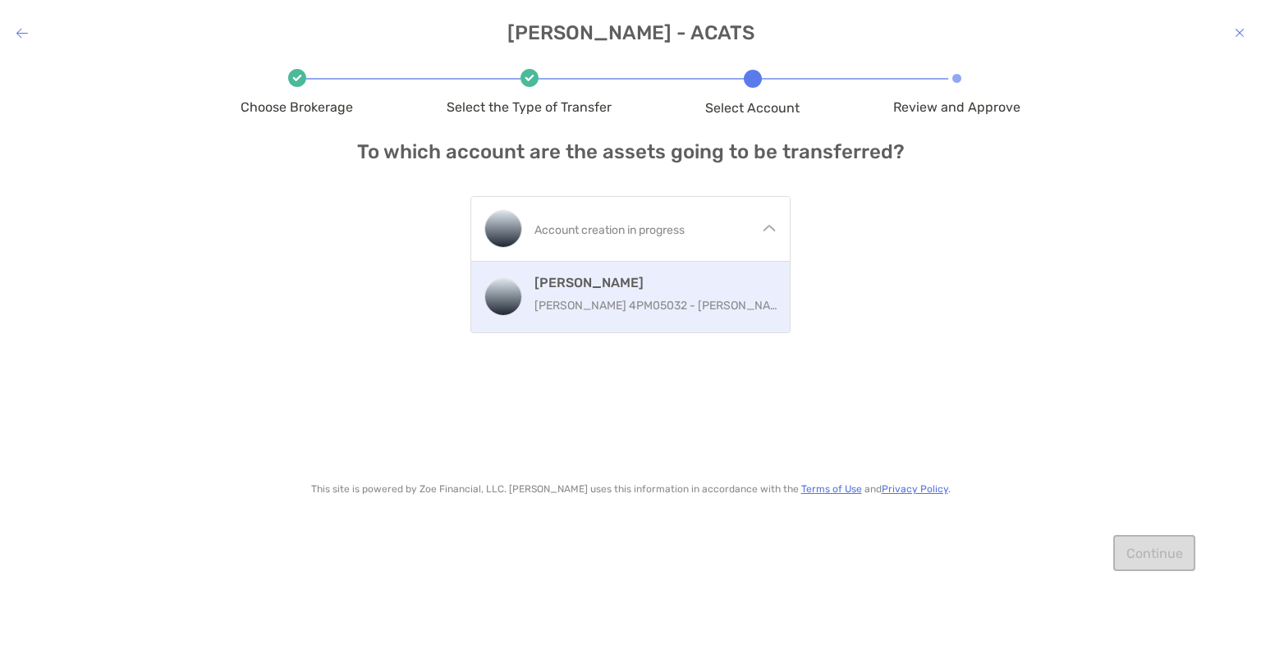
click at [578, 275] on h4 "Roth IRA" at bounding box center [658, 283] width 249 height 16
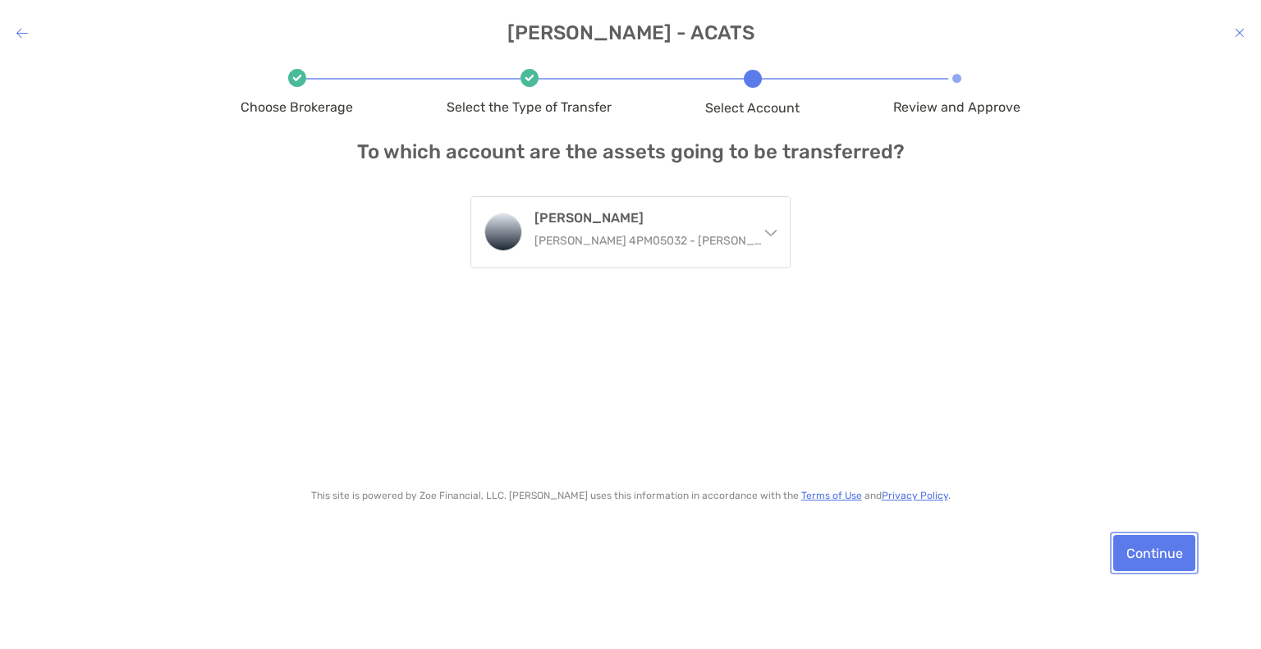
click at [1172, 557] on button "Continue" at bounding box center [1154, 553] width 82 height 36
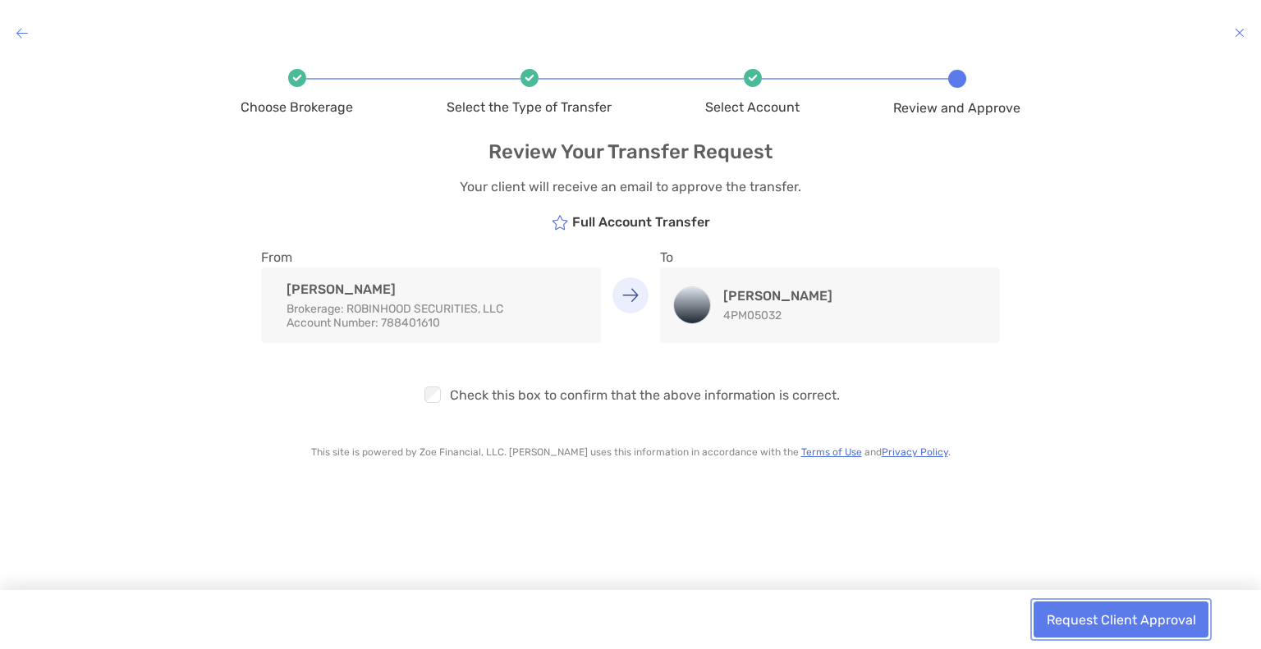
click at [1113, 630] on button "Request Client Approval" at bounding box center [1121, 620] width 175 height 36
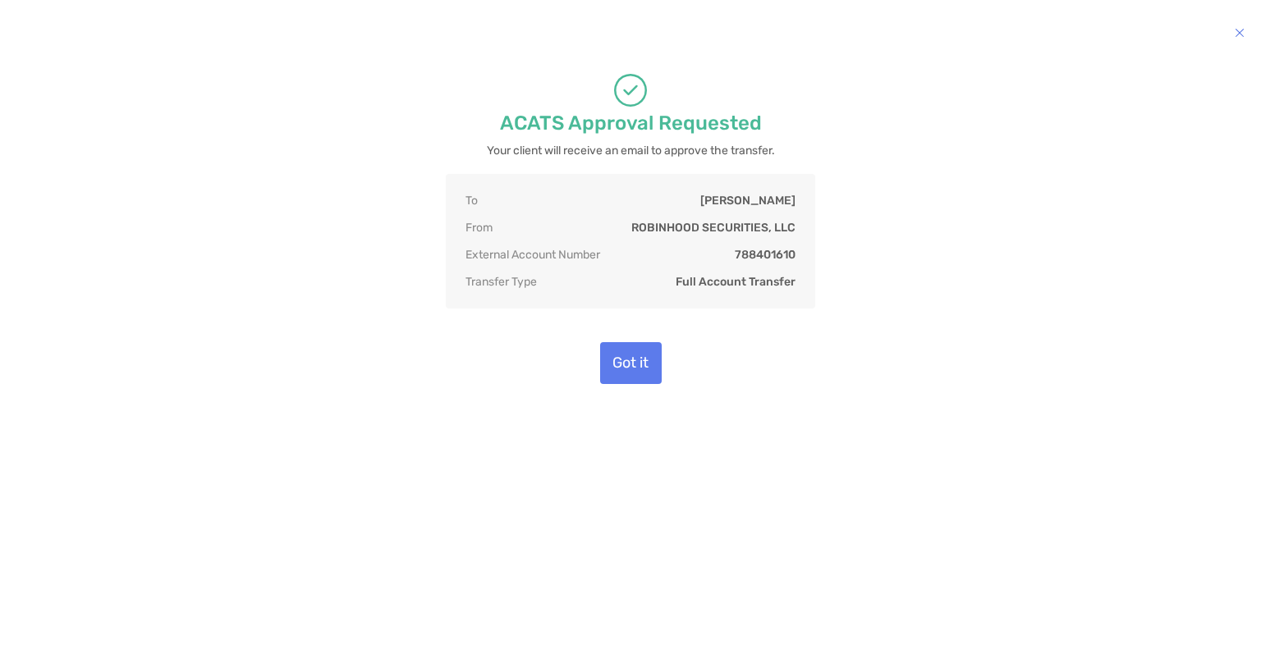
click at [1241, 35] on icon "modal" at bounding box center [1240, 32] width 10 height 13
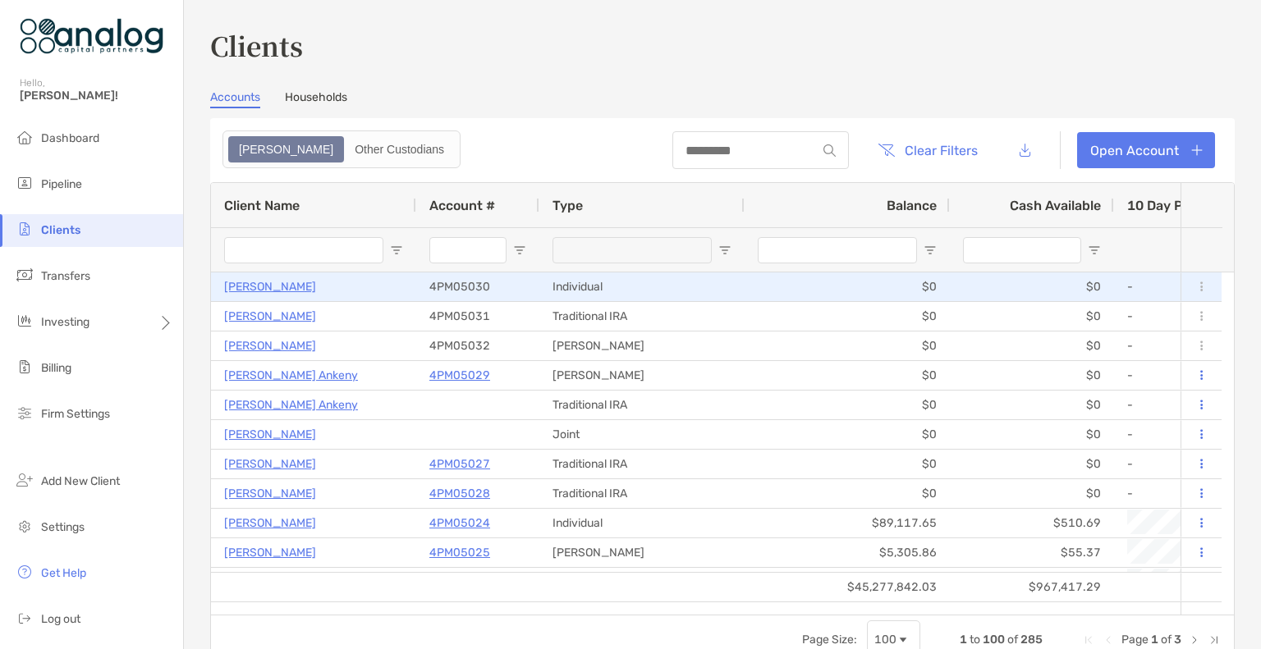
click at [456, 286] on p "4PM05030" at bounding box center [459, 287] width 61 height 21
drag, startPoint x: 492, startPoint y: 282, endPoint x: 430, endPoint y: 285, distance: 61.6
click at [430, 285] on div "4PM05030" at bounding box center [477, 286] width 97 height 27
drag, startPoint x: 420, startPoint y: 285, endPoint x: 489, endPoint y: 278, distance: 70.2
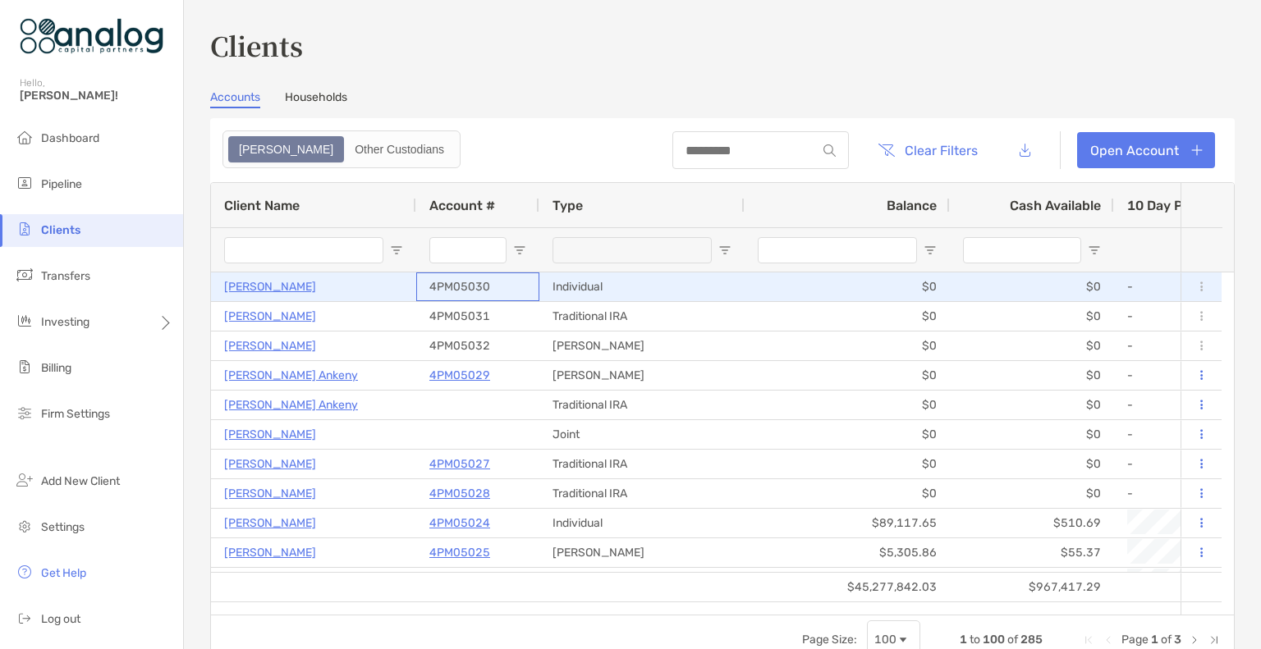
click at [489, 278] on div "4PM05030" at bounding box center [477, 287] width 123 height 29
click at [443, 282] on p "4PM05030" at bounding box center [459, 287] width 61 height 21
drag, startPoint x: 443, startPoint y: 282, endPoint x: 428, endPoint y: 288, distance: 16.6
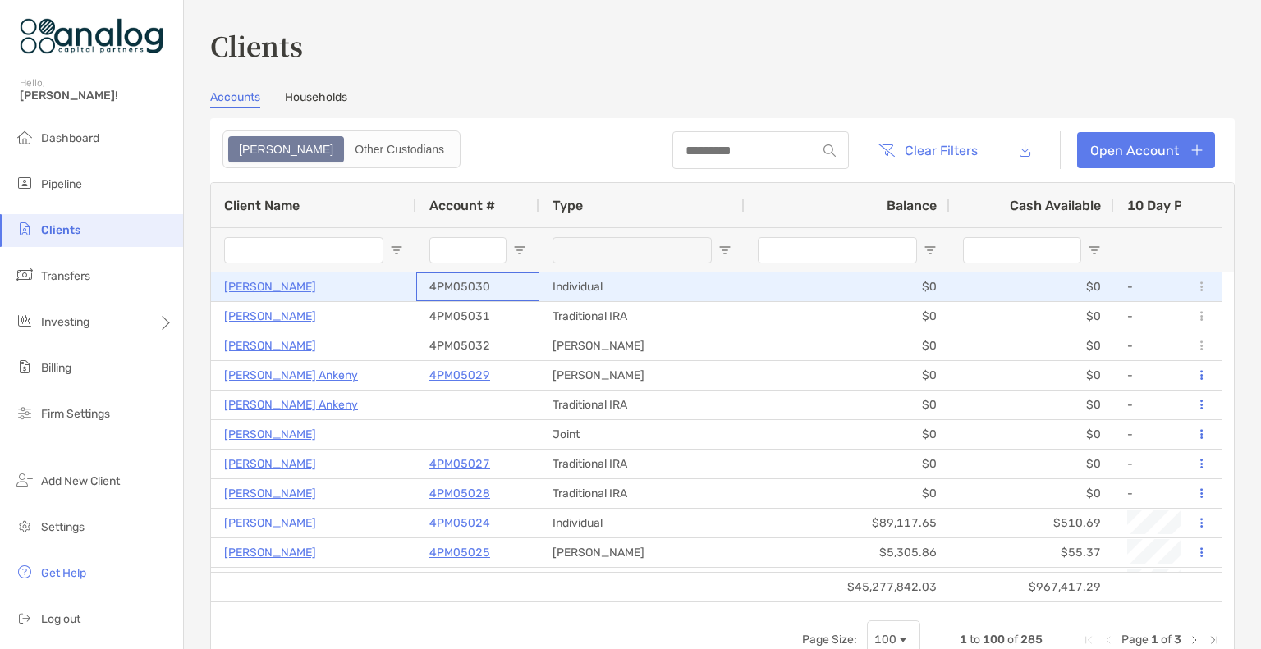
click at [428, 288] on div "4PM05030" at bounding box center [477, 287] width 123 height 29
drag, startPoint x: 429, startPoint y: 287, endPoint x: 487, endPoint y: 287, distance: 58.3
click at [487, 287] on div "4PM05030" at bounding box center [477, 287] width 123 height 29
click at [487, 287] on p "4PM05030" at bounding box center [459, 287] width 61 height 21
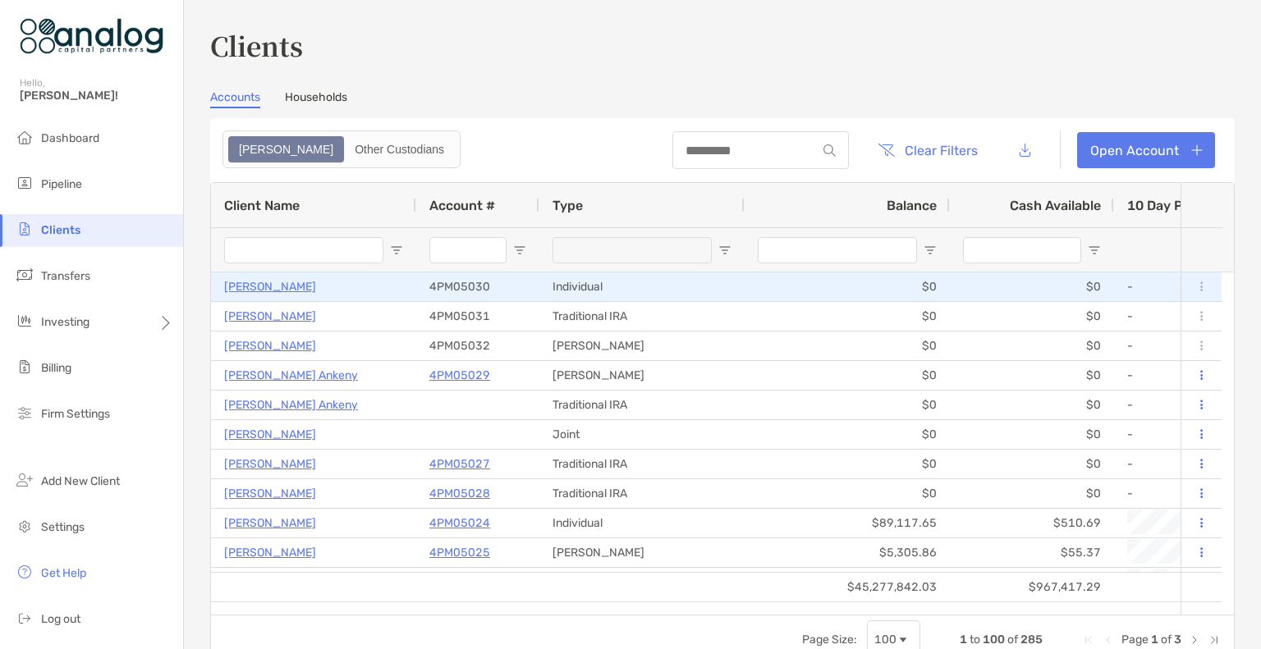
click at [274, 282] on p "[PERSON_NAME]" at bounding box center [270, 287] width 92 height 21
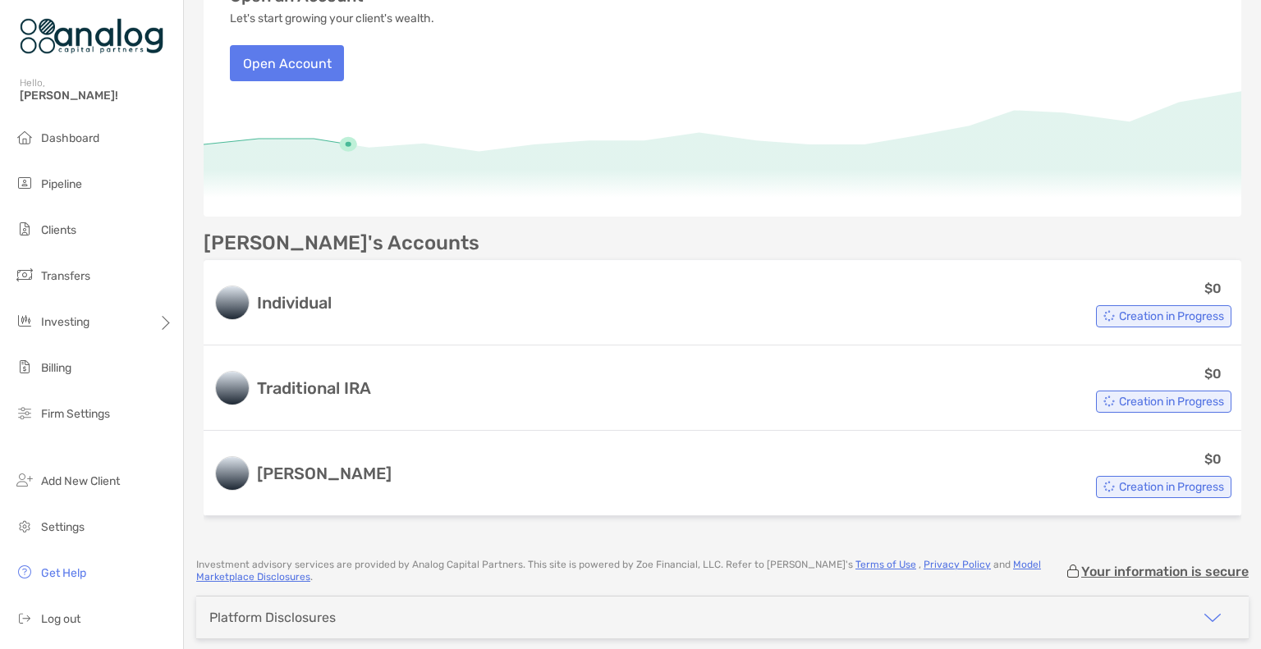
scroll to position [290, 0]
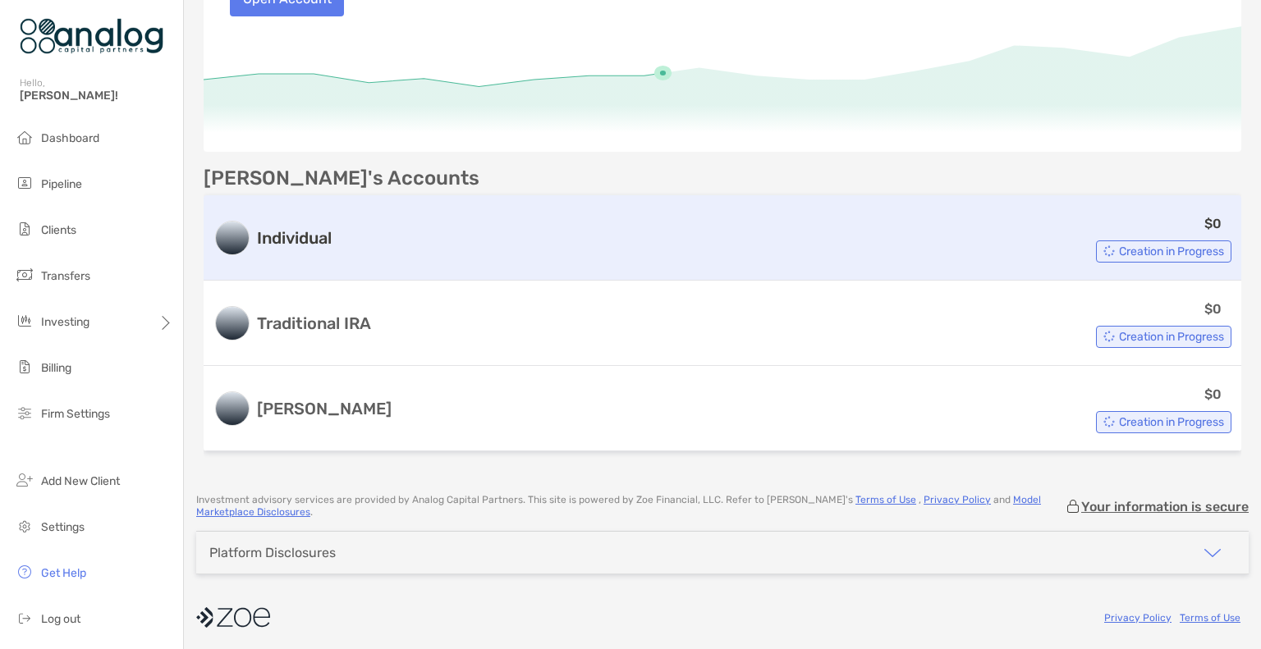
click at [525, 230] on div "$0 Creation in Progress" at bounding box center [784, 237] width 893 height 49
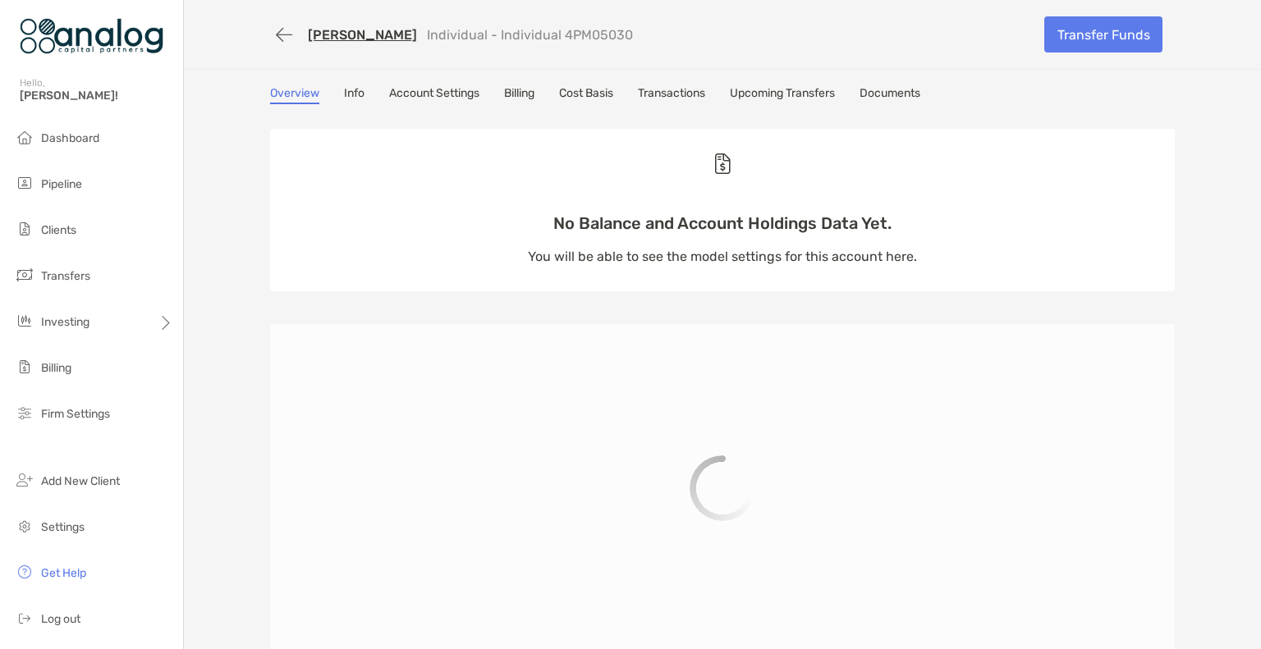
click at [558, 36] on p "Individual - Individual 4PM05030" at bounding box center [530, 35] width 206 height 16
copy p "4PM05030"
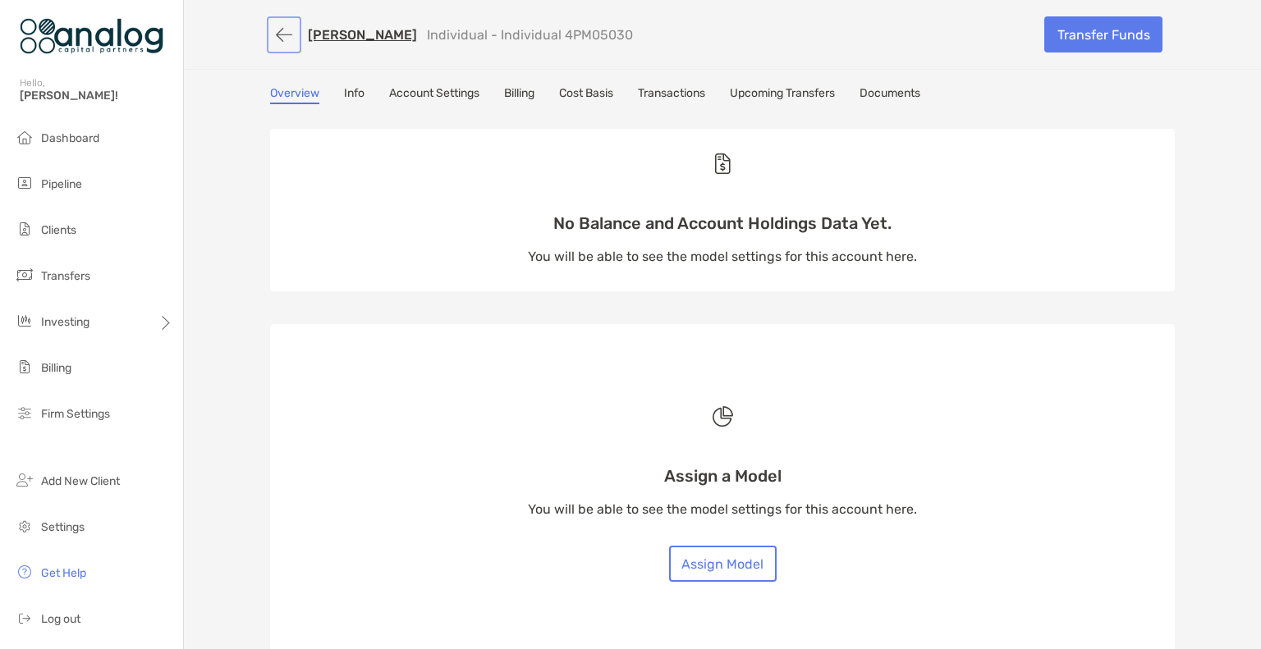
click at [276, 37] on button "button" at bounding box center [284, 35] width 28 height 30
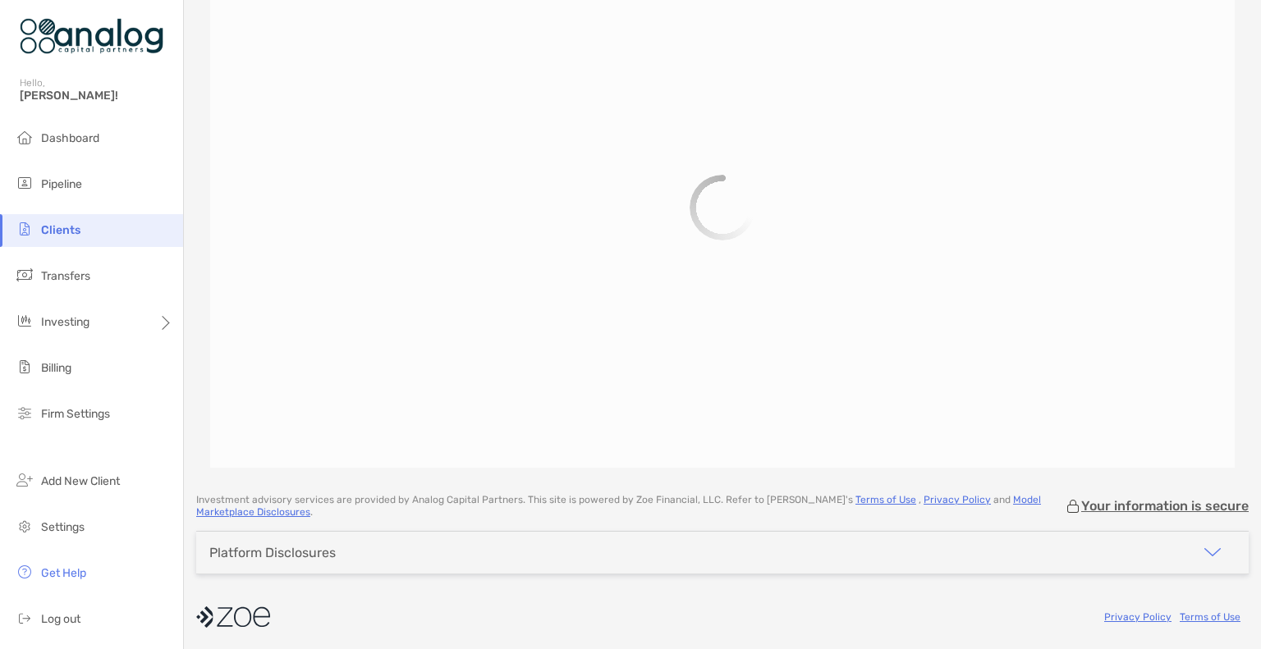
scroll to position [171, 0]
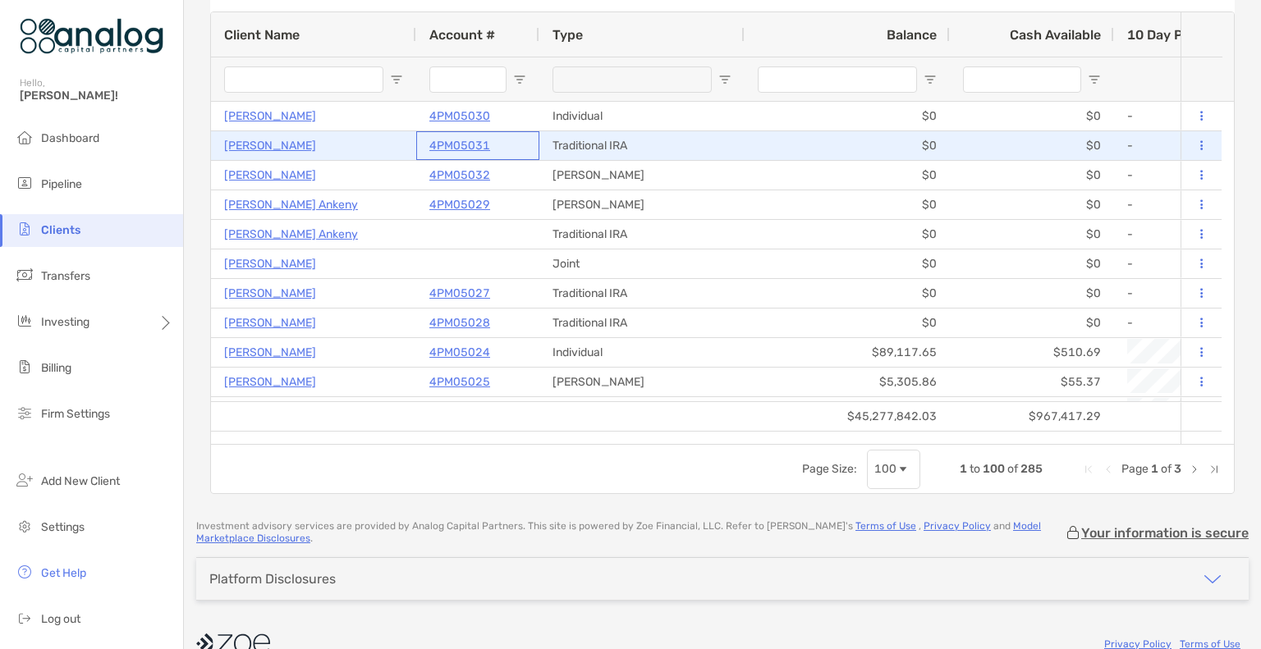
drag, startPoint x: 496, startPoint y: 143, endPoint x: 444, endPoint y: 140, distance: 51.8
click at [444, 140] on div "4PM05031" at bounding box center [477, 145] width 97 height 27
click at [444, 140] on p "4PM05031" at bounding box center [459, 145] width 61 height 21
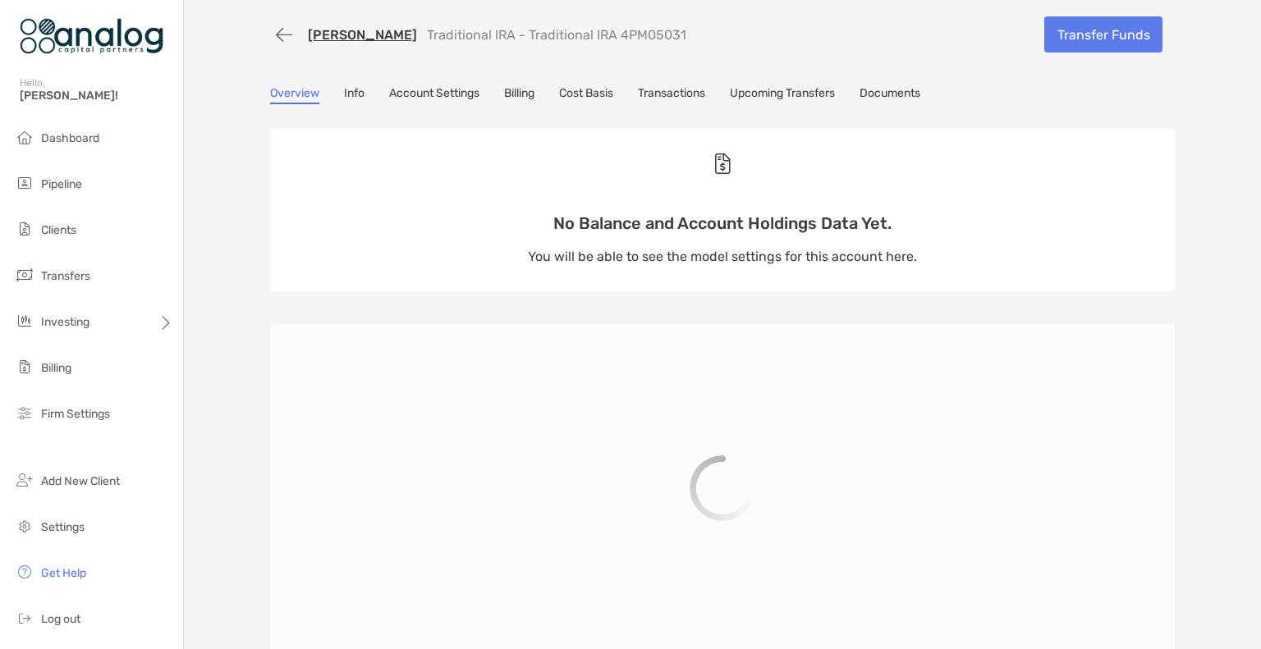
click at [620, 35] on p "Traditional IRA - Traditional IRA 4PM05031" at bounding box center [556, 35] width 259 height 16
copy p "4PM05031"
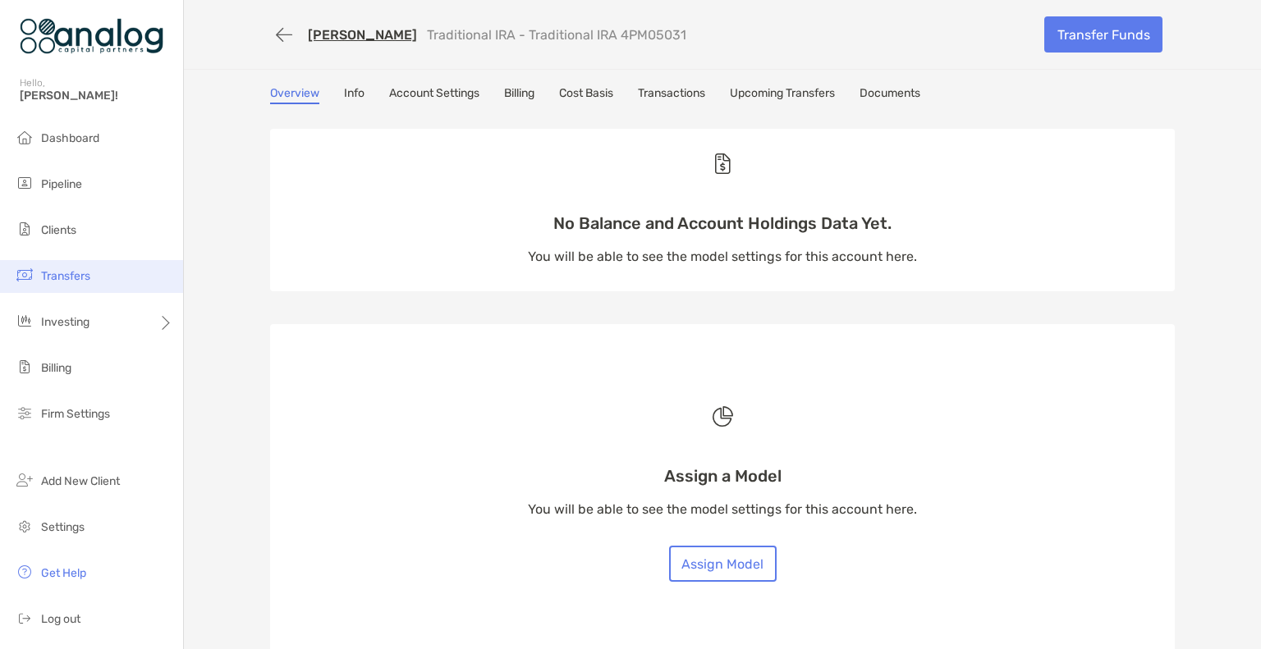
click at [92, 278] on li "Transfers" at bounding box center [91, 276] width 183 height 33
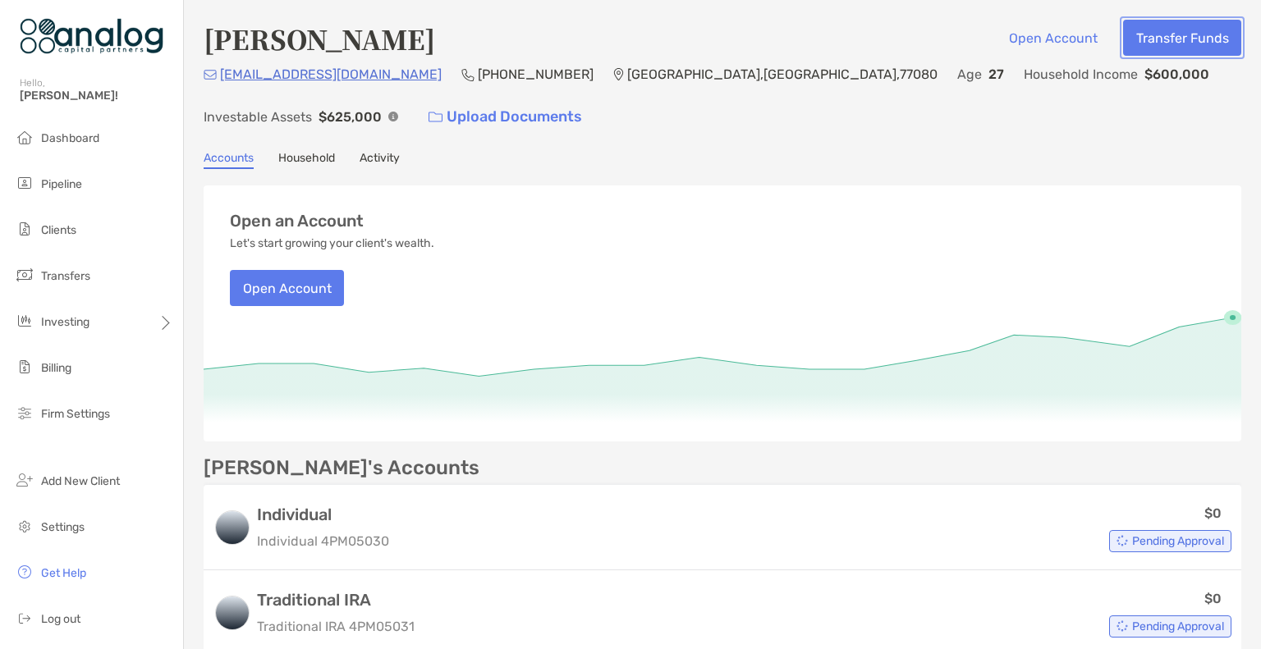
click at [1165, 30] on button "Transfer Funds" at bounding box center [1182, 38] width 118 height 36
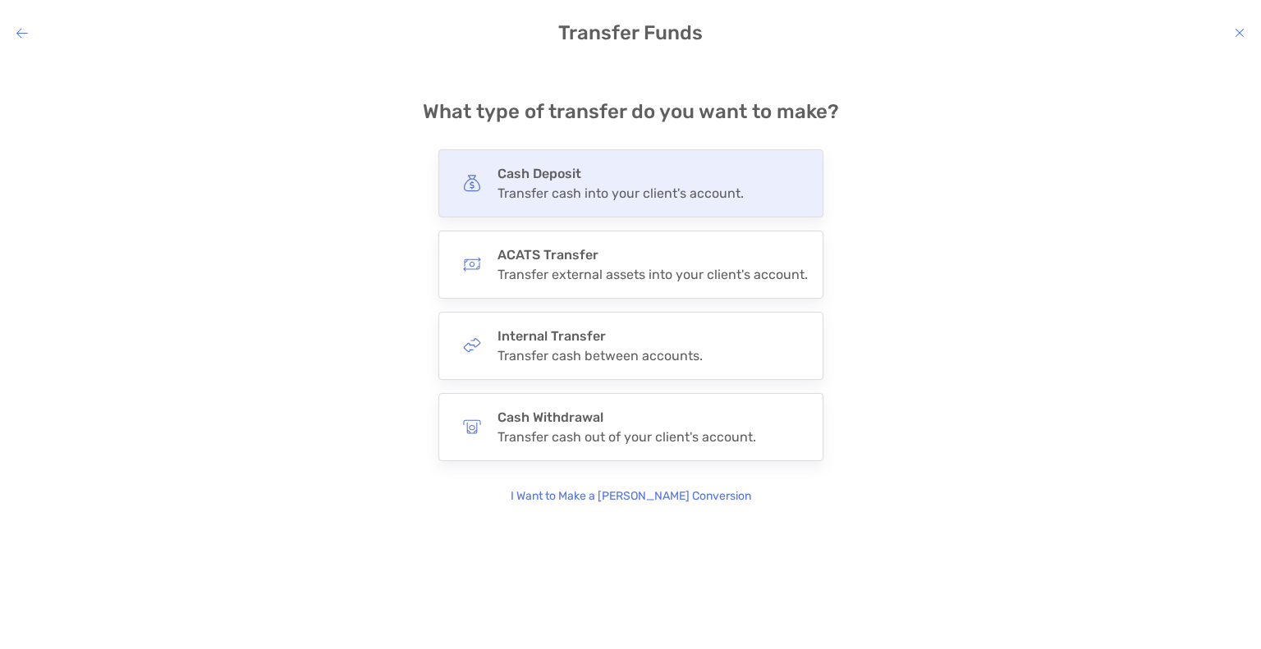
click at [568, 202] on div "Cash Deposit Transfer cash into your client's account." at bounding box center [630, 183] width 385 height 68
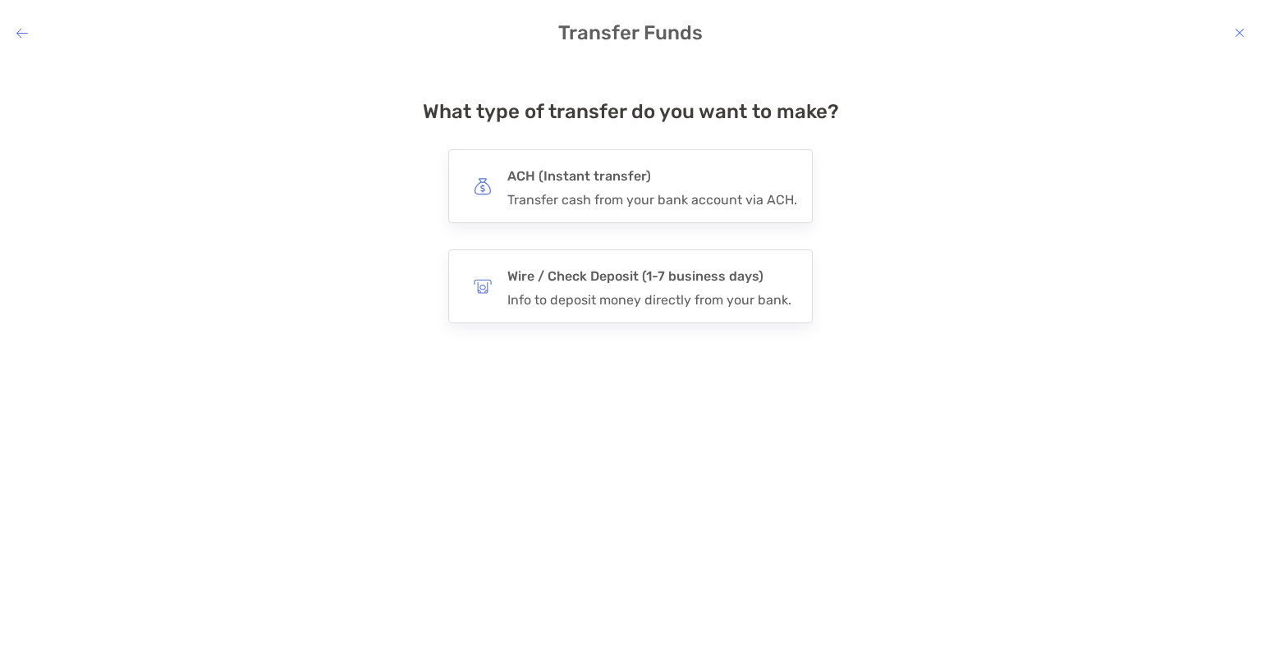
click at [568, 202] on div "Transfer cash from your bank account via ACH." at bounding box center [652, 200] width 290 height 16
click at [0, 0] on input "***" at bounding box center [0, 0] width 0 height 0
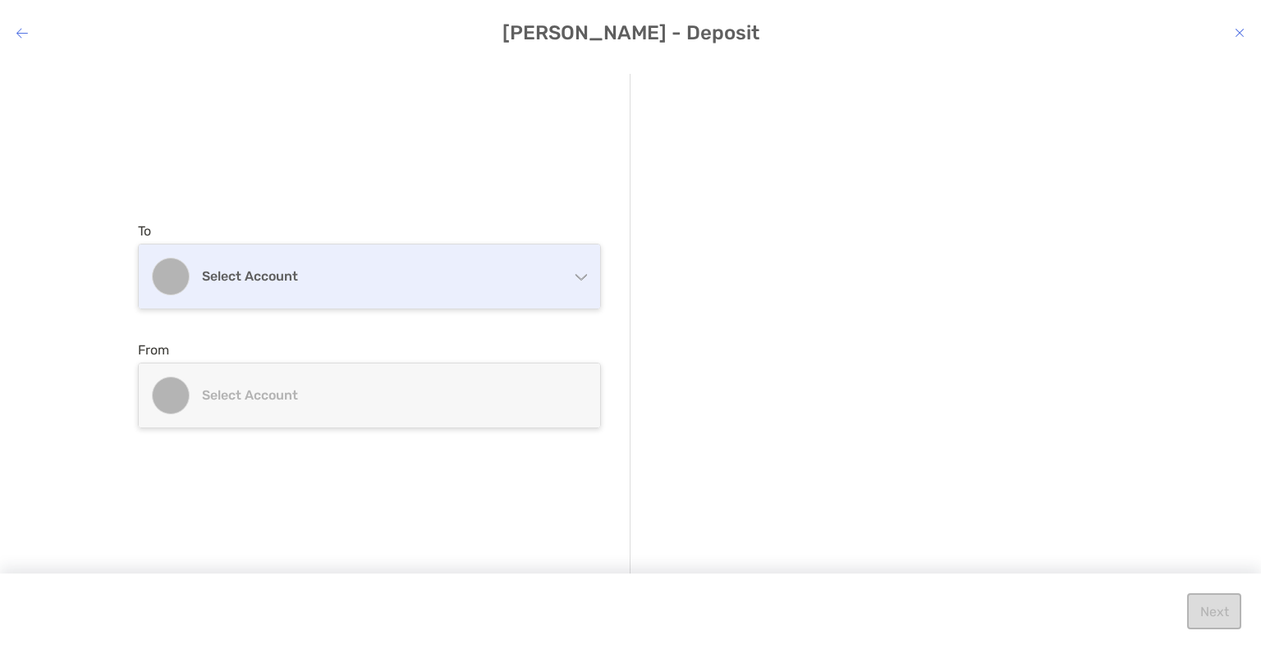
click at [378, 283] on h4 "Select account" at bounding box center [379, 276] width 355 height 16
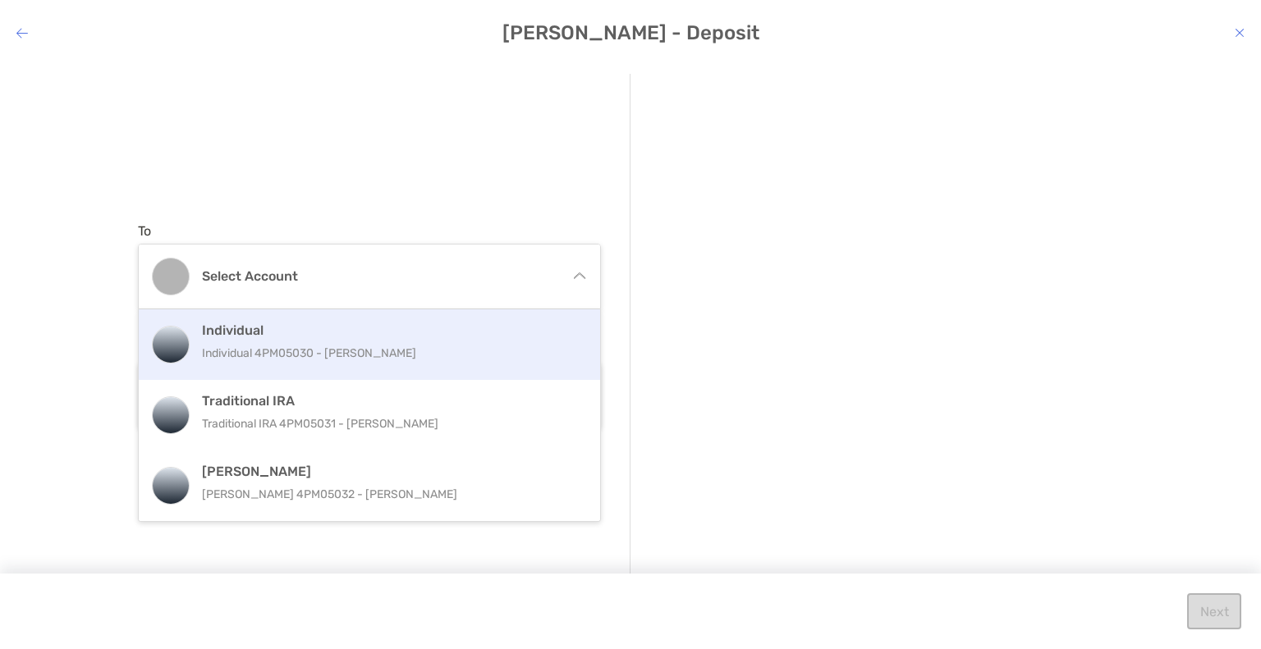
click at [342, 328] on h4 "Individual" at bounding box center [387, 331] width 370 height 16
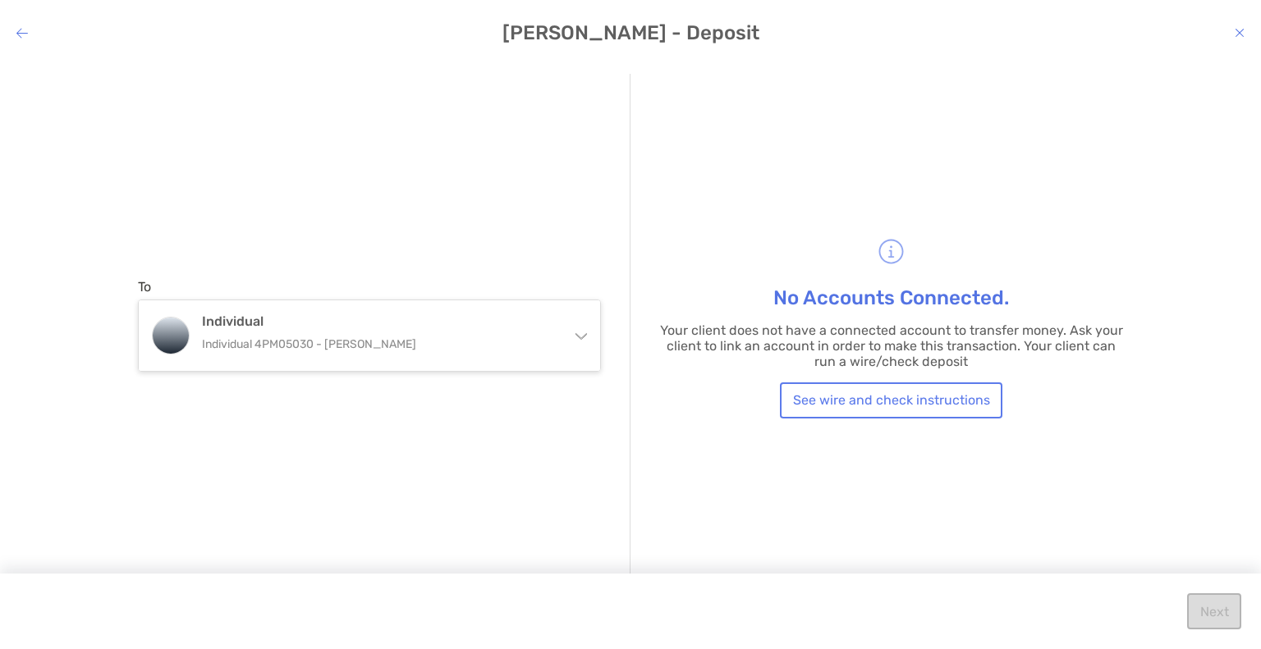
click at [1235, 36] on icon "modal" at bounding box center [1240, 32] width 10 height 13
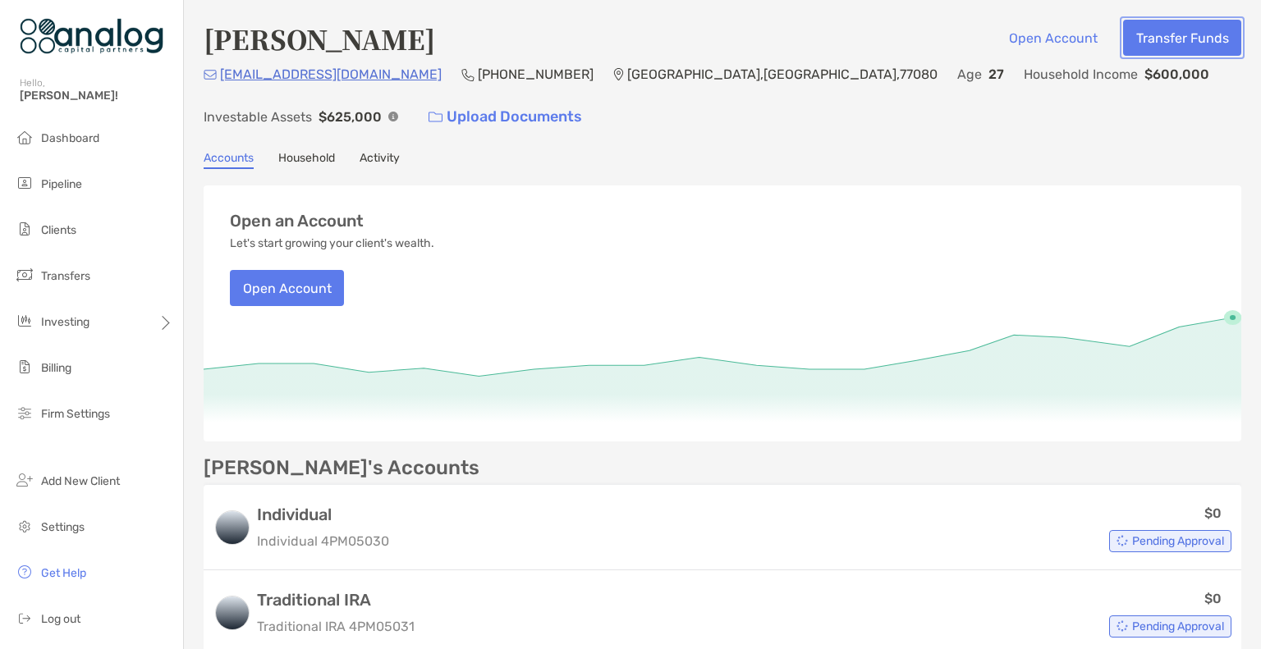
click at [1189, 46] on button "Transfer Funds" at bounding box center [1182, 38] width 118 height 36
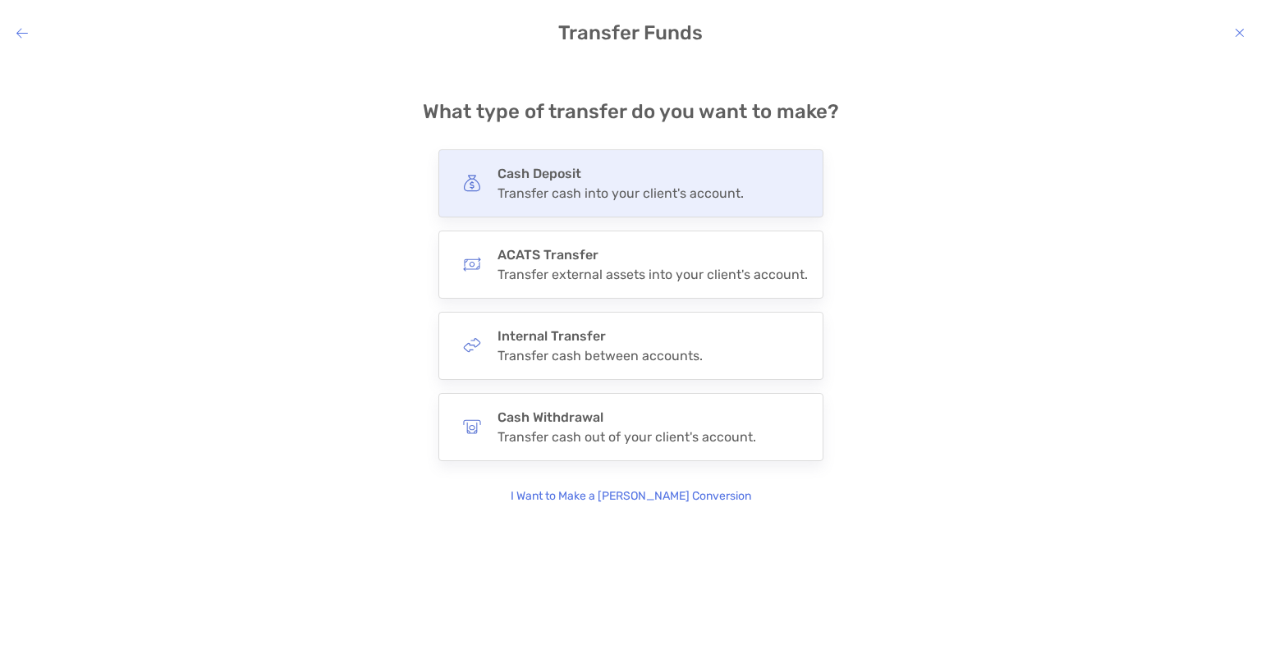
click at [556, 181] on h4 "Cash Deposit" at bounding box center [621, 174] width 246 height 16
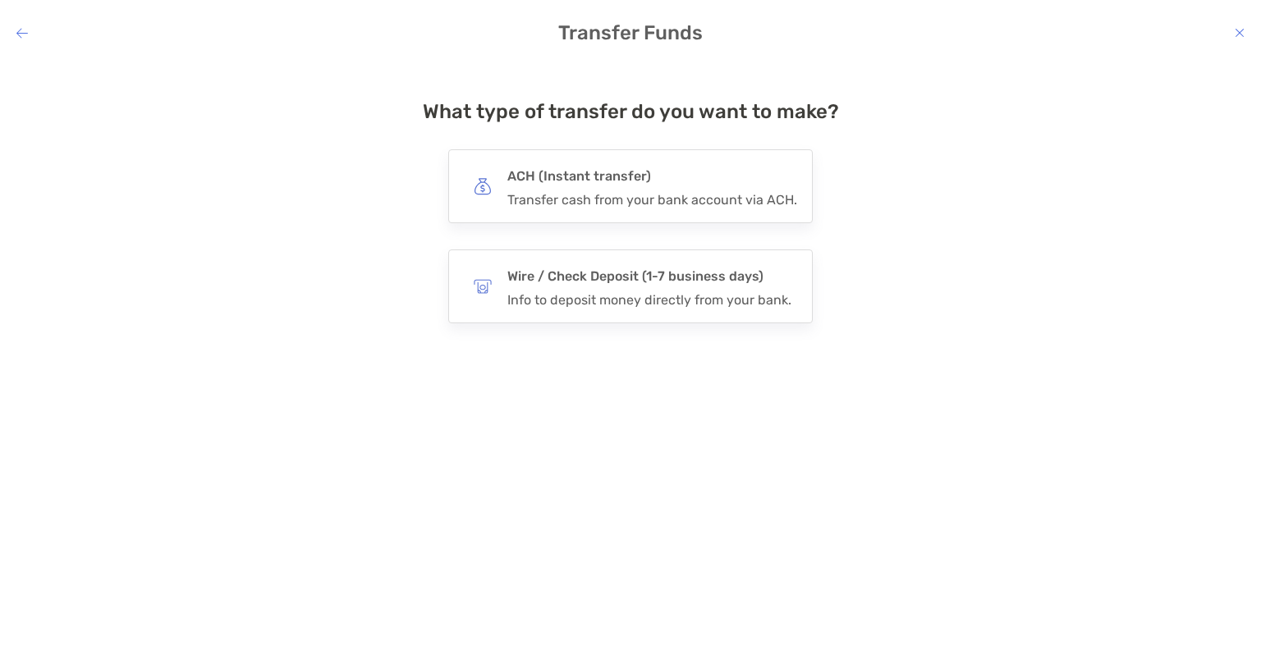
click at [556, 181] on h4 "ACH (Instant transfer)" at bounding box center [652, 176] width 290 height 23
click at [0, 0] on input "***" at bounding box center [0, 0] width 0 height 0
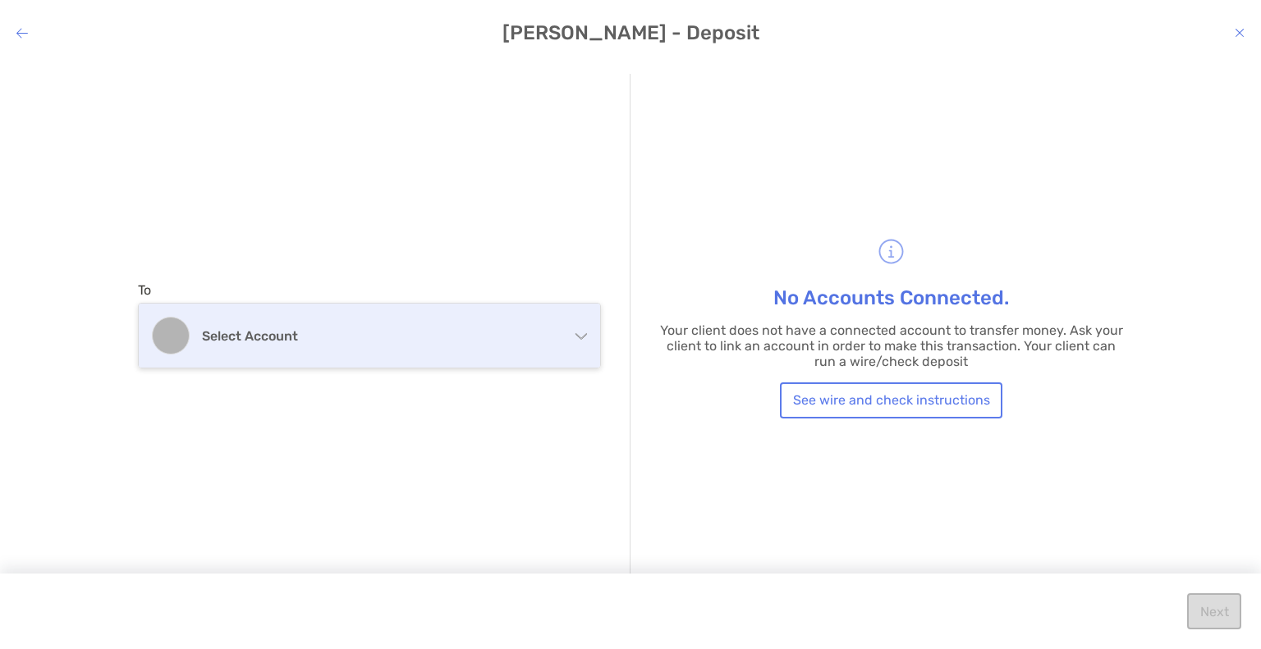
click at [296, 336] on h4 "Select account" at bounding box center [379, 336] width 355 height 16
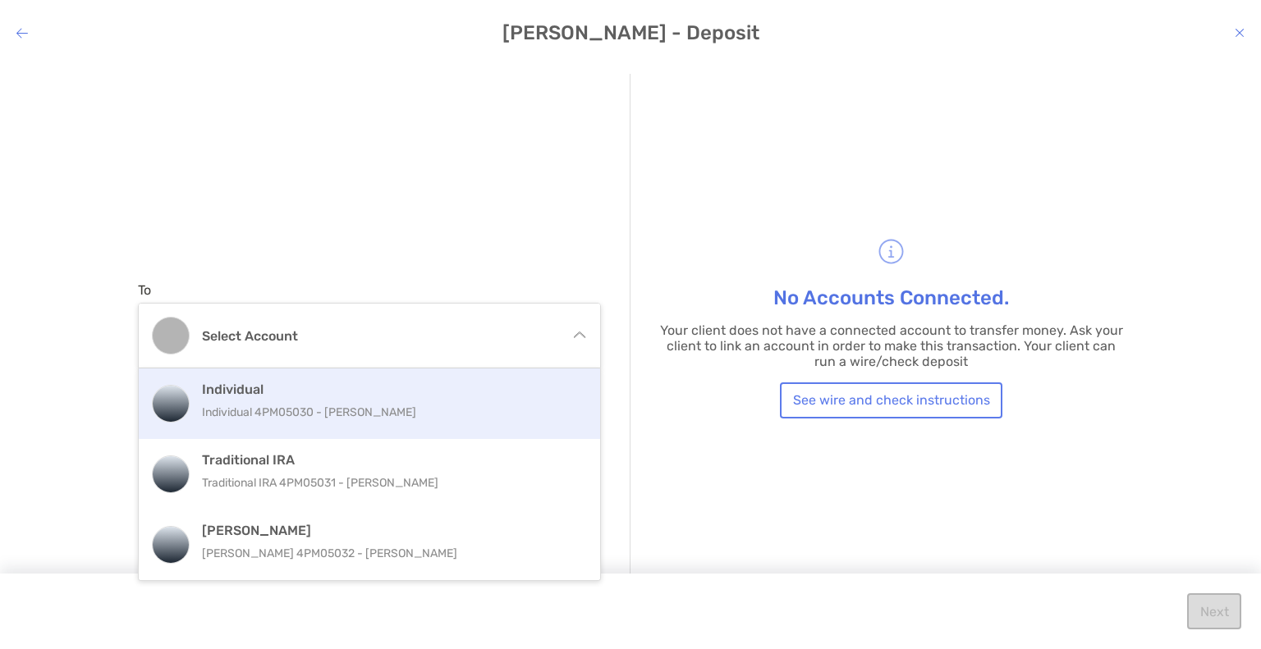
click at [272, 403] on p "Individual 4PM05030 - Miqual Spivey" at bounding box center [387, 412] width 370 height 21
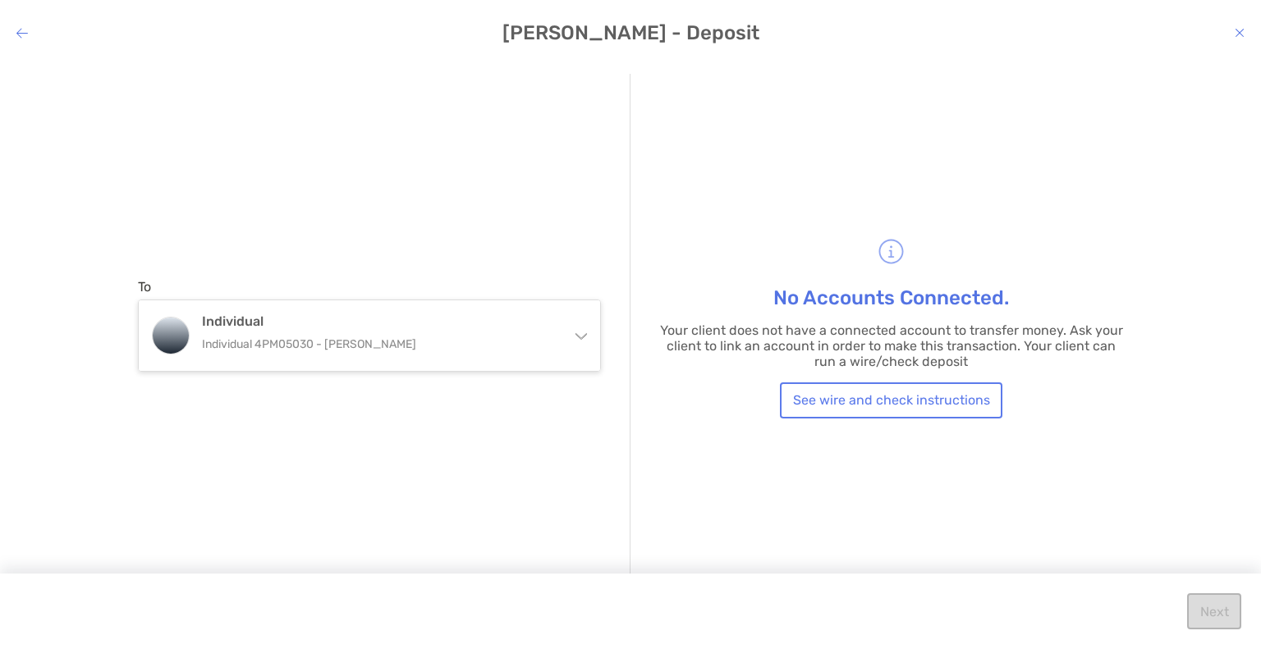
click at [1238, 30] on icon "modal" at bounding box center [1240, 32] width 10 height 13
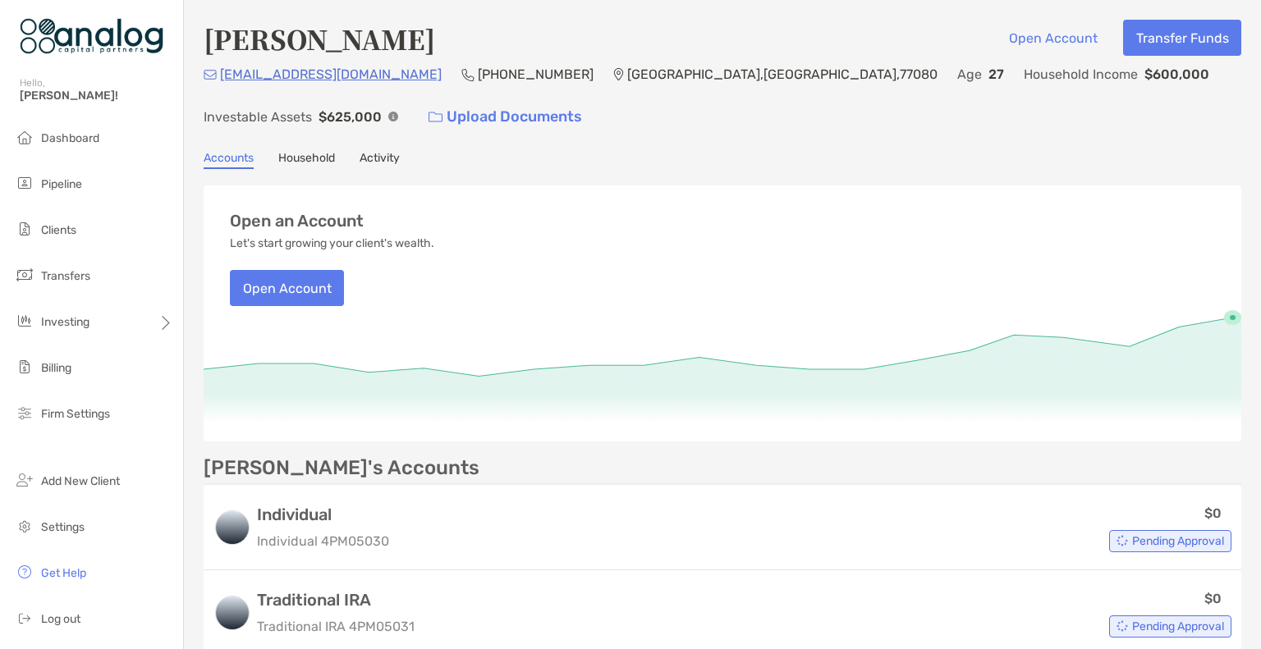
click at [775, 180] on div "Miqual Spivey Open Account Transfer Funds spiveymiqual@gmail.com (979) 480-5829…" at bounding box center [722, 384] width 1077 height 768
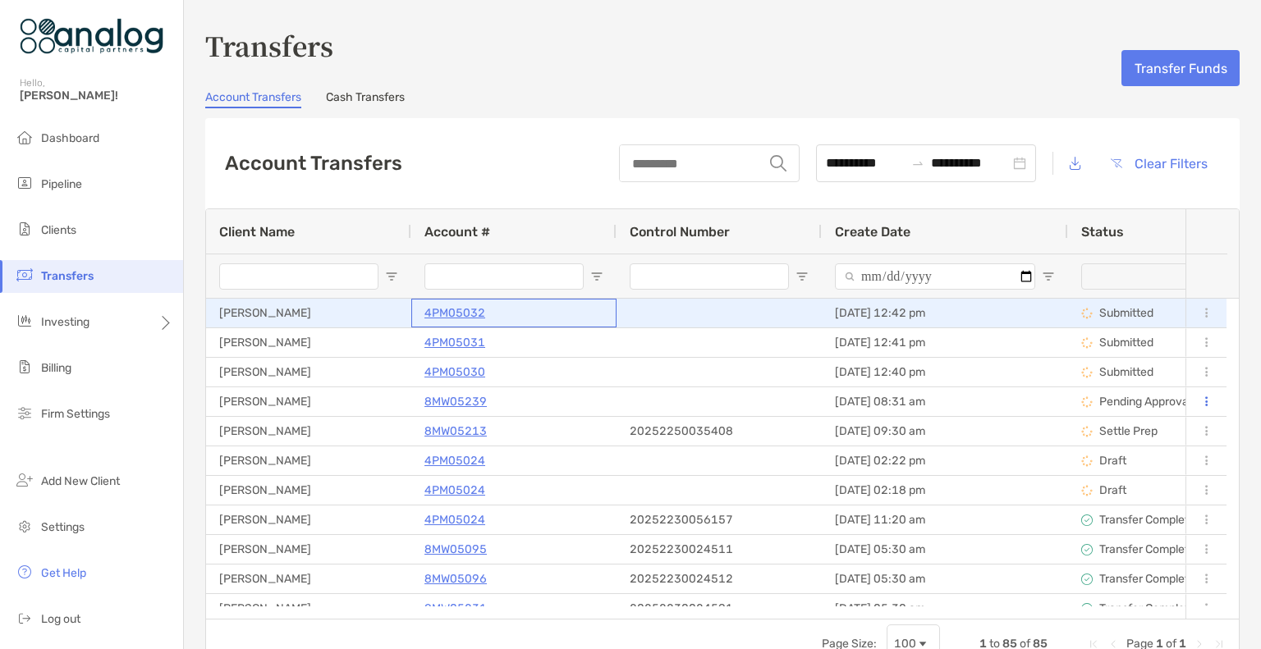
drag, startPoint x: 0, startPoint y: 0, endPoint x: 442, endPoint y: 314, distance: 542.2
click at [442, 314] on p "4PM05032" at bounding box center [454, 313] width 61 height 21
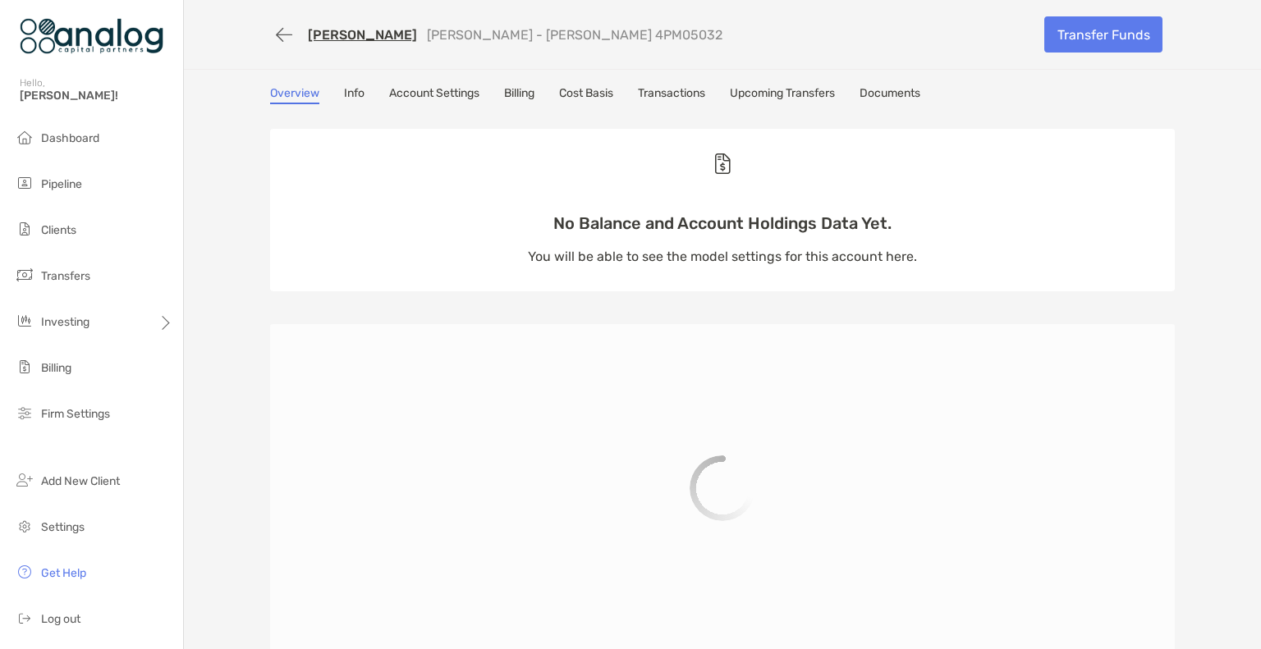
click at [338, 33] on link "[PERSON_NAME]" at bounding box center [362, 35] width 109 height 16
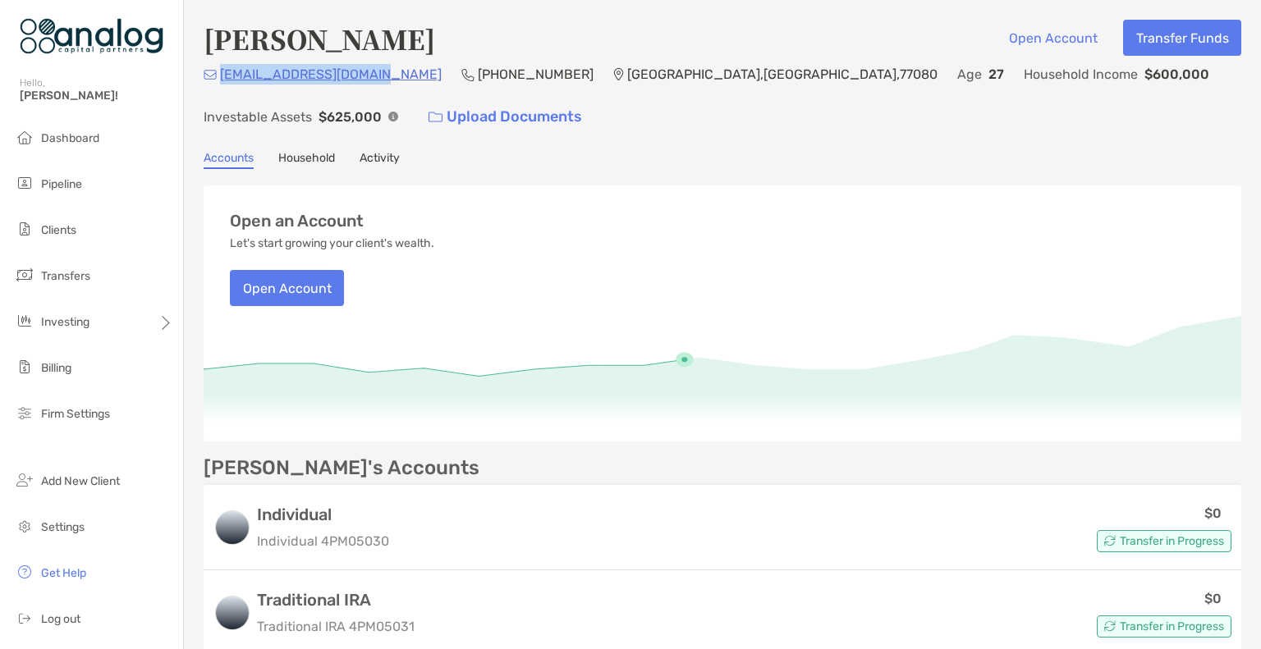
drag, startPoint x: 0, startPoint y: 0, endPoint x: 220, endPoint y: 75, distance: 232.4
click at [220, 75] on div "spiveymiqual@gmail.com (979) 480-5829 Houston , TX , 77080 Age 27 Household Inc…" at bounding box center [723, 99] width 1038 height 71
copy p "[EMAIL_ADDRESS][DOMAIN_NAME]"
